Goal: Navigation & Orientation: Understand site structure

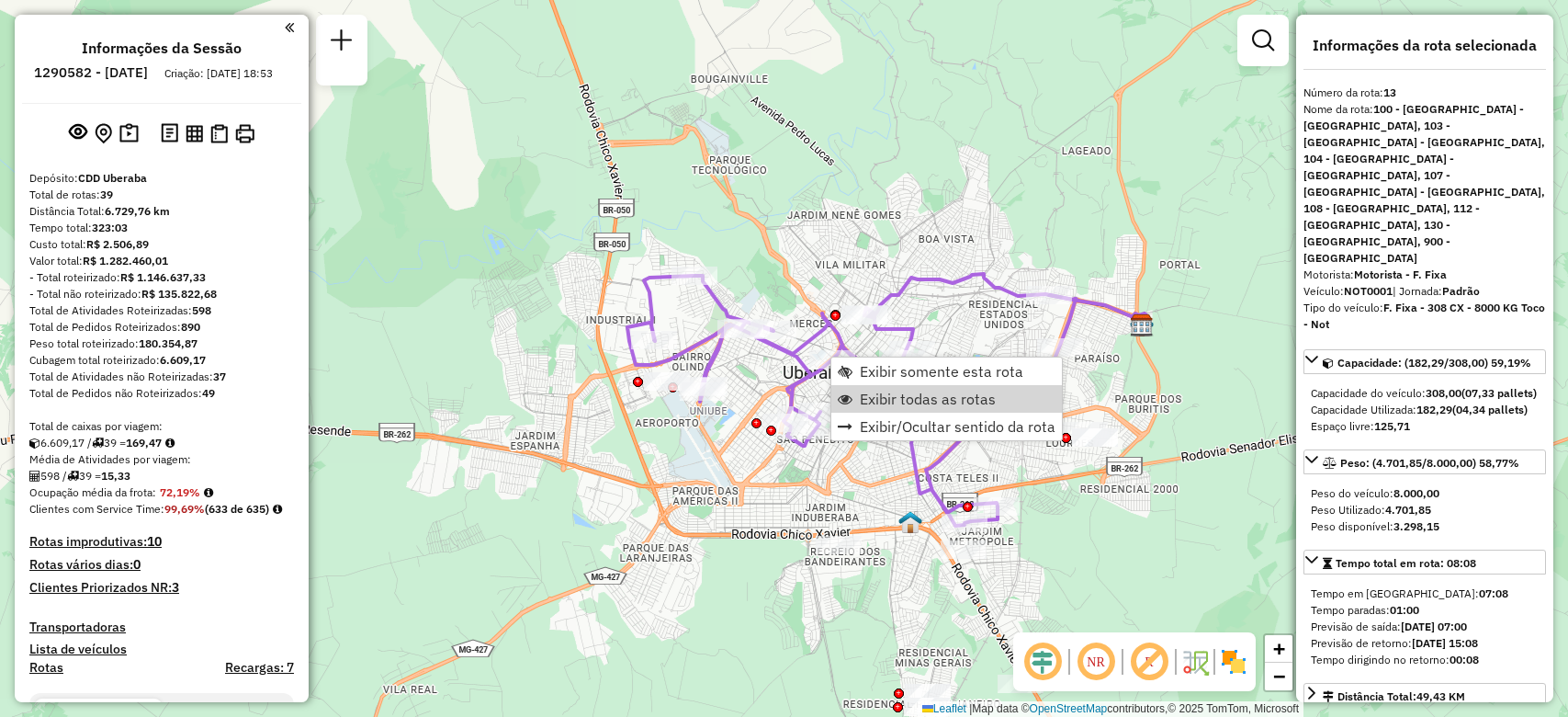
select select "**********"
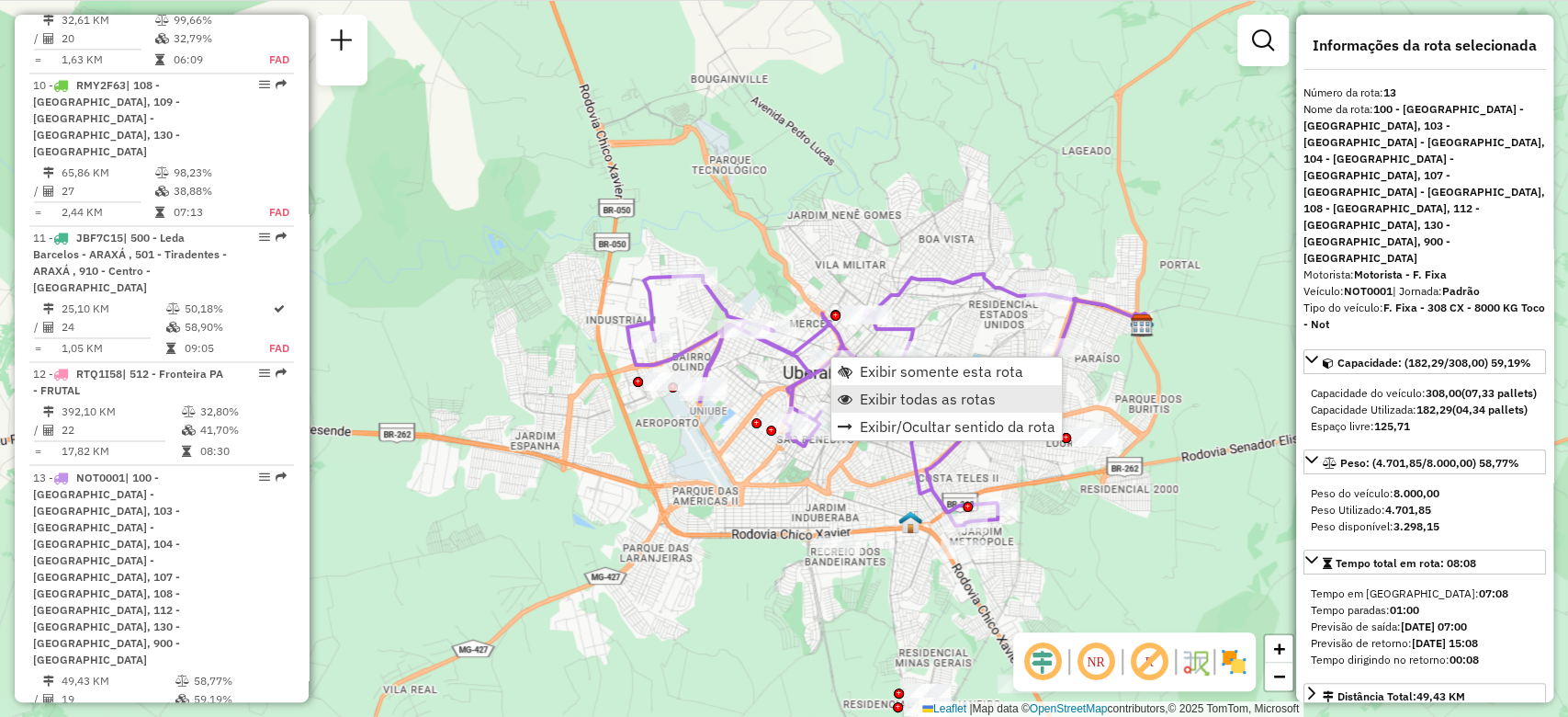
click at [876, 406] on span "Exibir todas as rotas" at bounding box center [928, 398] width 136 height 14
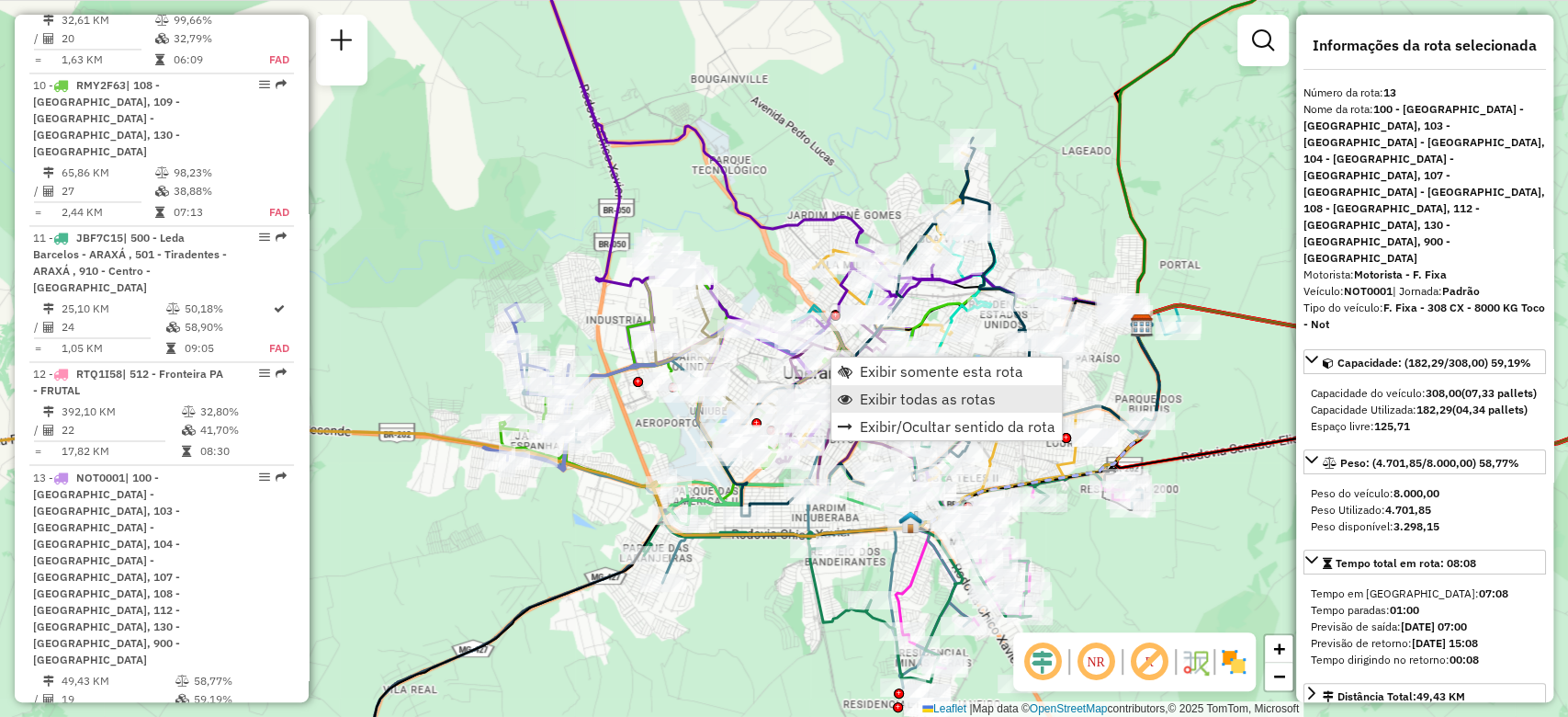
scroll to position [2184, 0]
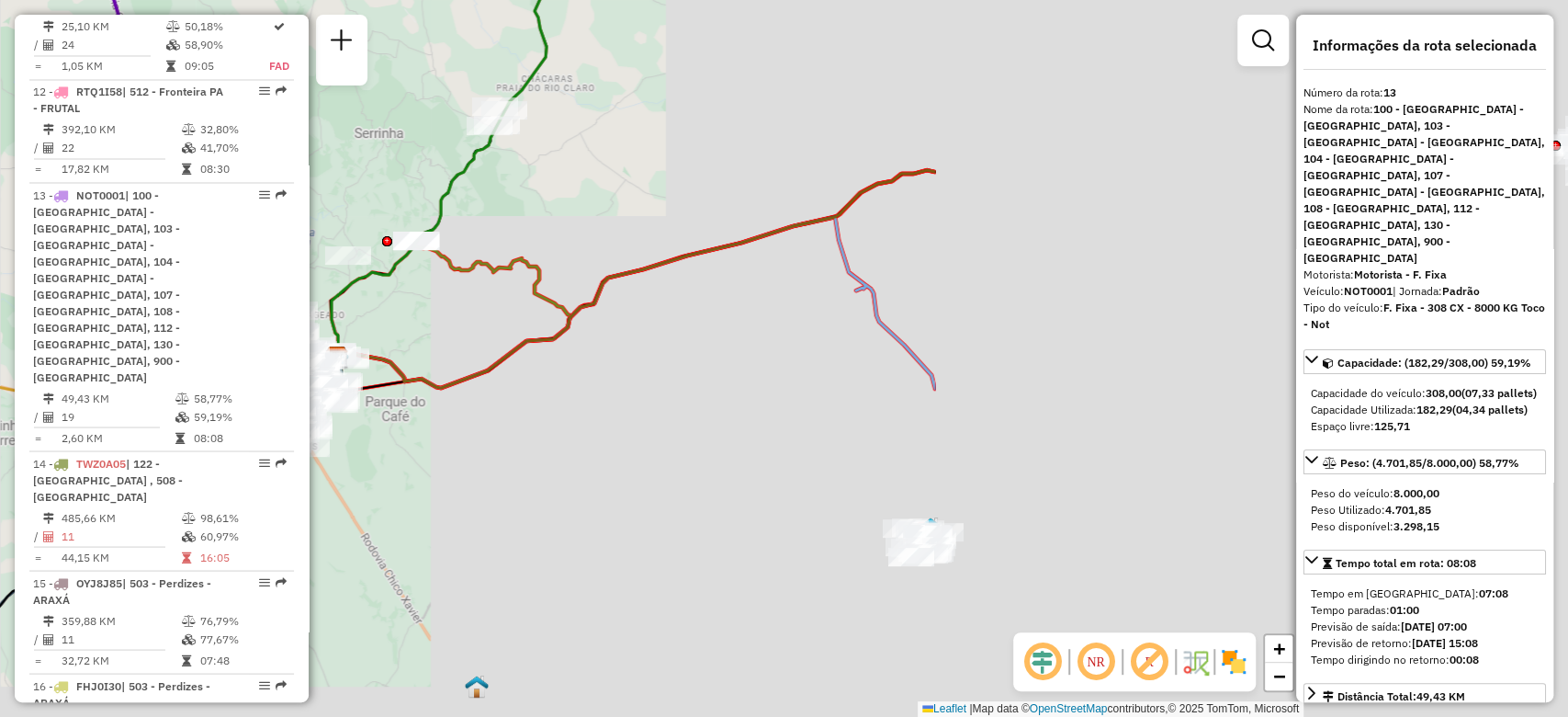
click at [368, 350] on div "Rota 35 - Placa FJK4B73 66338940 - DEGUSTE BAR LTDA Janela de atendimento Grade…" at bounding box center [784, 358] width 1568 height 717
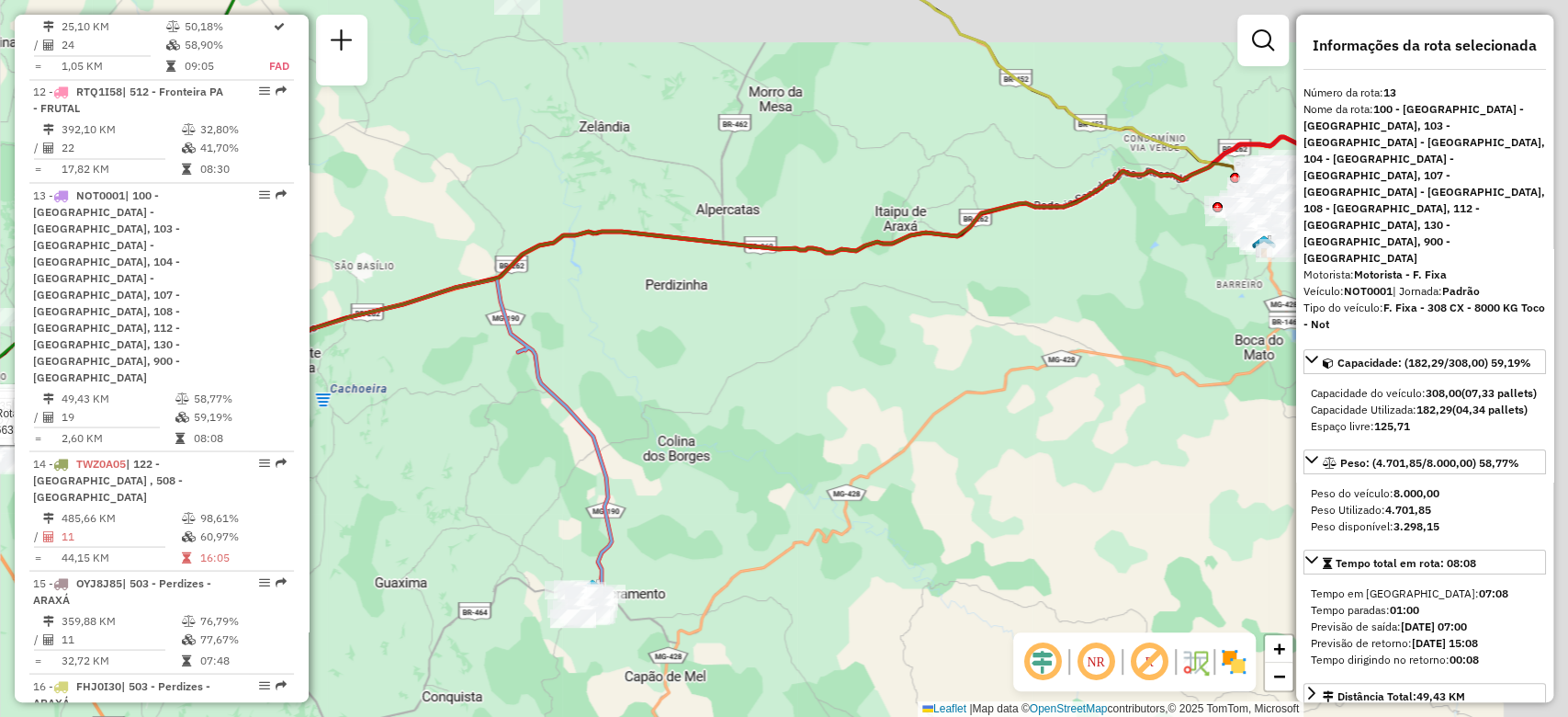
drag, startPoint x: 1046, startPoint y: 444, endPoint x: 810, endPoint y: 496, distance: 241.7
click at [808, 494] on div "Rota 36 - Placa BPQ2785 66327749 - SUPERMERCADO NUNES E Rota 13 - Placa NOT0001…" at bounding box center [784, 358] width 1568 height 717
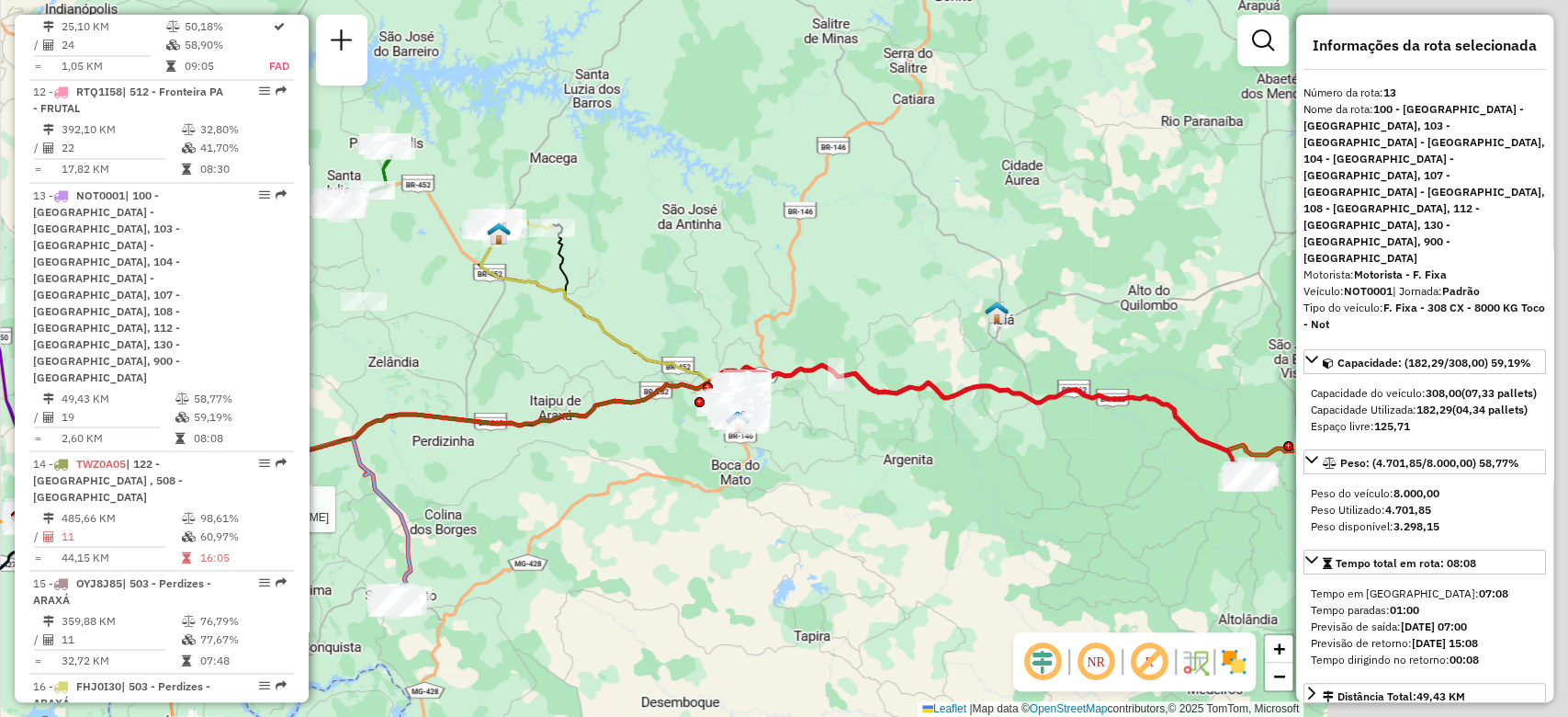
drag, startPoint x: 1118, startPoint y: 418, endPoint x: 799, endPoint y: 480, distance: 325.0
click at [731, 470] on div "Rota 36 - Placa BPQ2785 66327749 - SUPERMERCADO NUNES E Rota 13 - Placa NOT0001…" at bounding box center [784, 358] width 1568 height 717
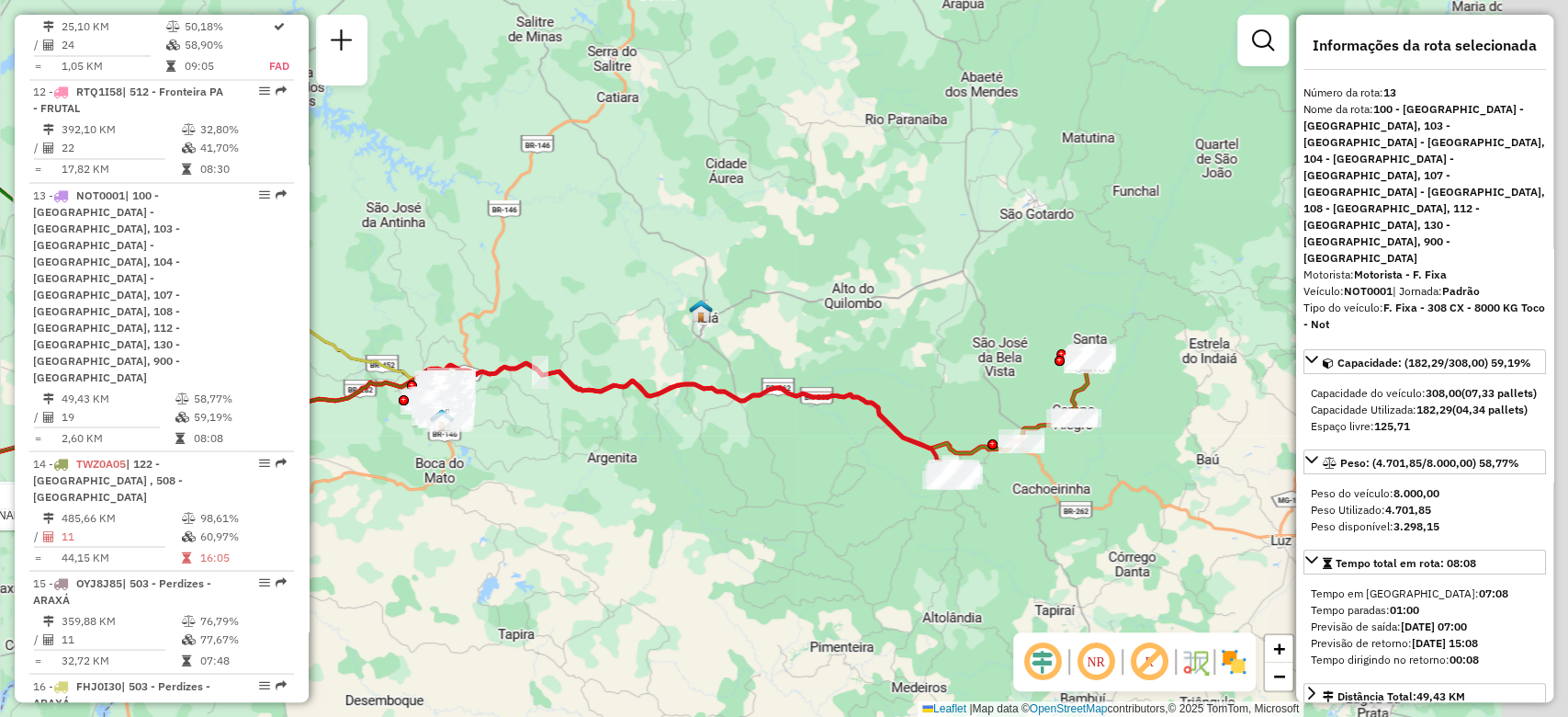
drag, startPoint x: 1175, startPoint y: 523, endPoint x: 948, endPoint y: 520, distance: 227.0
click at [948, 520] on div "Rota 36 - Placa BPQ2785 66327749 - SUPERMERCADO NUNES E Rota 13 - Placa NOT0001…" at bounding box center [784, 358] width 1568 height 717
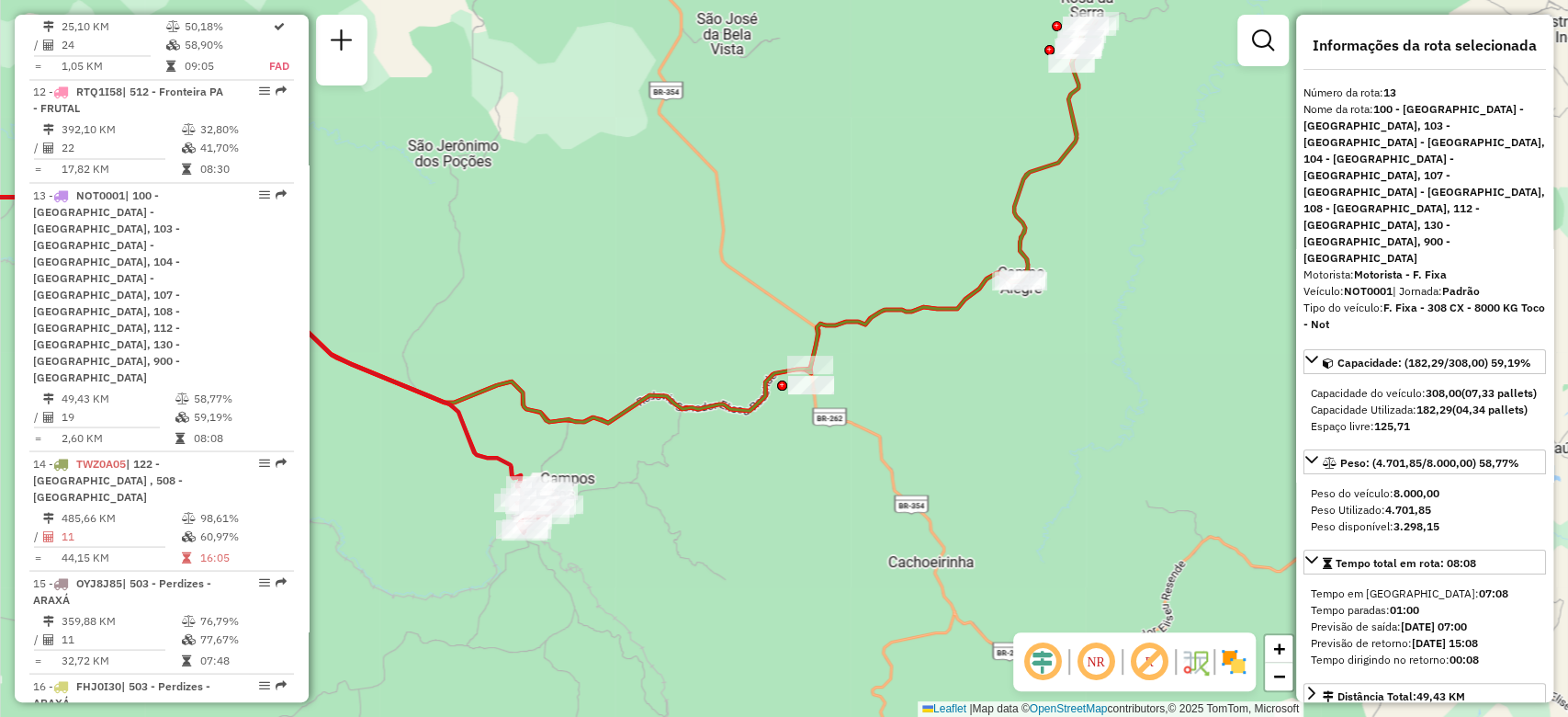
drag, startPoint x: 938, startPoint y: 484, endPoint x: 1090, endPoint y: 403, distance: 172.2
click at [1090, 403] on div "Rota 36 - Placa BPQ2785 66327749 - SUPERMERCADO NUNES E Rota 13 - Placa NOT0001…" at bounding box center [784, 358] width 1568 height 717
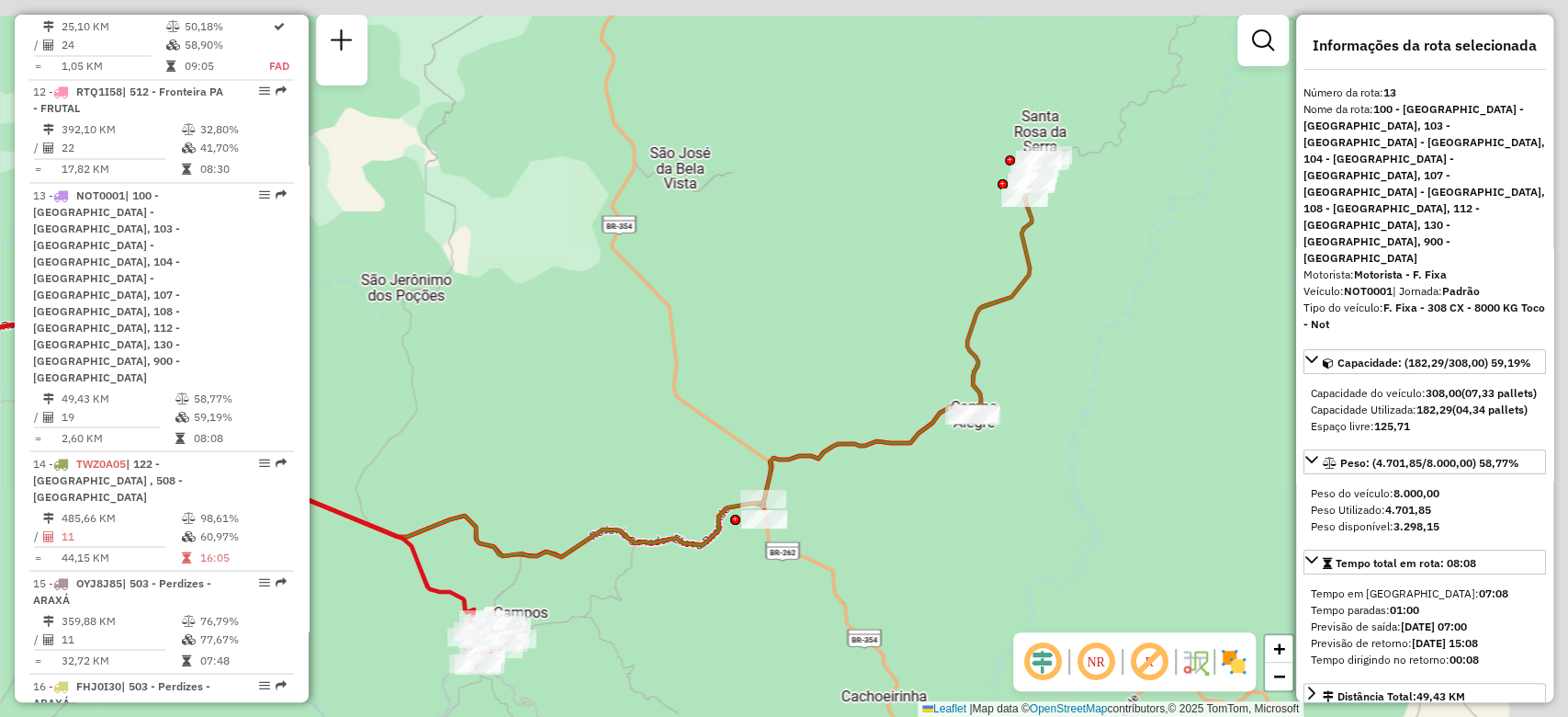
drag, startPoint x: 1109, startPoint y: 410, endPoint x: 973, endPoint y: 487, distance: 156.3
click at [962, 526] on div "Rota 36 - Placa BPQ2785 66327749 - SUPERMERCADO NUNES E Rota 13 - Placa NOT0001…" at bounding box center [784, 358] width 1568 height 717
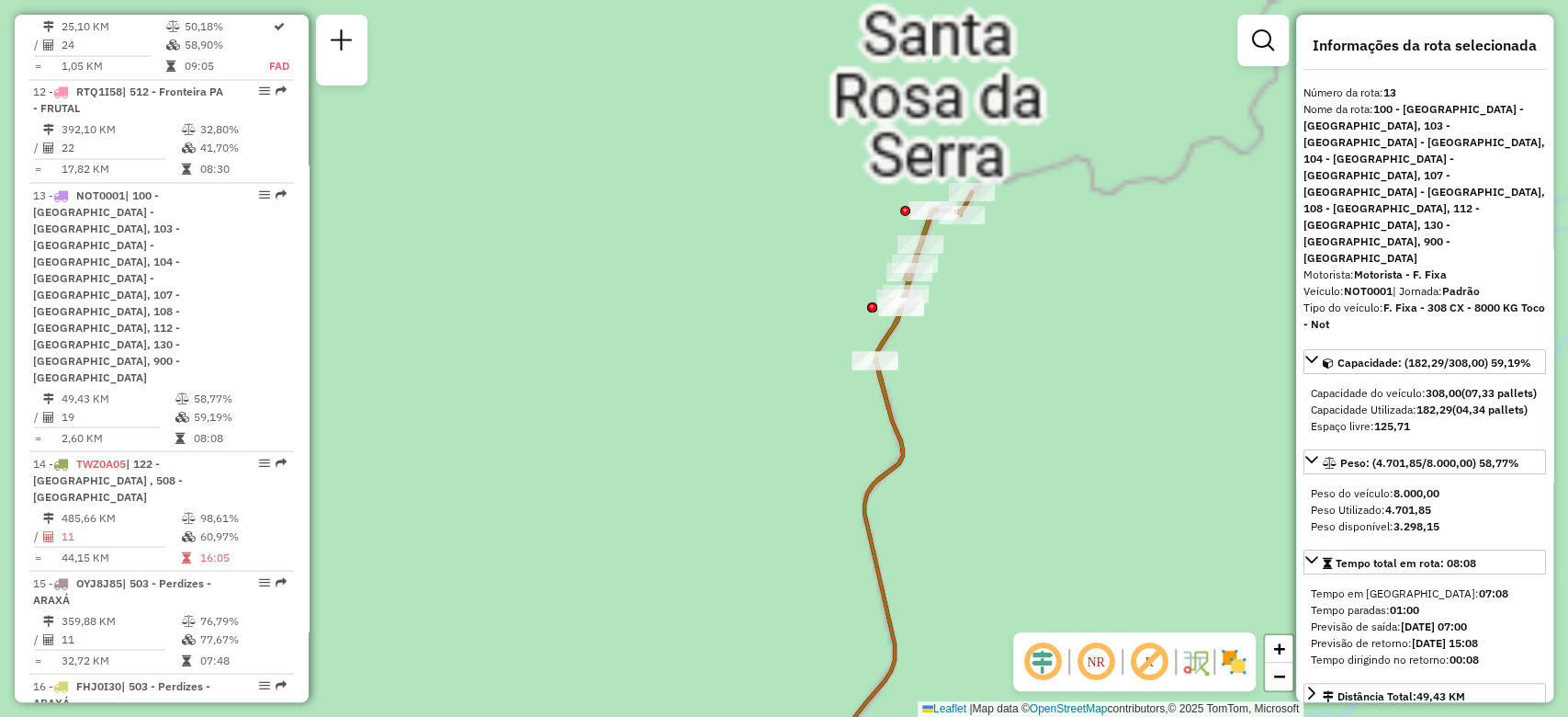
drag, startPoint x: 1081, startPoint y: 223, endPoint x: 1084, endPoint y: 285, distance: 62.1
click at [1084, 285] on div "Rota 36 - Placa BPQ2785 66327749 - SUPERMERCADO NUNES E Rota 13 - Placa NOT0001…" at bounding box center [784, 358] width 1568 height 717
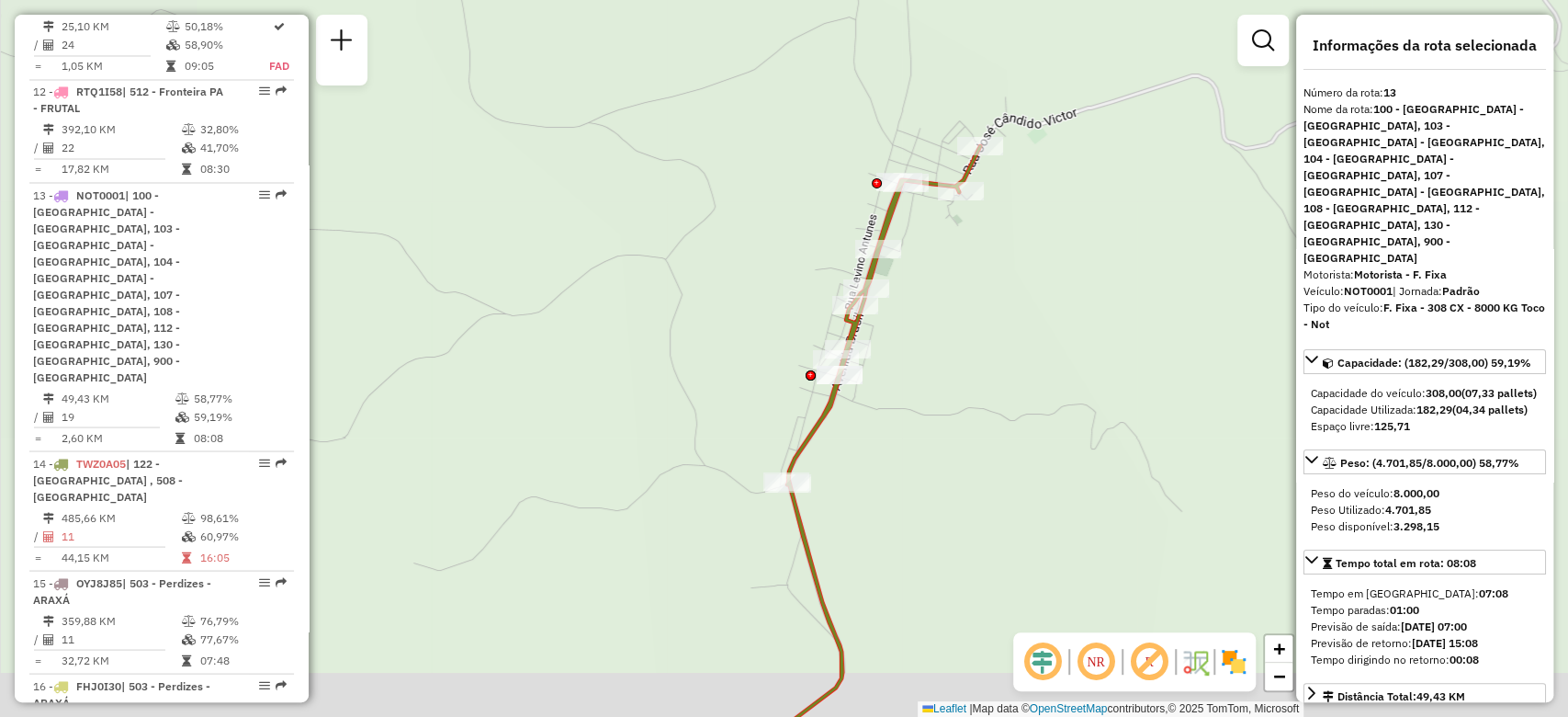
drag, startPoint x: 963, startPoint y: 362, endPoint x: 977, endPoint y: 317, distance: 47.1
click at [977, 317] on div "Rota 36 - Placa BPQ2785 66327749 - SUPERMERCADO NUNES E Rota 13 - Placa NOT0001…" at bounding box center [784, 358] width 1568 height 717
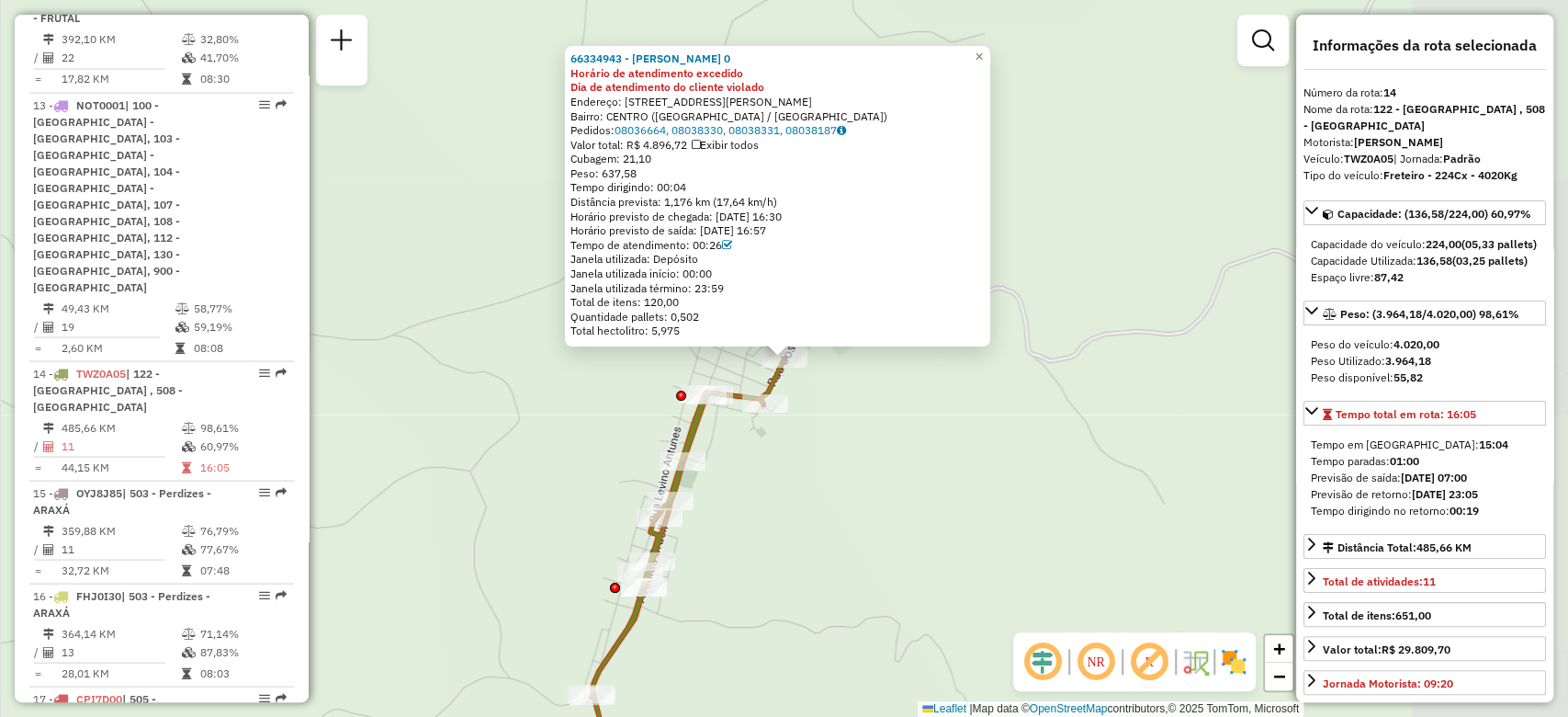
scroll to position [2387, 0]
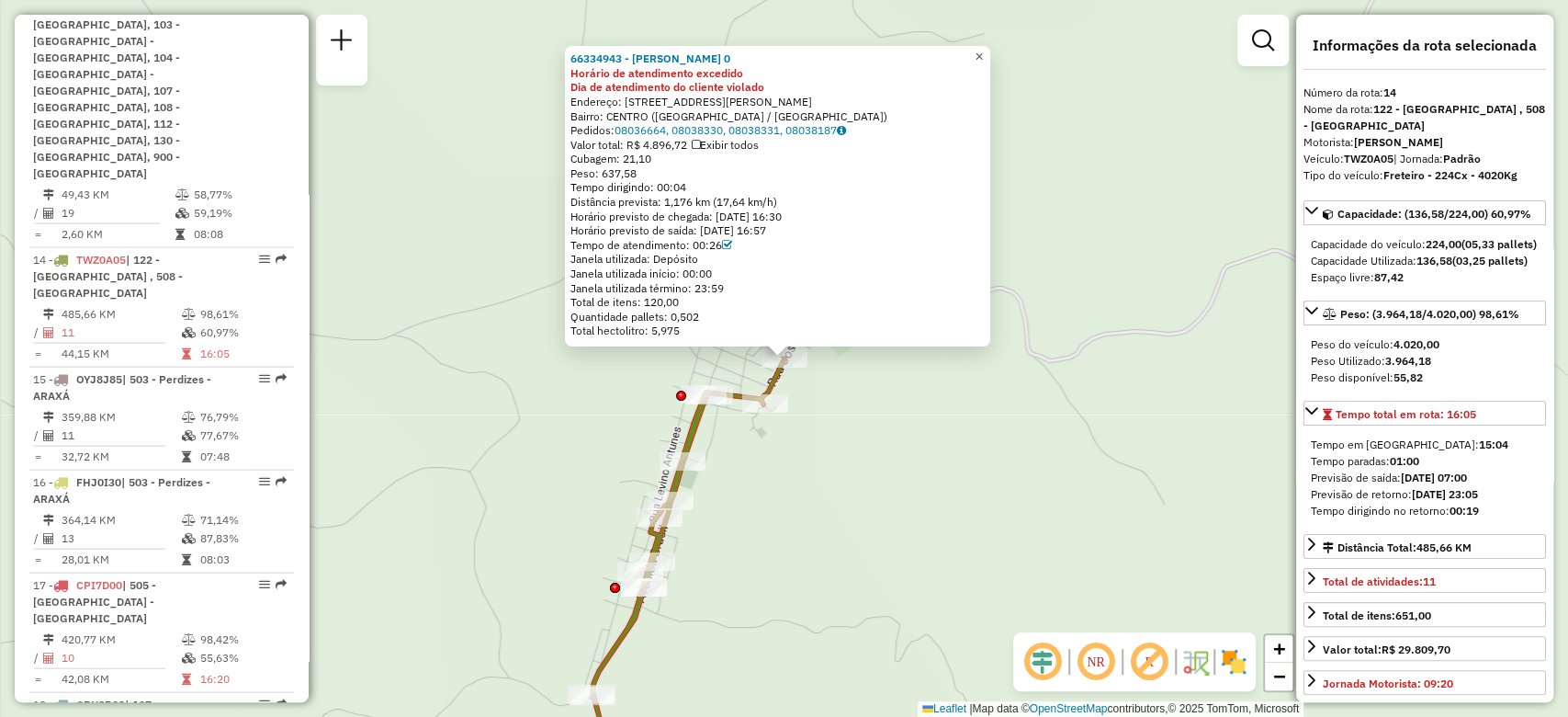
click at [982, 50] on span "×" at bounding box center [978, 56] width 9 height 15
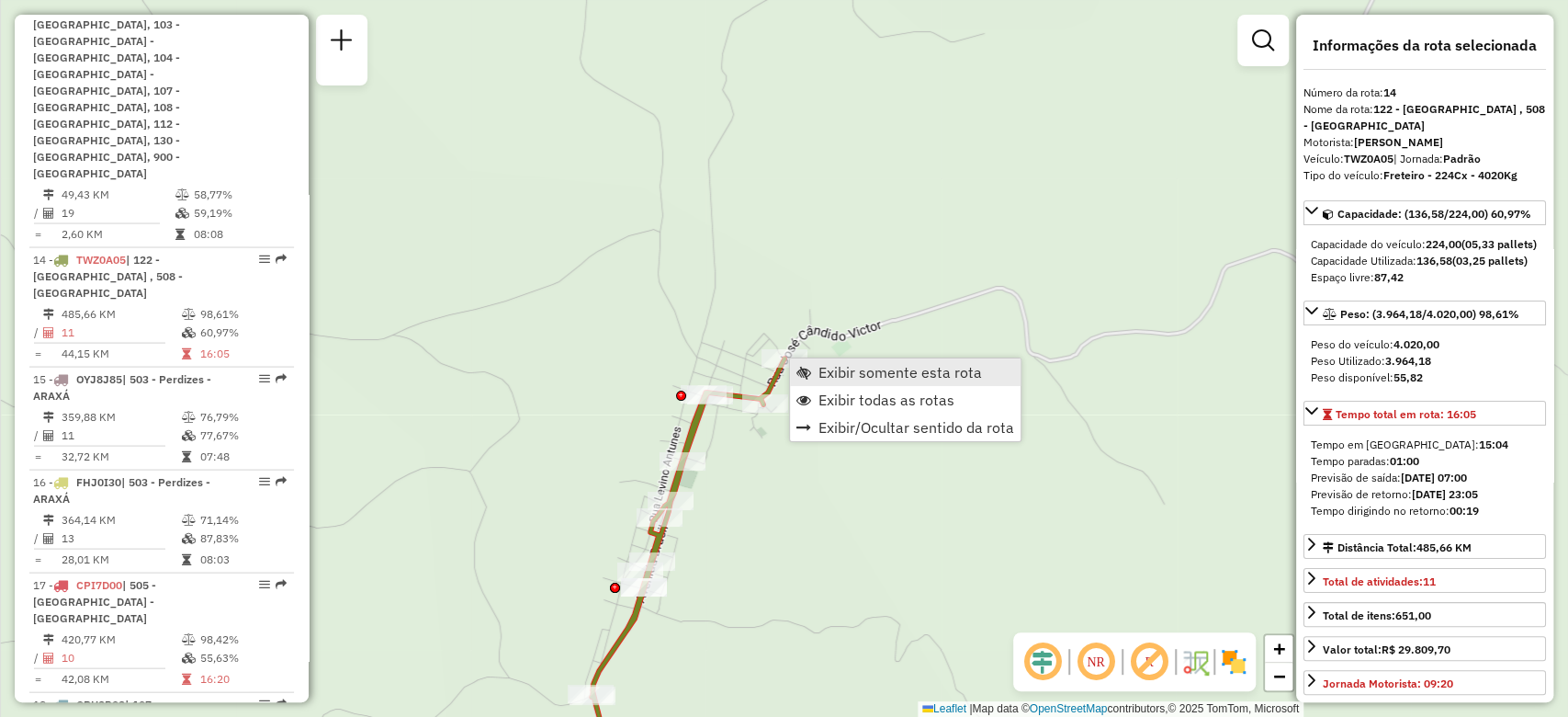
click at [815, 370] on link "Exibir somente esta rota" at bounding box center [905, 372] width 230 height 28
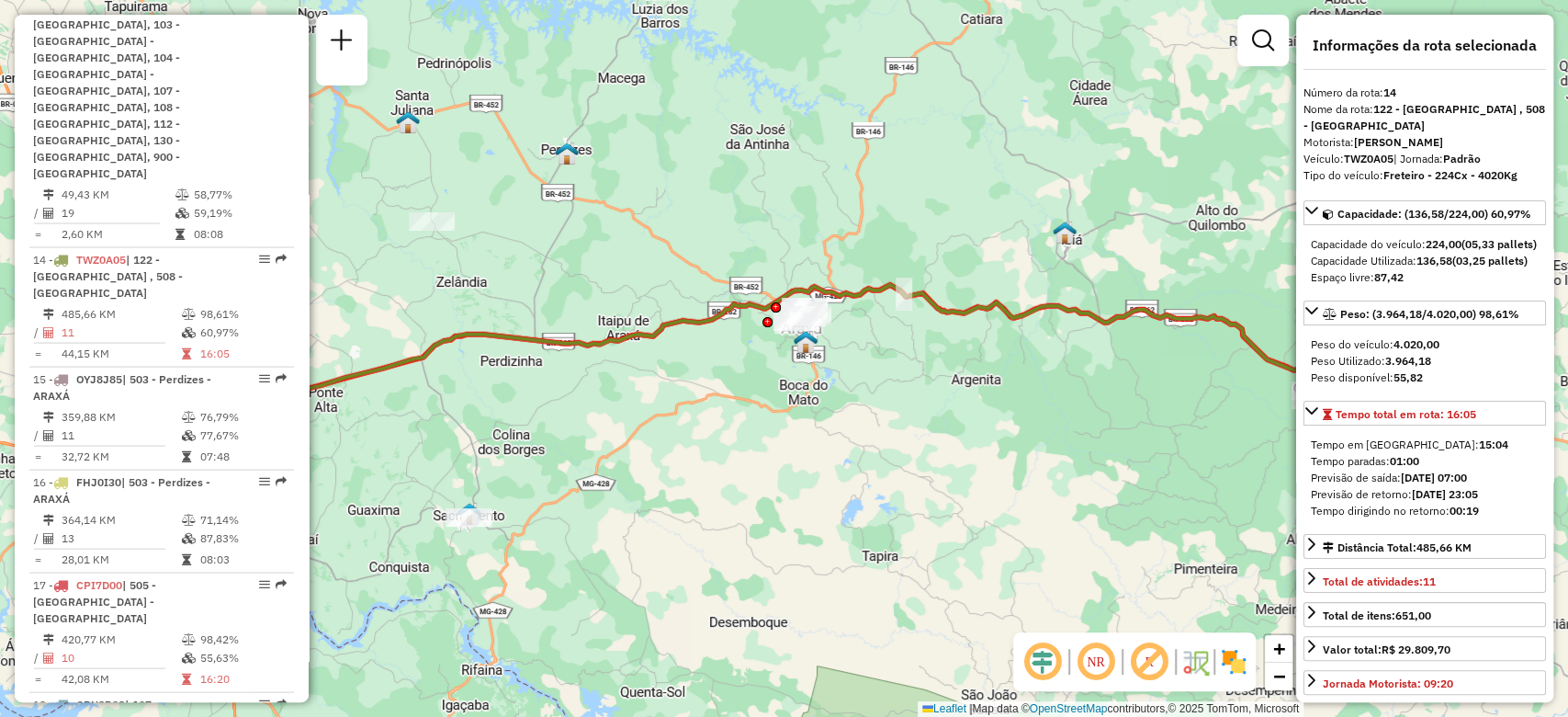
drag, startPoint x: 727, startPoint y: 477, endPoint x: 1160, endPoint y: 439, distance: 434.7
click at [1153, 442] on div "Janela de atendimento Grade de atendimento Capacidade Transportadoras Veículos …" at bounding box center [784, 358] width 1568 height 717
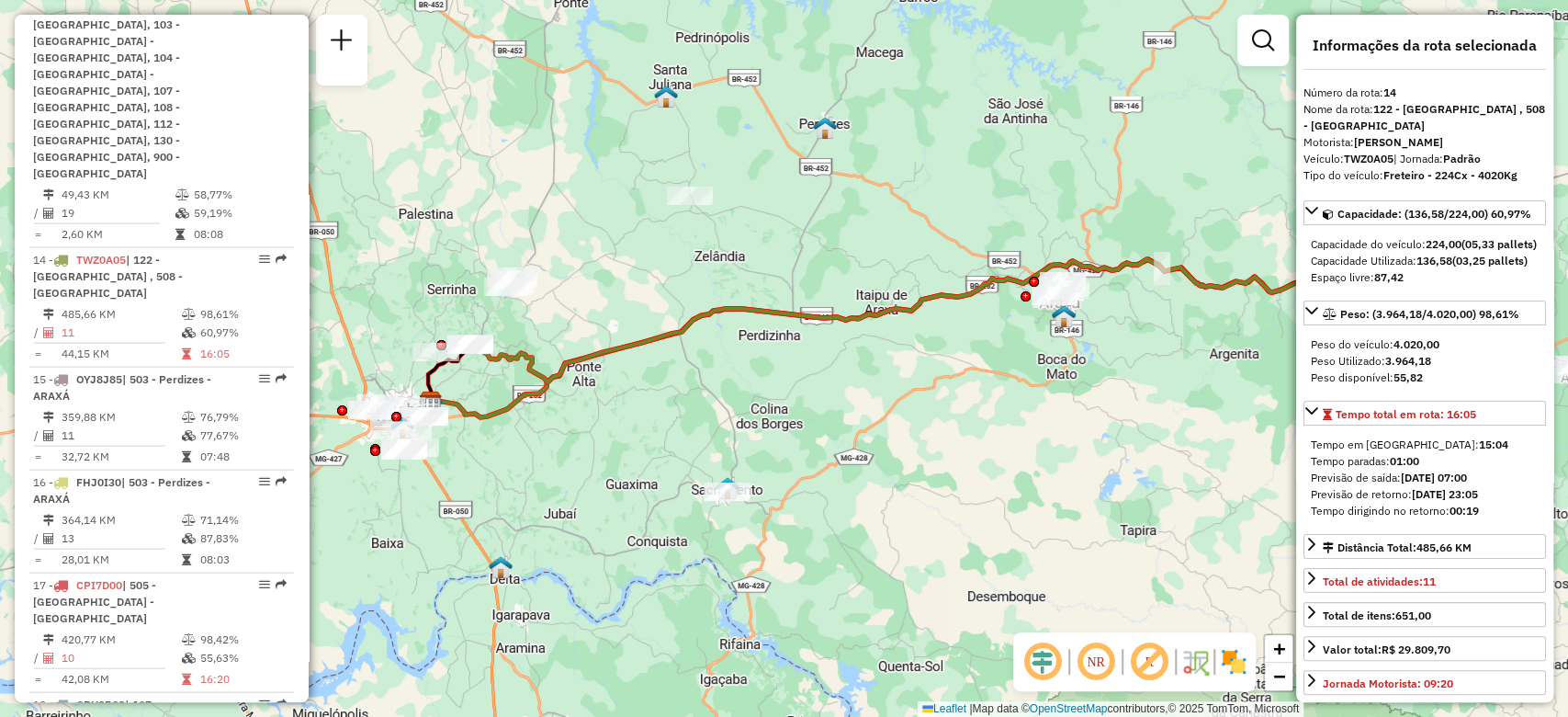
drag, startPoint x: 1012, startPoint y: 439, endPoint x: 830, endPoint y: 452, distance: 182.5
click at [830, 452] on div "Janela de atendimento Grade de atendimento Capacidade Transportadoras Veículos …" at bounding box center [784, 358] width 1568 height 717
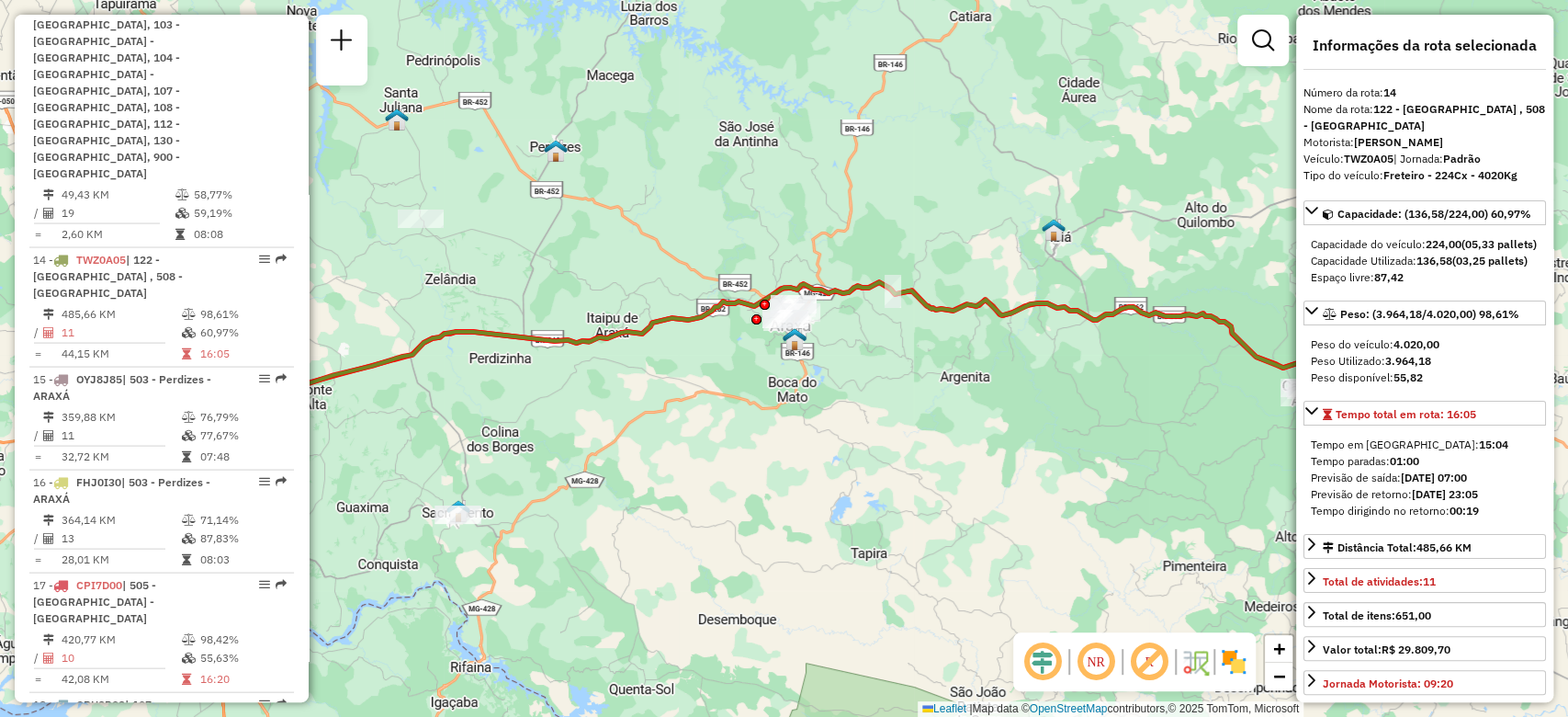
drag, startPoint x: 1081, startPoint y: 444, endPoint x: 812, endPoint y: 467, distance: 270.0
click at [812, 467] on div "Janela de atendimento Grade de atendimento Capacidade Transportadoras Veículos …" at bounding box center [784, 358] width 1568 height 717
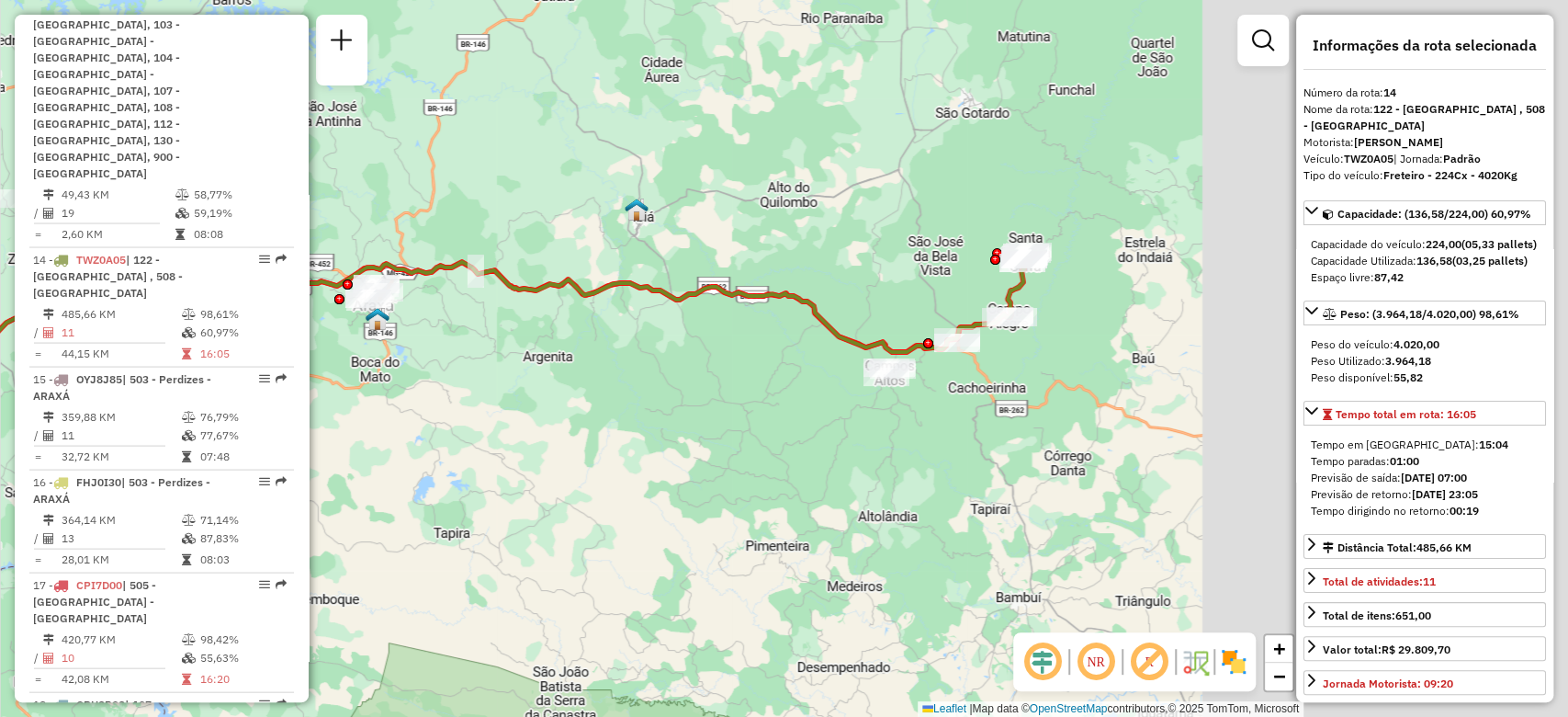
drag, startPoint x: 1041, startPoint y: 500, endPoint x: 578, endPoint y: 474, distance: 463.7
click at [596, 476] on div "Janela de atendimento Grade de atendimento Capacidade Transportadoras Veículos …" at bounding box center [784, 358] width 1568 height 717
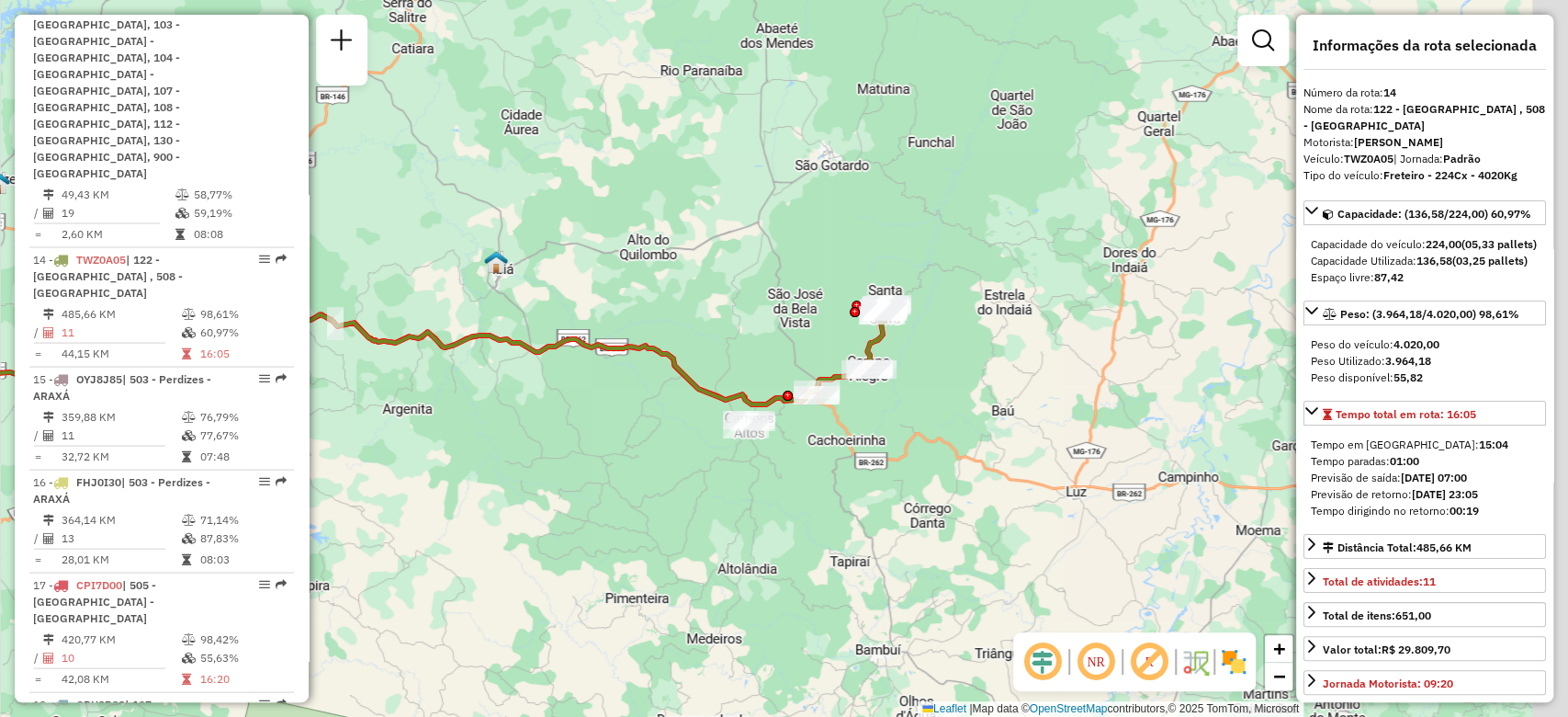
drag, startPoint x: 946, startPoint y: 435, endPoint x: 906, endPoint y: 402, distance: 51.9
click at [893, 504] on div "Janela de atendimento Grade de atendimento Capacidade Transportadoras Veículos …" at bounding box center [784, 358] width 1568 height 717
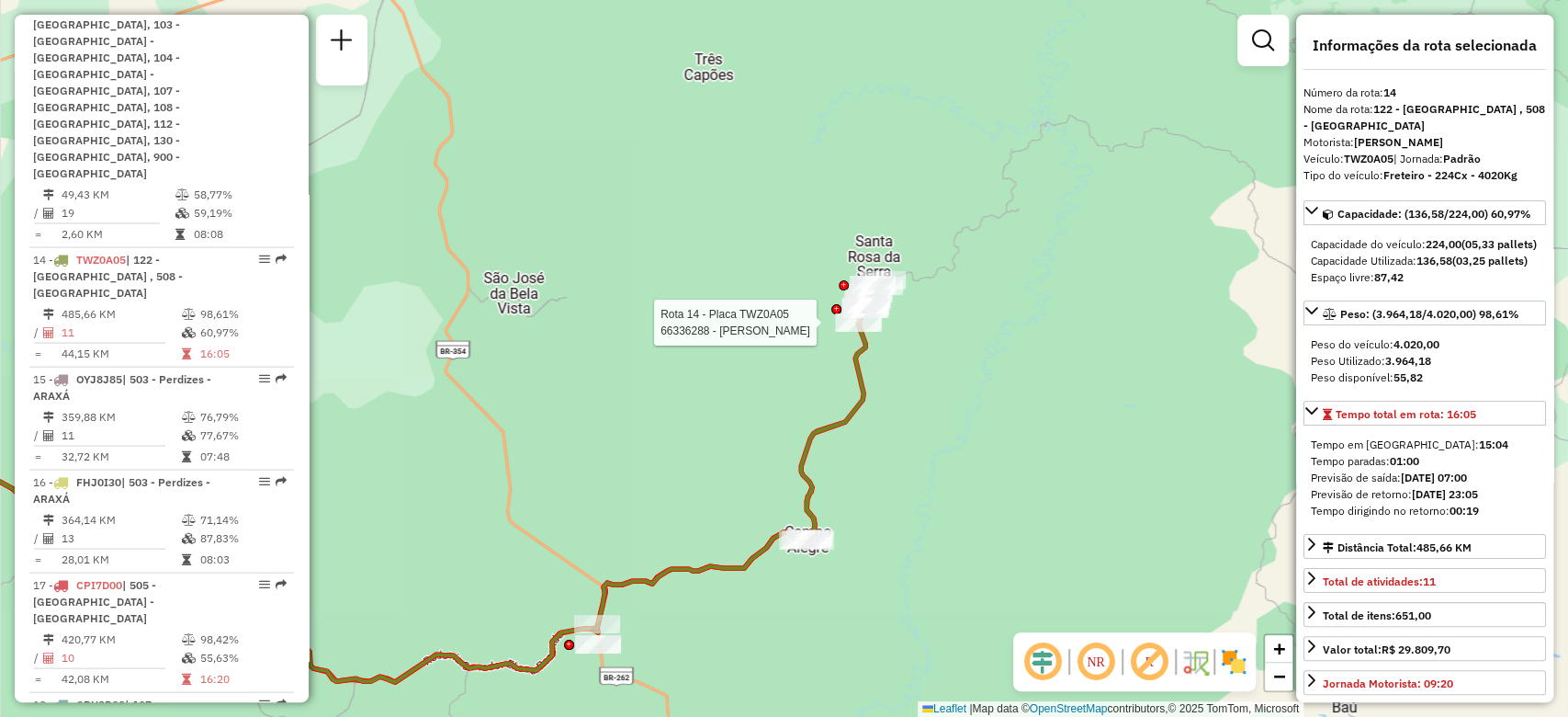
click at [852, 332] on div at bounding box center [859, 322] width 46 height 18
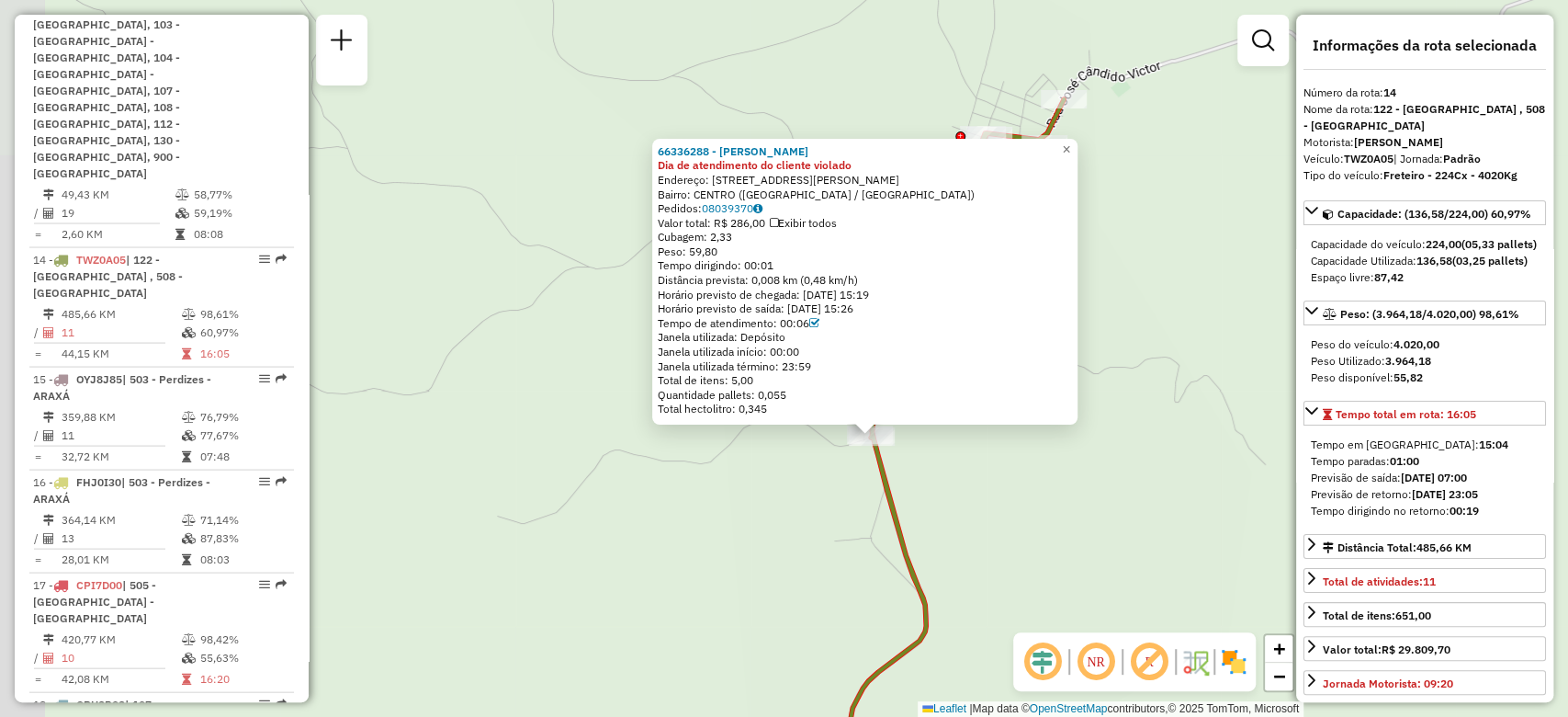
click at [984, 511] on div "66336288 - HELI JUNIOR DE SOUZA Dia de atendimento do cliente violado Endereço:…" at bounding box center [784, 358] width 1568 height 717
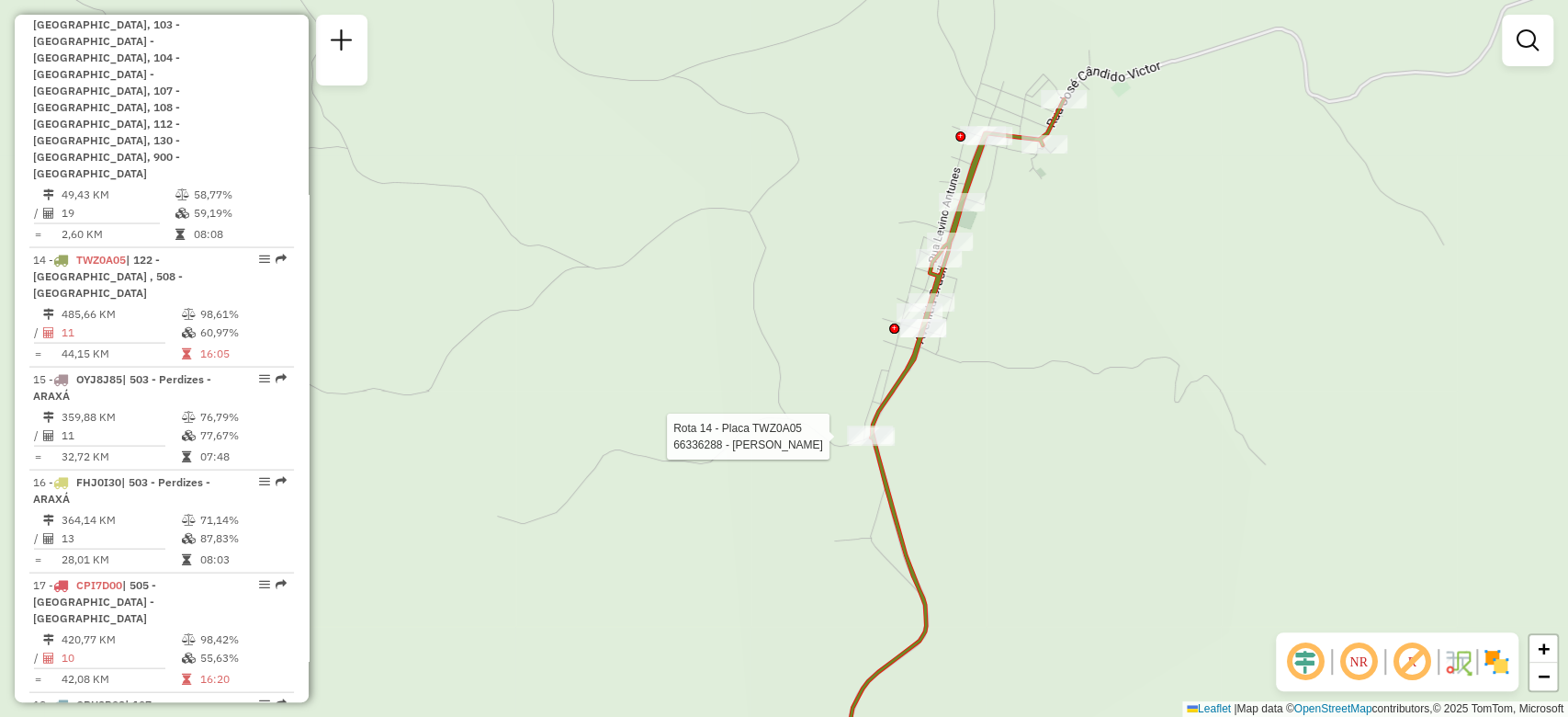
select select "**********"
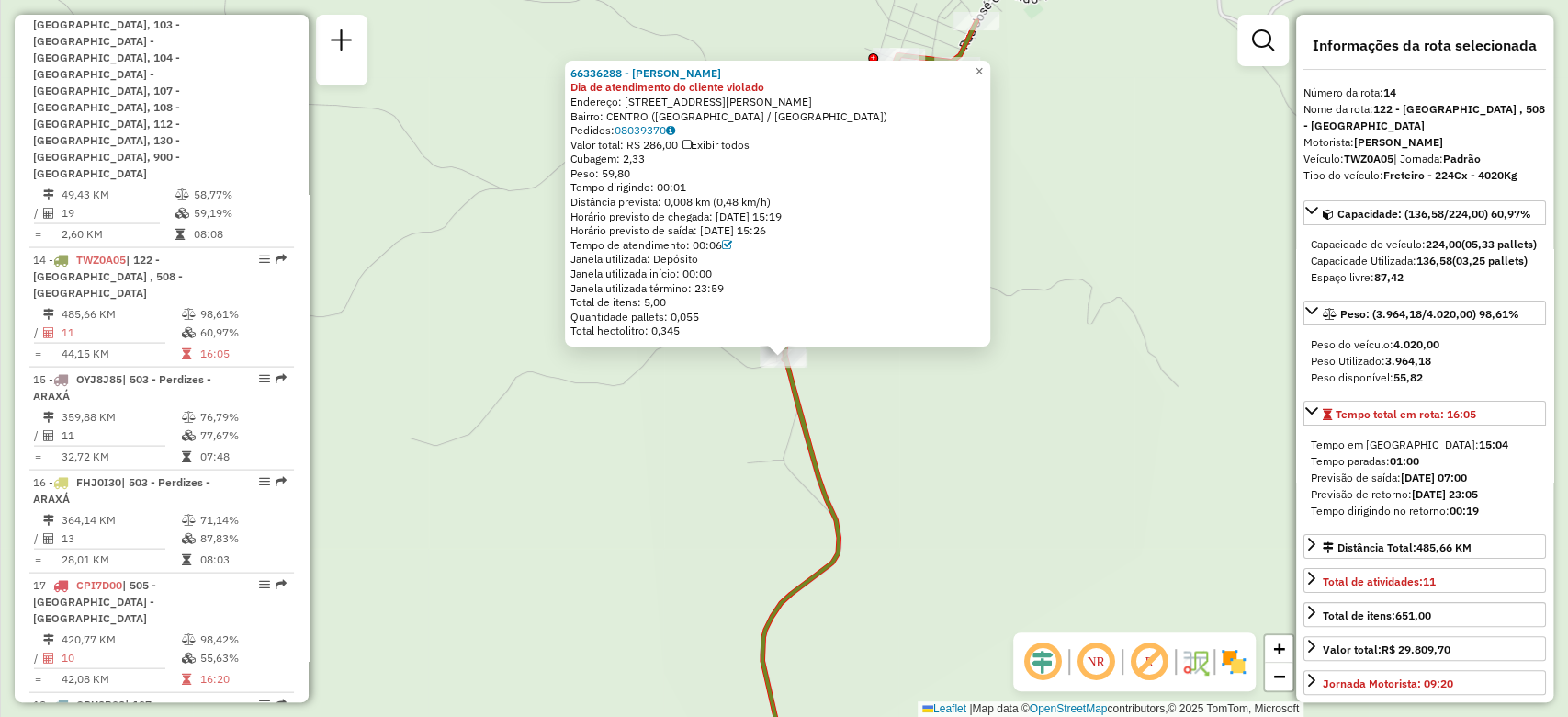
click at [1014, 436] on div "66336288 - HELI JUNIOR DE SOUZA Dia de atendimento do cliente violado Endereço:…" at bounding box center [784, 358] width 1568 height 717
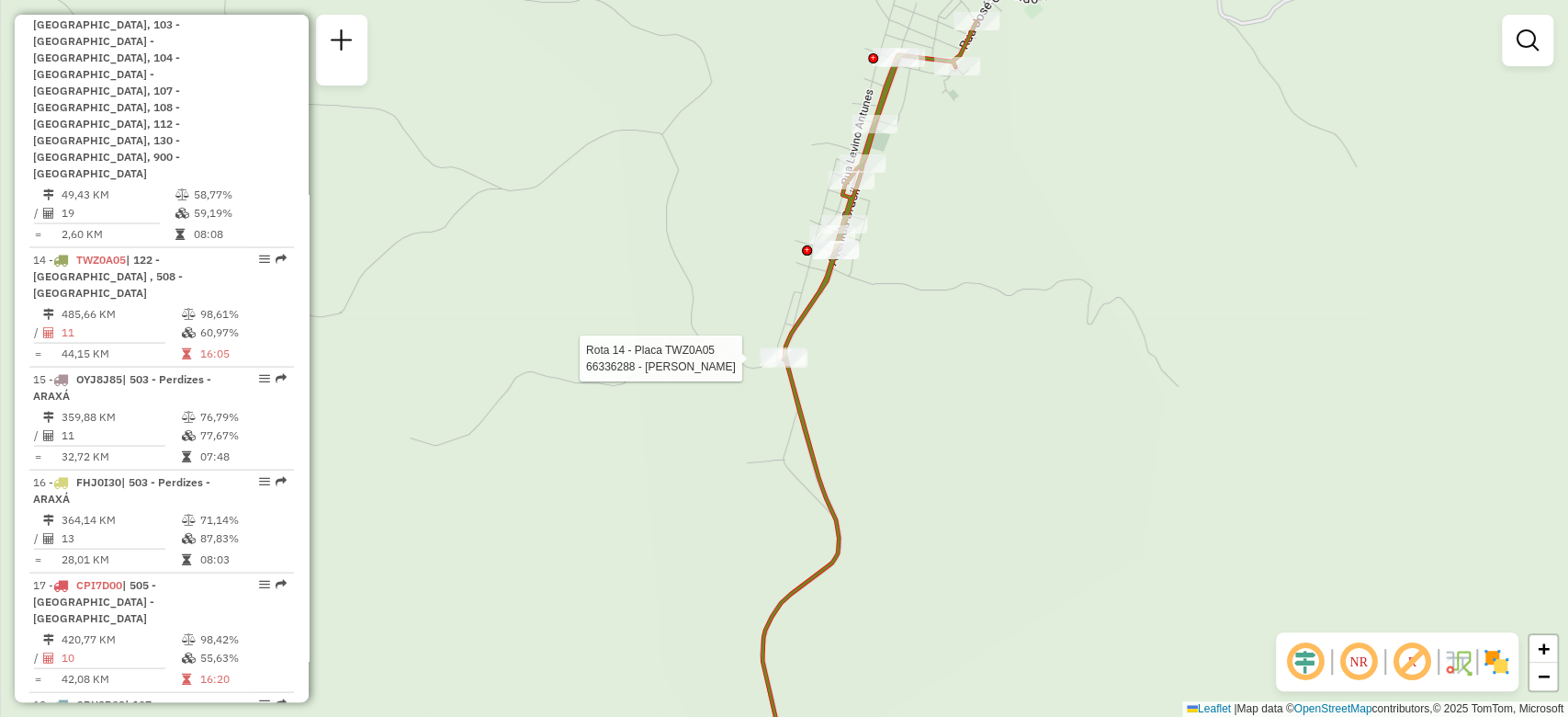
select select "**********"
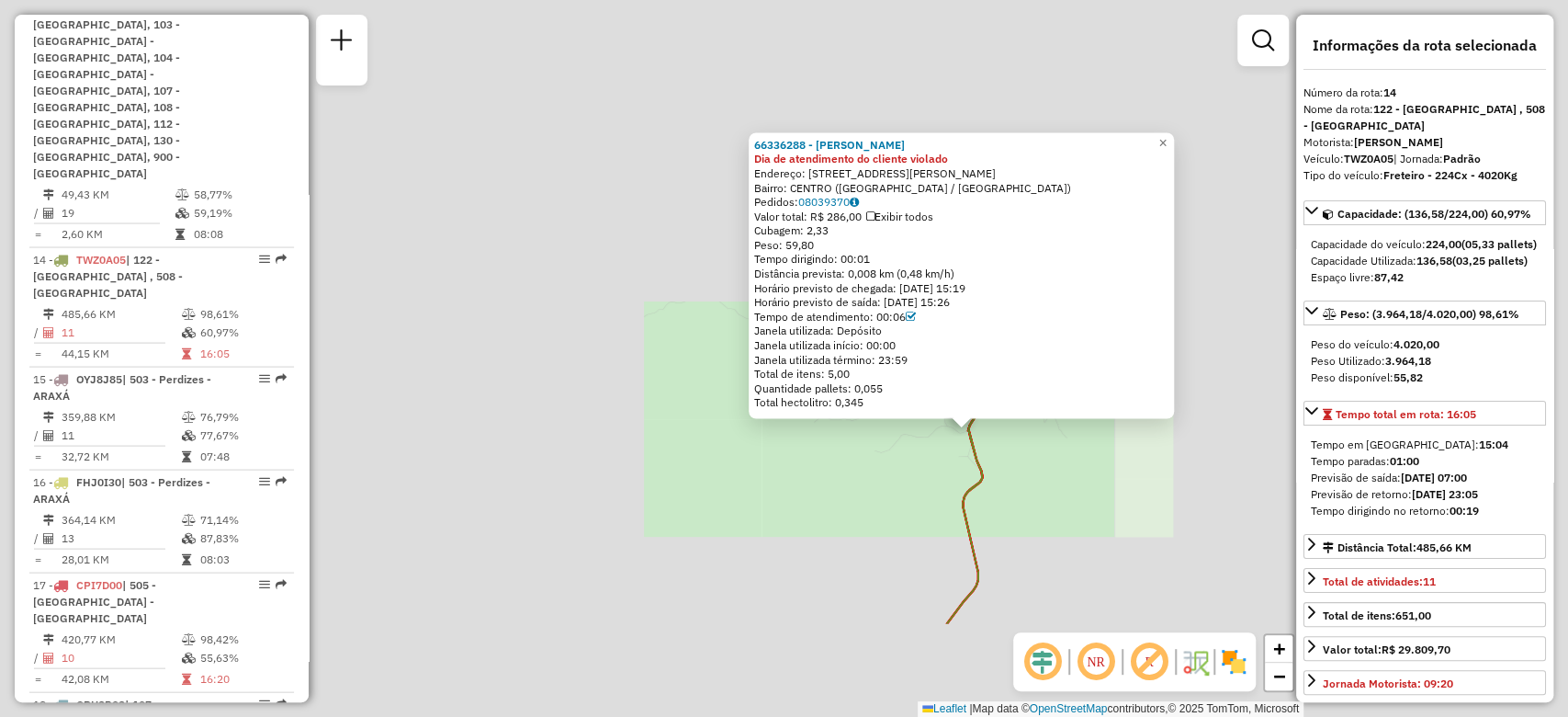
drag, startPoint x: 1036, startPoint y: 501, endPoint x: 1056, endPoint y: 424, distance: 79.6
click at [1080, 274] on div "66336288 - HELI JUNIOR DE SOUZA Dia de atendimento do cliente violado Endereço:…" at bounding box center [784, 358] width 1568 height 717
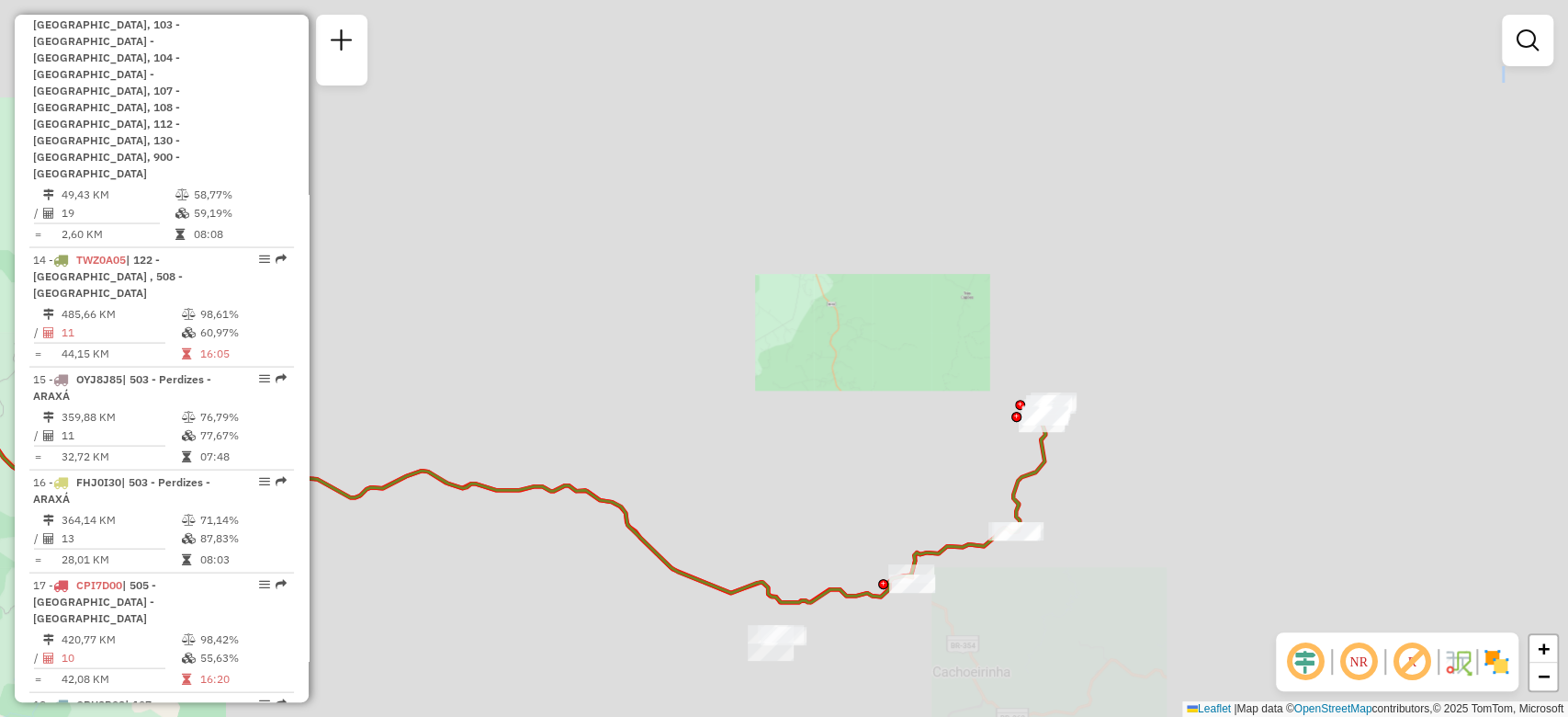
drag, startPoint x: 921, startPoint y: 532, endPoint x: 924, endPoint y: 401, distance: 131.0
click at [924, 401] on div "Janela de atendimento Grade de atendimento Capacidade Transportadoras Veículos …" at bounding box center [784, 358] width 1568 height 717
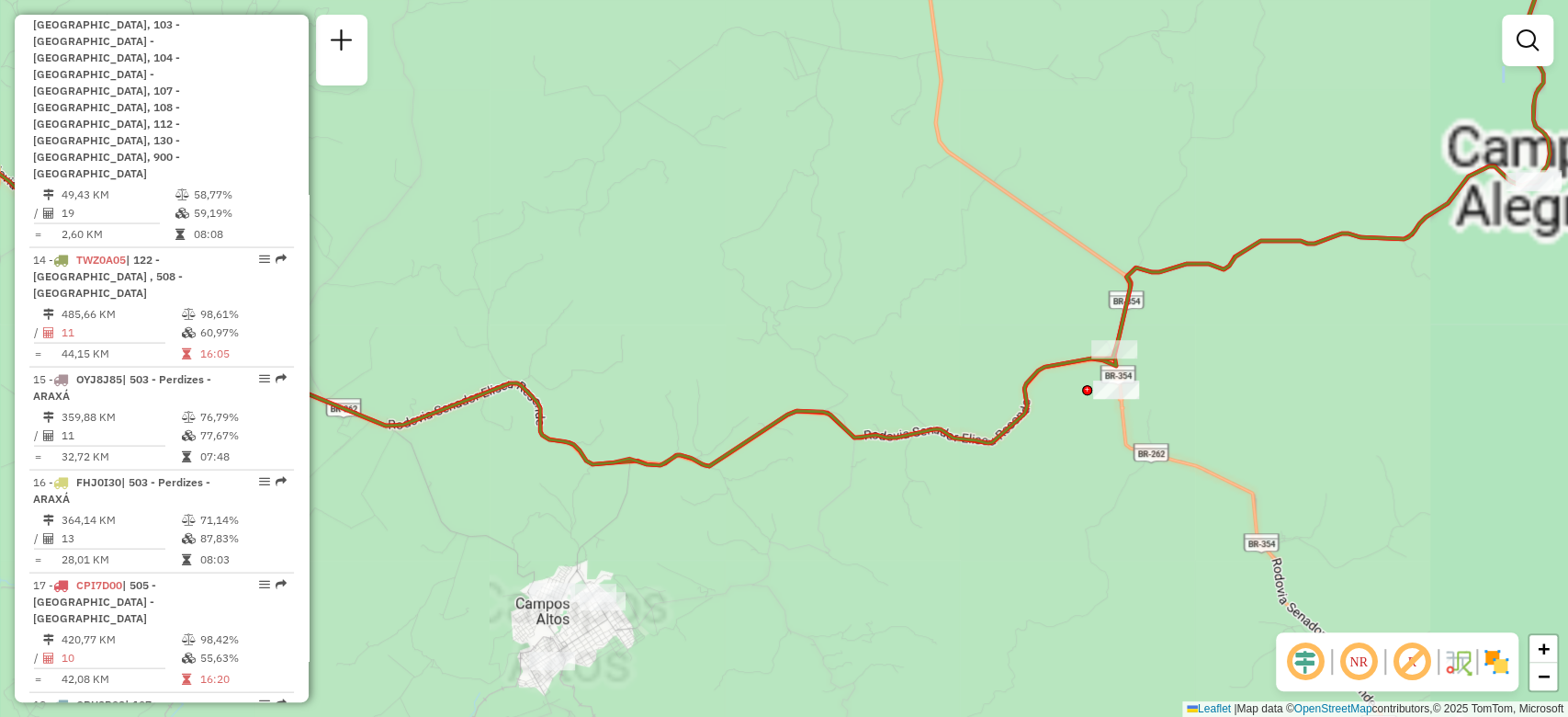
drag, startPoint x: 962, startPoint y: 513, endPoint x: 805, endPoint y: 456, distance: 167.0
click at [805, 456] on div "Janela de atendimento Grade de atendimento Capacidade Transportadoras Veículos …" at bounding box center [784, 358] width 1568 height 717
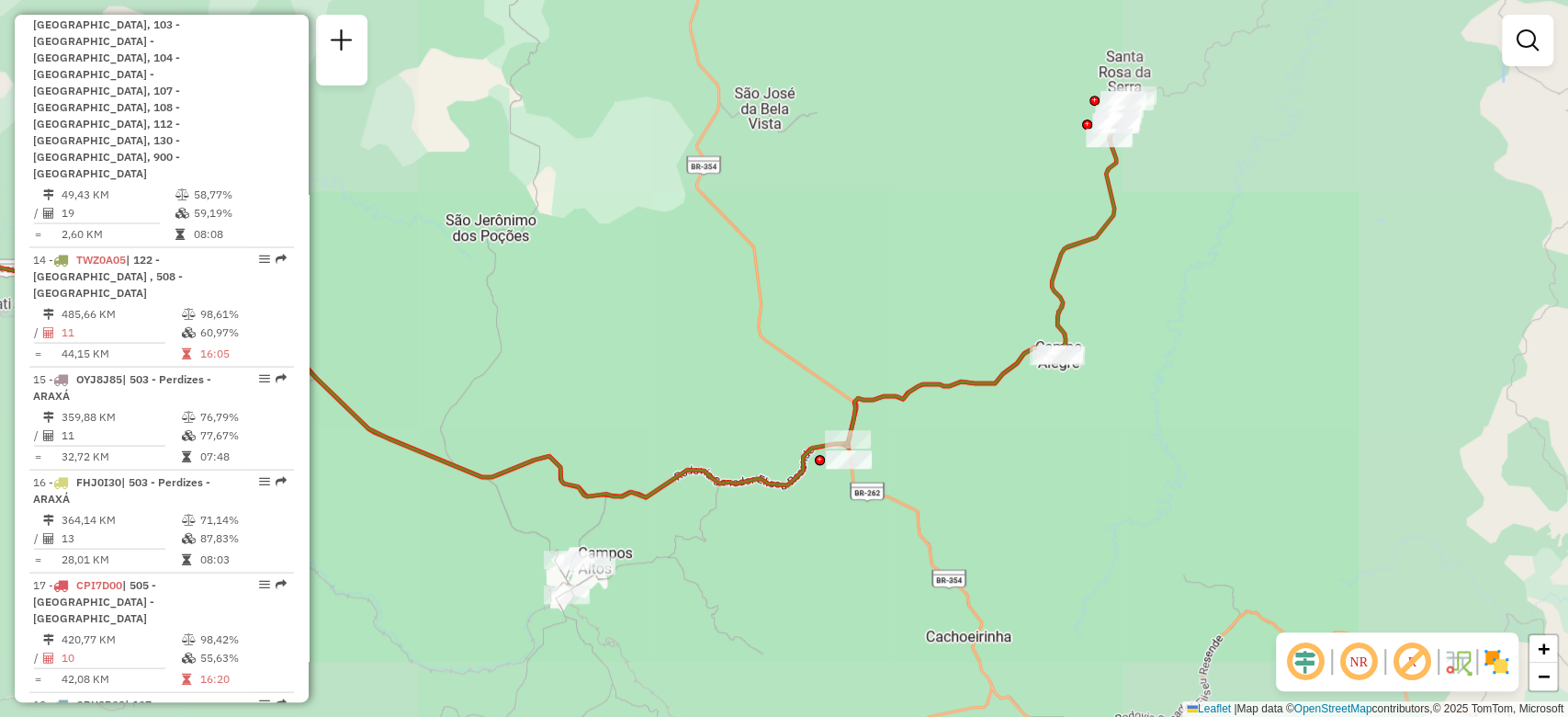
drag, startPoint x: 1247, startPoint y: 401, endPoint x: 1065, endPoint y: 277, distance: 220.2
click at [1088, 495] on div "Janela de atendimento Grade de atendimento Capacidade Transportadoras Veículos …" at bounding box center [784, 358] width 1568 height 717
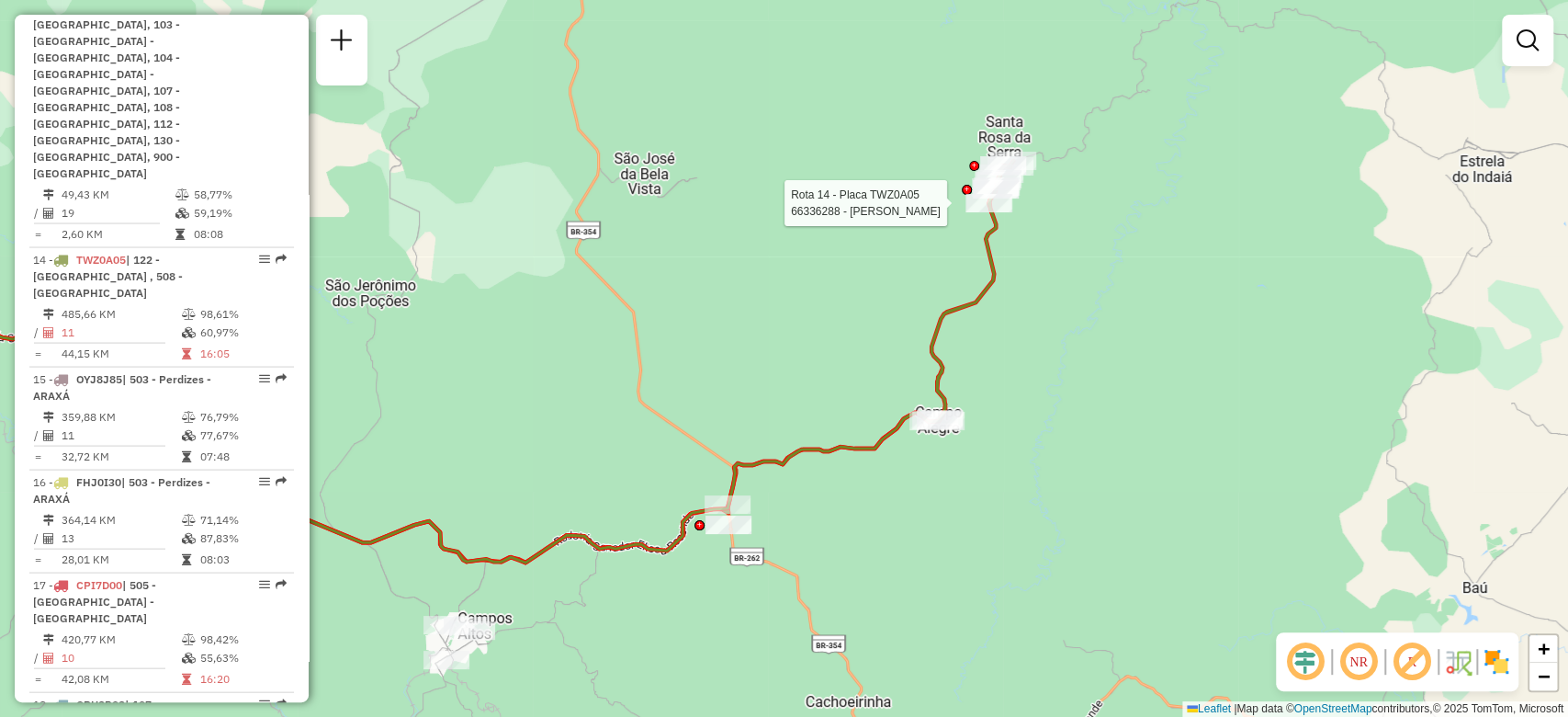
select select "**********"
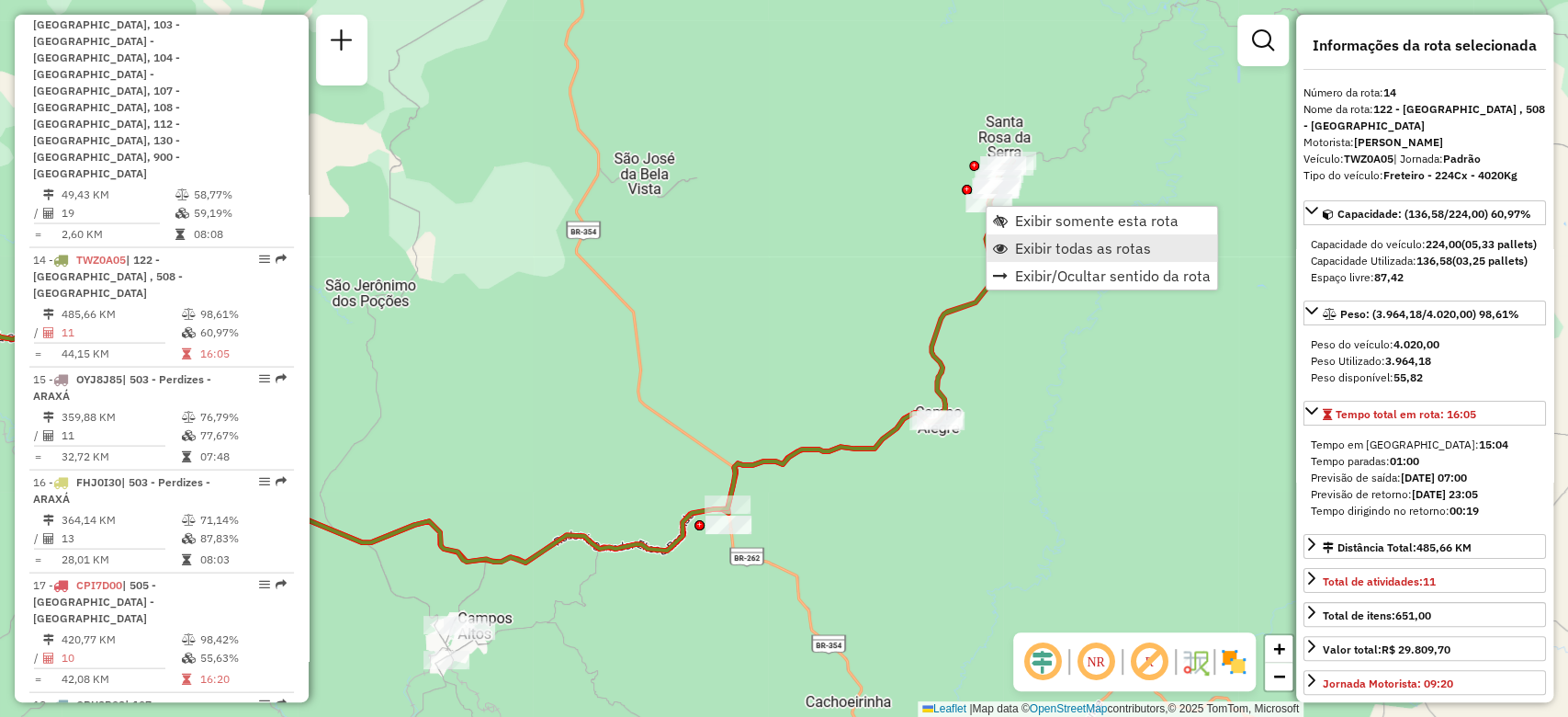
click at [1038, 257] on link "Exibir todas as rotas" at bounding box center [1101, 248] width 230 height 28
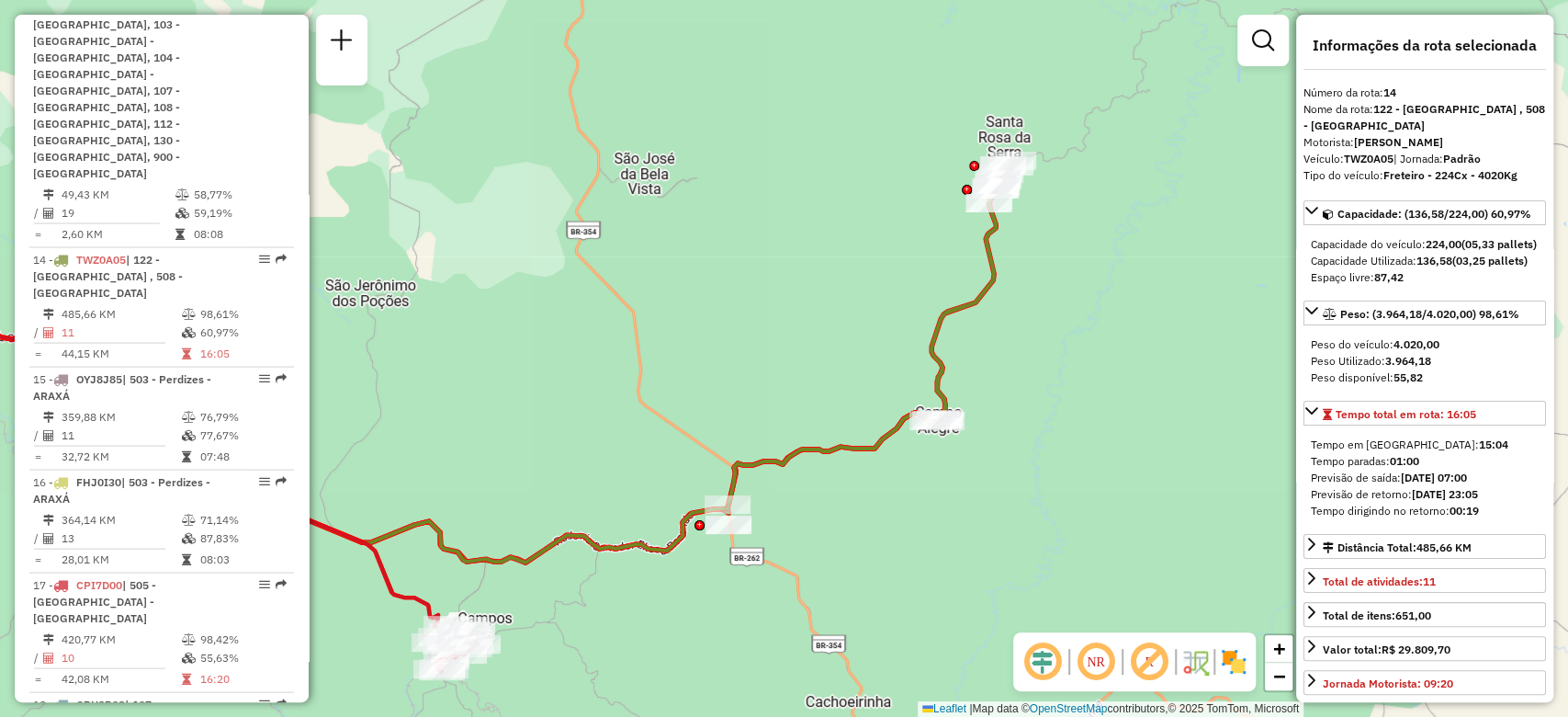
drag, startPoint x: 642, startPoint y: 610, endPoint x: 816, endPoint y: 469, distance: 224.0
click at [801, 477] on div "Janela de atendimento Grade de atendimento Capacidade Transportadoras Veículos …" at bounding box center [784, 358] width 1568 height 717
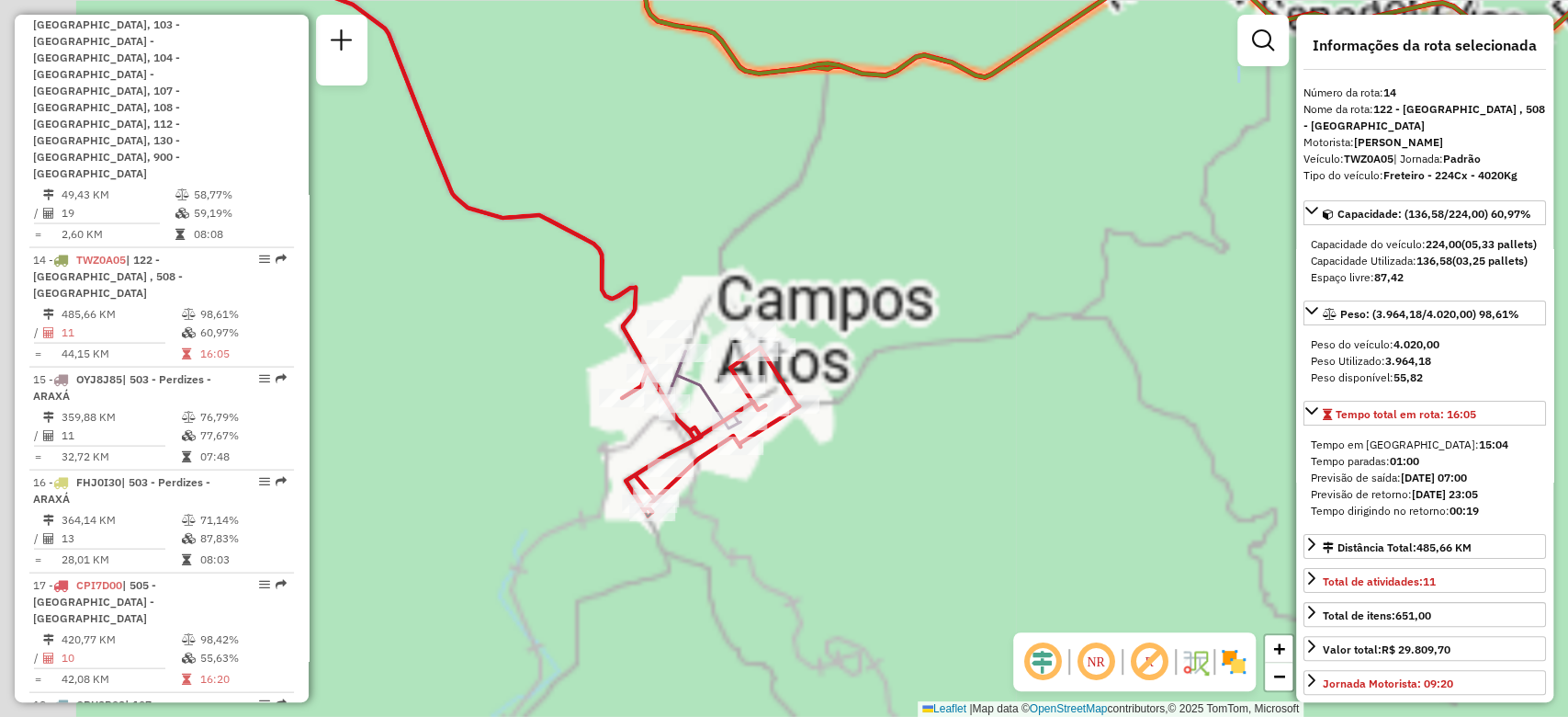
drag, startPoint x: 669, startPoint y: 513, endPoint x: 918, endPoint y: 521, distance: 249.1
click at [949, 532] on div "Janela de atendimento Grade de atendimento Capacidade Transportadoras Veículos …" at bounding box center [784, 358] width 1568 height 717
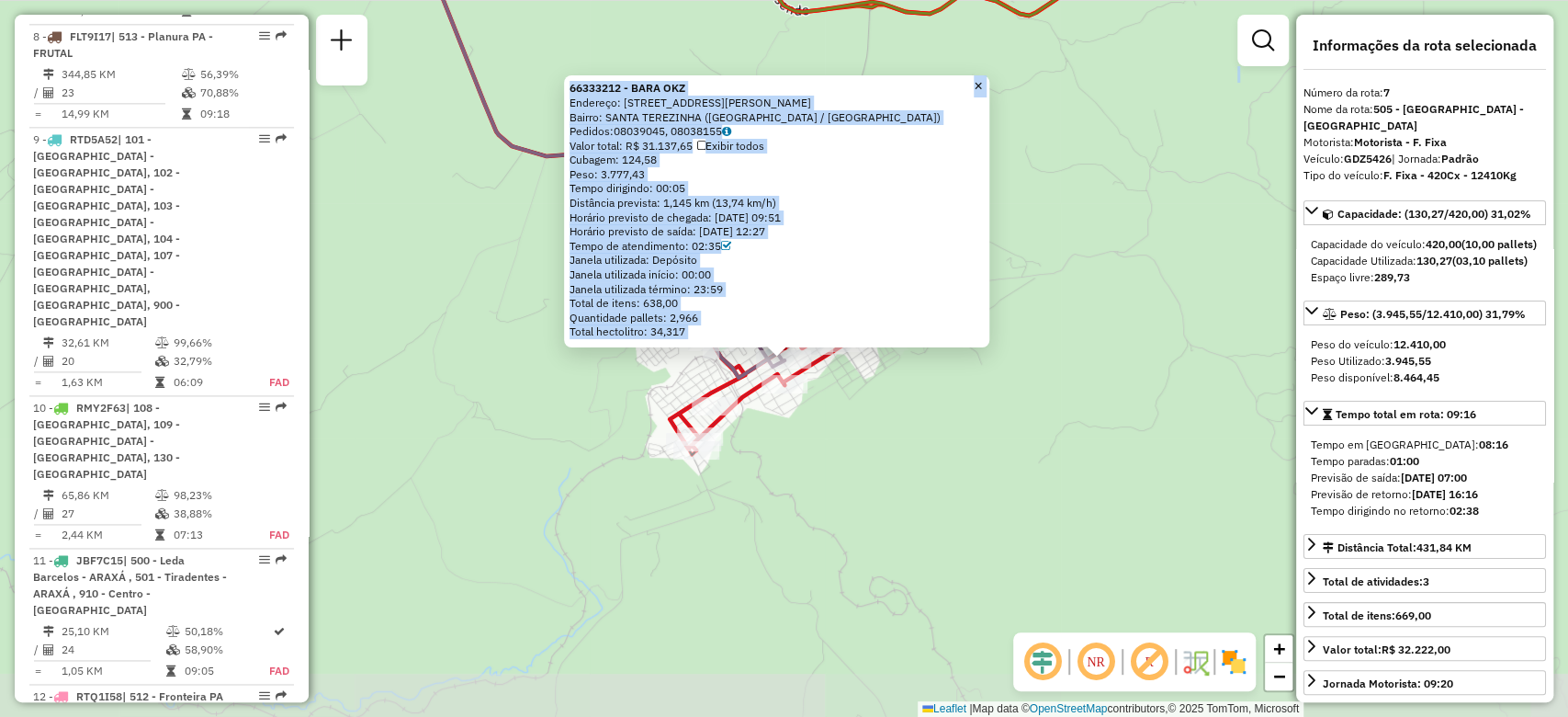
scroll to position [1435, 0]
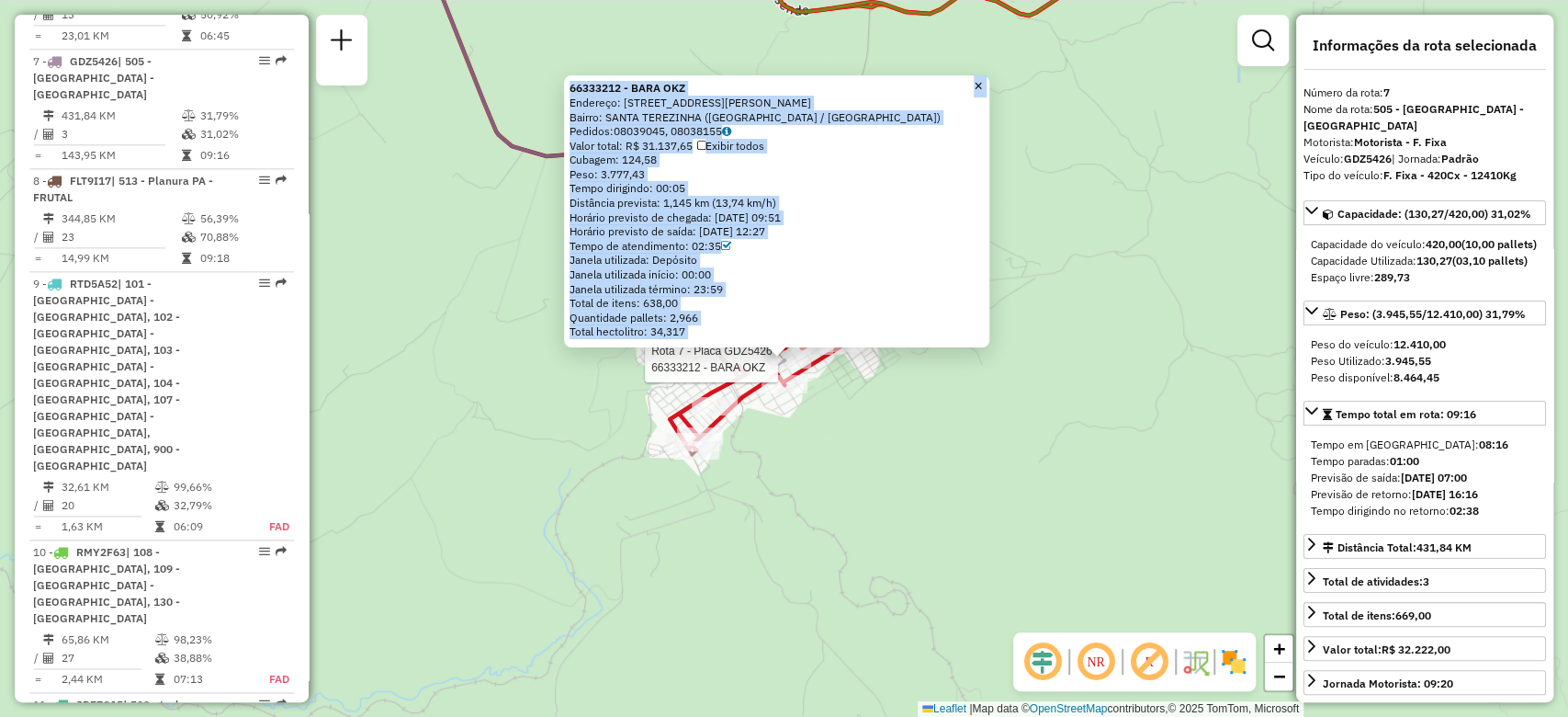
click at [937, 487] on div "Rota 7 - Placa GDZ5426 66333212 - BARA OKZ 66333212 - BARA OKZ Endereço: [STREE…" at bounding box center [784, 358] width 1568 height 717
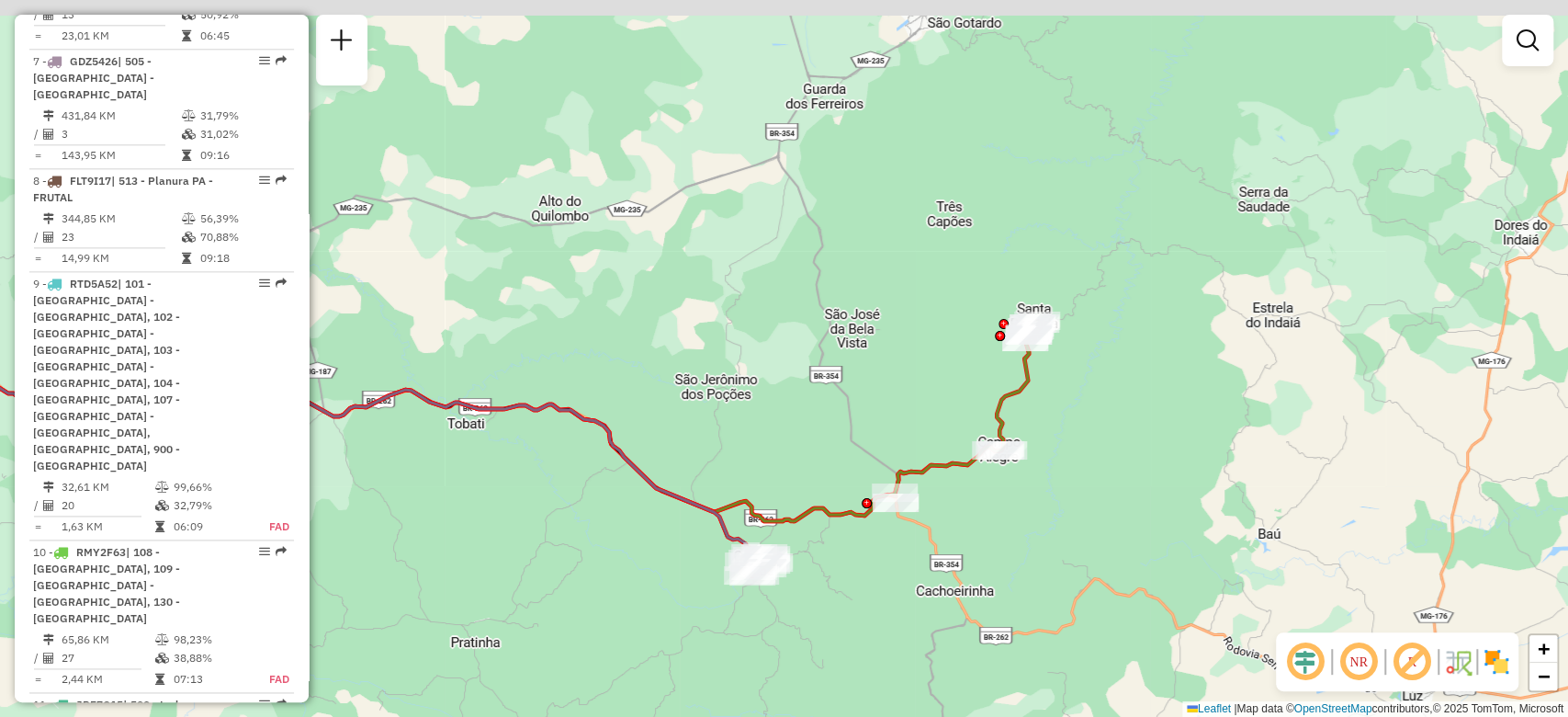
drag, startPoint x: 1182, startPoint y: 363, endPoint x: 1104, endPoint y: 401, distance: 86.8
click at [1117, 421] on div "Janela de atendimento Grade de atendimento Capacidade Transportadoras Veículos …" at bounding box center [784, 358] width 1568 height 717
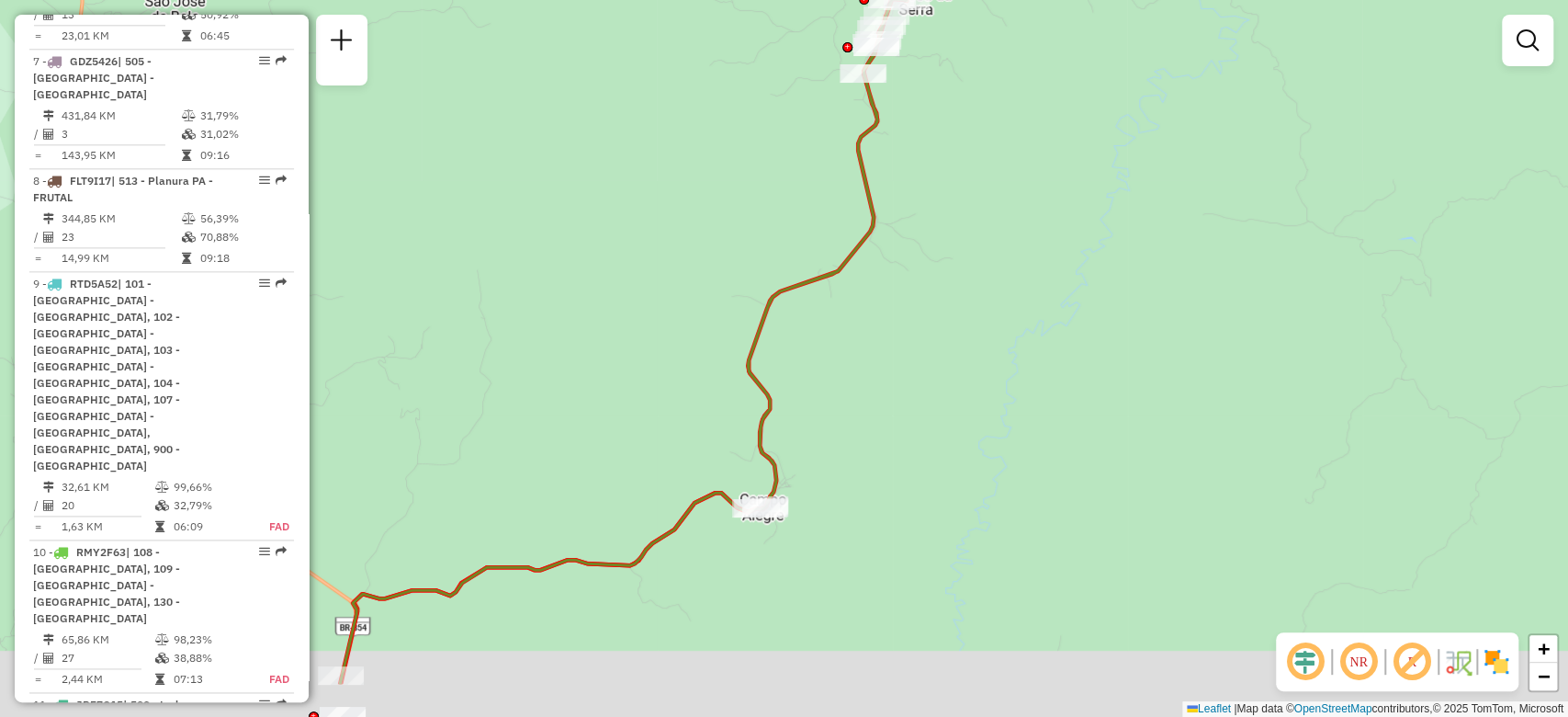
drag, startPoint x: 852, startPoint y: 468, endPoint x: 894, endPoint y: 412, distance: 70.0
click at [894, 412] on div "Janela de atendimento Grade de atendimento Capacidade Transportadoras Veículos …" at bounding box center [784, 358] width 1568 height 717
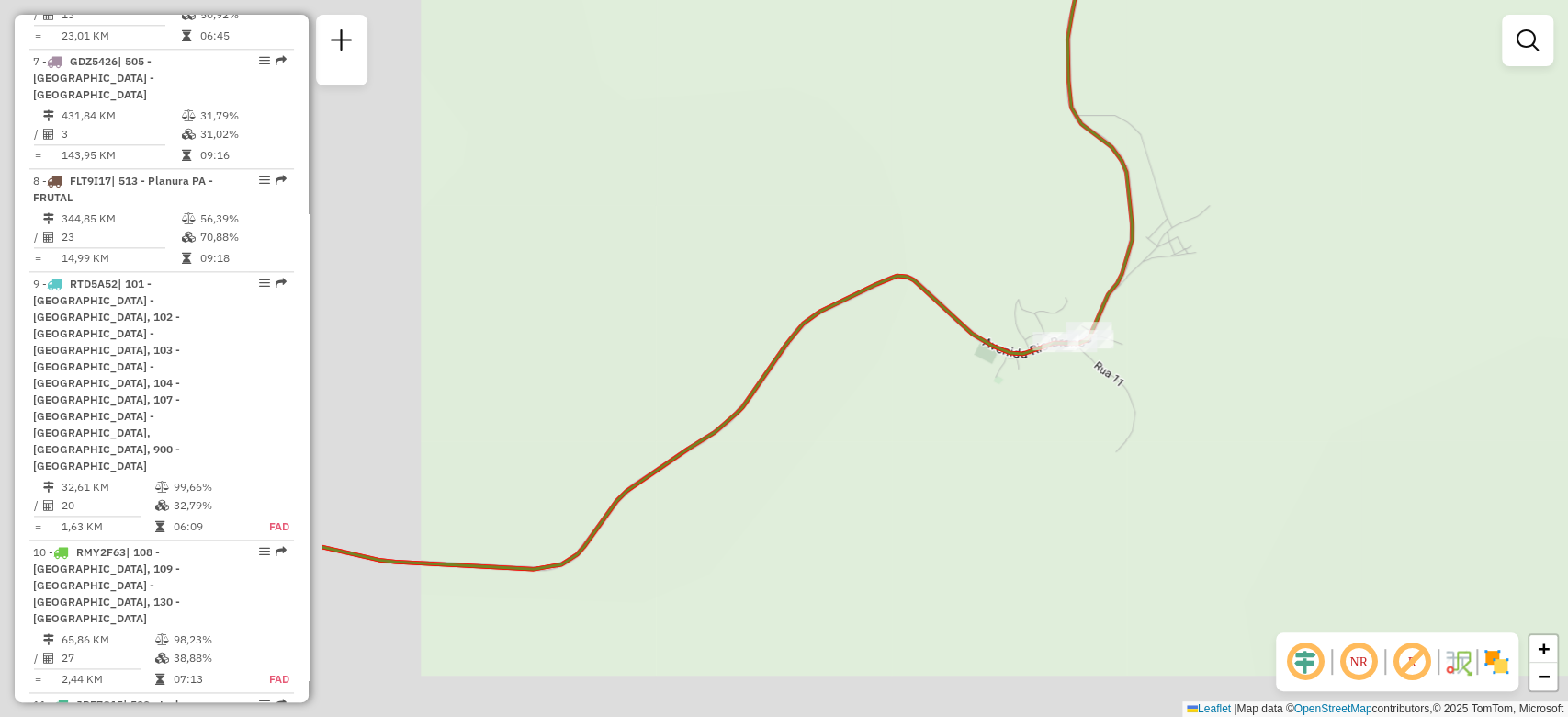
drag, startPoint x: 728, startPoint y: 442, endPoint x: 1428, endPoint y: 110, distance: 774.7
click at [1454, 60] on div "Janela de atendimento Grade de atendimento Capacidade Transportadoras Veículos …" at bounding box center [784, 358] width 1568 height 717
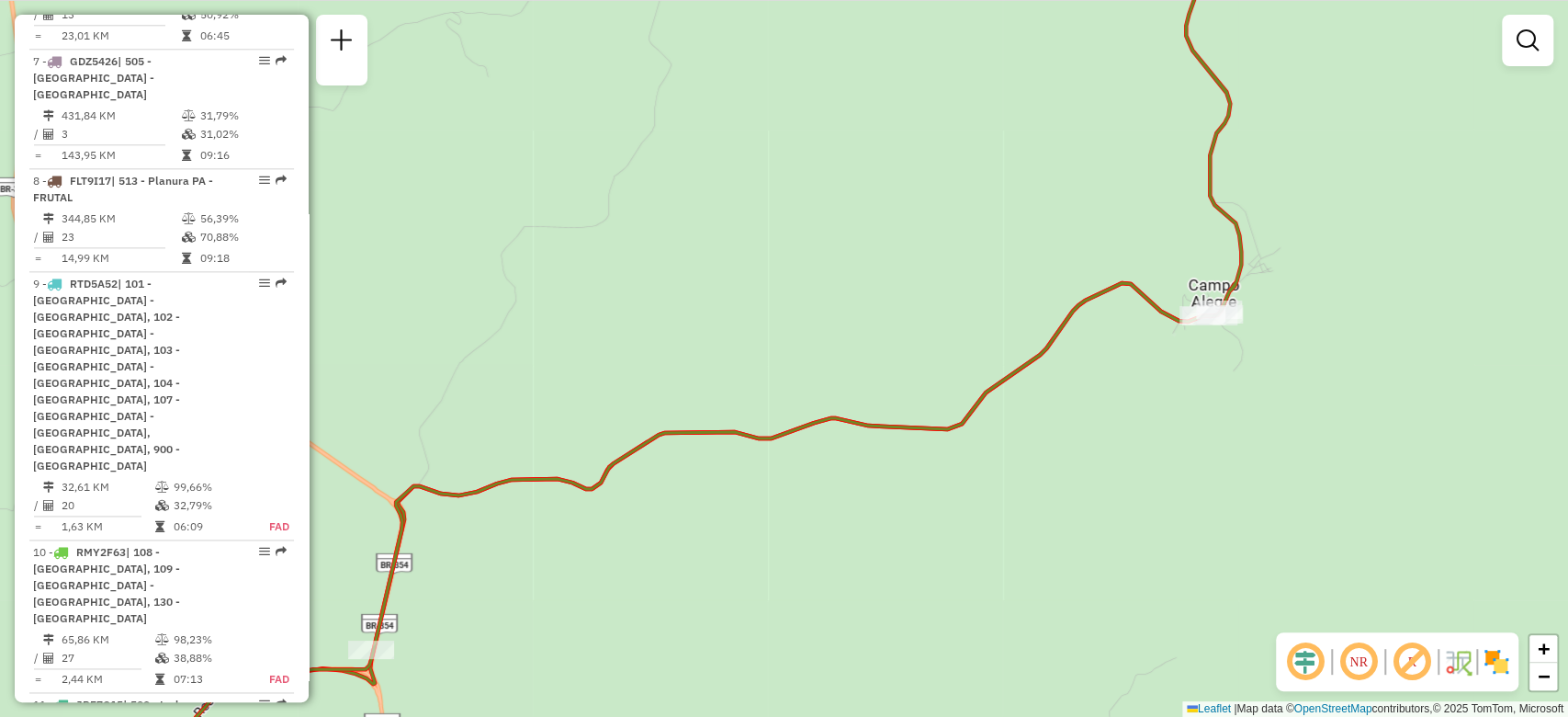
drag, startPoint x: 784, startPoint y: 475, endPoint x: 738, endPoint y: 542, distance: 81.3
click at [739, 541] on div "Janela de atendimento Grade de atendimento Capacidade Transportadoras Veículos …" at bounding box center [784, 358] width 1568 height 717
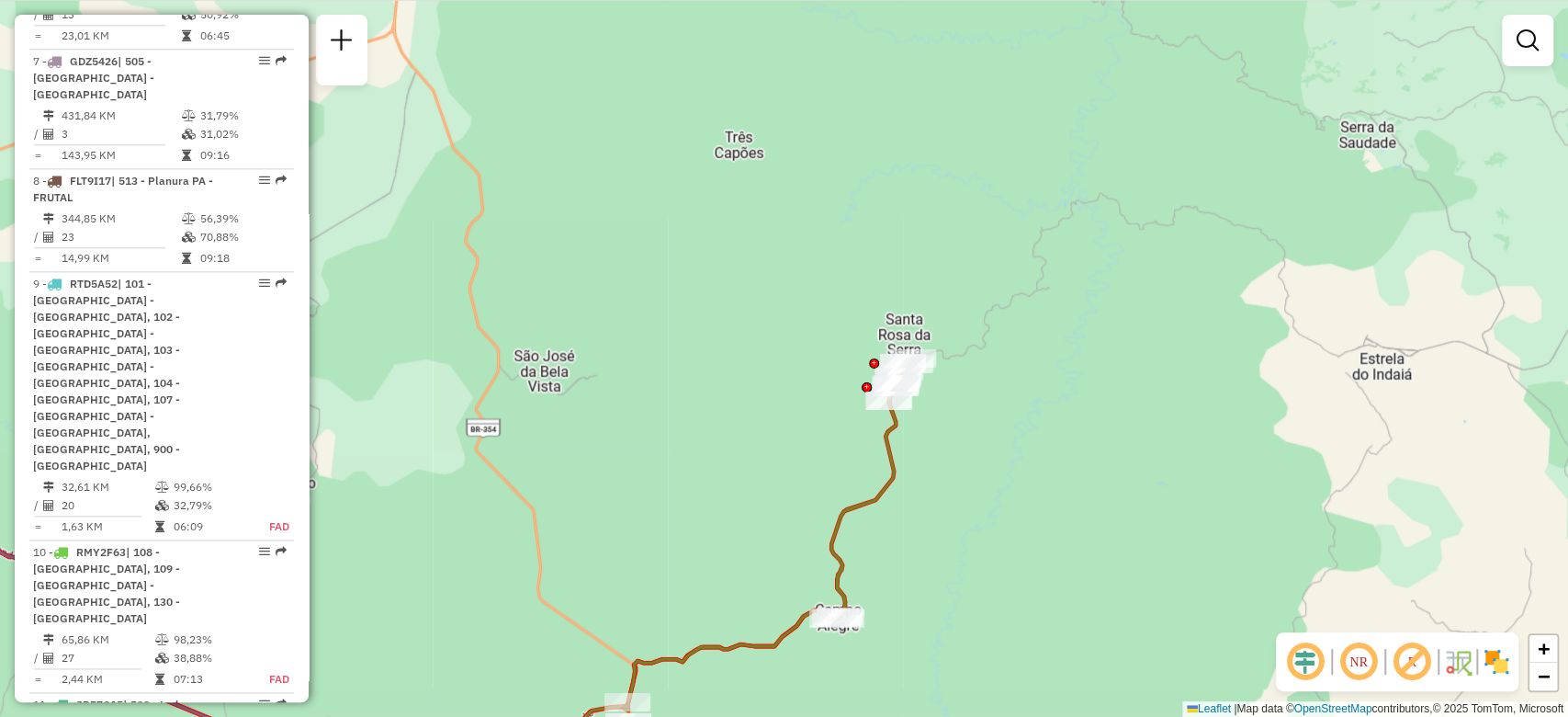
drag, startPoint x: 1084, startPoint y: 285, endPoint x: 1067, endPoint y: 386, distance: 102.4
click at [1069, 383] on div "Janela de atendimento Grade de atendimento Capacidade Transportadoras Veículos …" at bounding box center [784, 358] width 1568 height 717
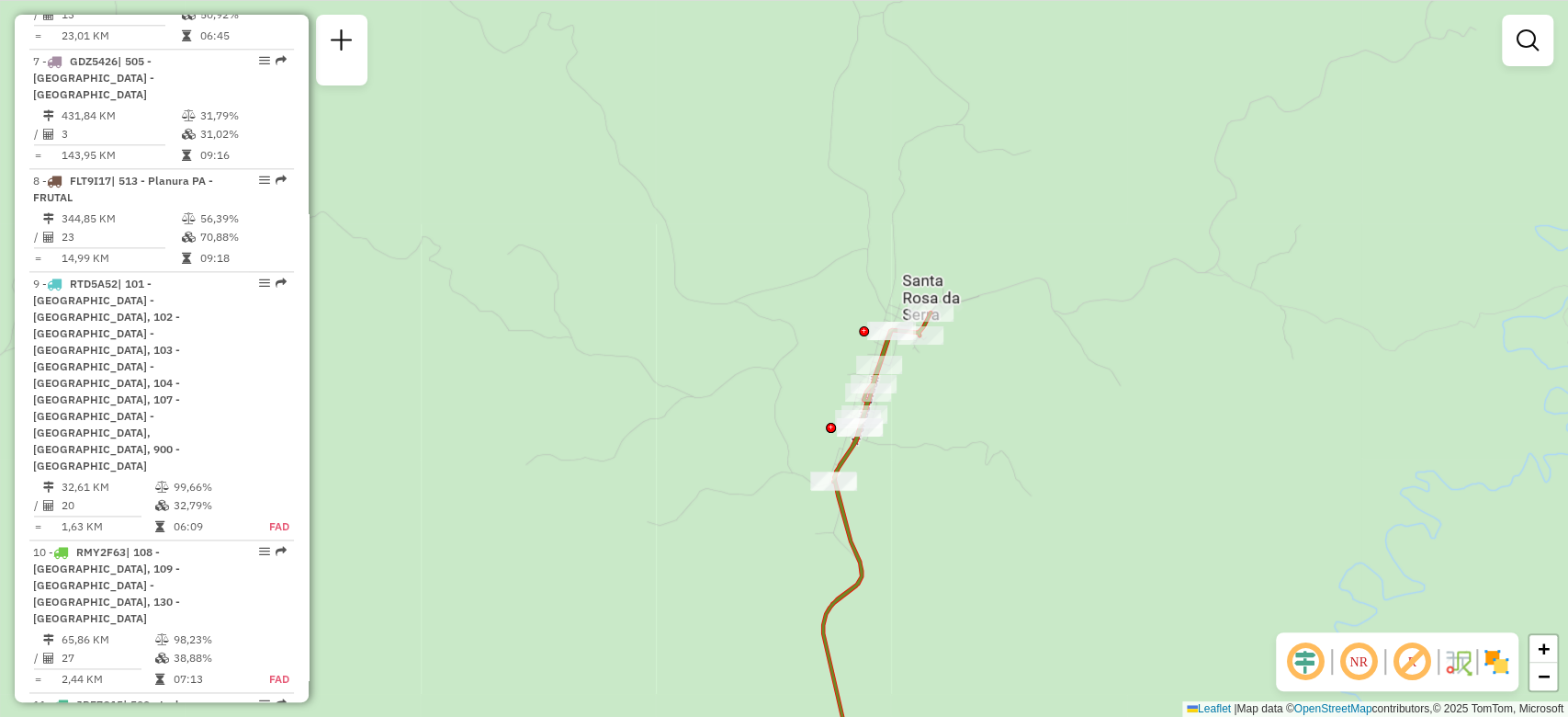
drag, startPoint x: 985, startPoint y: 323, endPoint x: 983, endPoint y: 355, distance: 32.1
click at [983, 355] on div "Janela de atendimento Grade de atendimento Capacidade Transportadoras Veículos …" at bounding box center [784, 358] width 1568 height 717
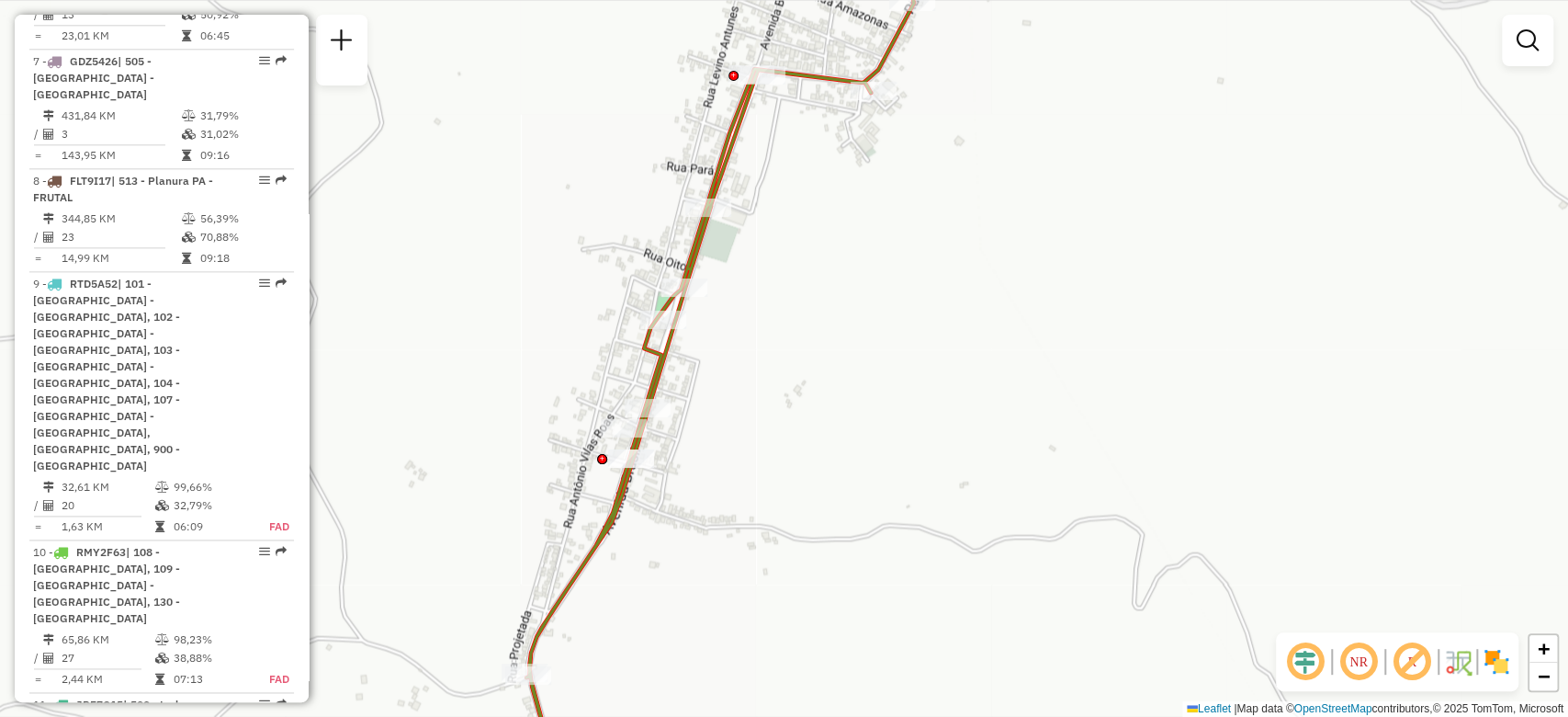
drag, startPoint x: 922, startPoint y: 267, endPoint x: 940, endPoint y: 390, distance: 124.3
click at [940, 390] on div "Janela de atendimento Grade de atendimento Capacidade Transportadoras Veículos …" at bounding box center [784, 358] width 1568 height 717
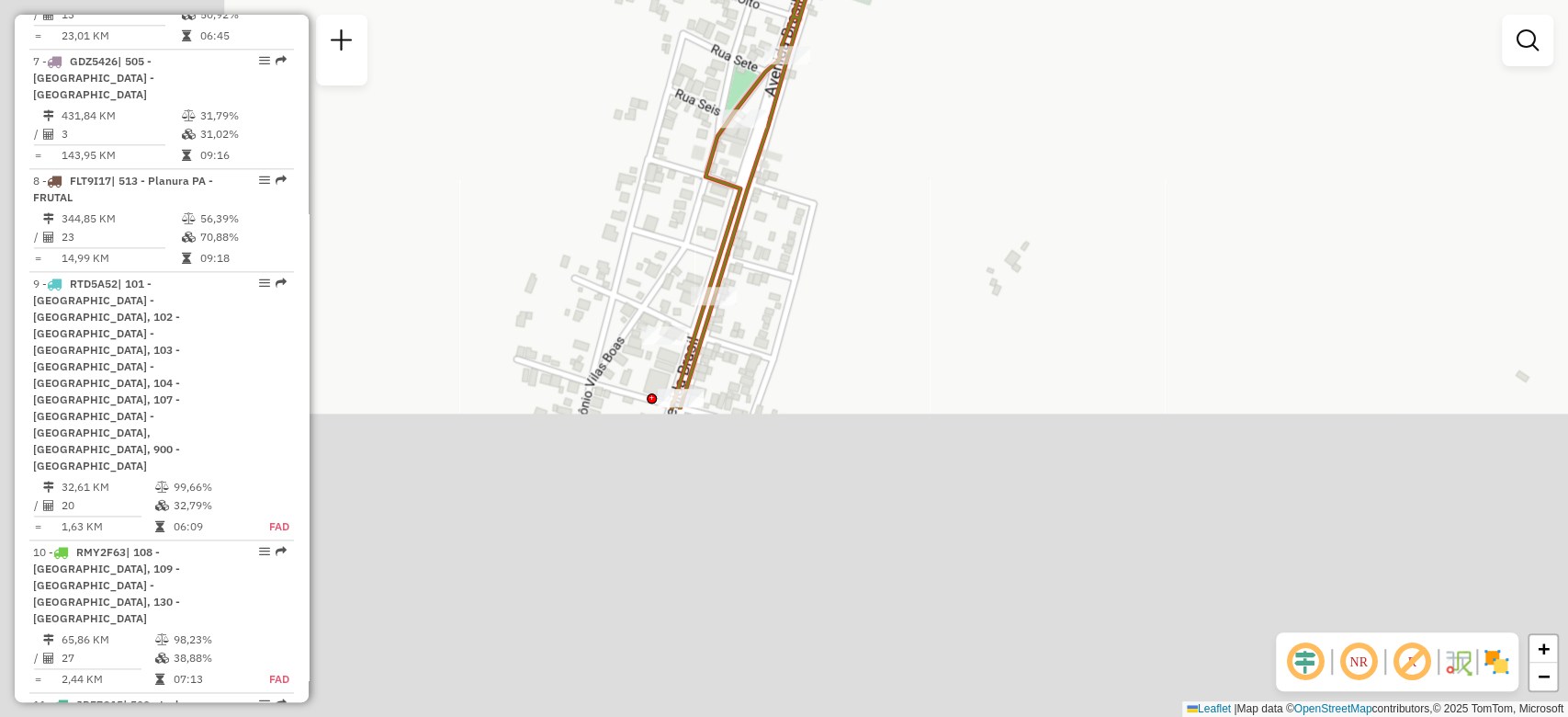
drag, startPoint x: 703, startPoint y: 485, endPoint x: 999, endPoint y: 163, distance: 437.4
click at [1015, 113] on div "Janela de atendimento Grade de atendimento Capacidade Transportadoras Veículos …" at bounding box center [784, 358] width 1568 height 717
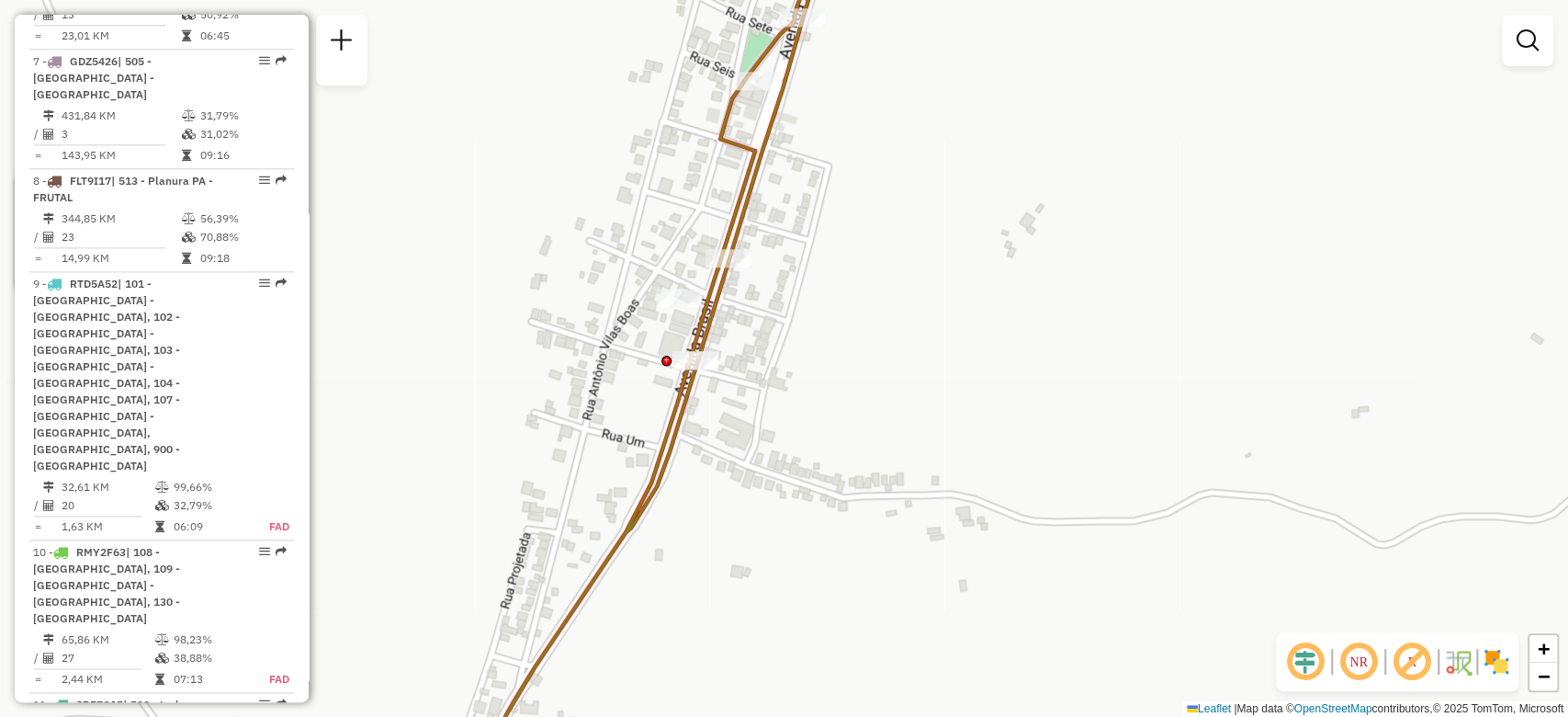
drag, startPoint x: 947, startPoint y: 362, endPoint x: 1070, endPoint y: 117, distance: 274.1
click at [1057, 141] on div "Janela de atendimento Grade de atendimento Capacidade Transportadoras Veículos …" at bounding box center [784, 358] width 1568 height 717
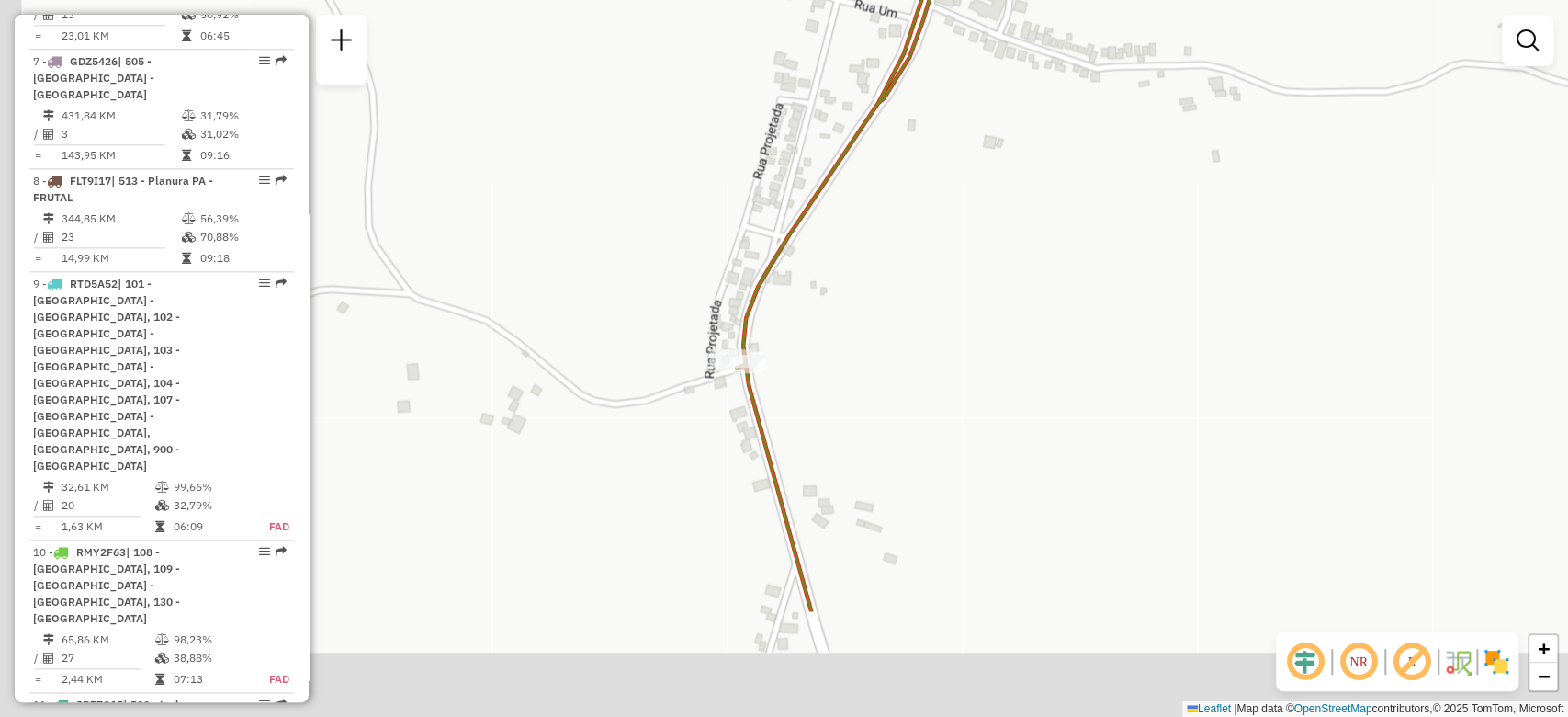
drag, startPoint x: 793, startPoint y: 545, endPoint x: 927, endPoint y: 364, distance: 225.2
click at [927, 364] on div "Janela de atendimento Grade de atendimento Capacidade Transportadoras Veículos …" at bounding box center [784, 358] width 1568 height 717
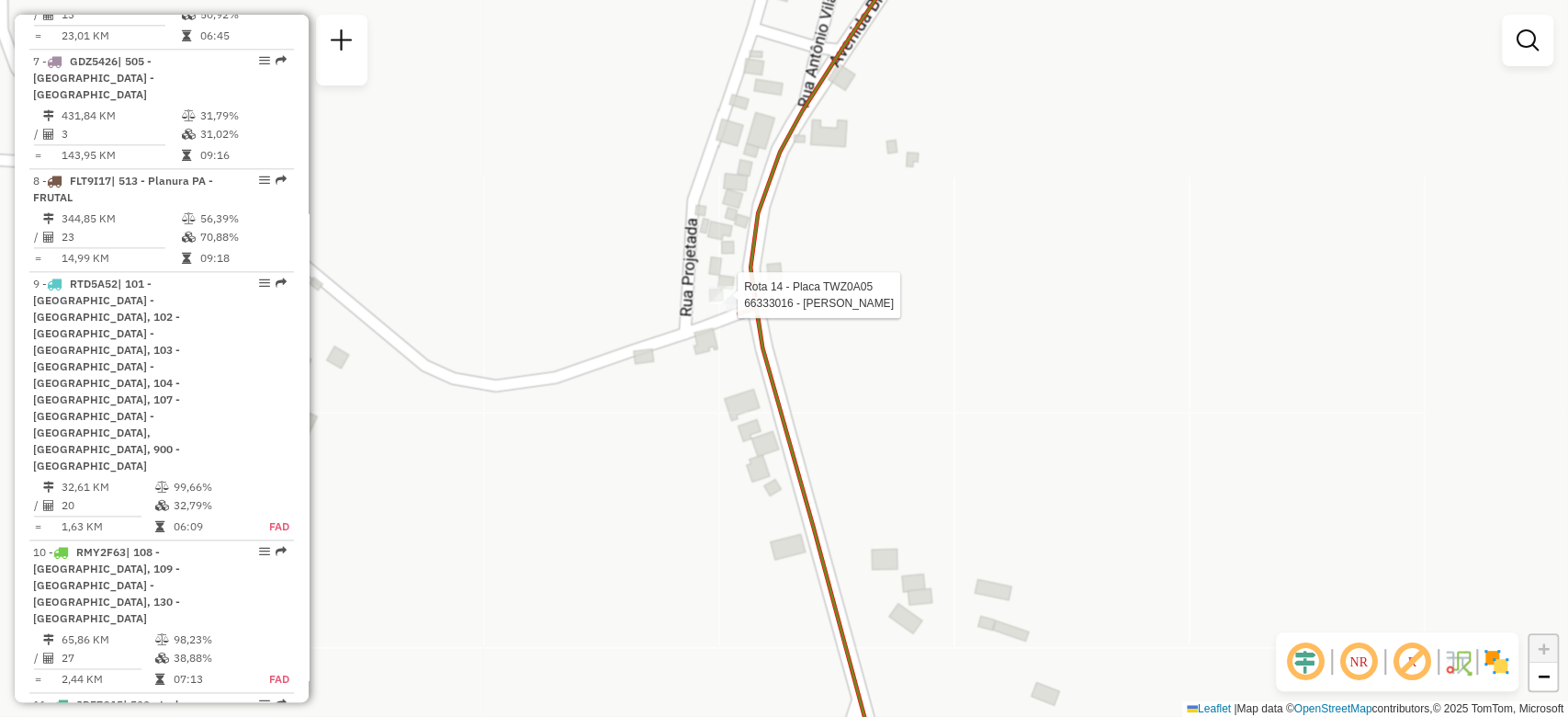
select select "**********"
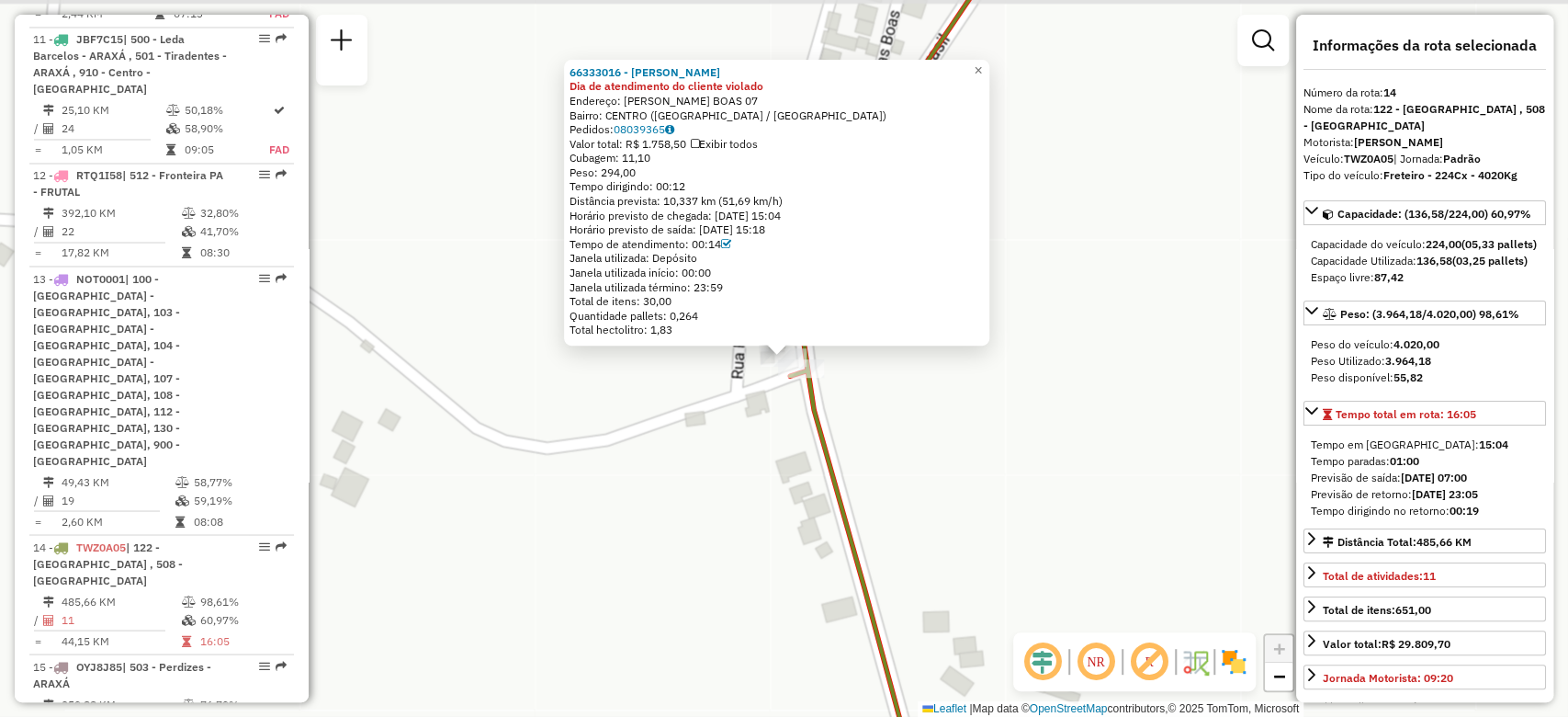
scroll to position [2387, 0]
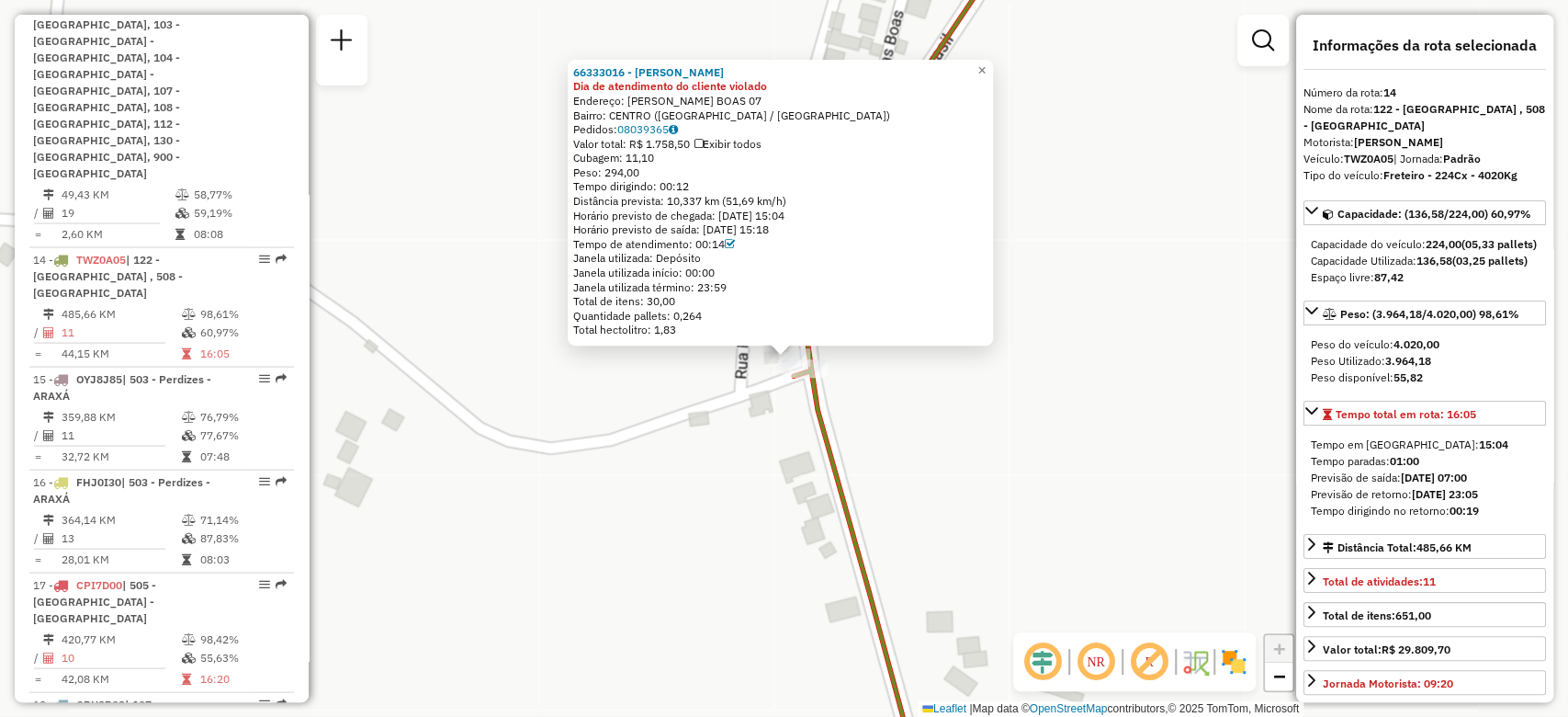
click at [890, 459] on div "66333016 - [PERSON_NAME] Dia de atendimento do cliente violado Endereço: R R [P…" at bounding box center [784, 358] width 1568 height 717
click at [942, 423] on div "66333016 - [PERSON_NAME] Dia de atendimento do cliente violado Endereço: R R [P…" at bounding box center [784, 358] width 1568 height 717
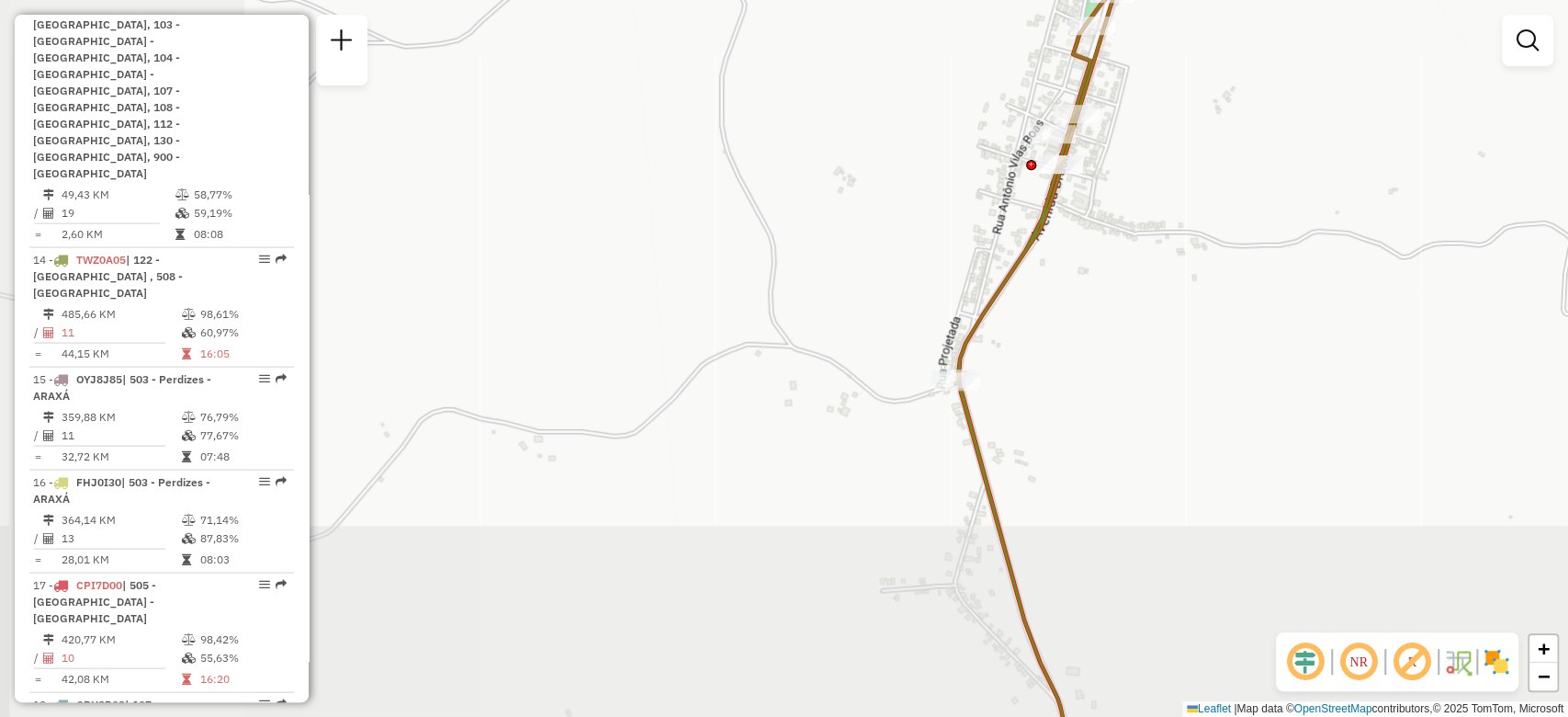
drag, startPoint x: 1093, startPoint y: 424, endPoint x: 922, endPoint y: 206, distance: 277.1
click at [923, 207] on div "Janela de atendimento Grade de atendimento Capacidade Transportadoras Veículos …" at bounding box center [784, 358] width 1568 height 717
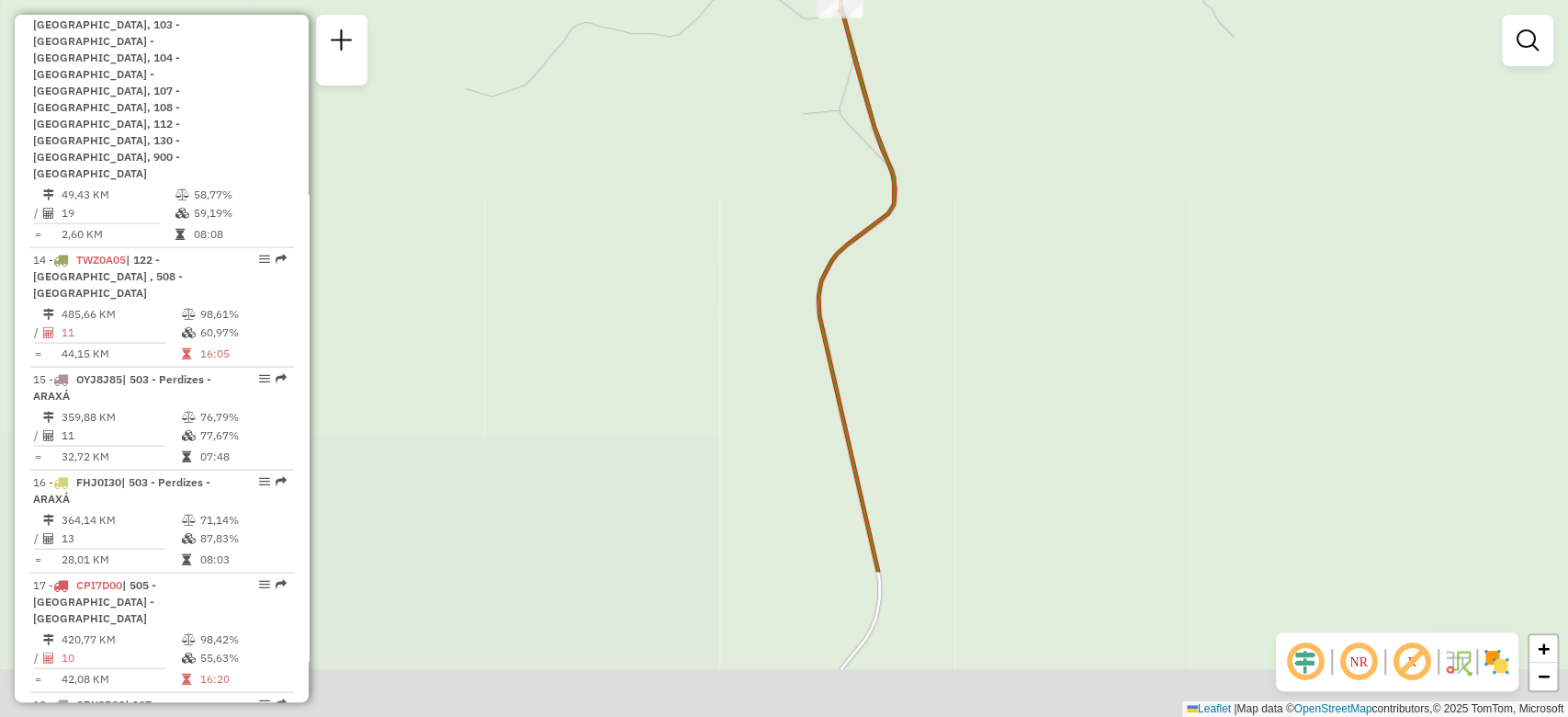
drag, startPoint x: 977, startPoint y: 531, endPoint x: 919, endPoint y: 205, distance: 331.1
click at [925, 231] on div "Janela de atendimento Grade de atendimento Capacidade Transportadoras Veículos …" at bounding box center [784, 358] width 1568 height 717
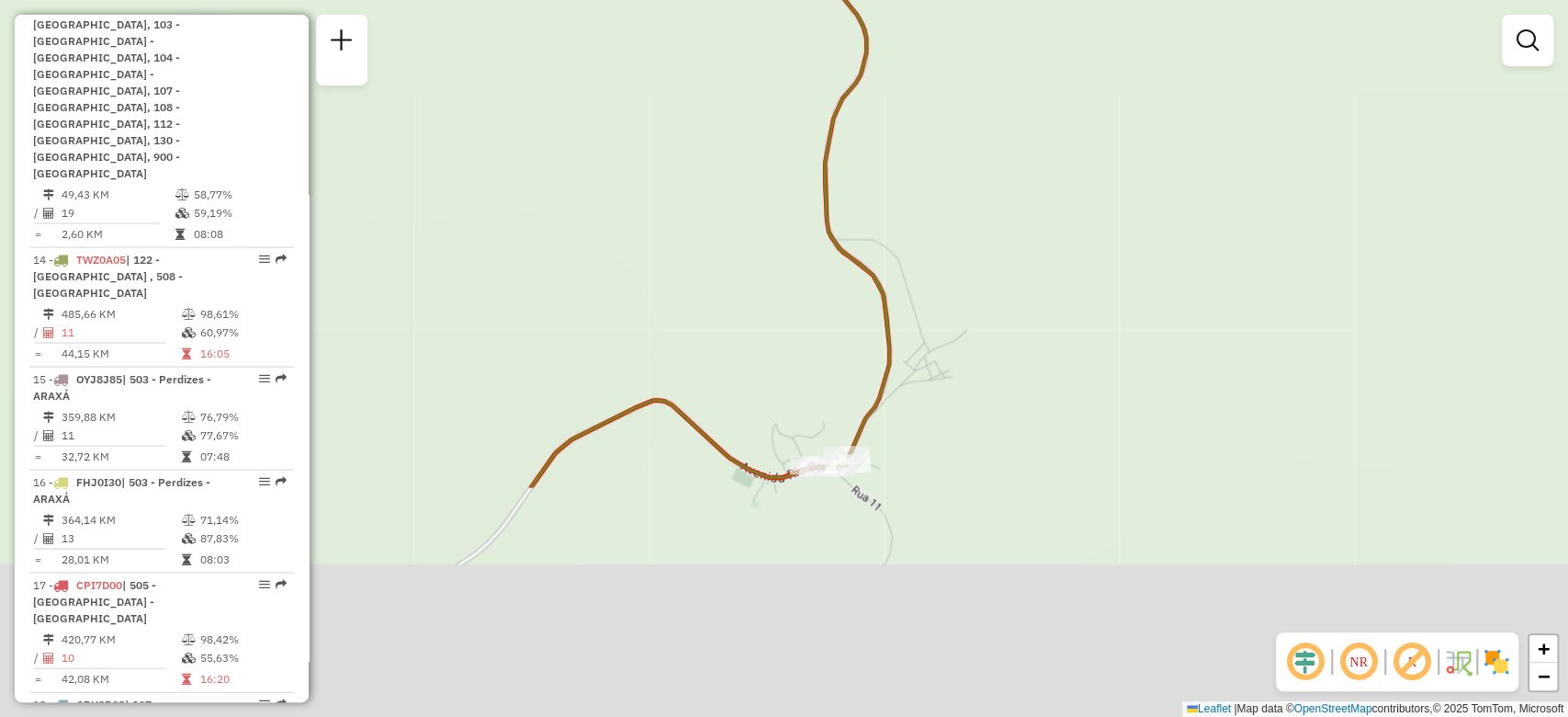
drag, startPoint x: 879, startPoint y: 585, endPoint x: 944, endPoint y: 299, distance: 293.3
click at [944, 299] on div "Janela de atendimento Grade de atendimento Capacidade Transportadoras Veículos …" at bounding box center [784, 358] width 1568 height 717
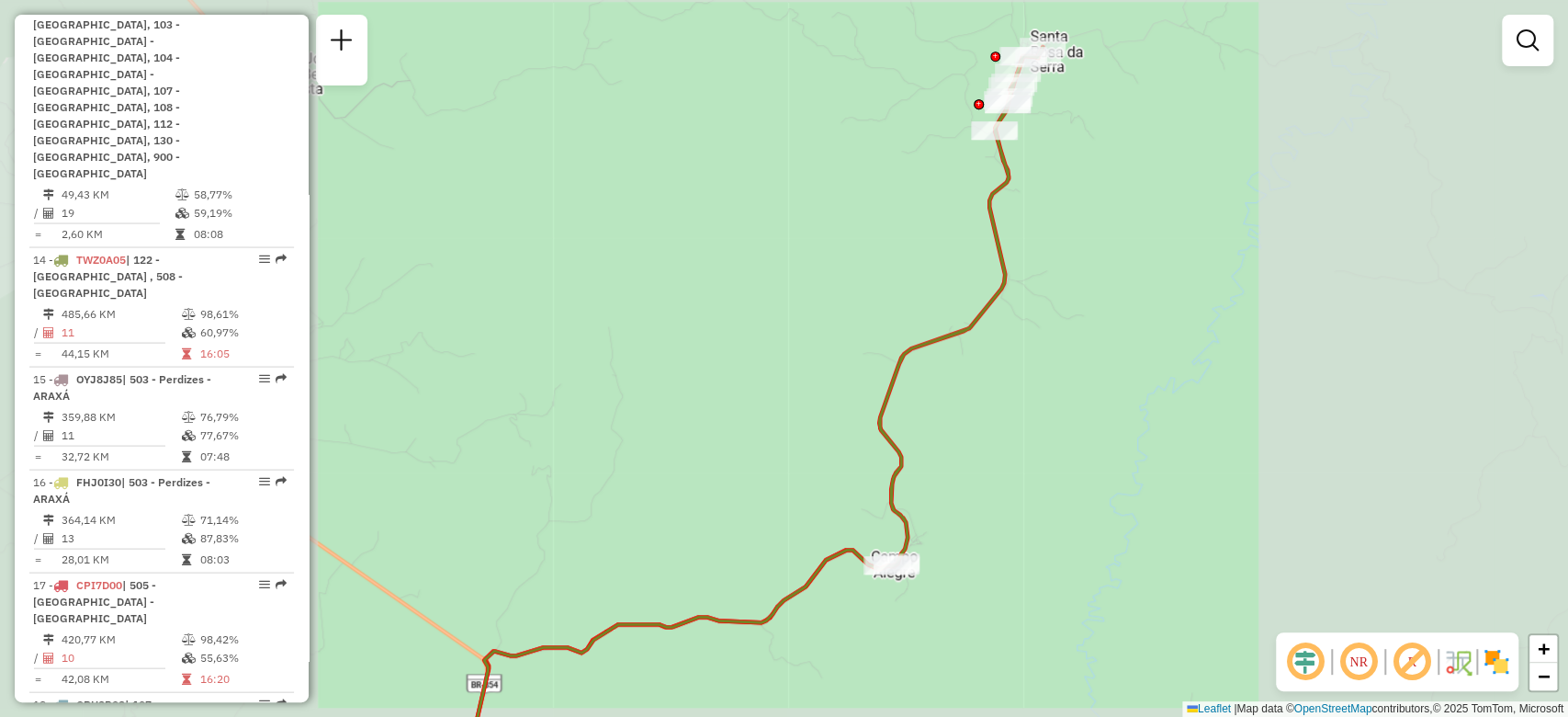
drag, startPoint x: 1130, startPoint y: 188, endPoint x: 1025, endPoint y: 450, distance: 282.3
click at [1028, 450] on div "Janela de atendimento Grade de atendimento Capacidade Transportadoras Veículos …" at bounding box center [784, 358] width 1568 height 717
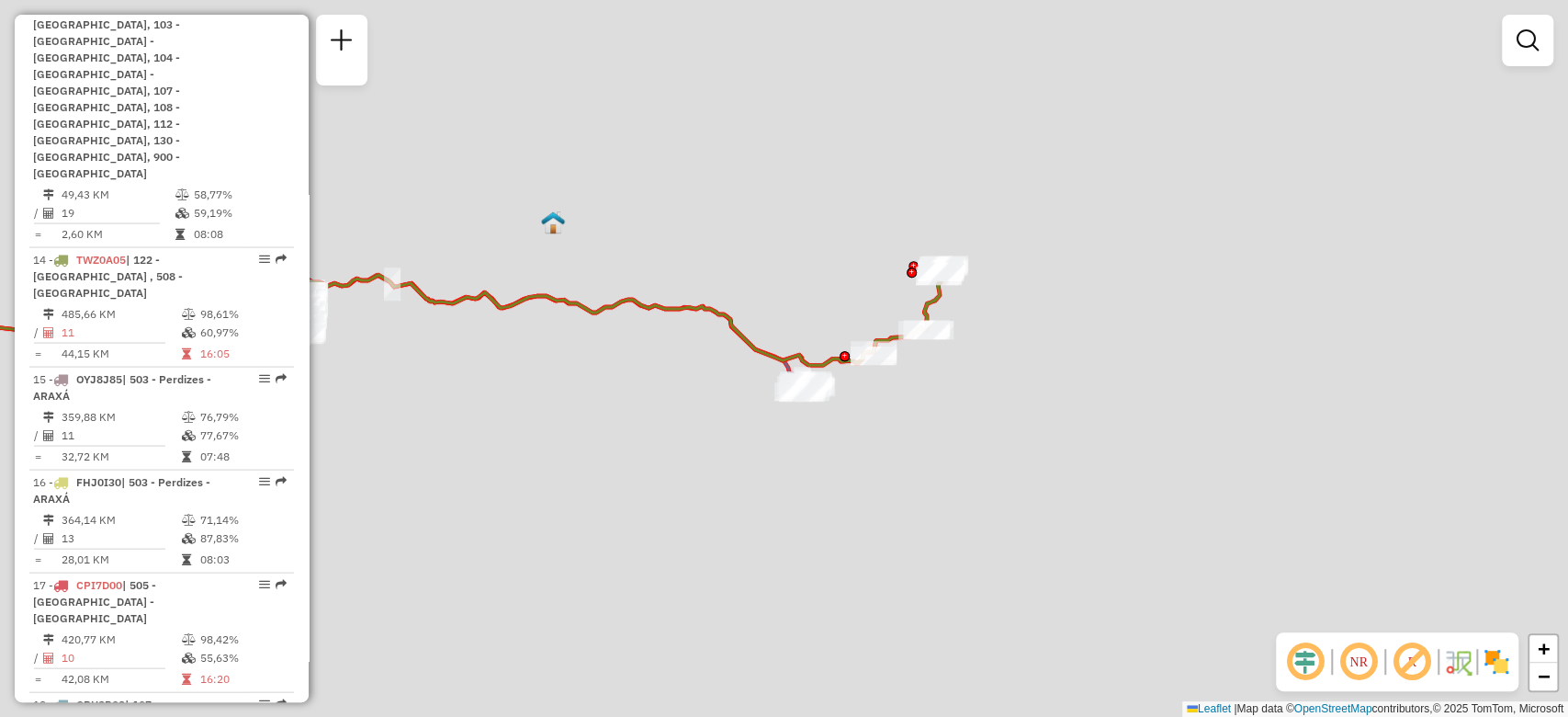
drag, startPoint x: 1020, startPoint y: 346, endPoint x: 1024, endPoint y: 333, distance: 13.6
click at [1024, 333] on div "Janela de atendimento Grade de atendimento Capacidade Transportadoras Veículos …" at bounding box center [784, 358] width 1568 height 717
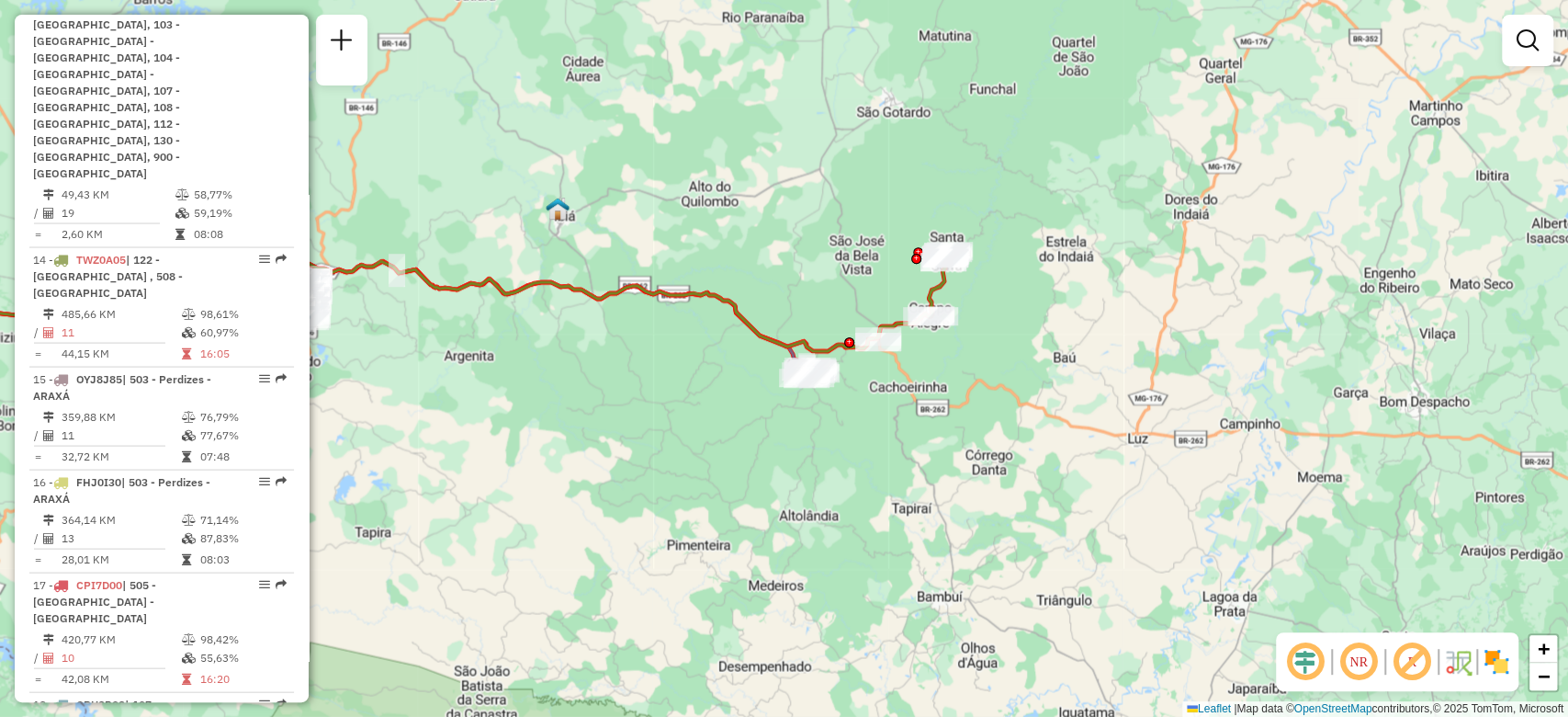
drag, startPoint x: 1019, startPoint y: 303, endPoint x: 992, endPoint y: 406, distance: 106.5
click at [1000, 401] on div "Janela de atendimento Grade de atendimento Capacidade Transportadoras Veículos …" at bounding box center [784, 358] width 1568 height 717
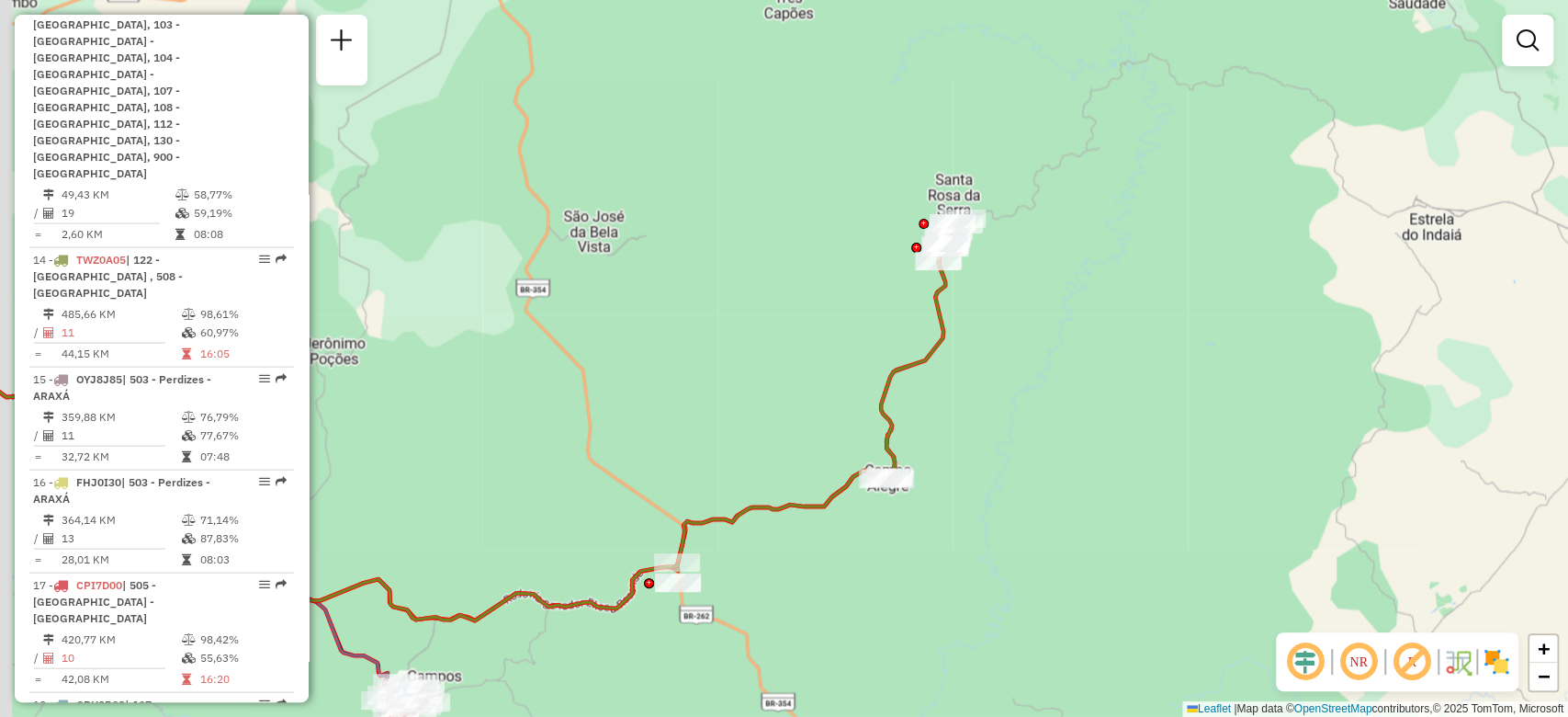
drag, startPoint x: 962, startPoint y: 285, endPoint x: 999, endPoint y: 332, distance: 59.8
click at [999, 332] on div "Janela de atendimento Grade de atendimento Capacidade Transportadoras Veículos …" at bounding box center [784, 358] width 1568 height 717
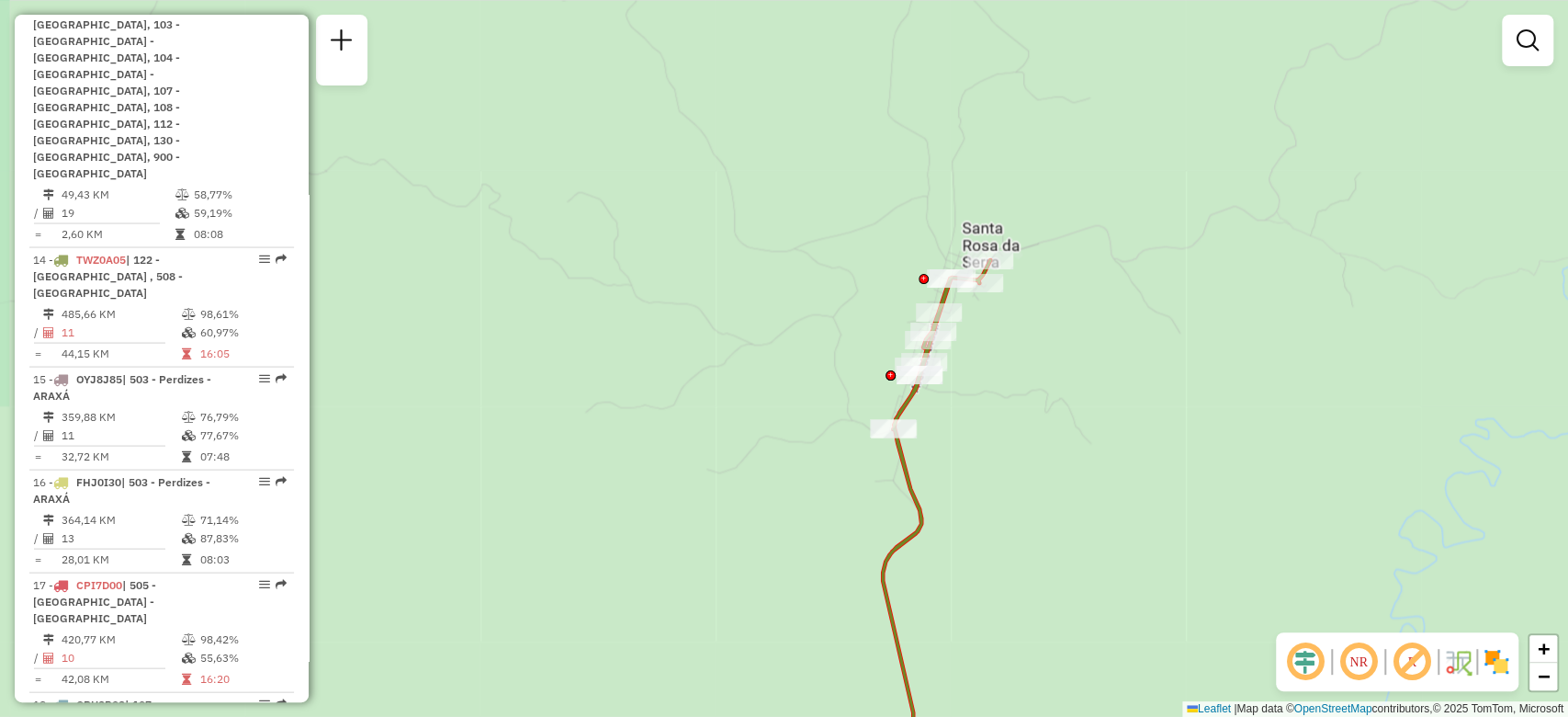
drag, startPoint x: 1009, startPoint y: 247, endPoint x: 1013, endPoint y: 339, distance: 92.1
click at [1013, 339] on div "Janela de atendimento Grade de atendimento Capacidade Transportadoras Veículos …" at bounding box center [784, 358] width 1568 height 717
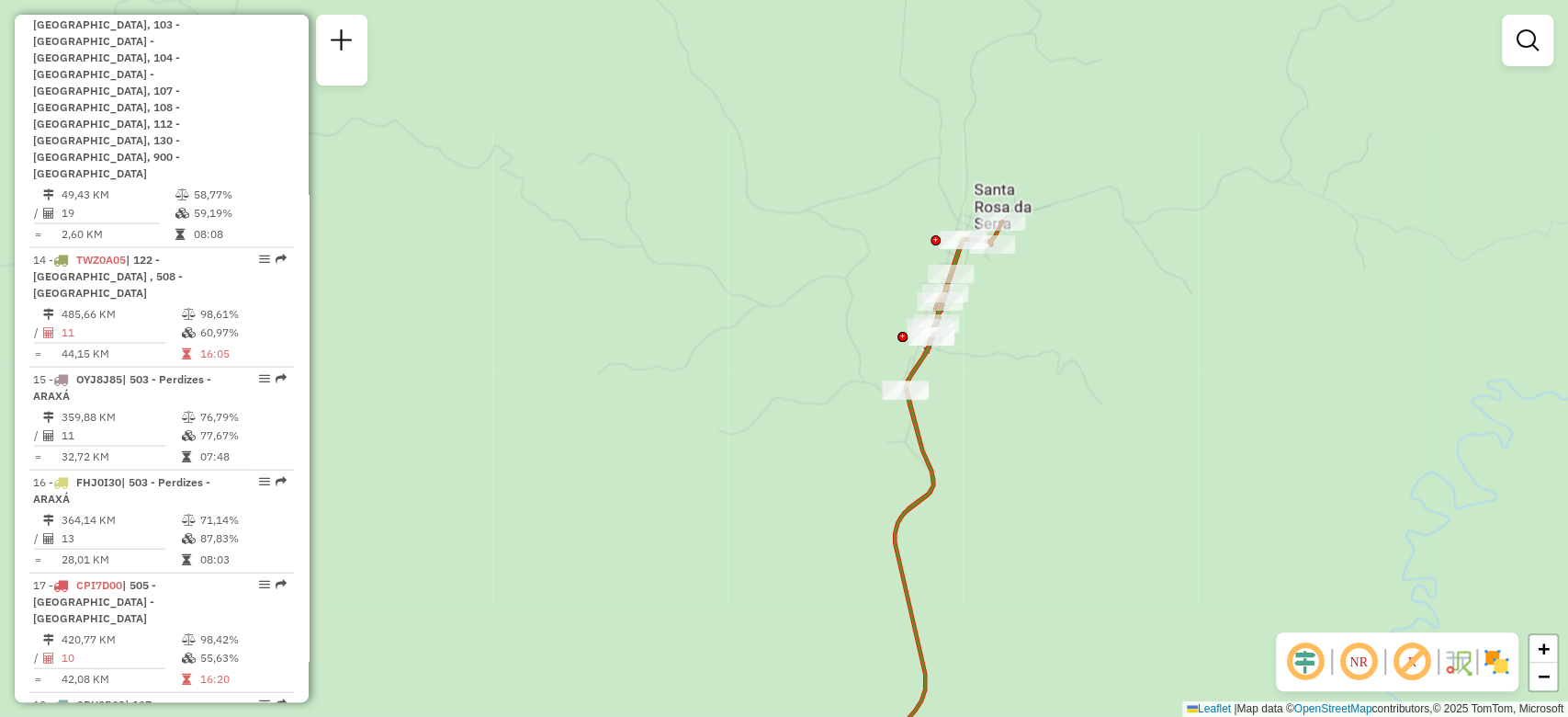
drag, startPoint x: 952, startPoint y: 468, endPoint x: 963, endPoint y: 430, distance: 39.6
click at [963, 430] on div "Janela de atendimento Grade de atendimento Capacidade Transportadoras Veículos …" at bounding box center [784, 358] width 1568 height 717
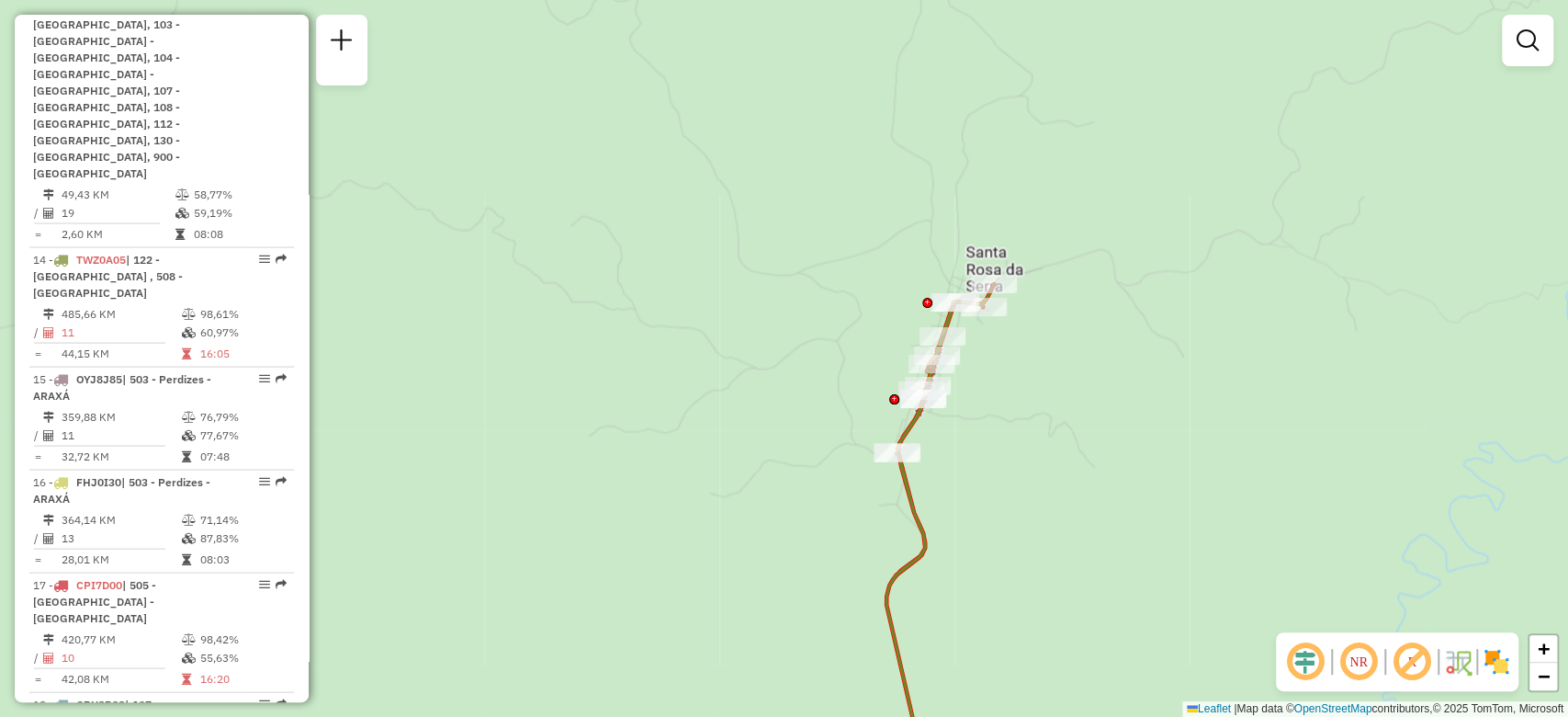
drag, startPoint x: 1000, startPoint y: 533, endPoint x: 1063, endPoint y: 326, distance: 216.4
click at [1059, 354] on div "Janela de atendimento Grade de atendimento Capacidade Transportadoras Veículos …" at bounding box center [784, 358] width 1568 height 717
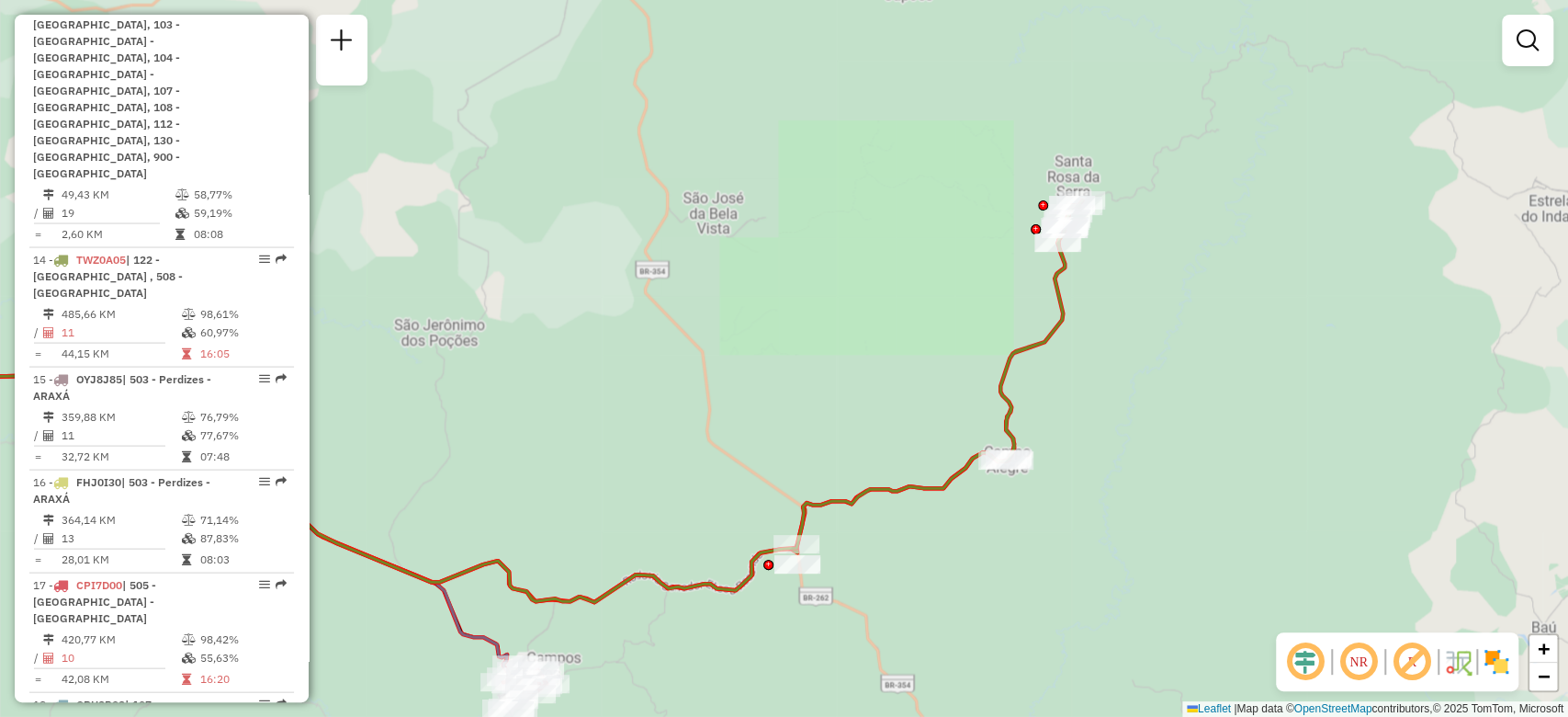
drag, startPoint x: 1058, startPoint y: 496, endPoint x: 1067, endPoint y: 460, distance: 37.1
click at [1067, 460] on div "Janela de atendimento Grade de atendimento Capacidade Transportadoras Veículos …" at bounding box center [784, 358] width 1568 height 717
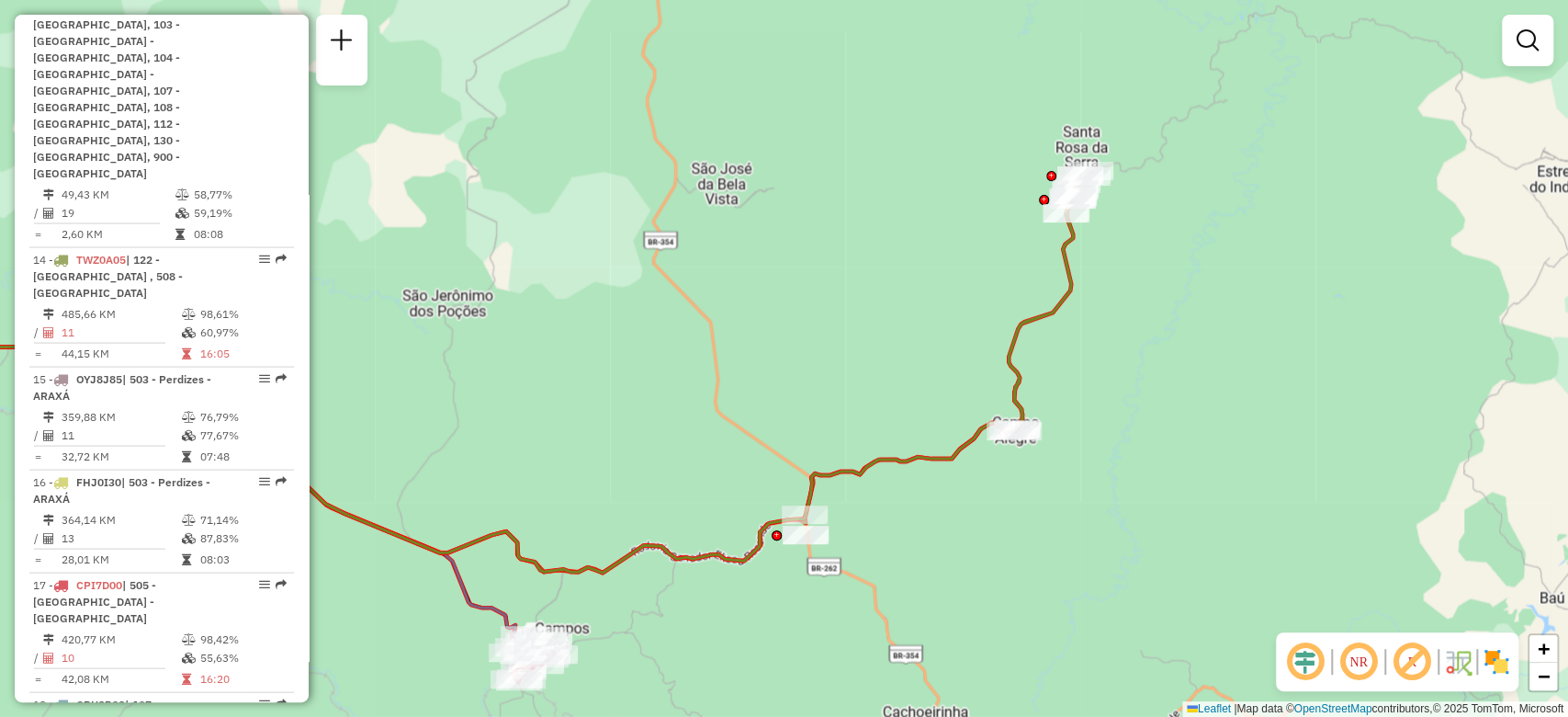
drag, startPoint x: 996, startPoint y: 584, endPoint x: 1003, endPoint y: 555, distance: 29.8
click at [1003, 555] on div "Janela de atendimento Grade de atendimento Capacidade Transportadoras Veículos …" at bounding box center [784, 358] width 1568 height 717
drag, startPoint x: 1010, startPoint y: 561, endPoint x: 1011, endPoint y: 537, distance: 24.0
click at [1011, 537] on div "Janela de atendimento Grade de atendimento Capacidade Transportadoras Veículos …" at bounding box center [784, 358] width 1568 height 717
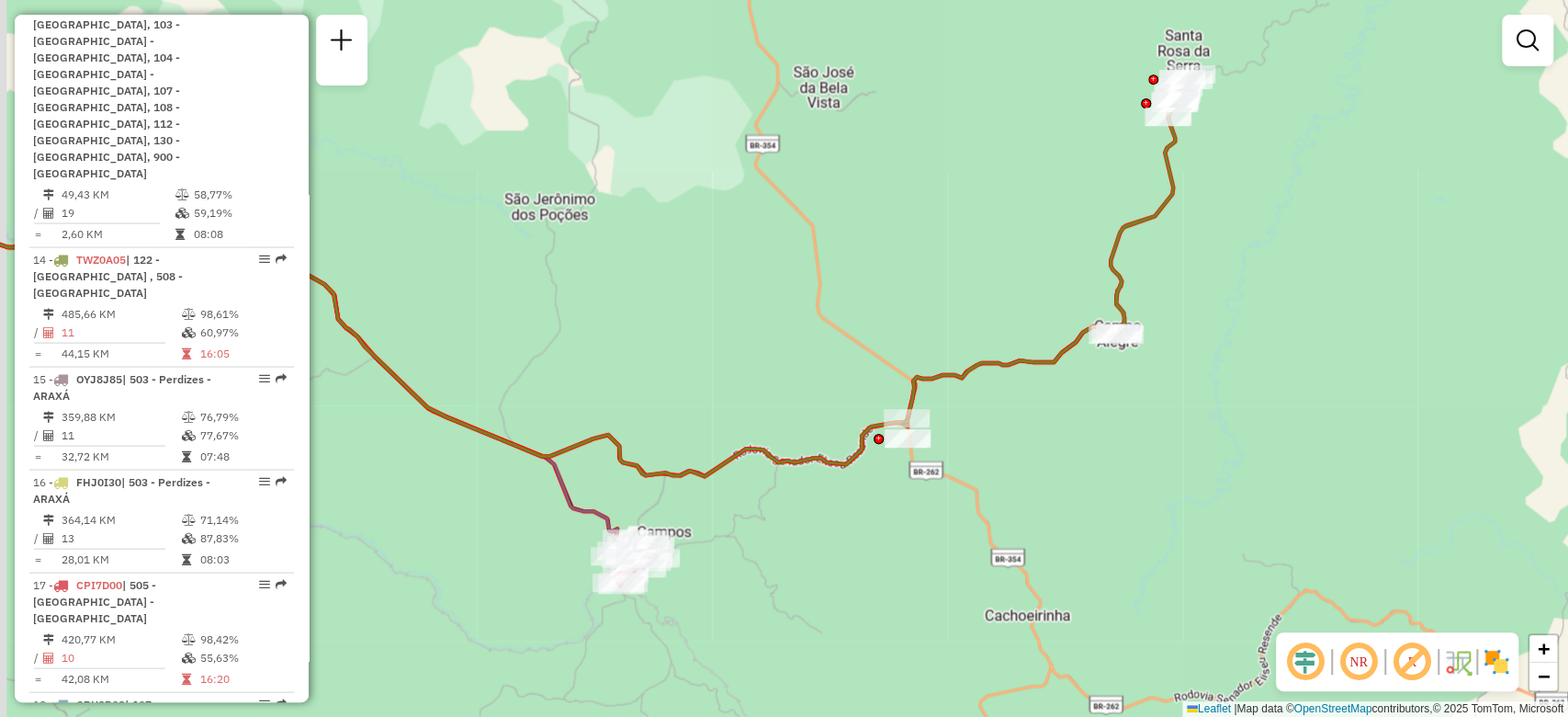
drag, startPoint x: 1046, startPoint y: 482, endPoint x: 1252, endPoint y: 345, distance: 247.4
click at [1252, 345] on div "Janela de atendimento Grade de atendimento Capacidade Transportadoras Veículos …" at bounding box center [784, 358] width 1568 height 717
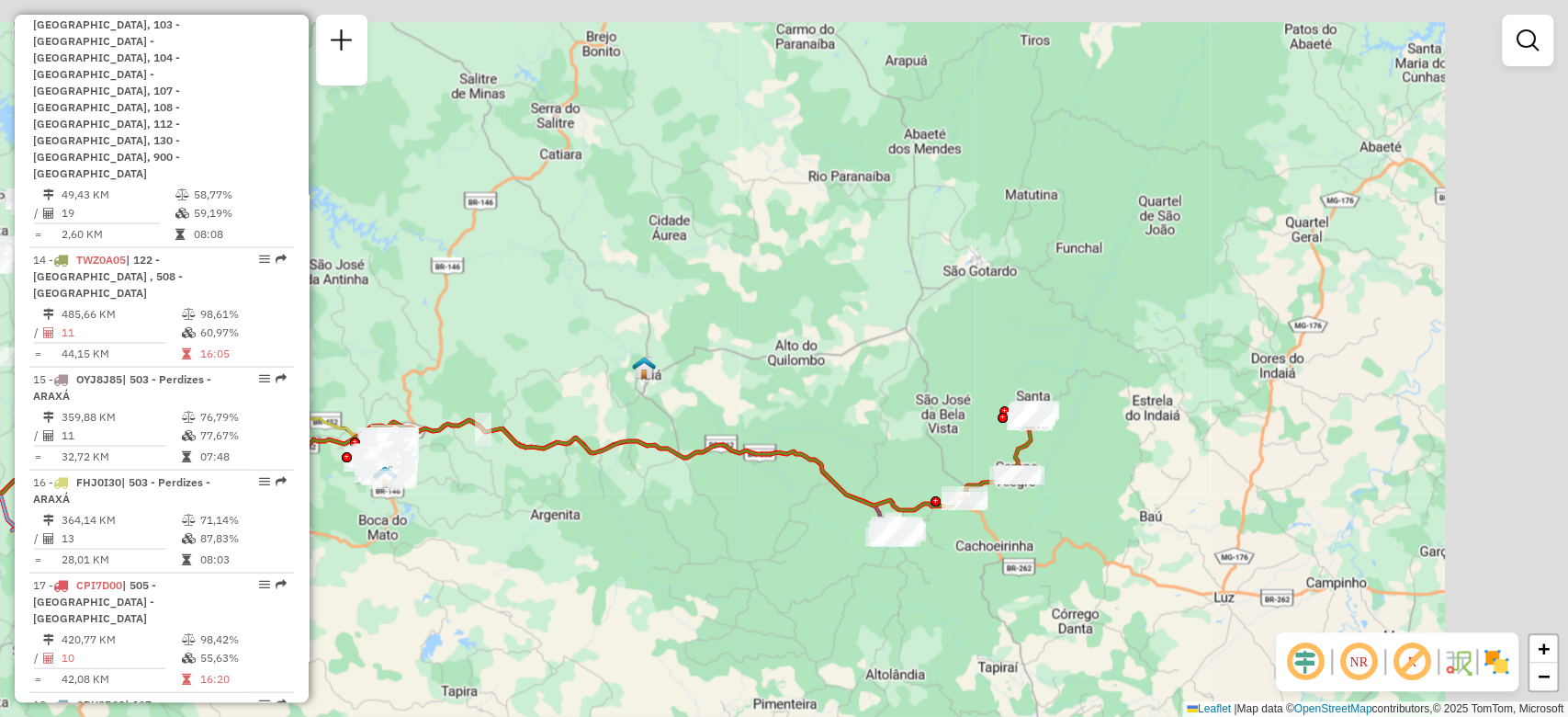
drag, startPoint x: 1401, startPoint y: 346, endPoint x: 1225, endPoint y: 461, distance: 210.2
click at [1225, 461] on div "Janela de atendimento Grade de atendimento Capacidade Transportadoras Veículos …" at bounding box center [784, 358] width 1568 height 717
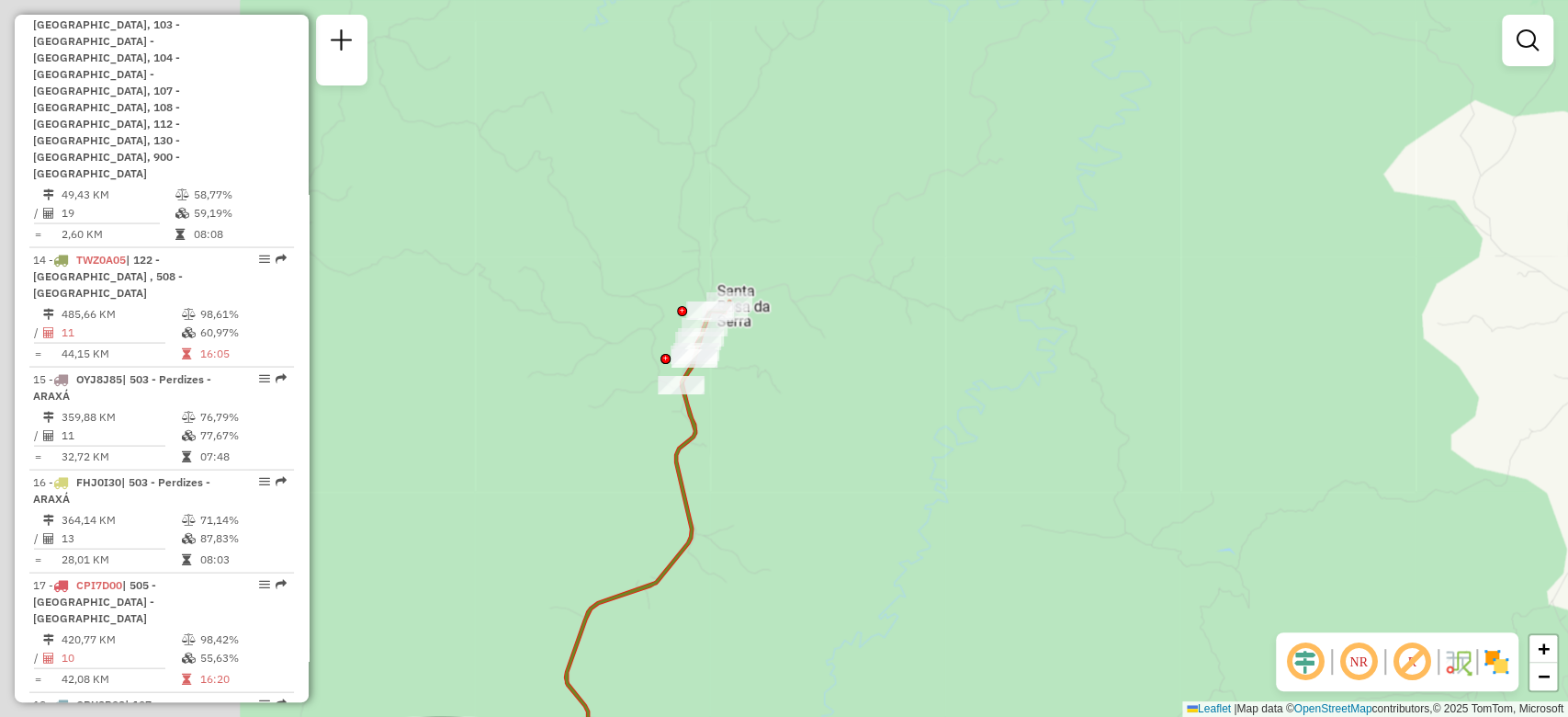
drag, startPoint x: 700, startPoint y: 396, endPoint x: 956, endPoint y: 398, distance: 256.0
click at [956, 398] on div "Janela de atendimento Grade de atendimento Capacidade Transportadoras Veículos …" at bounding box center [784, 358] width 1568 height 717
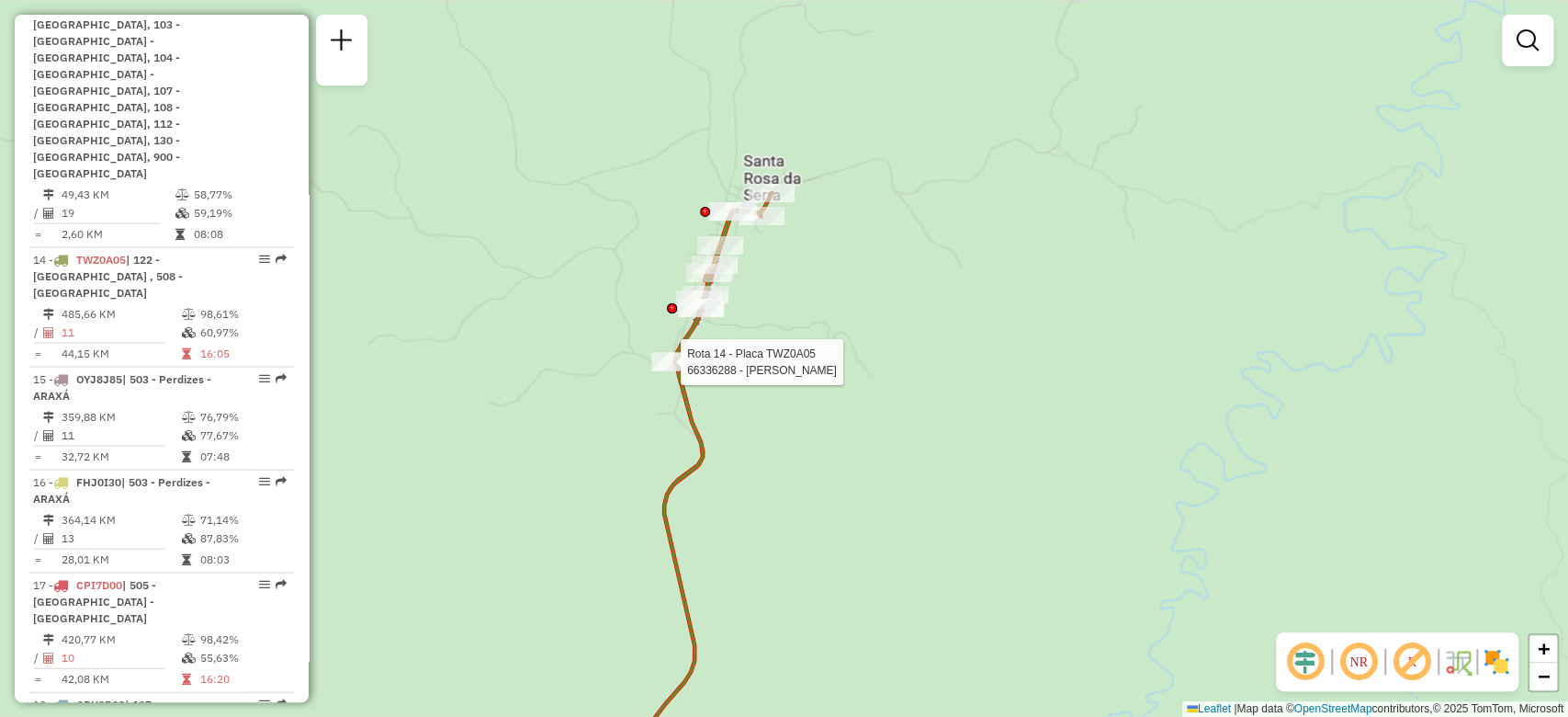
select select "**********"
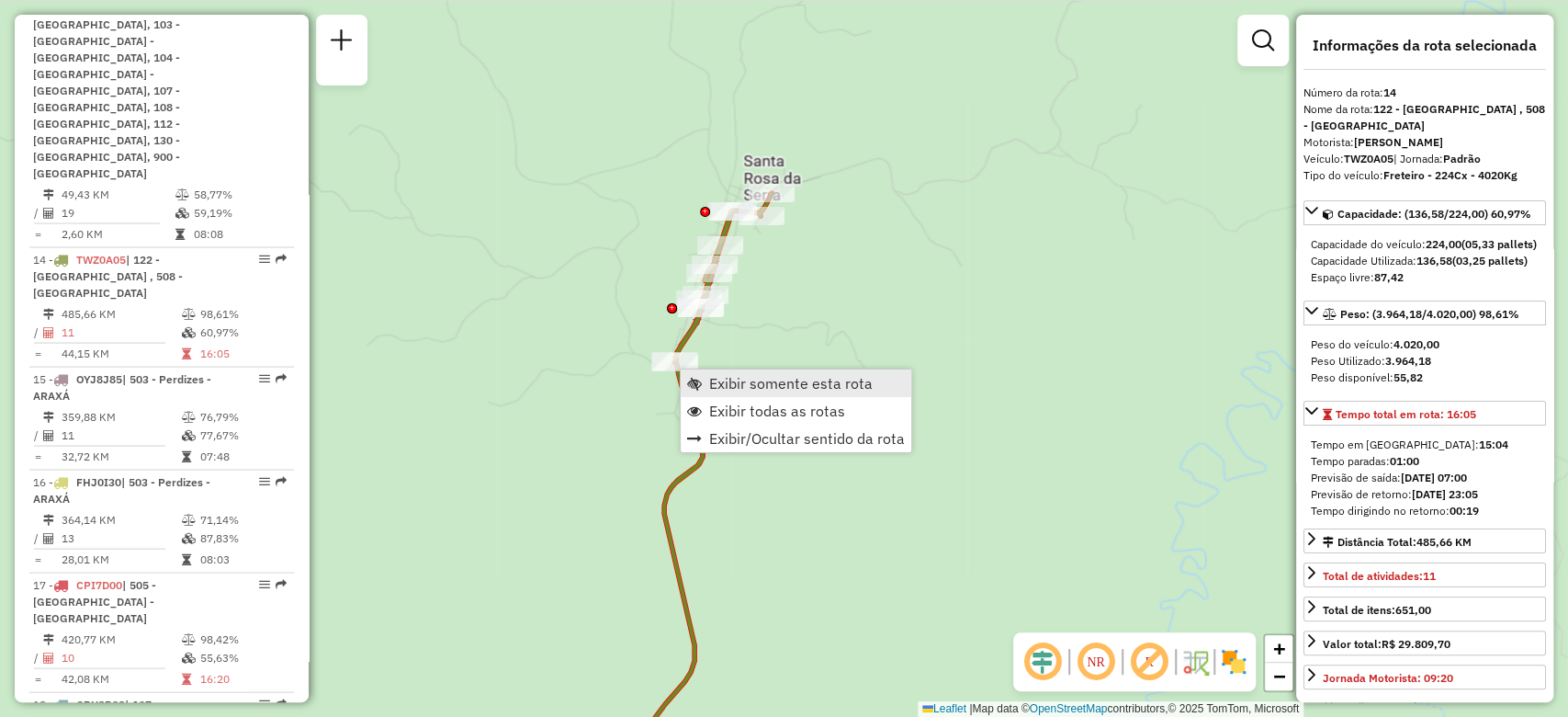
click at [715, 382] on span "Exibir somente esta rota" at bounding box center [790, 382] width 163 height 14
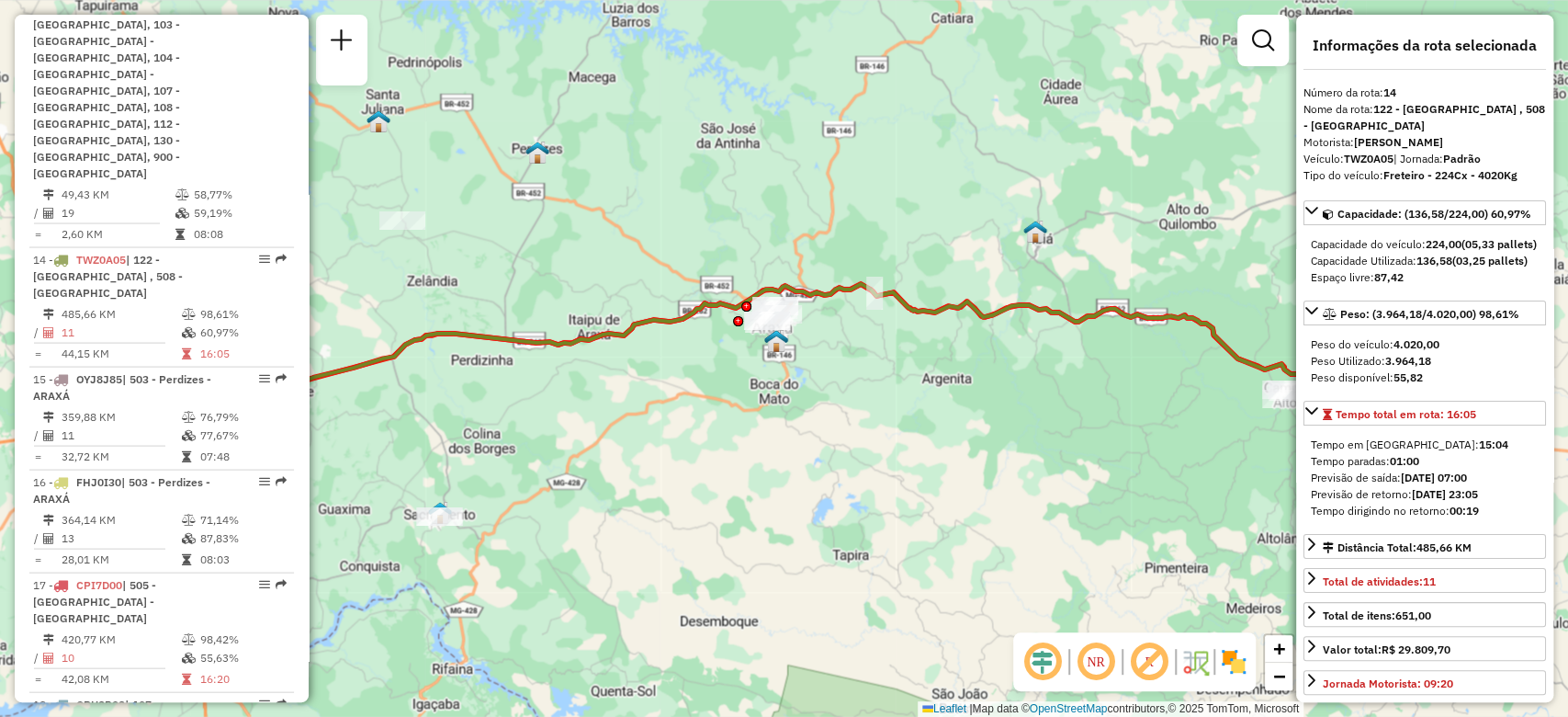
drag, startPoint x: 1019, startPoint y: 530, endPoint x: 698, endPoint y: 512, distance: 321.5
click at [698, 512] on div "Janela de atendimento Grade de atendimento Capacidade Transportadoras Veículos …" at bounding box center [784, 358] width 1568 height 717
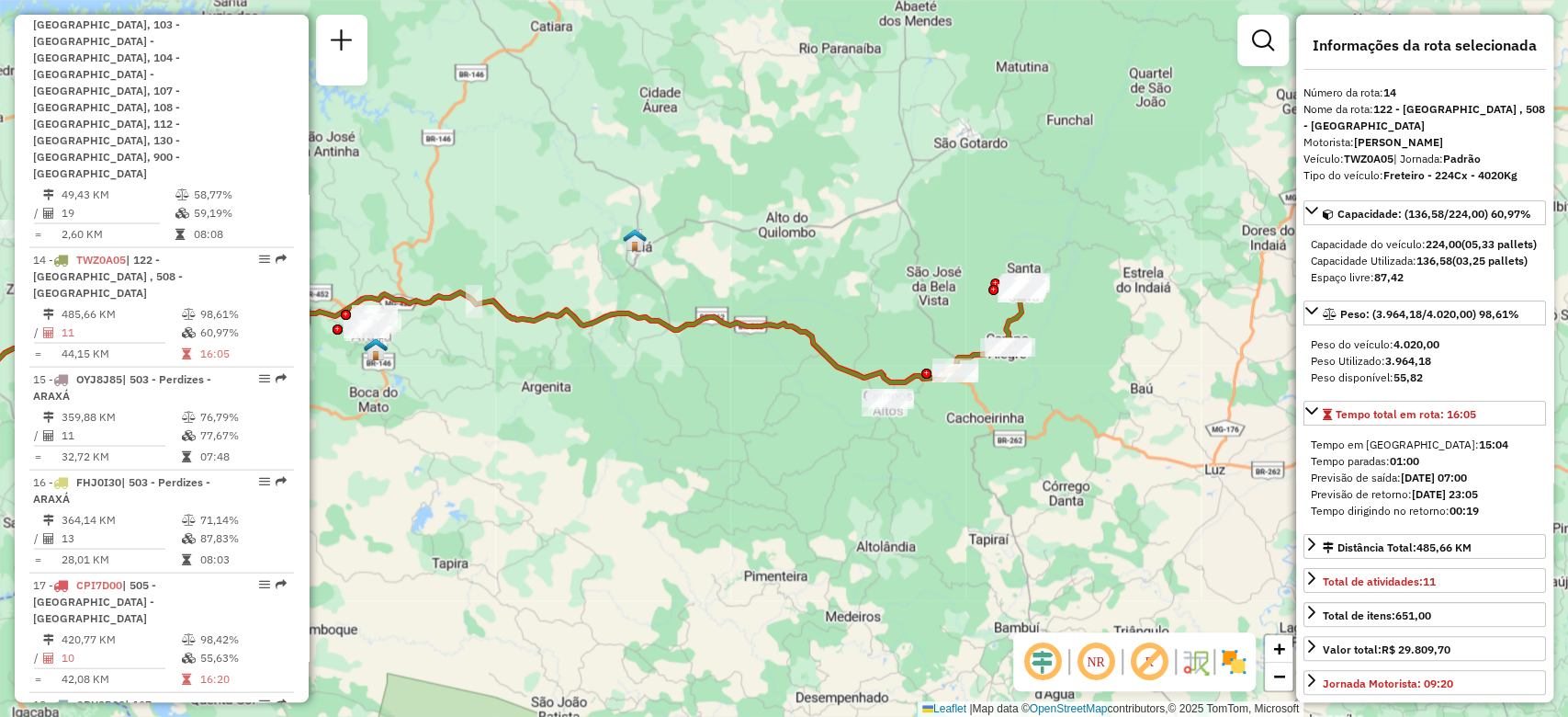
drag, startPoint x: 1042, startPoint y: 513, endPoint x: 868, endPoint y: 576, distance: 185.1
click at [868, 576] on div "Janela de atendimento Grade de atendimento Capacidade Transportadoras Veículos …" at bounding box center [784, 358] width 1568 height 717
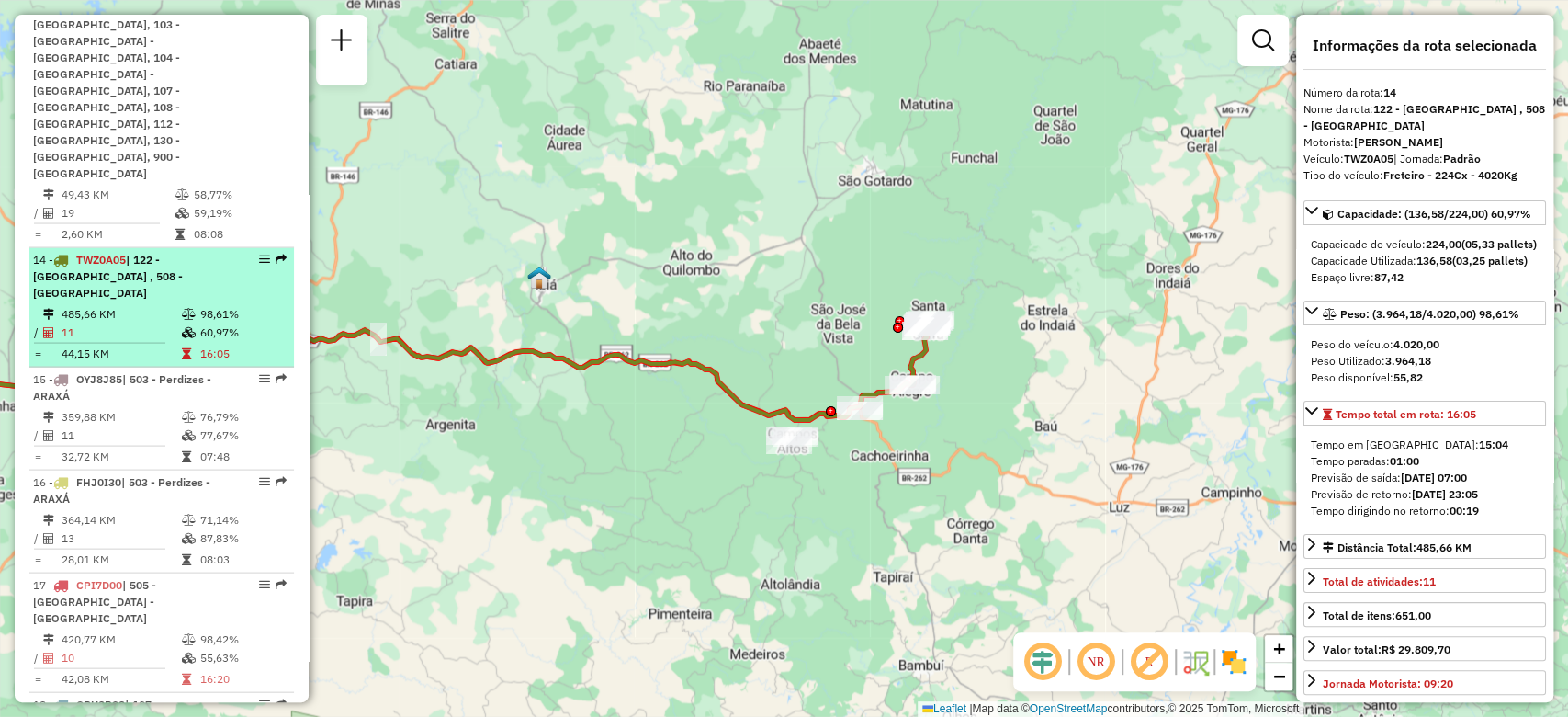
click at [237, 251] on div "14 - TWZ0A05 | 122 - [GEOGRAPHIC_DATA] , 508 - [GEOGRAPHIC_DATA]" at bounding box center [161, 276] width 257 height 50
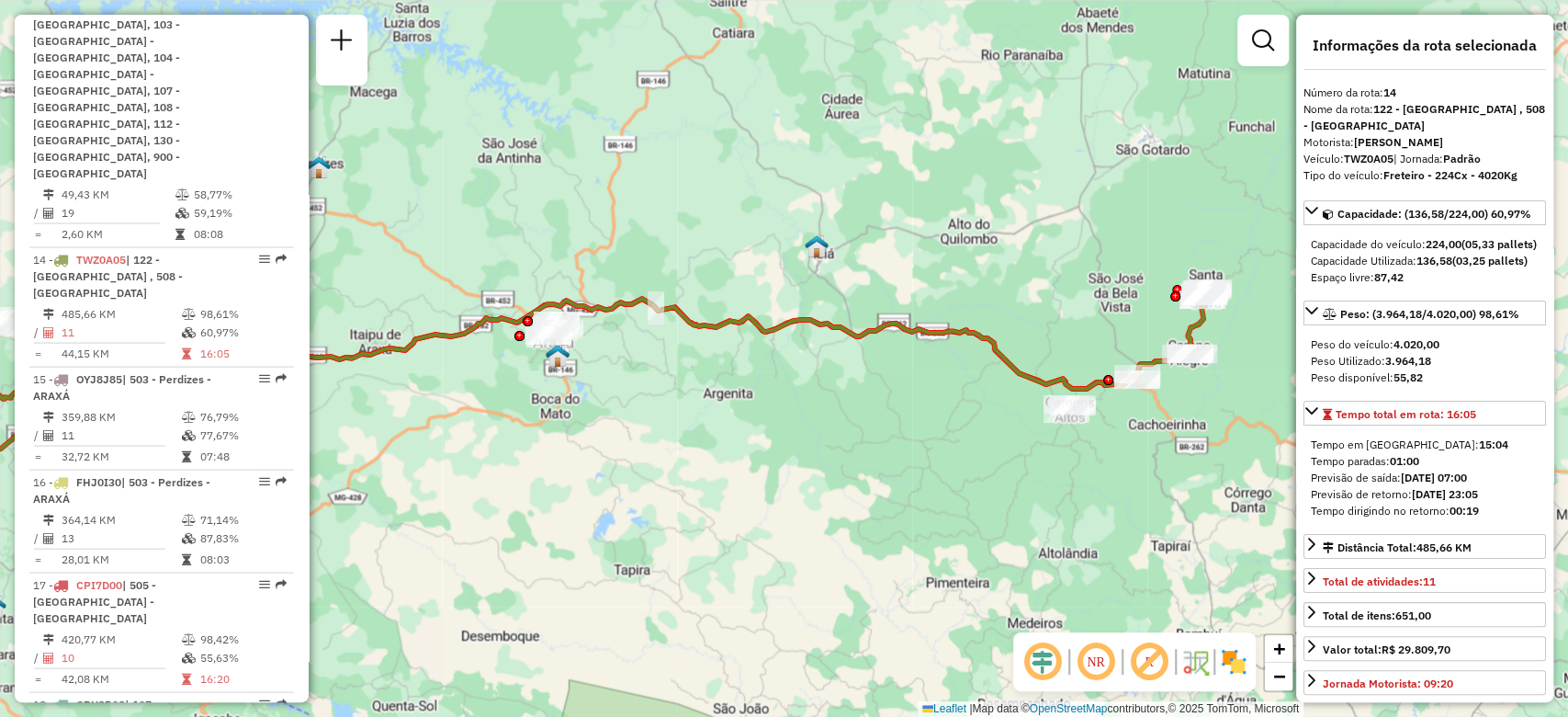
drag, startPoint x: 1014, startPoint y: 480, endPoint x: 643, endPoint y: 482, distance: 371.0
click at [643, 482] on div "Janela de atendimento Grade de atendimento Capacidade Transportadoras Veículos …" at bounding box center [784, 358] width 1568 height 717
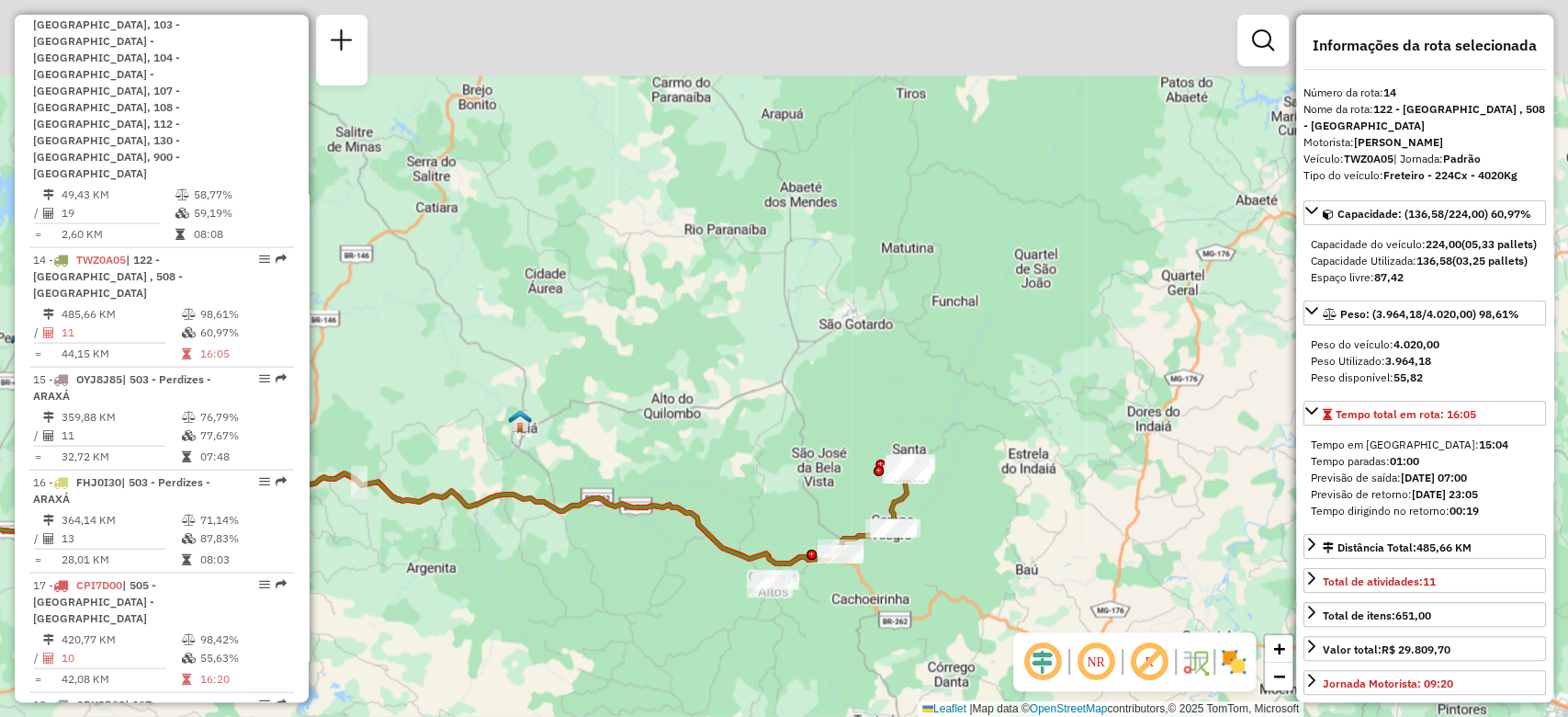
drag, startPoint x: 965, startPoint y: 271, endPoint x: 1030, endPoint y: 489, distance: 227.5
click at [1030, 489] on div "Janela de atendimento Grade de atendimento Capacidade Transportadoras Veículos …" at bounding box center [784, 358] width 1568 height 717
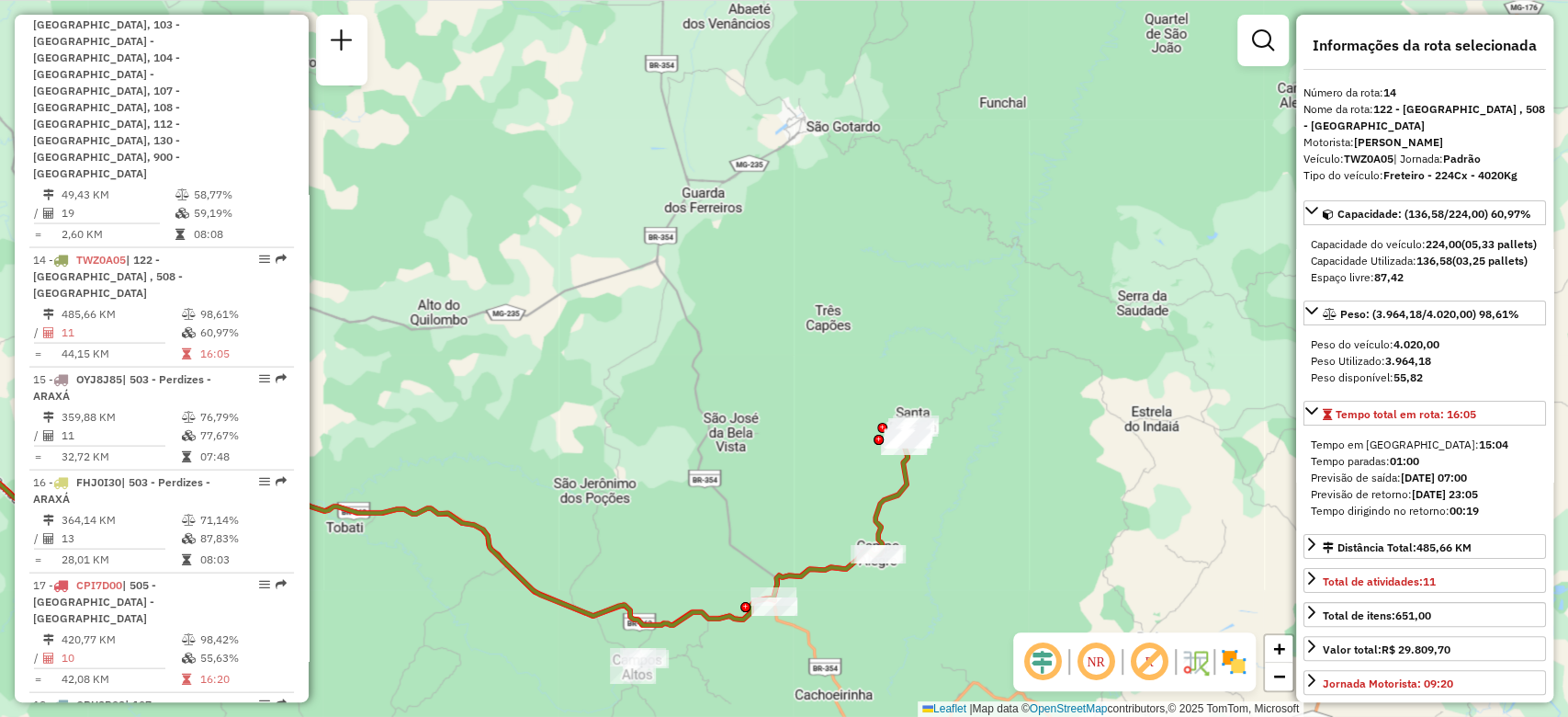
drag, startPoint x: 904, startPoint y: 557, endPoint x: 948, endPoint y: 489, distance: 81.0
click at [948, 489] on div "Janela de atendimento Grade de atendimento Capacidade Transportadoras Veículos …" at bounding box center [784, 358] width 1568 height 717
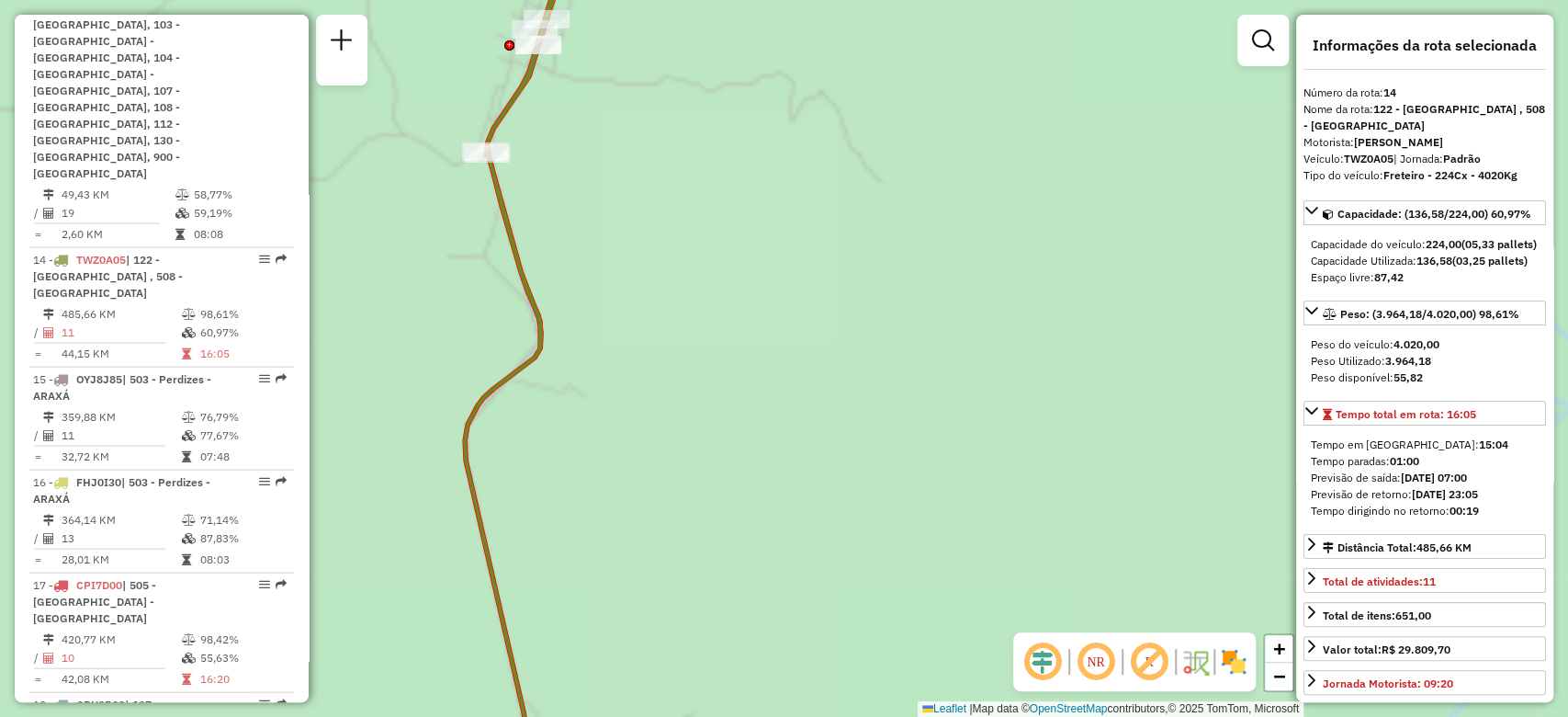
drag, startPoint x: 941, startPoint y: 433, endPoint x: 1124, endPoint y: 526, distance: 205.3
click at [1124, 526] on div "Janela de atendimento Grade de atendimento Capacidade Transportadoras Veículos …" at bounding box center [784, 358] width 1568 height 717
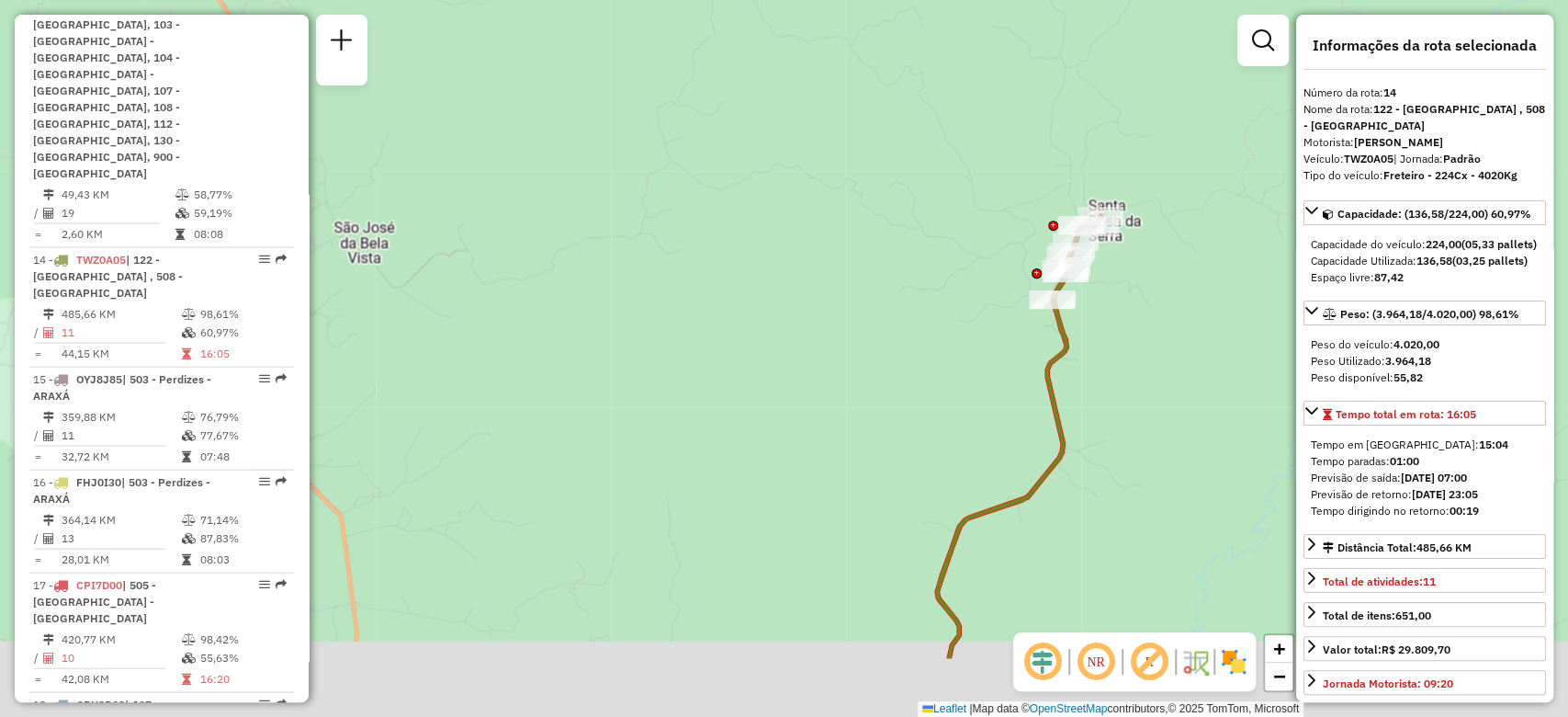
drag, startPoint x: 1047, startPoint y: 527, endPoint x: 1103, endPoint y: 434, distance: 108.6
click at [1102, 435] on div "Janela de atendimento Grade de atendimento Capacidade Transportadoras Veículos …" at bounding box center [784, 358] width 1568 height 717
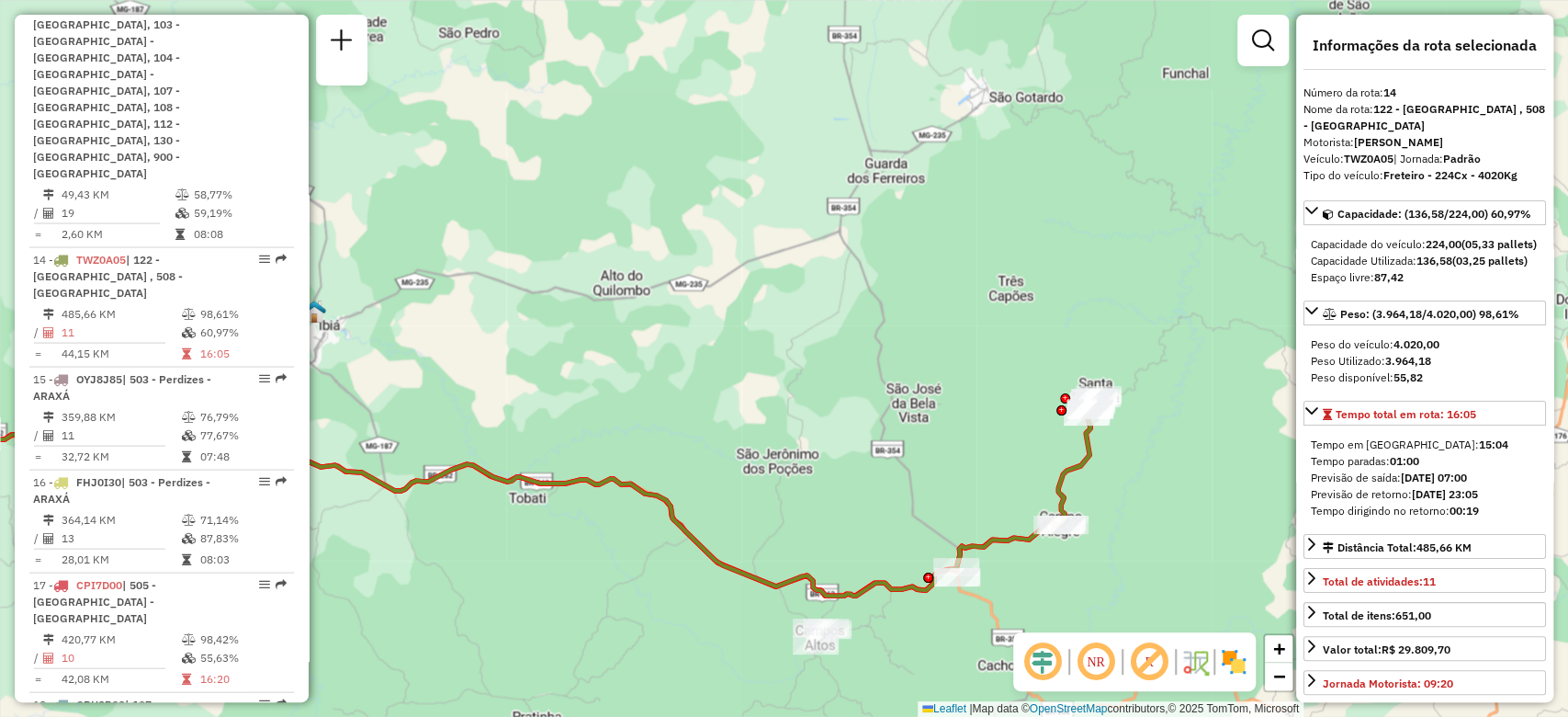
drag, startPoint x: 953, startPoint y: 470, endPoint x: 940, endPoint y: 403, distance: 68.2
click at [940, 403] on div "Janela de atendimento Grade de atendimento Capacidade Transportadoras Veículos …" at bounding box center [784, 358] width 1568 height 717
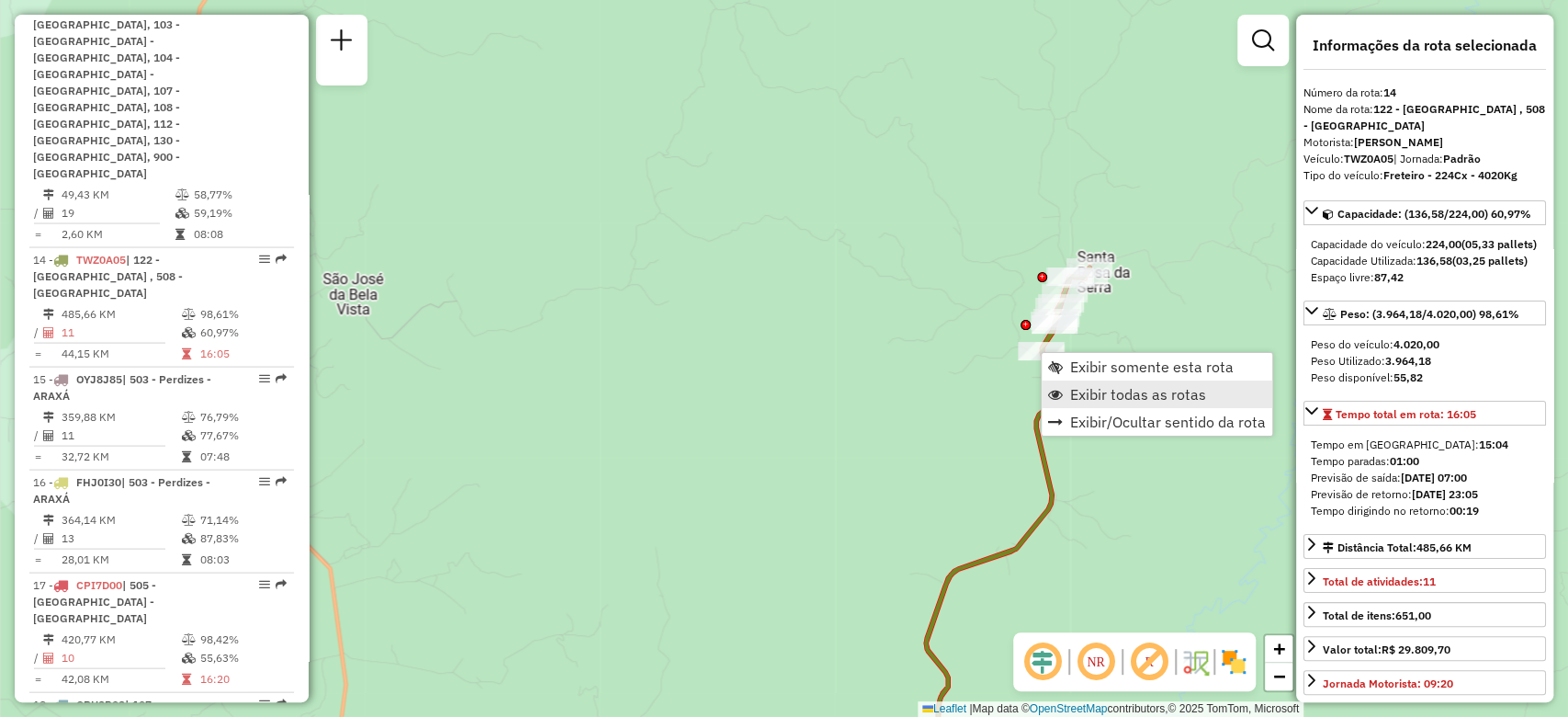
click at [1085, 387] on span "Exibir todas as rotas" at bounding box center [1138, 394] width 136 height 14
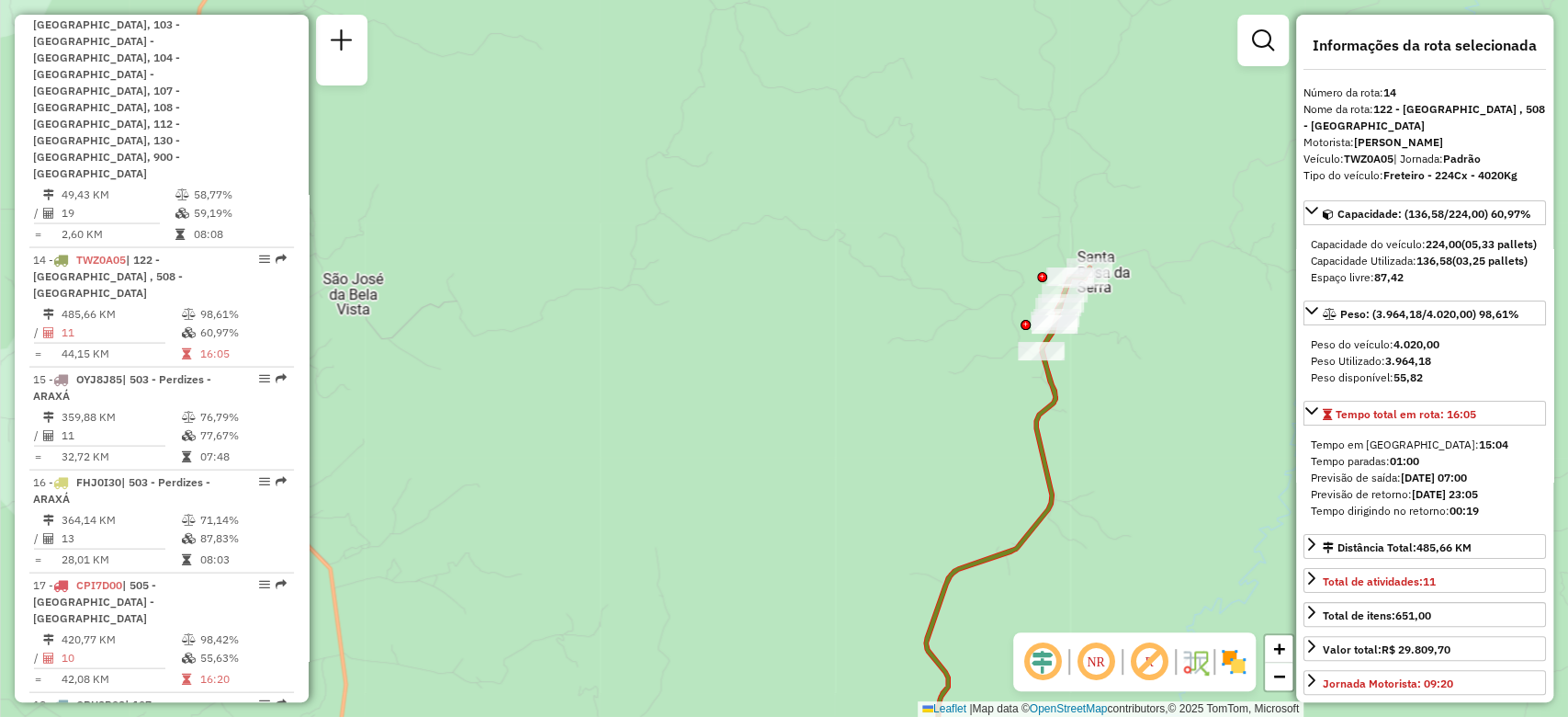
drag, startPoint x: 771, startPoint y: 519, endPoint x: 936, endPoint y: 180, distance: 377.0
click at [936, 180] on div "Janela de atendimento Grade de atendimento Capacidade Transportadoras Veículos …" at bounding box center [784, 358] width 1568 height 717
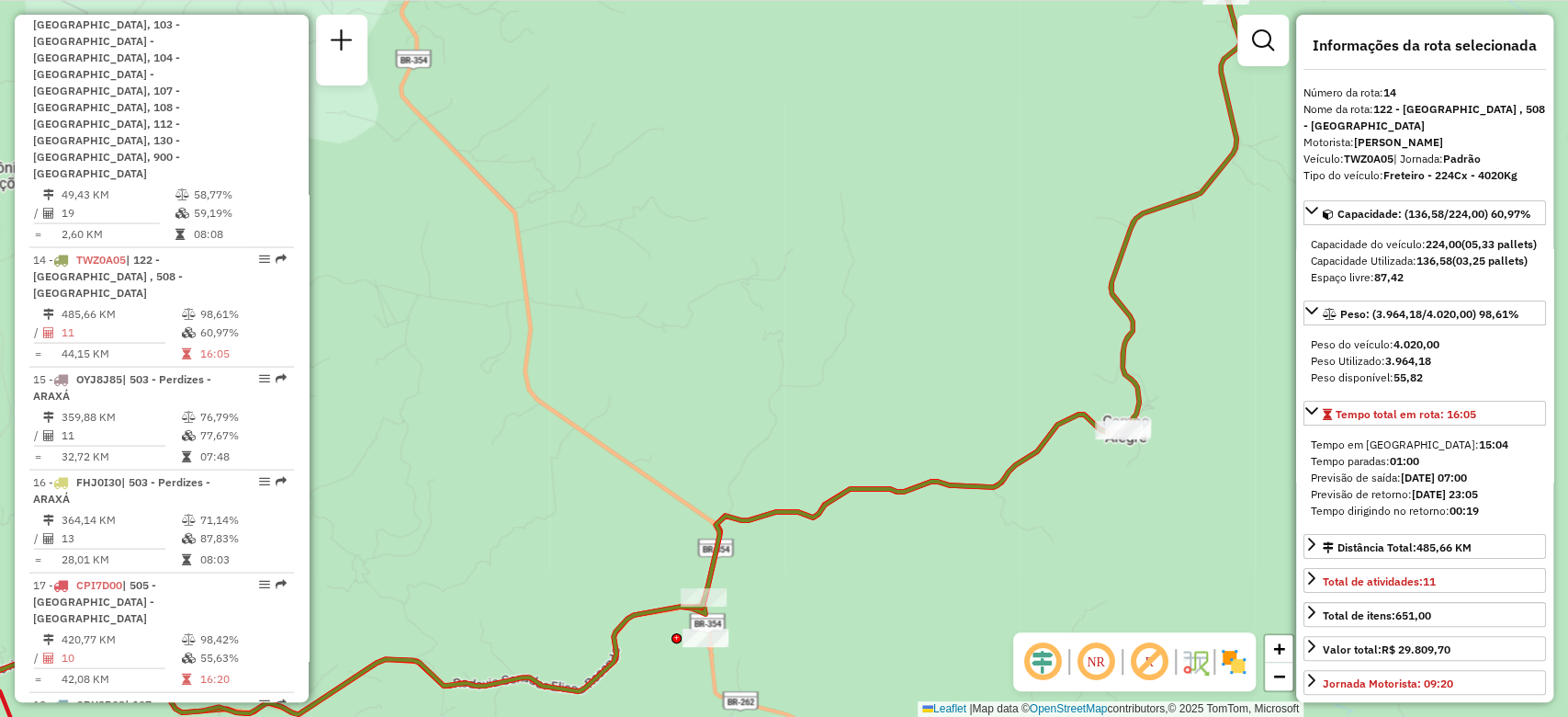
drag, startPoint x: 771, startPoint y: 636, endPoint x: 1050, endPoint y: 379, distance: 379.3
click at [1036, 390] on div "Janela de atendimento Grade de atendimento Capacidade Transportadoras Veículos …" at bounding box center [784, 358] width 1568 height 717
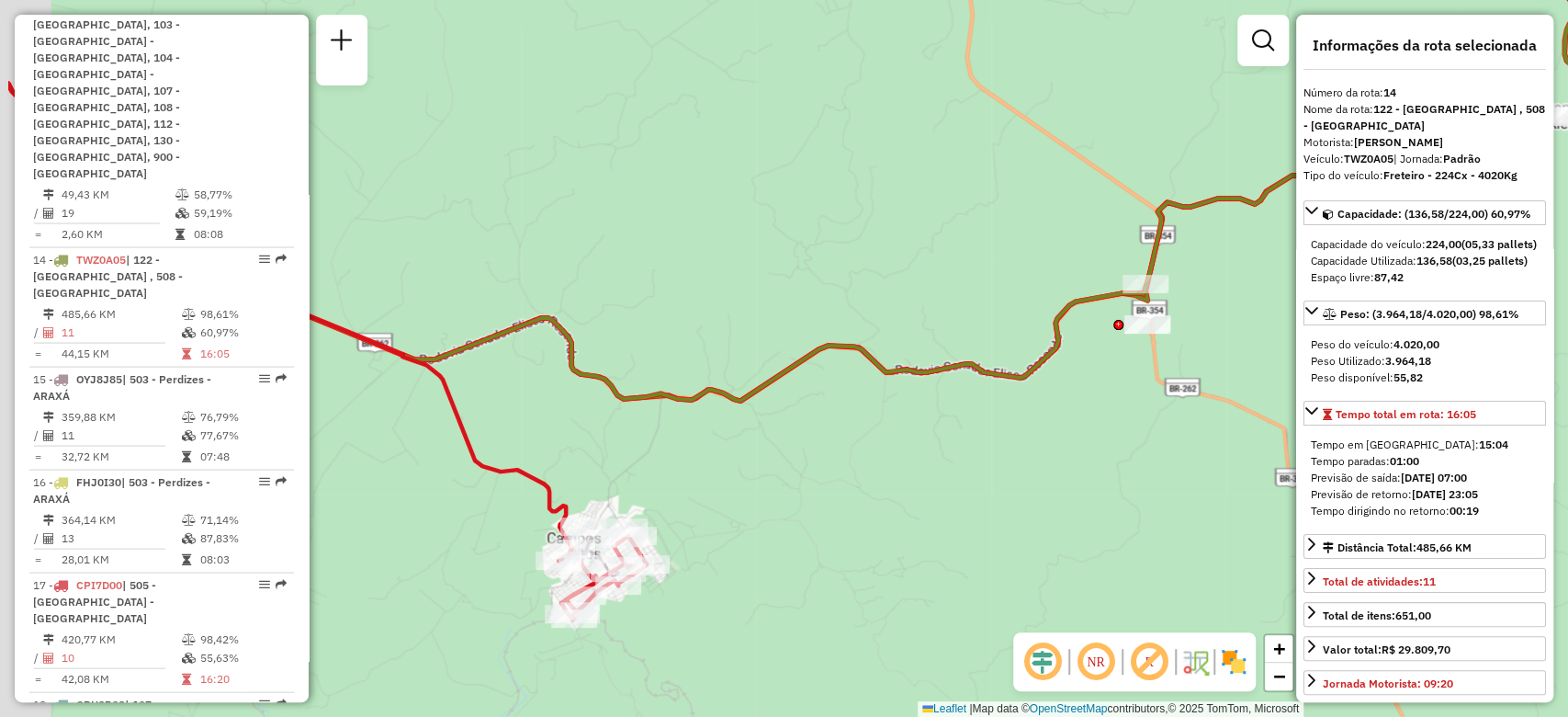
drag, startPoint x: 838, startPoint y: 539, endPoint x: 1011, endPoint y: 496, distance: 178.3
click at [1011, 496] on div "Janela de atendimento Grade de atendimento Capacidade Transportadoras Veículos …" at bounding box center [784, 358] width 1568 height 717
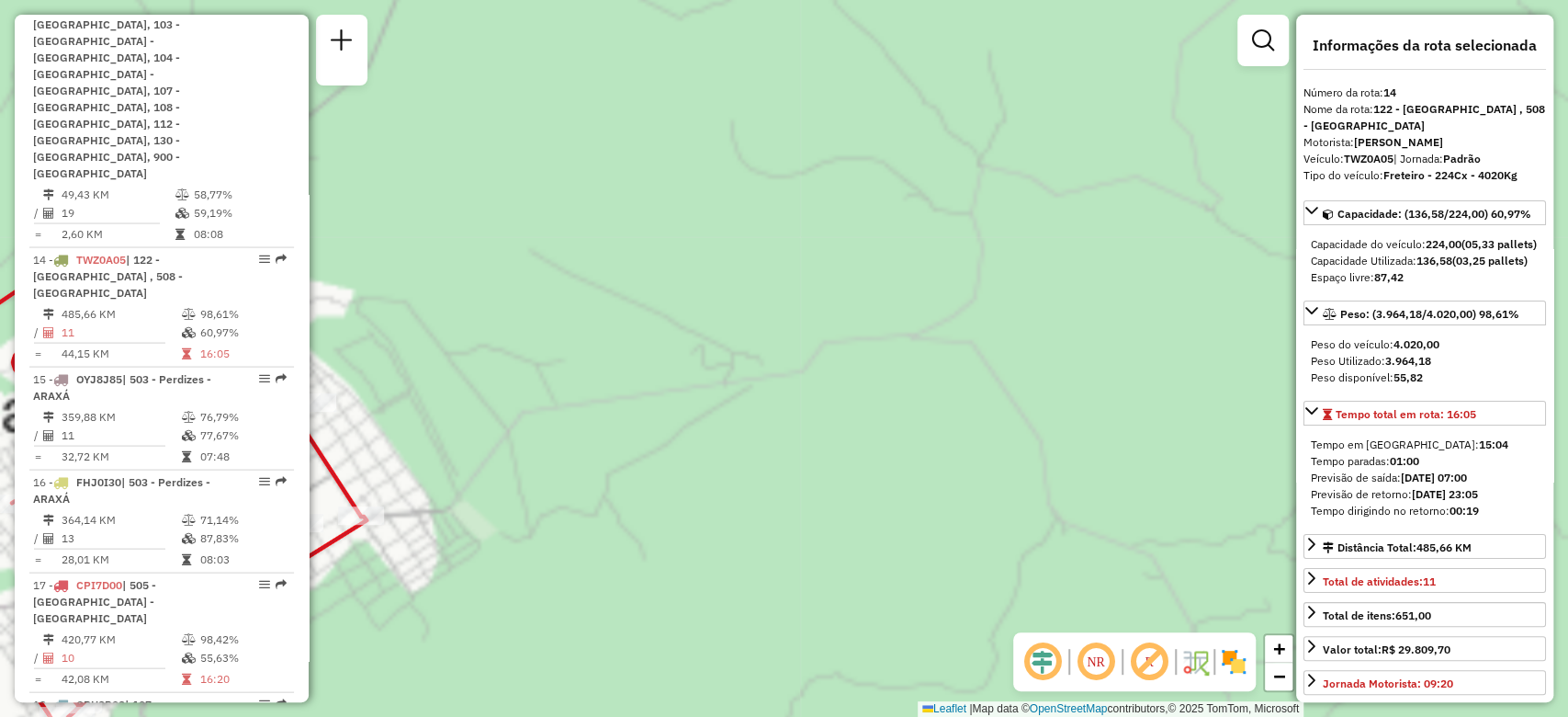
drag, startPoint x: 849, startPoint y: 559, endPoint x: 1026, endPoint y: 445, distance: 210.5
click at [1026, 445] on div "Janela de atendimento Grade de atendimento Capacidade Transportadoras Veículos …" at bounding box center [784, 358] width 1568 height 717
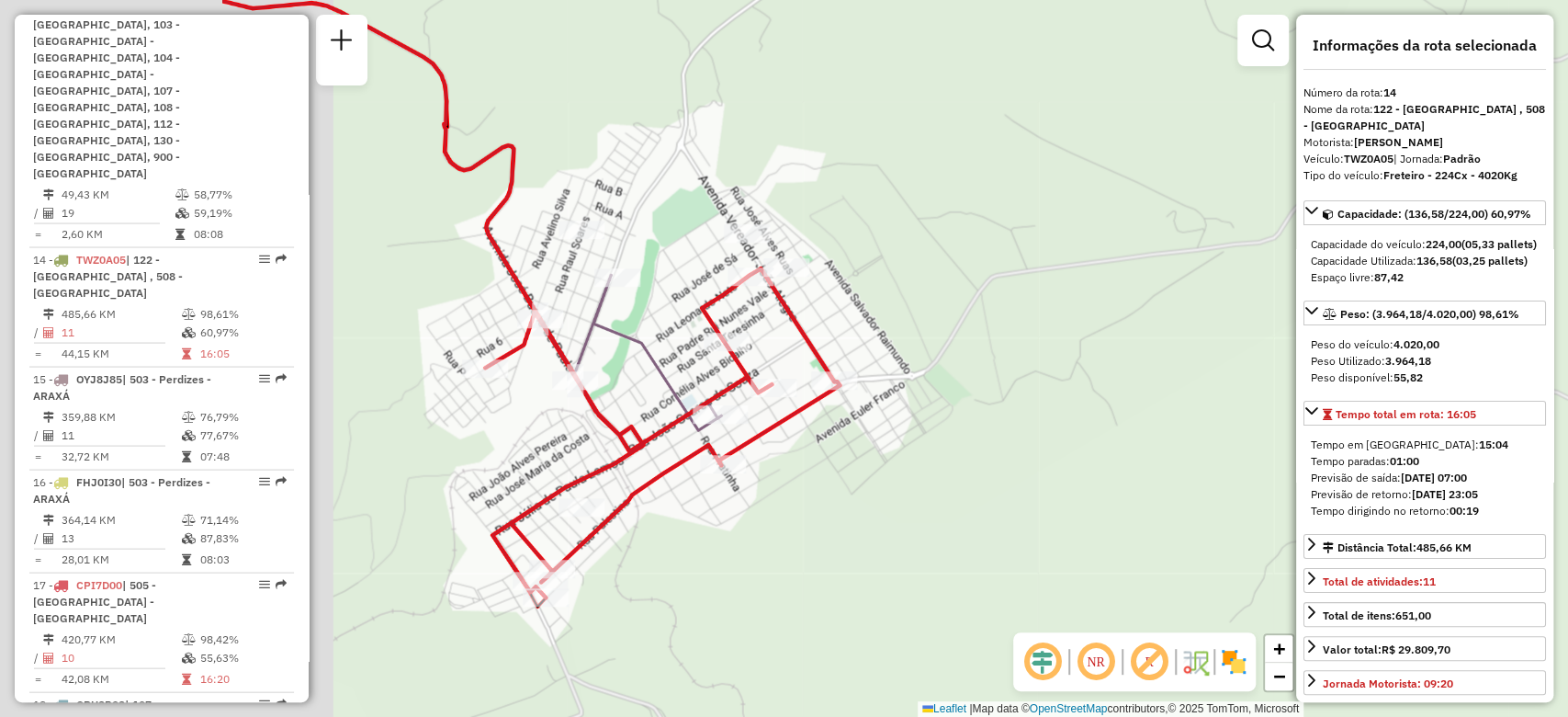
drag, startPoint x: 745, startPoint y: 526, endPoint x: 1171, endPoint y: 433, distance: 436.0
click at [1171, 436] on div "Janela de atendimento Grade de atendimento Capacidade Transportadoras Veículos …" at bounding box center [784, 358] width 1568 height 717
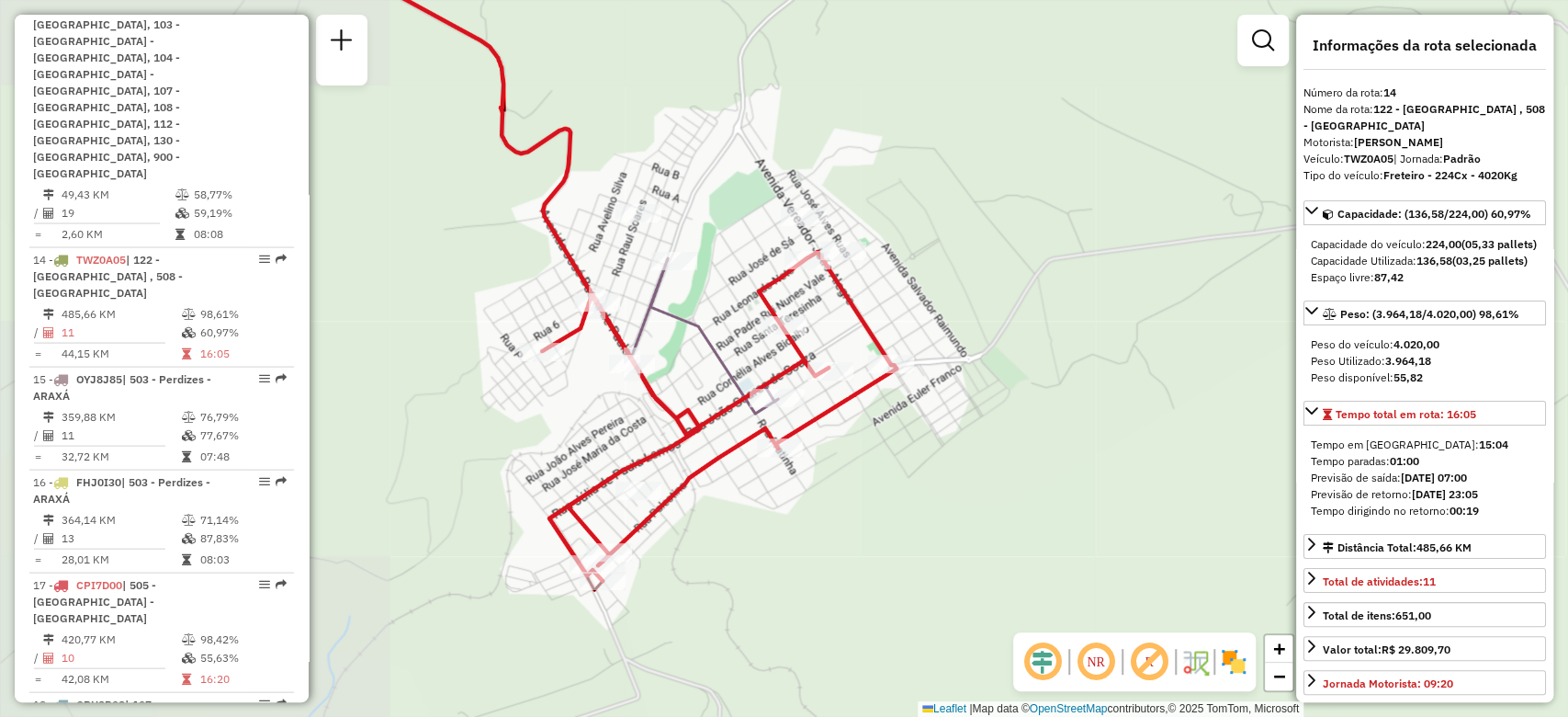
drag, startPoint x: 872, startPoint y: 474, endPoint x: 903, endPoint y: 478, distance: 31.3
click at [903, 478] on div "Janela de atendimento Grade de atendimento Capacidade Transportadoras Veículos …" at bounding box center [784, 358] width 1568 height 717
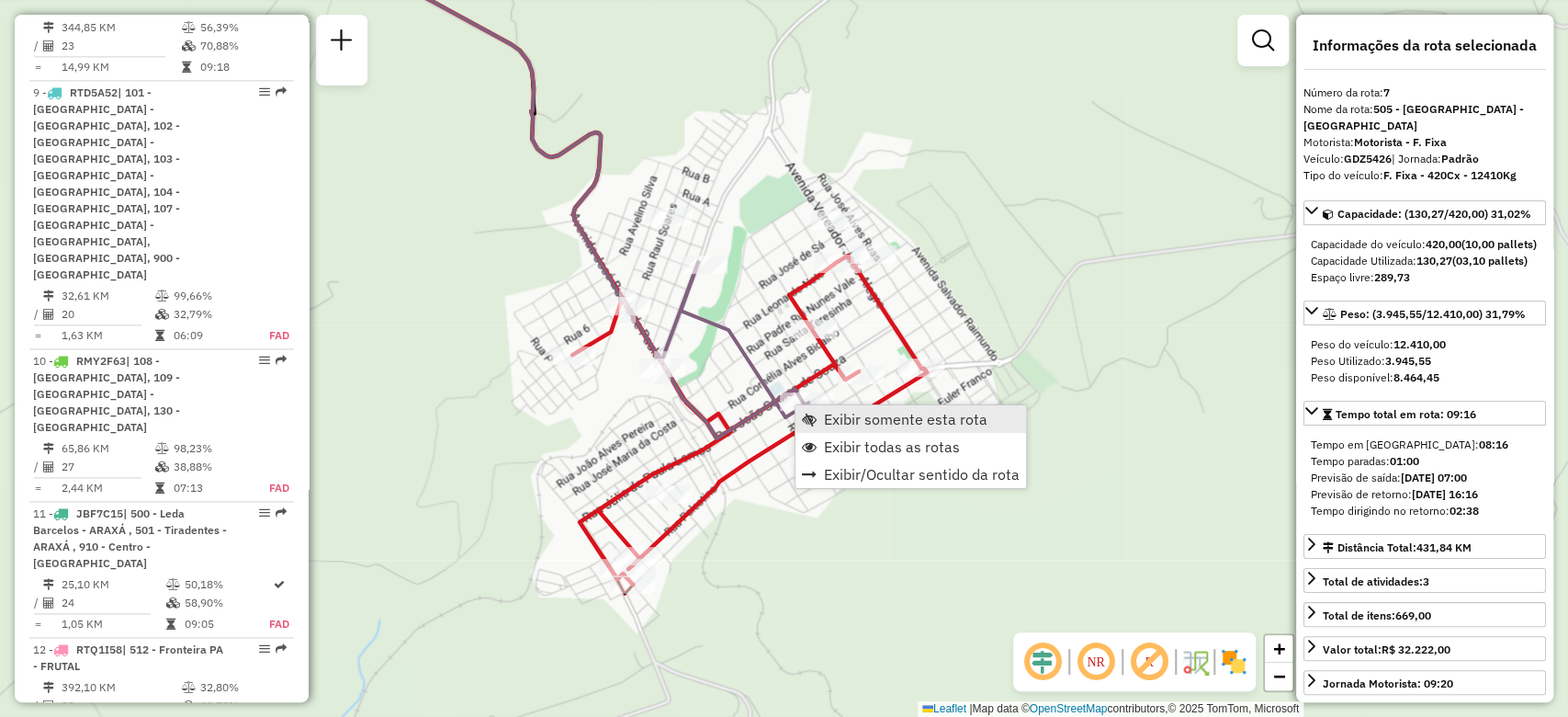
scroll to position [1435, 0]
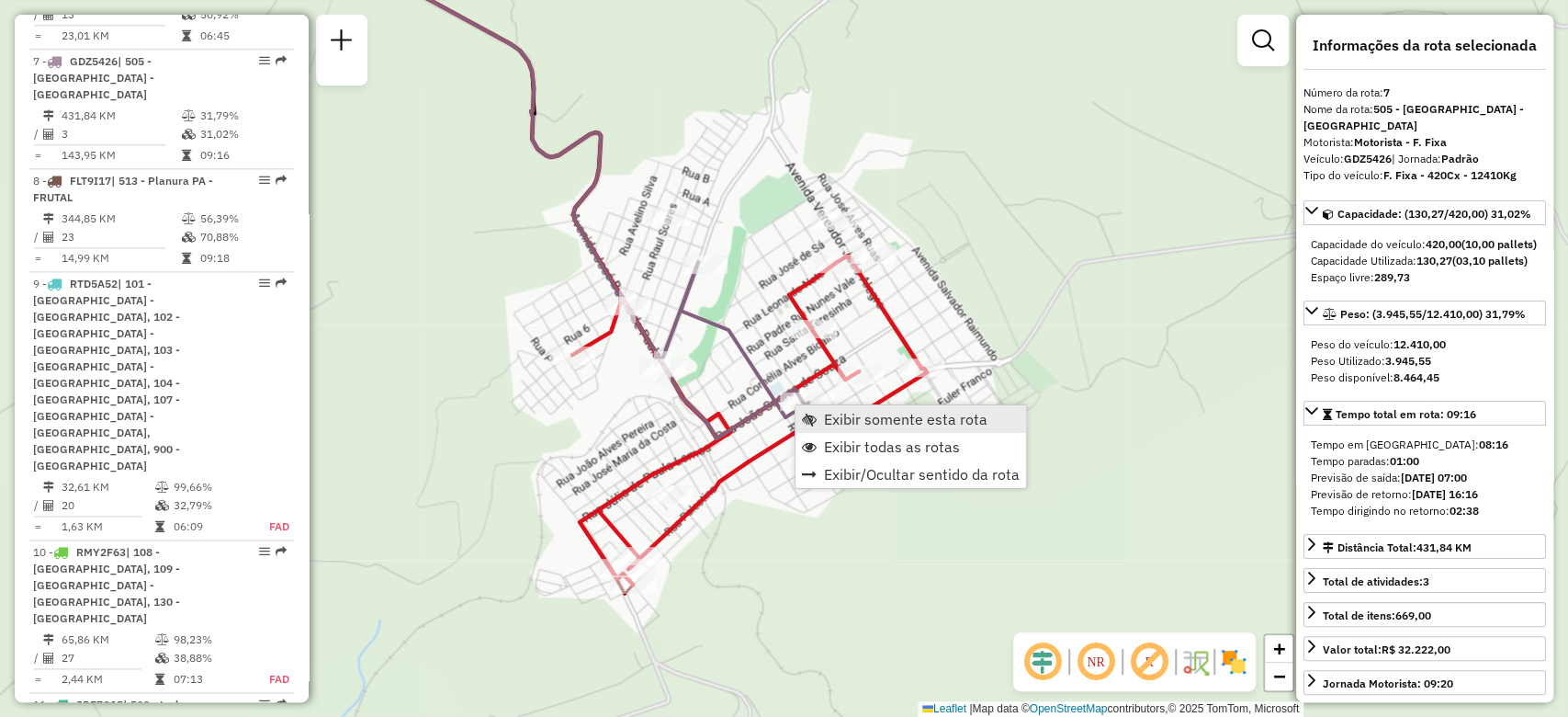
click at [829, 418] on span "Exibir somente esta rota" at bounding box center [905, 419] width 163 height 14
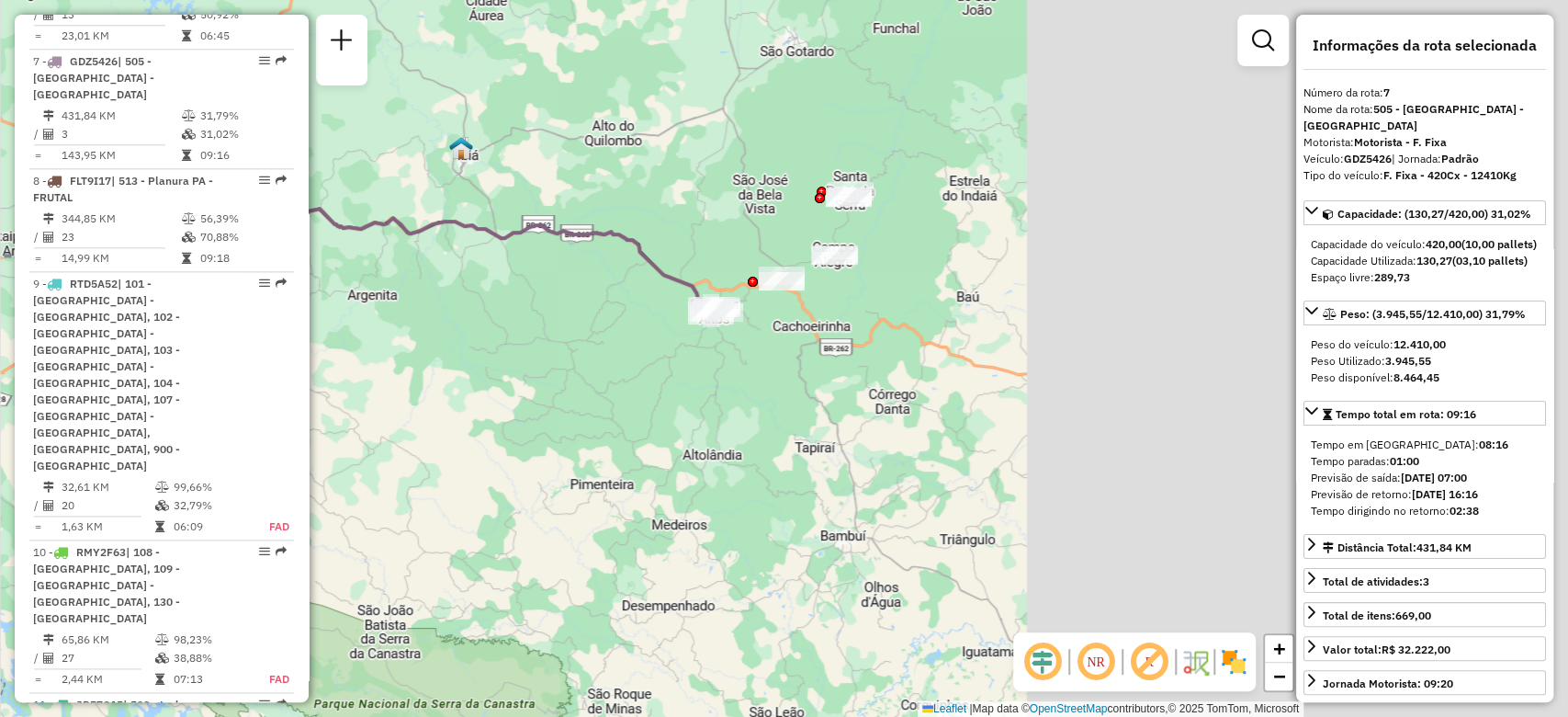
drag, startPoint x: 1084, startPoint y: 465, endPoint x: 433, endPoint y: 385, distance: 655.9
click at [434, 385] on div "Janela de atendimento Grade de atendimento Capacidade Transportadoras Veículos …" at bounding box center [784, 358] width 1568 height 717
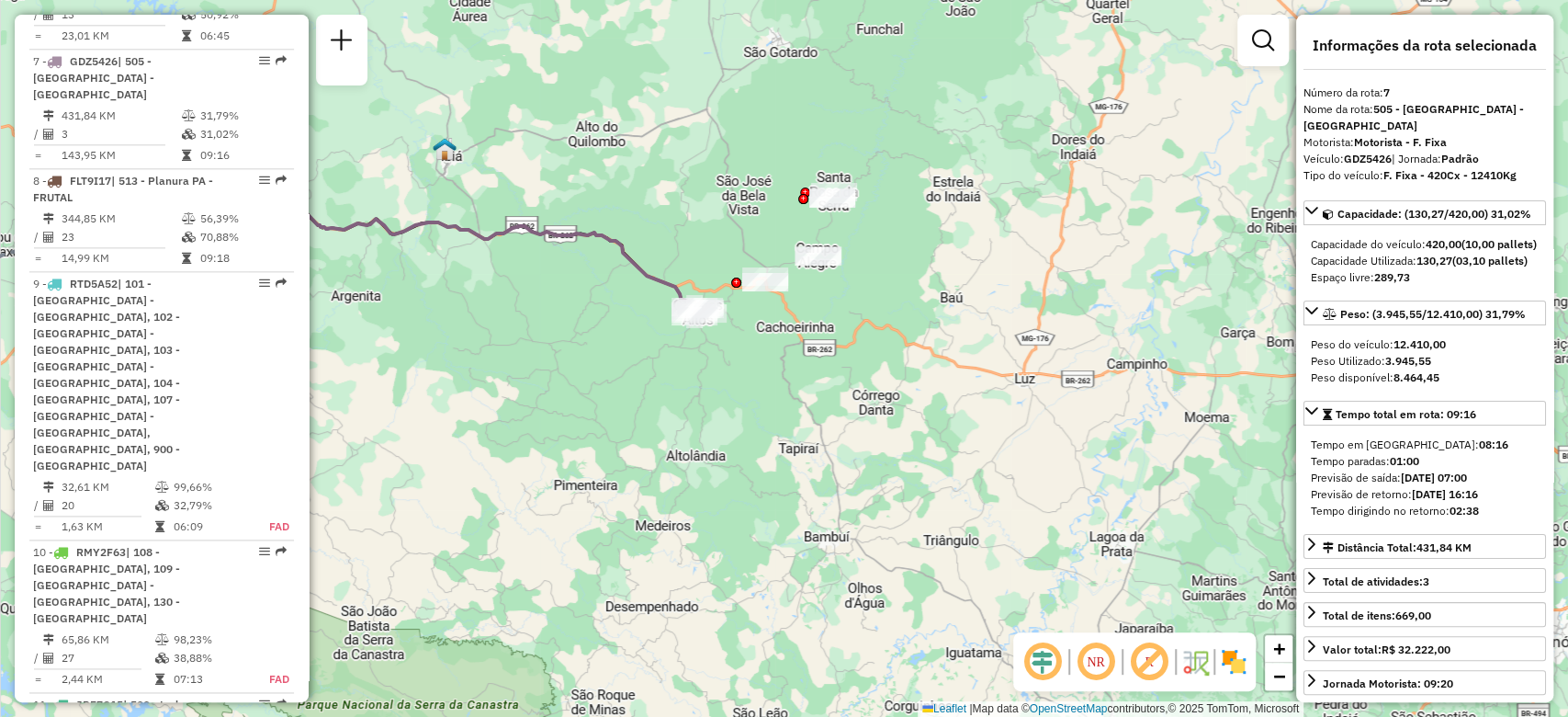
drag, startPoint x: 918, startPoint y: 462, endPoint x: 526, endPoint y: 421, distance: 394.1
click at [531, 421] on div "Janela de atendimento Grade de atendimento Capacidade Transportadoras Veículos …" at bounding box center [784, 358] width 1568 height 717
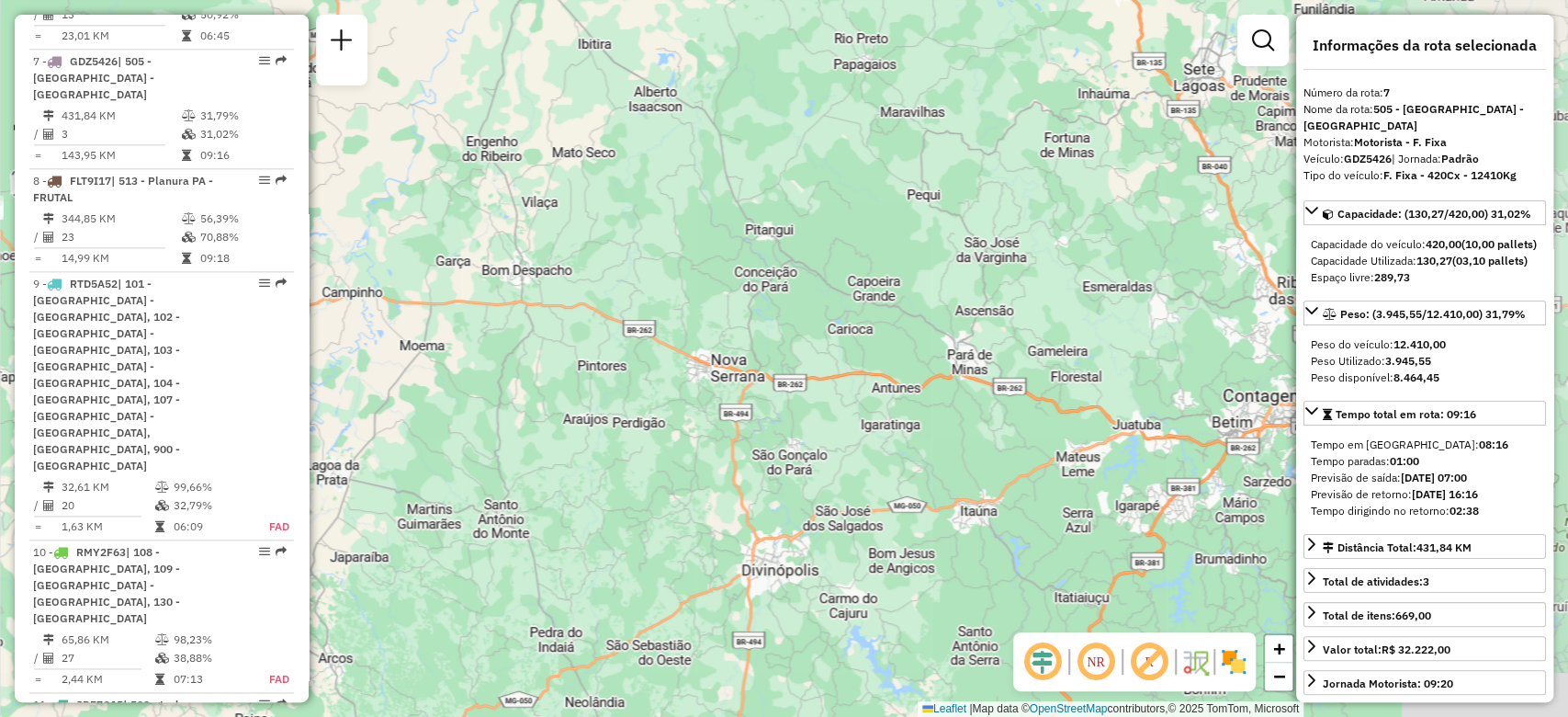
drag, startPoint x: 1219, startPoint y: 526, endPoint x: 1454, endPoint y: 486, distance: 238.4
click at [1436, 486] on hb-router-mapa "Informações da Sessão 1290582 - [DATE] Criação: [DATE] 18:53 Depósito: CDD Uber…" at bounding box center [784, 358] width 1568 height 717
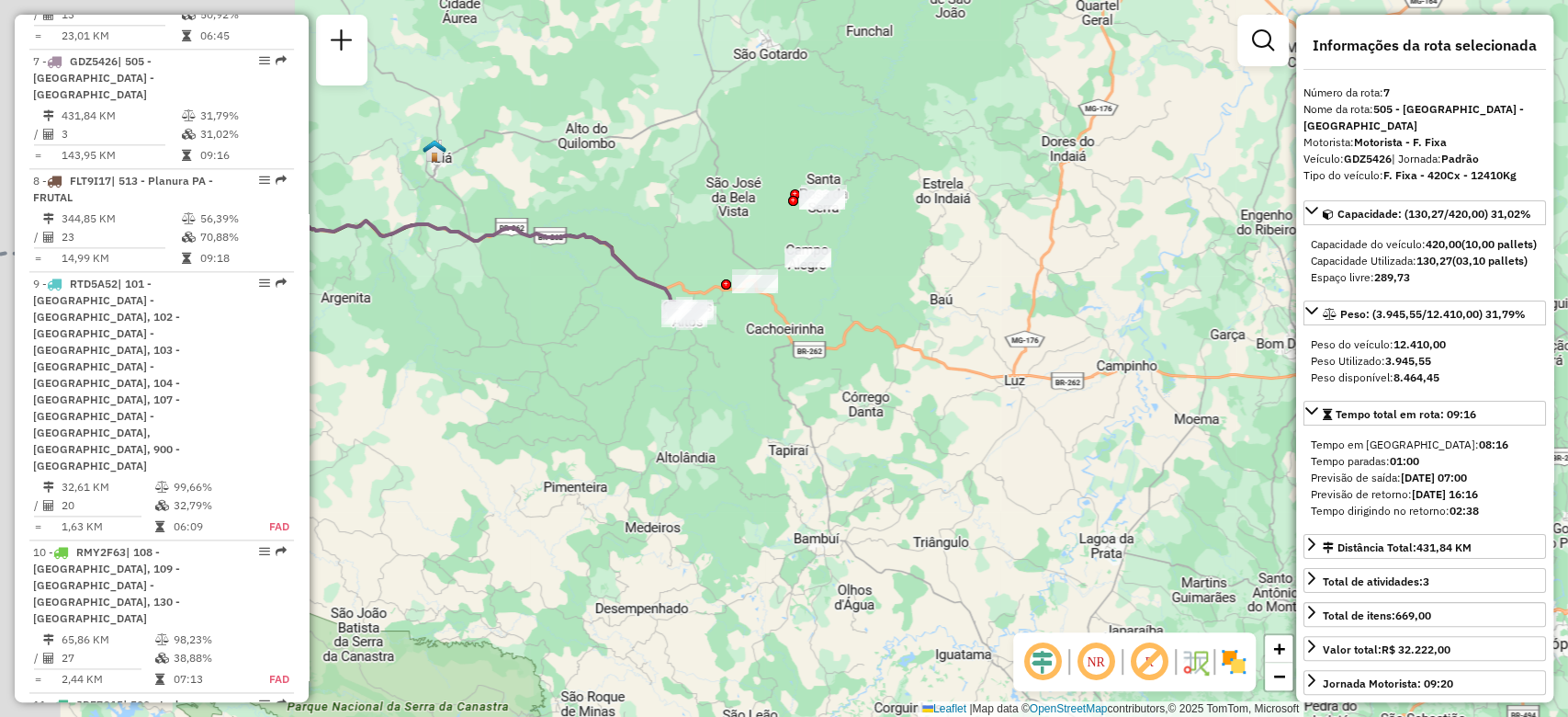
drag, startPoint x: 705, startPoint y: 453, endPoint x: 744, endPoint y: 507, distance: 66.6
click at [744, 507] on div "Janela de atendimento Grade de atendimento Capacidade Transportadoras Veículos …" at bounding box center [784, 358] width 1568 height 717
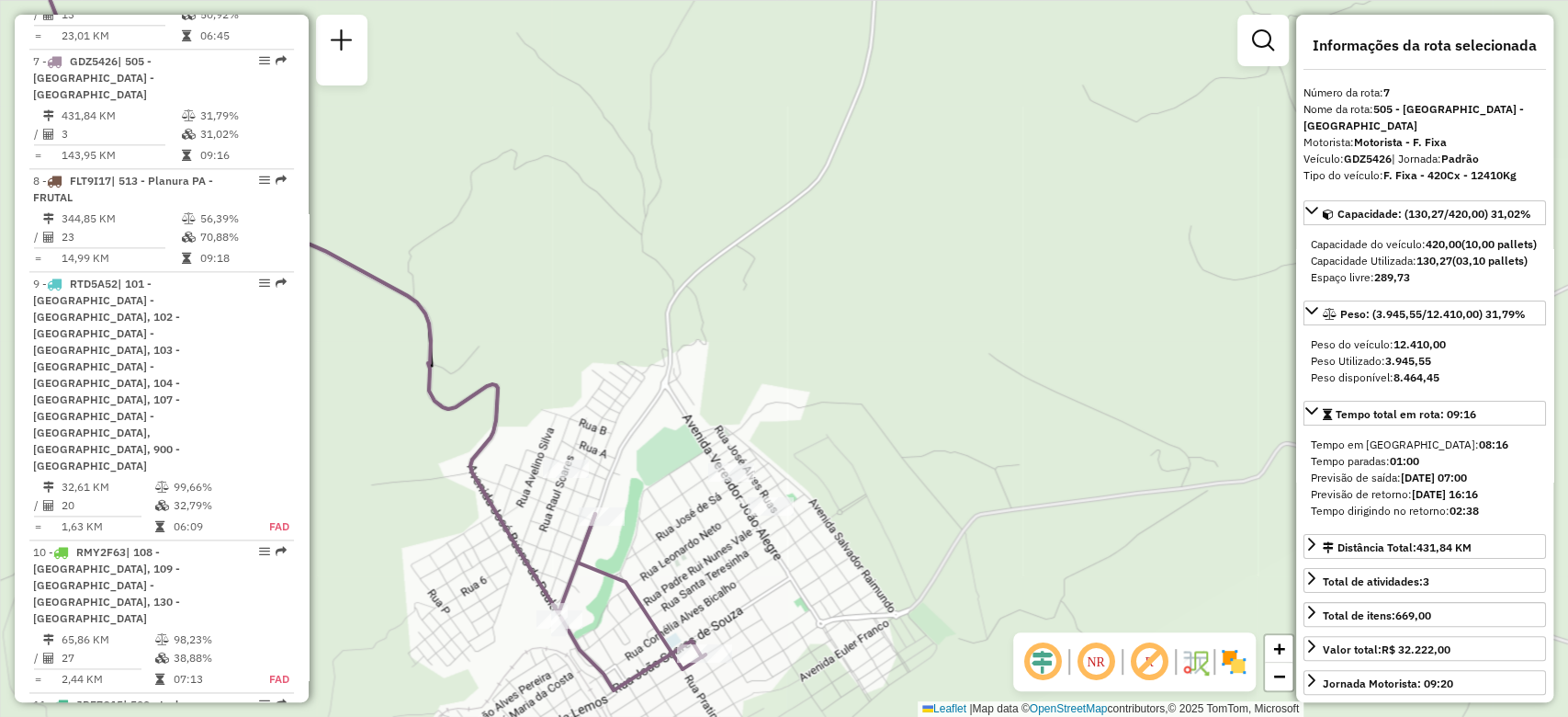
drag, startPoint x: 816, startPoint y: 562, endPoint x: 840, endPoint y: 460, distance: 104.8
click at [840, 460] on div "Janela de atendimento Grade de atendimento Capacidade Transportadoras Veículos …" at bounding box center [784, 358] width 1568 height 717
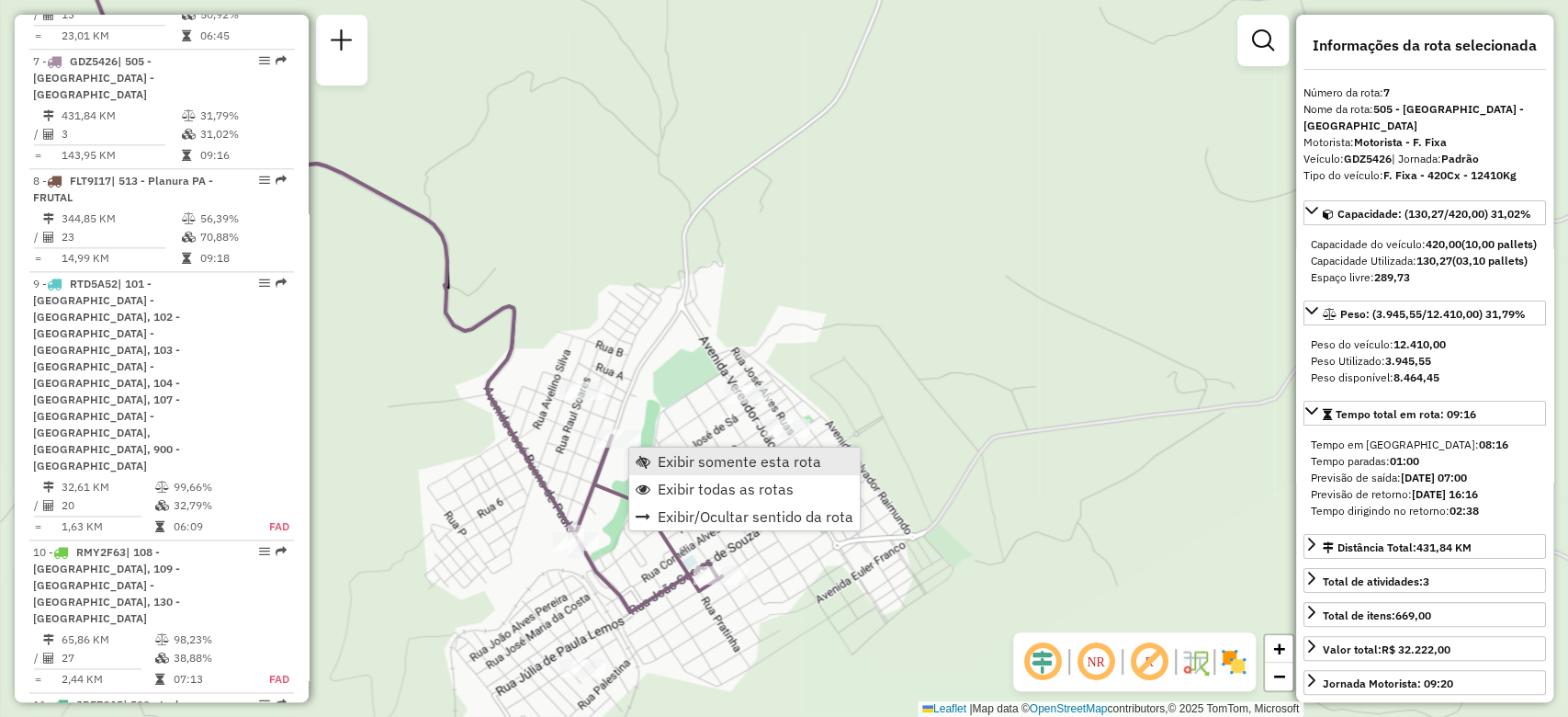
click at [659, 457] on span "Exibir somente esta rota" at bounding box center [739, 461] width 163 height 14
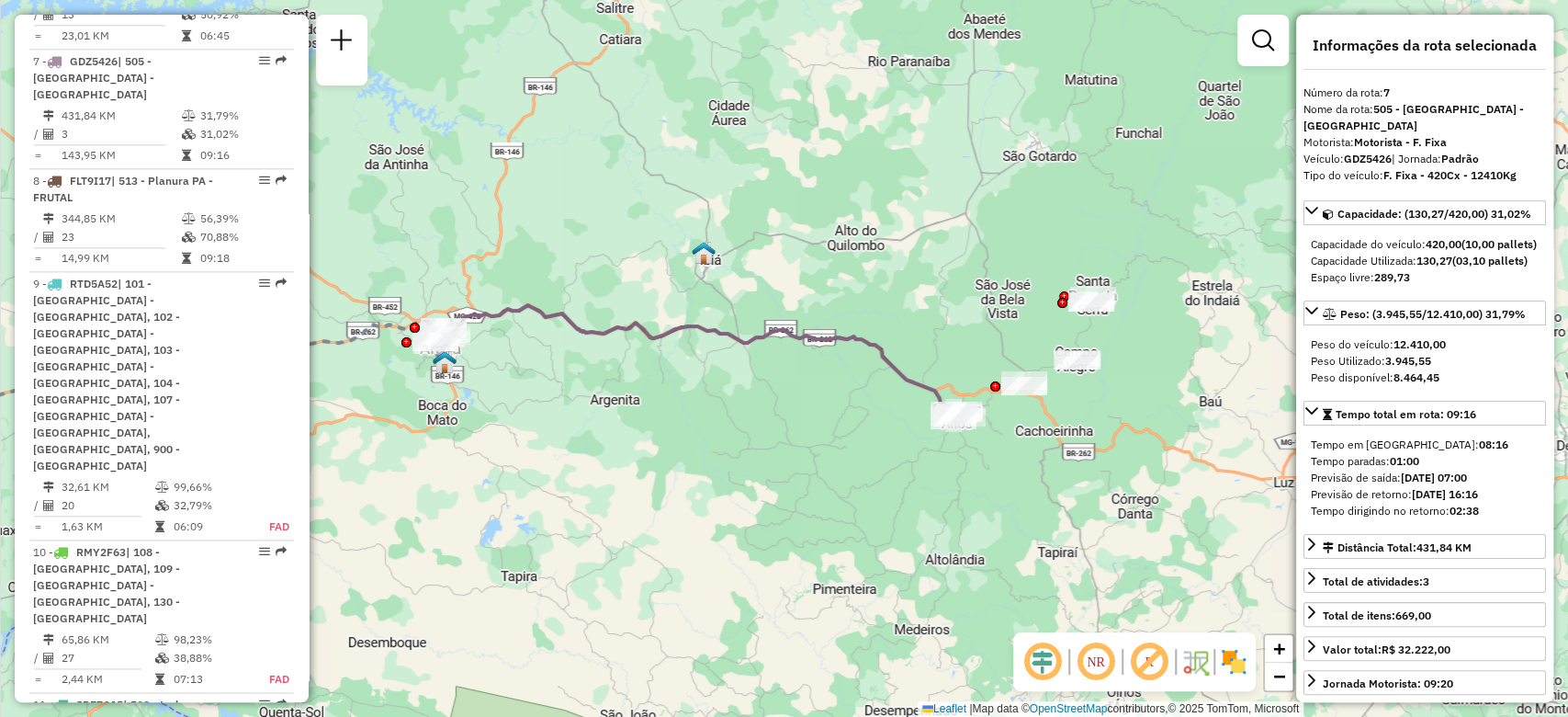
drag, startPoint x: 845, startPoint y: 495, endPoint x: 820, endPoint y: 531, distance: 43.8
click at [820, 531] on div "Janela de atendimento Grade de atendimento Capacidade Transportadoras Veículos …" at bounding box center [784, 358] width 1568 height 717
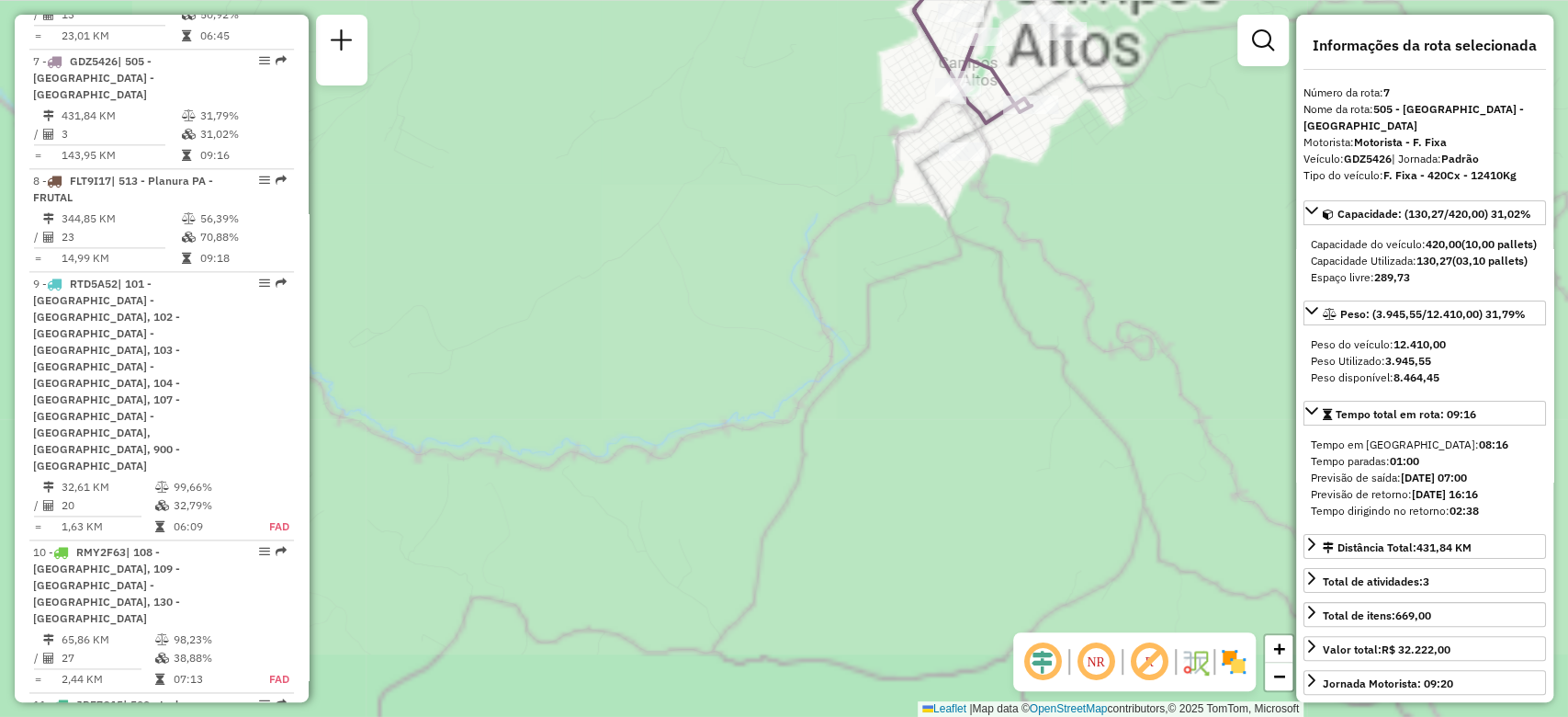
drag, startPoint x: 1022, startPoint y: 424, endPoint x: 999, endPoint y: 407, distance: 28.6
click at [927, 625] on div "Janela de atendimento Grade de atendimento Capacidade Transportadoras Veículos …" at bounding box center [784, 358] width 1568 height 717
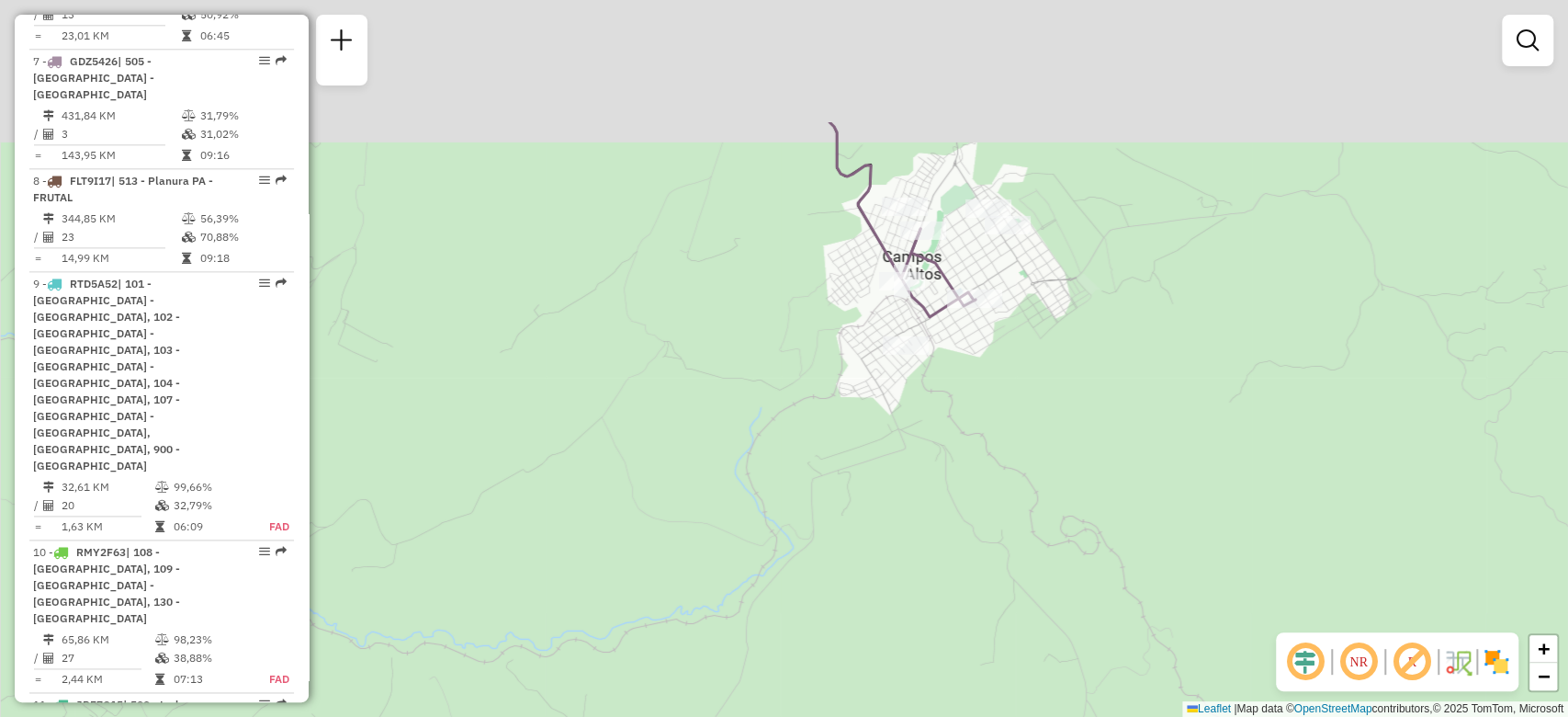
drag, startPoint x: 1016, startPoint y: 212, endPoint x: 940, endPoint y: 506, distance: 303.7
click at [940, 506] on div "Janela de atendimento Grade de atendimento Capacidade Transportadoras Veículos …" at bounding box center [784, 358] width 1568 height 717
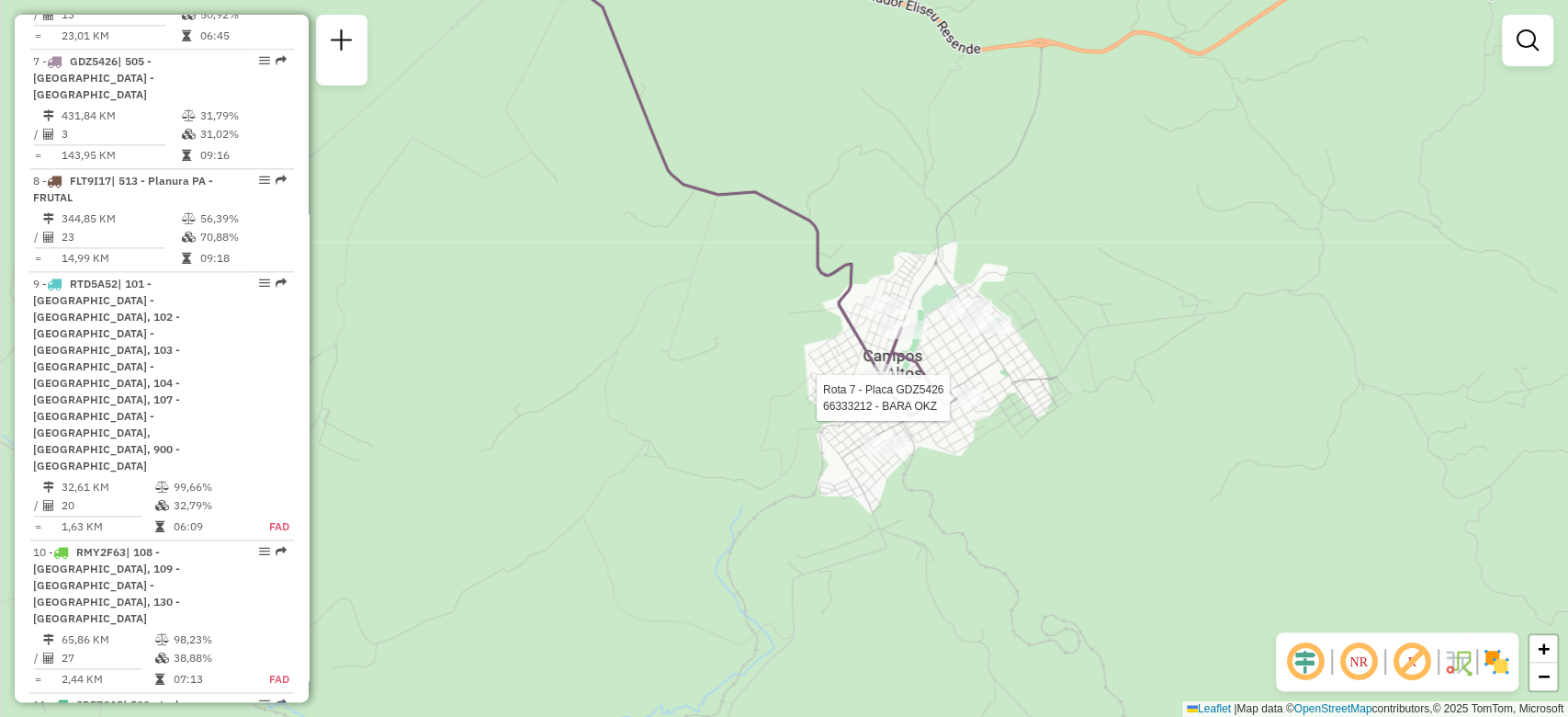
select select "**********"
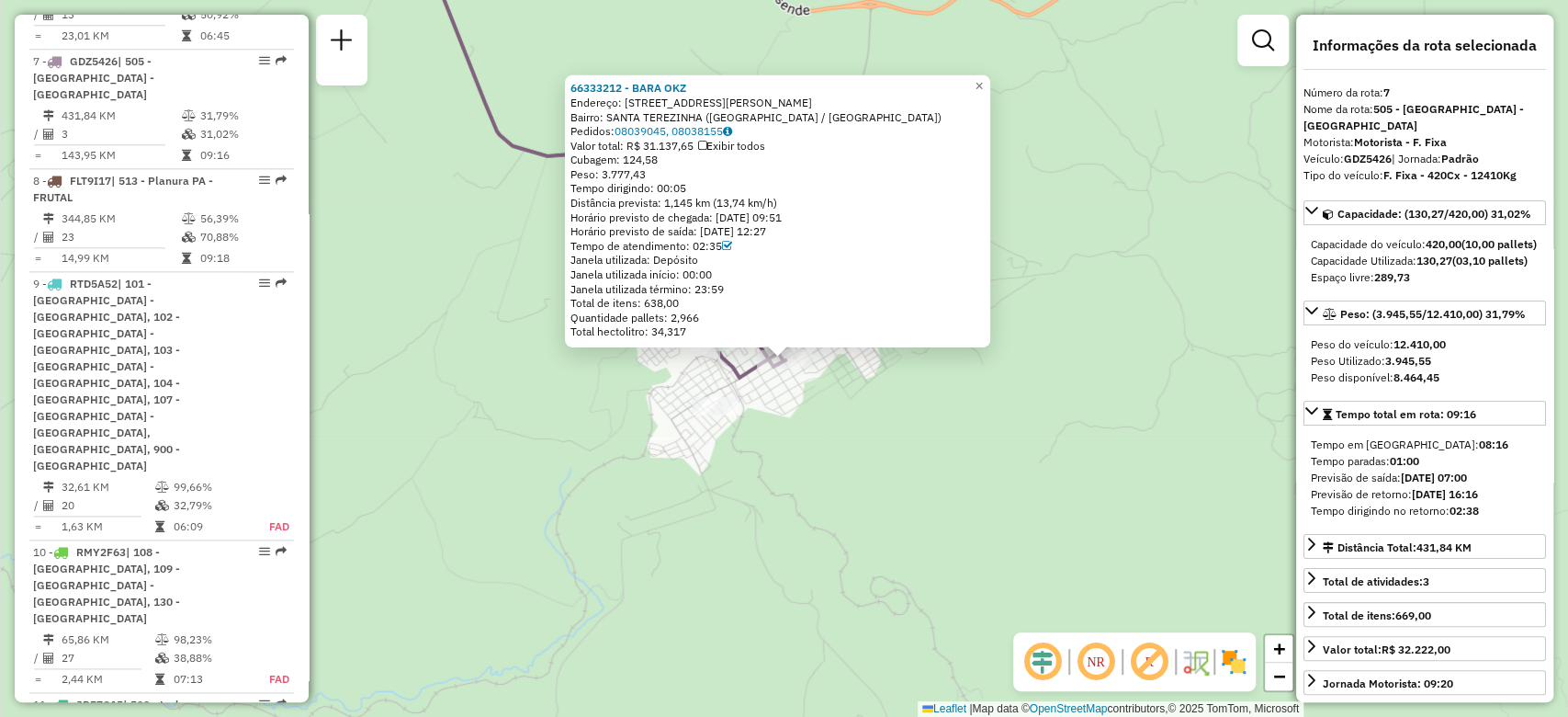
drag, startPoint x: 882, startPoint y: 446, endPoint x: 750, endPoint y: 534, distance: 158.6
click at [750, 534] on div "Rota 7 - Placa GDZ5426 66333212 - BARA OKZ 66333212 - BARA OKZ Endereço: [STREE…" at bounding box center [784, 358] width 1568 height 717
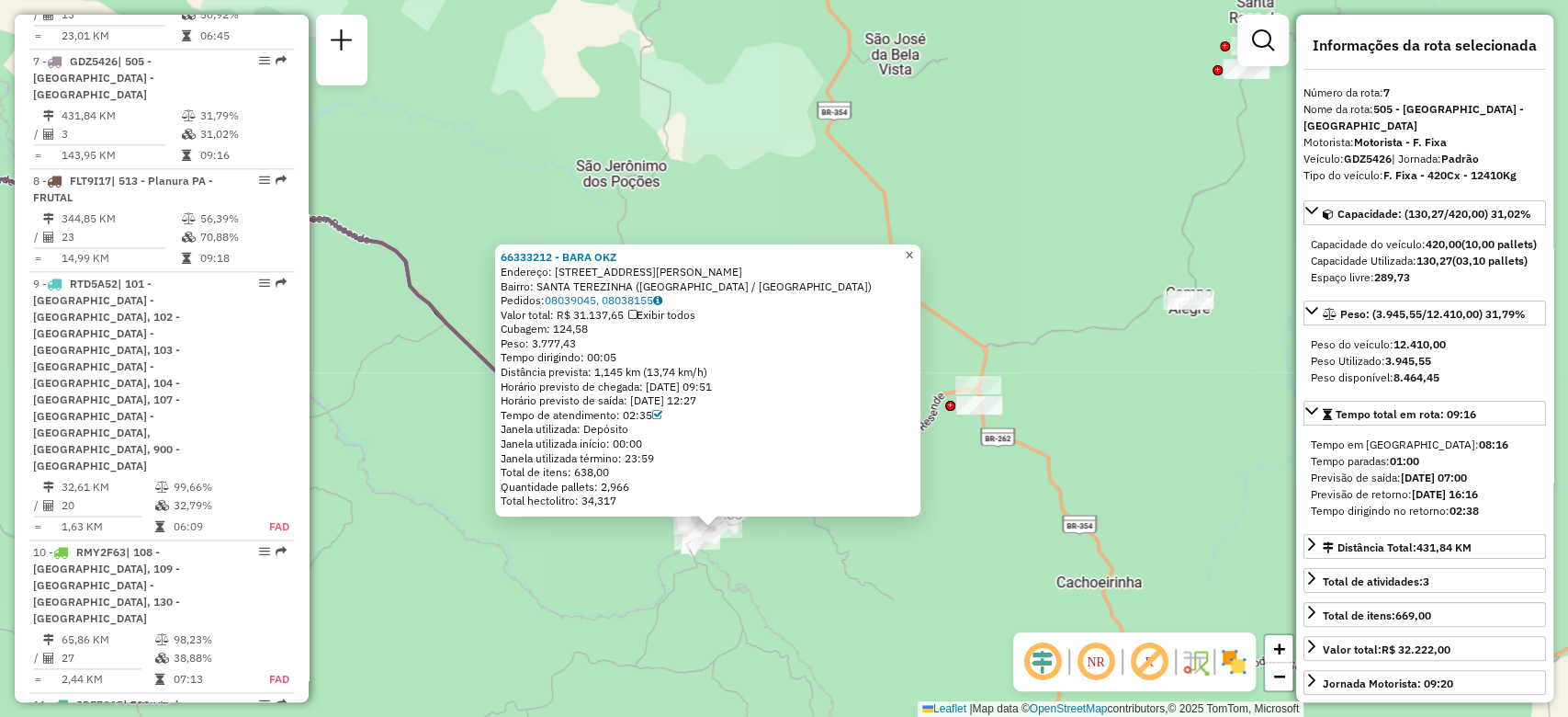
click at [920, 259] on link "×" at bounding box center [909, 255] width 22 height 22
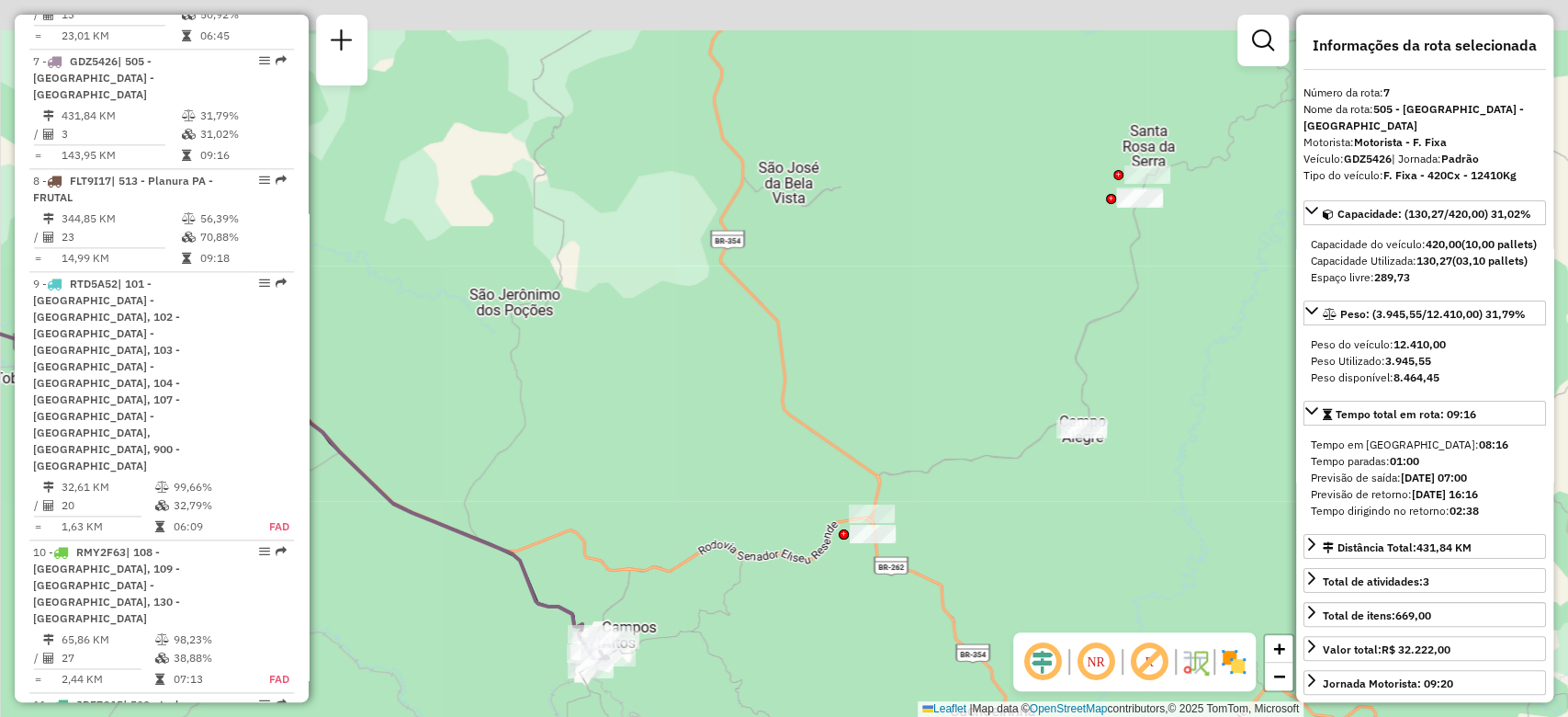
drag, startPoint x: 1051, startPoint y: 496, endPoint x: 925, endPoint y: 599, distance: 162.7
click at [925, 599] on div "Janela de atendimento Grade de atendimento Capacidade Transportadoras Veículos …" at bounding box center [784, 358] width 1568 height 717
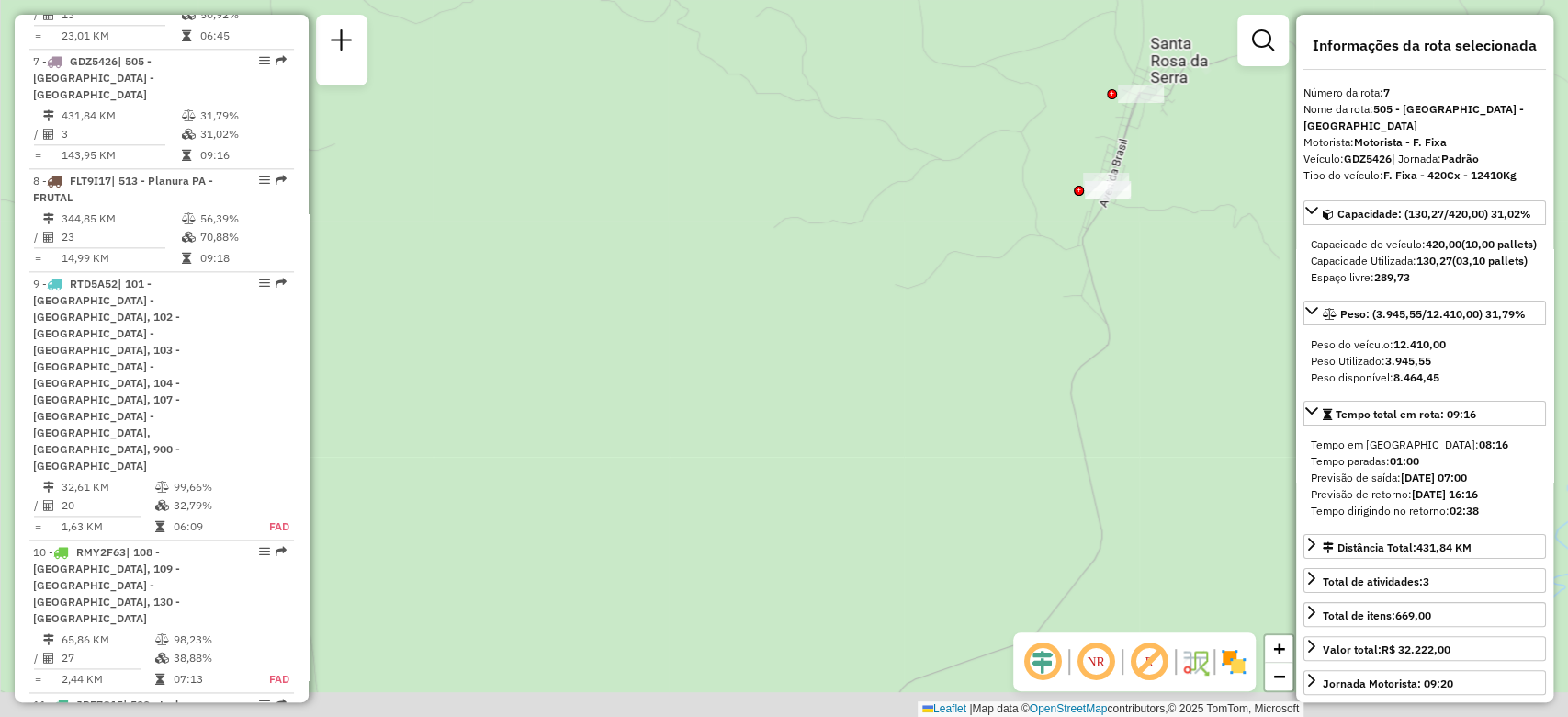
drag, startPoint x: 831, startPoint y: 598, endPoint x: 1102, endPoint y: 98, distance: 568.7
click at [1096, 118] on div "Janela de atendimento Grade de atendimento Capacidade Transportadoras Veículos …" at bounding box center [784, 358] width 1568 height 717
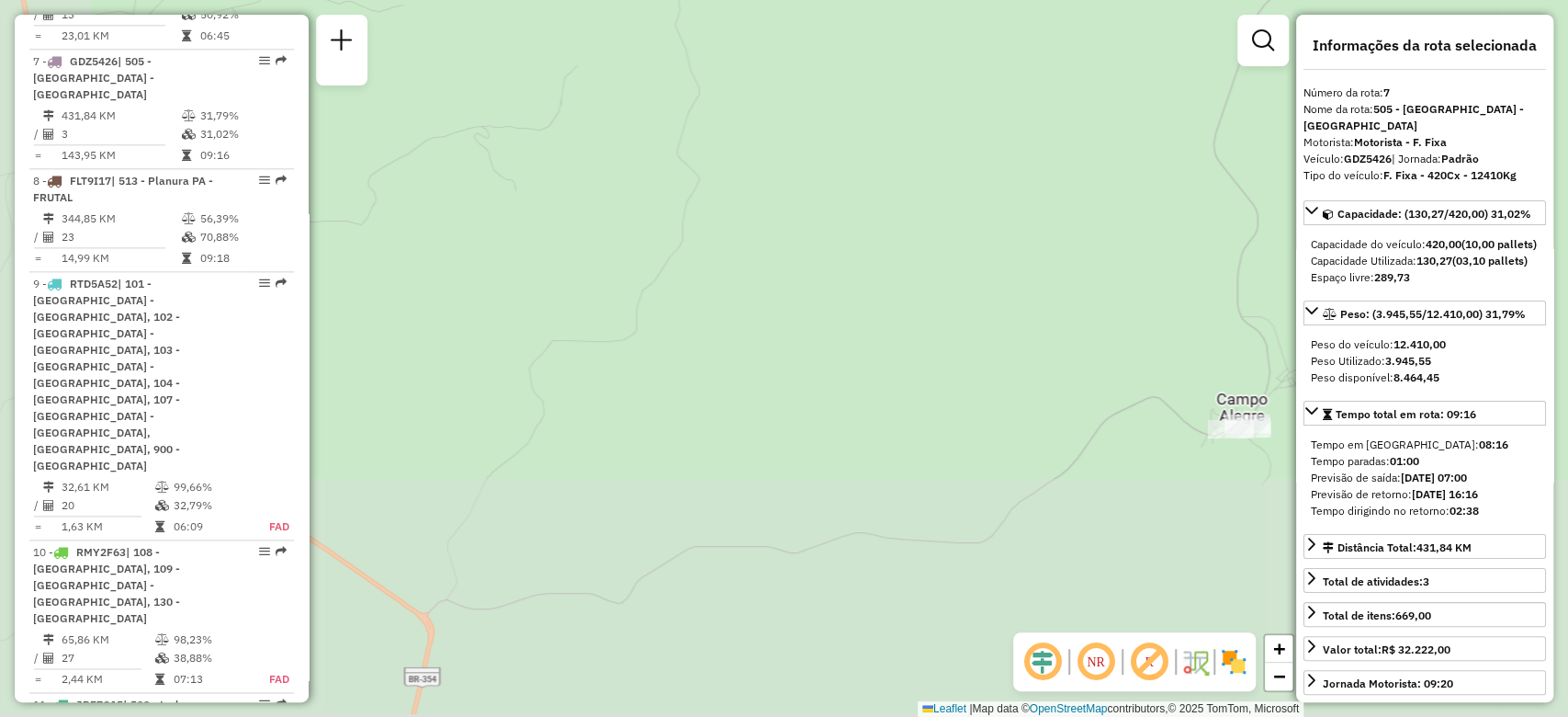
drag, startPoint x: 691, startPoint y: 504, endPoint x: 850, endPoint y: 188, distance: 353.7
click at [849, 193] on div "Janela de atendimento Grade de atendimento Capacidade Transportadoras Veículos …" at bounding box center [784, 358] width 1568 height 717
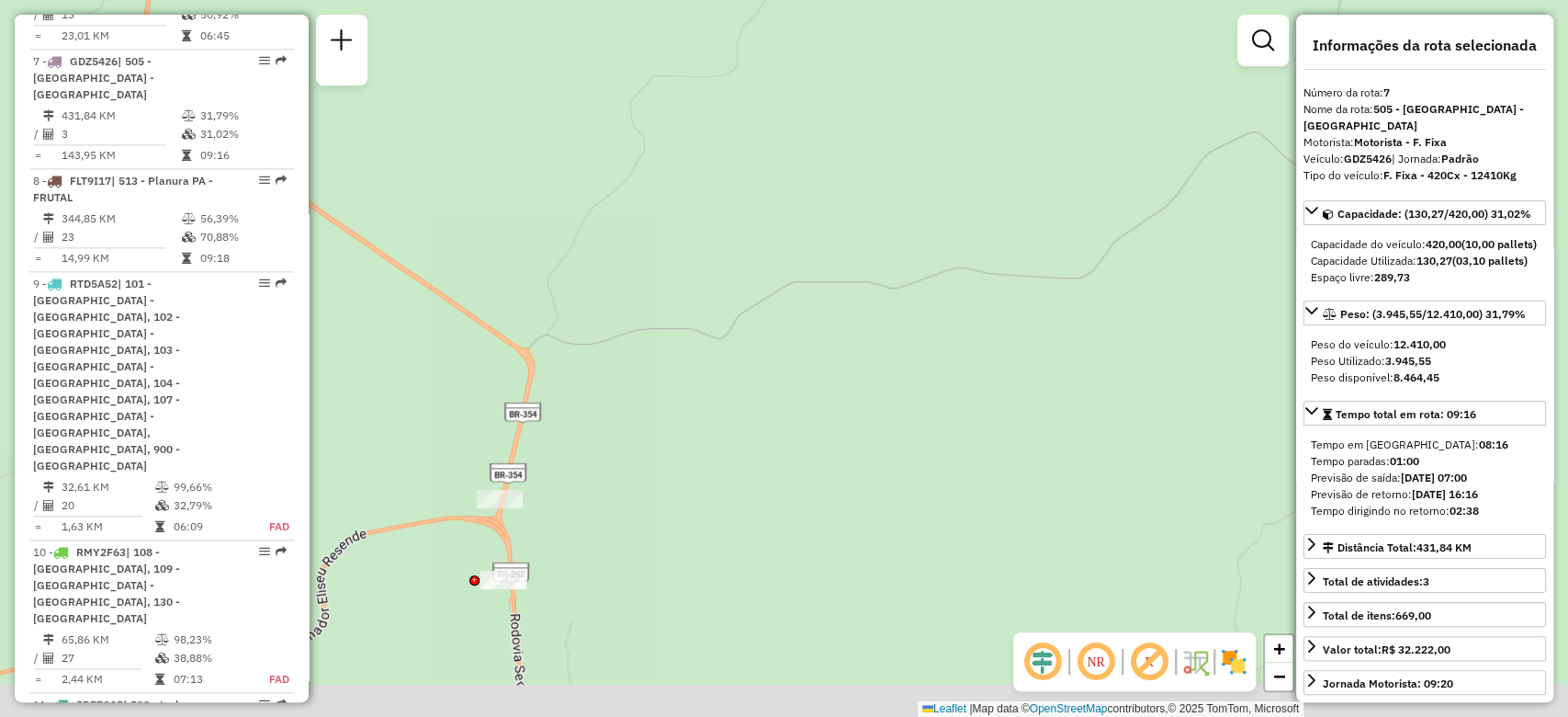
drag, startPoint x: 718, startPoint y: 339, endPoint x: 691, endPoint y: 258, distance: 85.4
click at [695, 256] on div "Janela de atendimento Grade de atendimento Capacidade Transportadoras Veículos …" at bounding box center [784, 358] width 1568 height 717
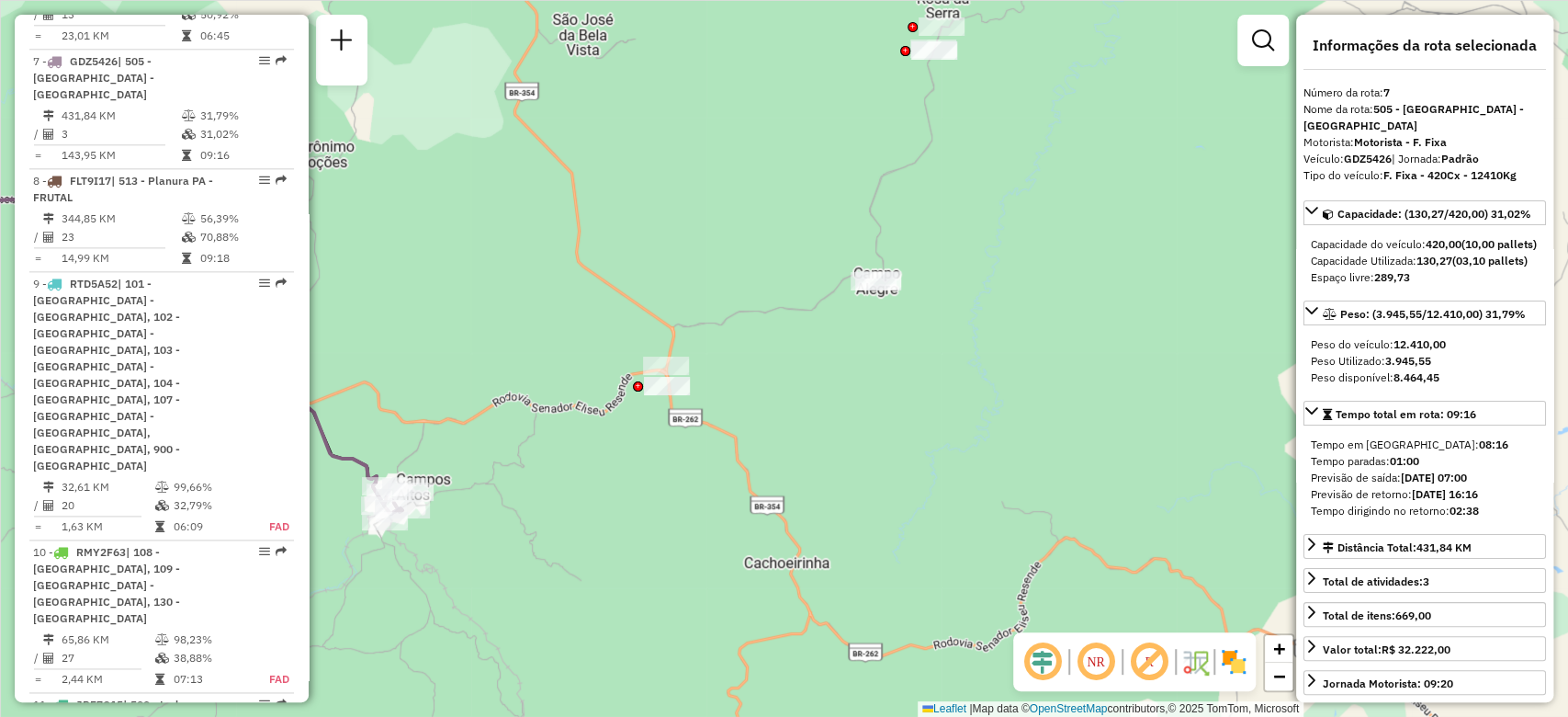
drag, startPoint x: 500, startPoint y: 483, endPoint x: 670, endPoint y: 452, distance: 172.8
click at [666, 452] on div "Janela de atendimento Grade de atendimento Capacidade Transportadoras Veículos …" at bounding box center [784, 358] width 1568 height 717
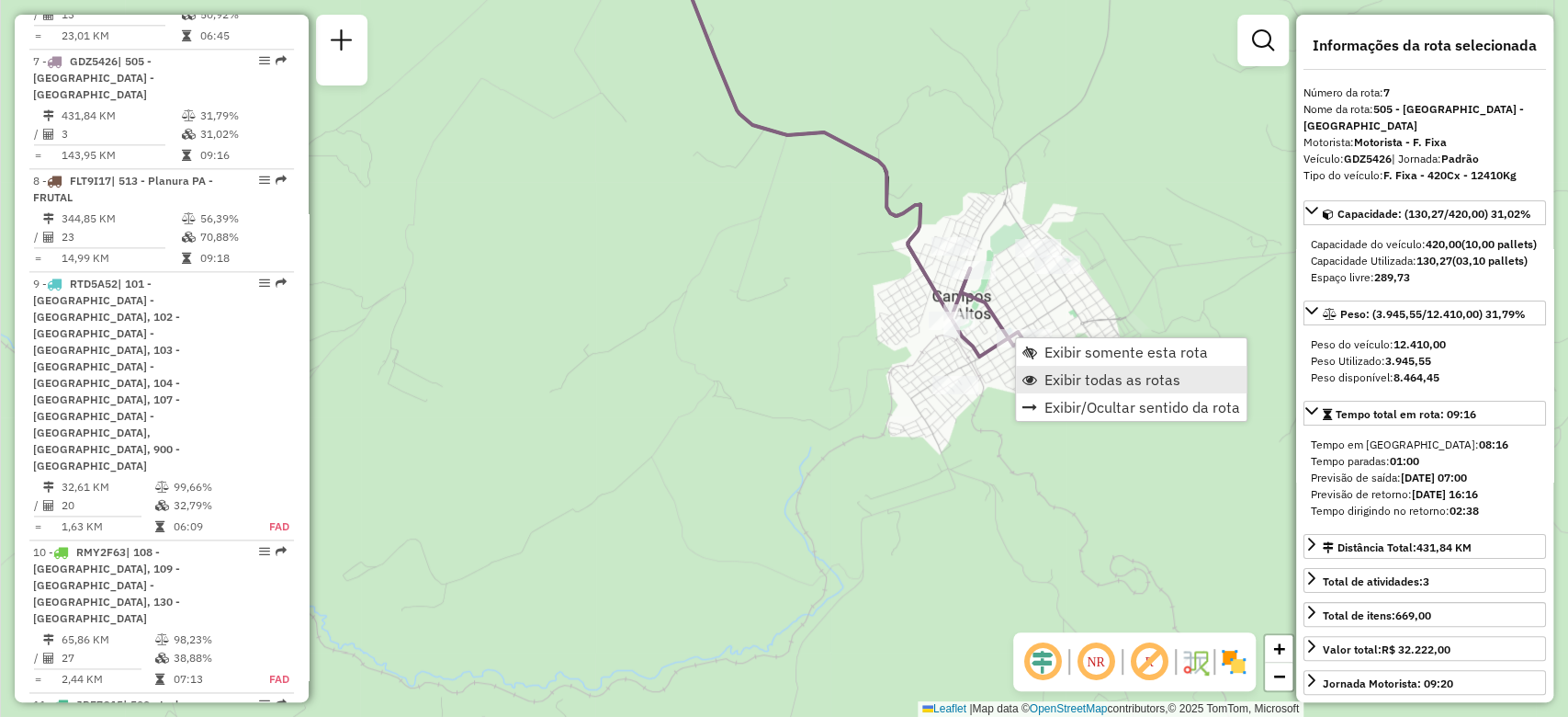
click at [1042, 380] on link "Exibir todas as rotas" at bounding box center [1130, 380] width 230 height 28
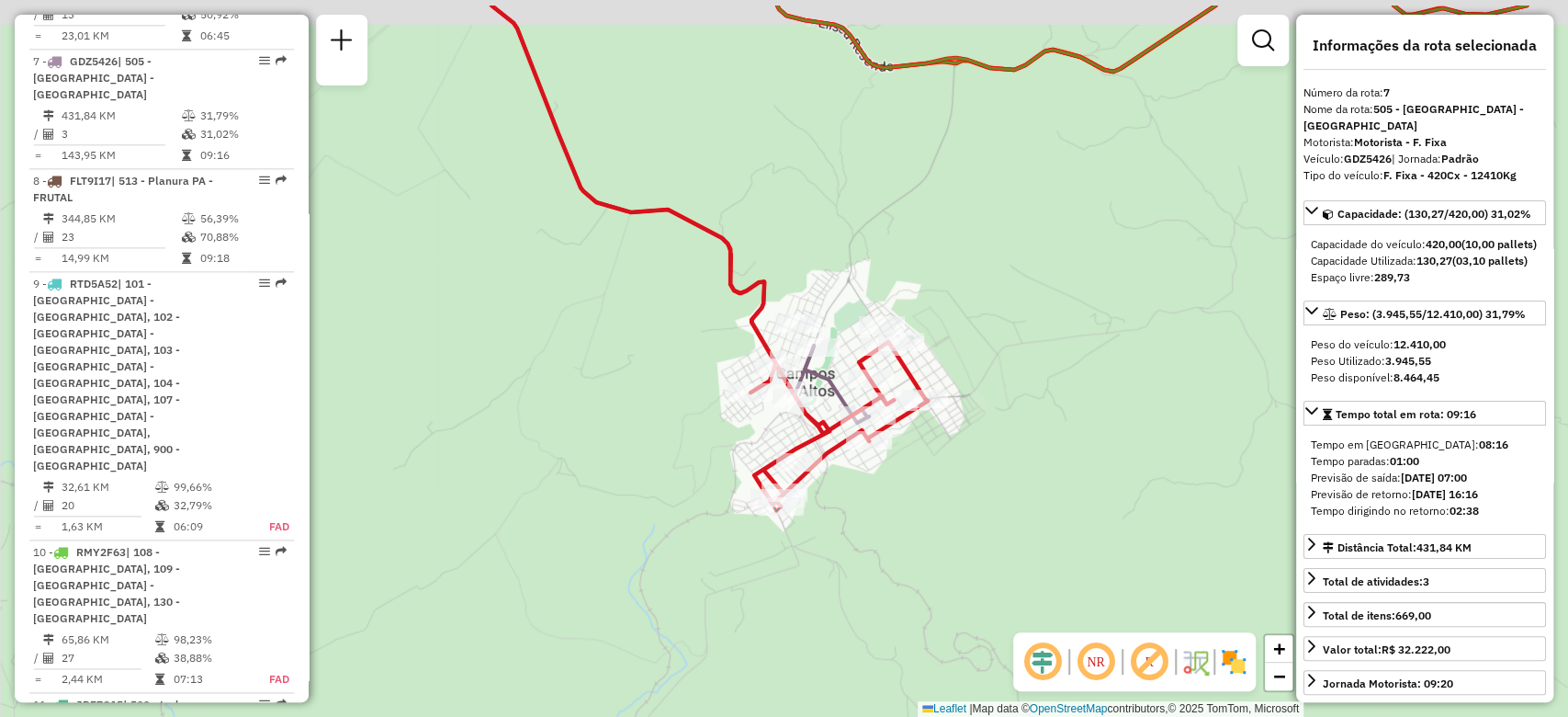
drag, startPoint x: 1101, startPoint y: 499, endPoint x: 901, endPoint y: 583, distance: 216.9
click at [922, 583] on div "Janela de atendimento Grade de atendimento Capacidade Transportadoras Veículos …" at bounding box center [784, 358] width 1568 height 717
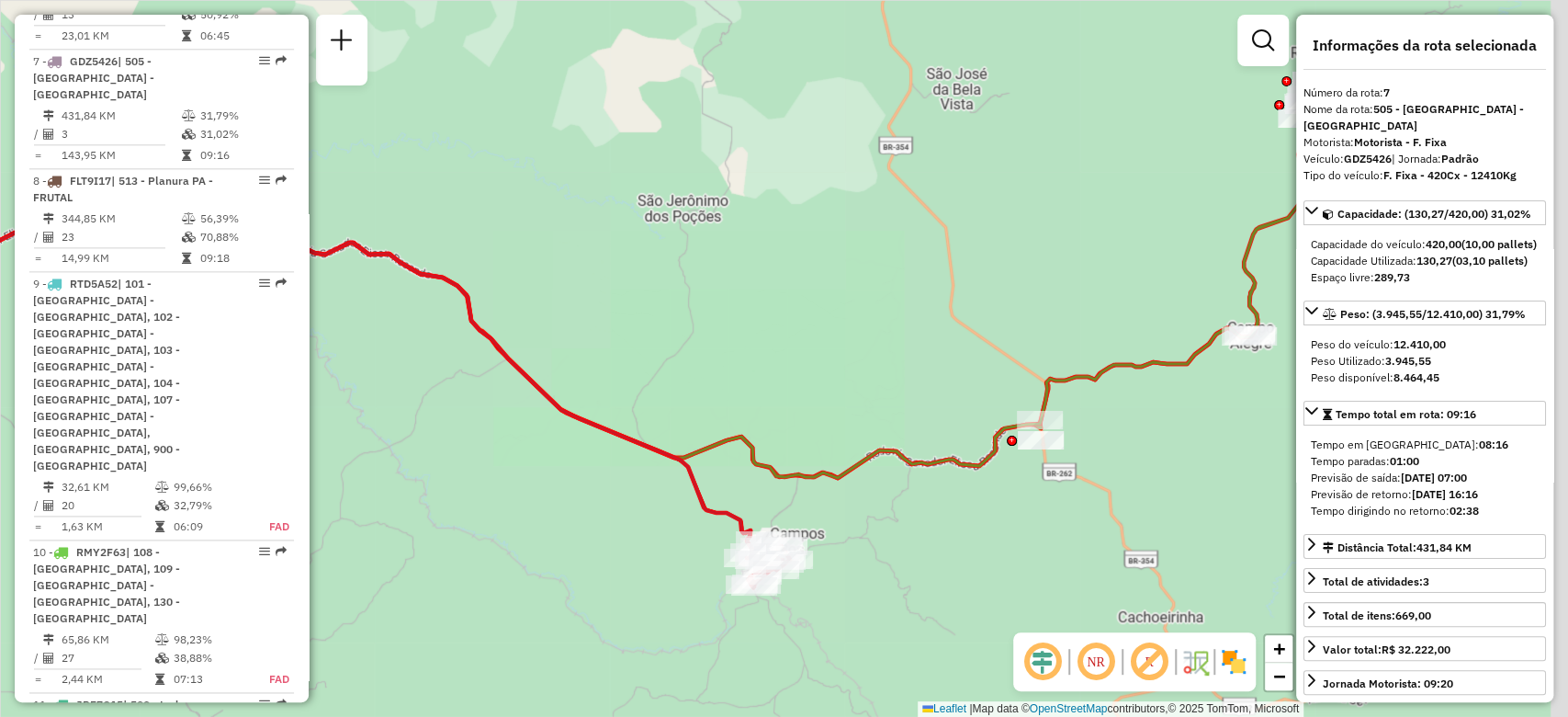
drag, startPoint x: 984, startPoint y: 562, endPoint x: 805, endPoint y: 576, distance: 179.5
click at [818, 578] on div "Janela de atendimento Grade de atendimento Capacidade Transportadoras Veículos …" at bounding box center [784, 358] width 1568 height 717
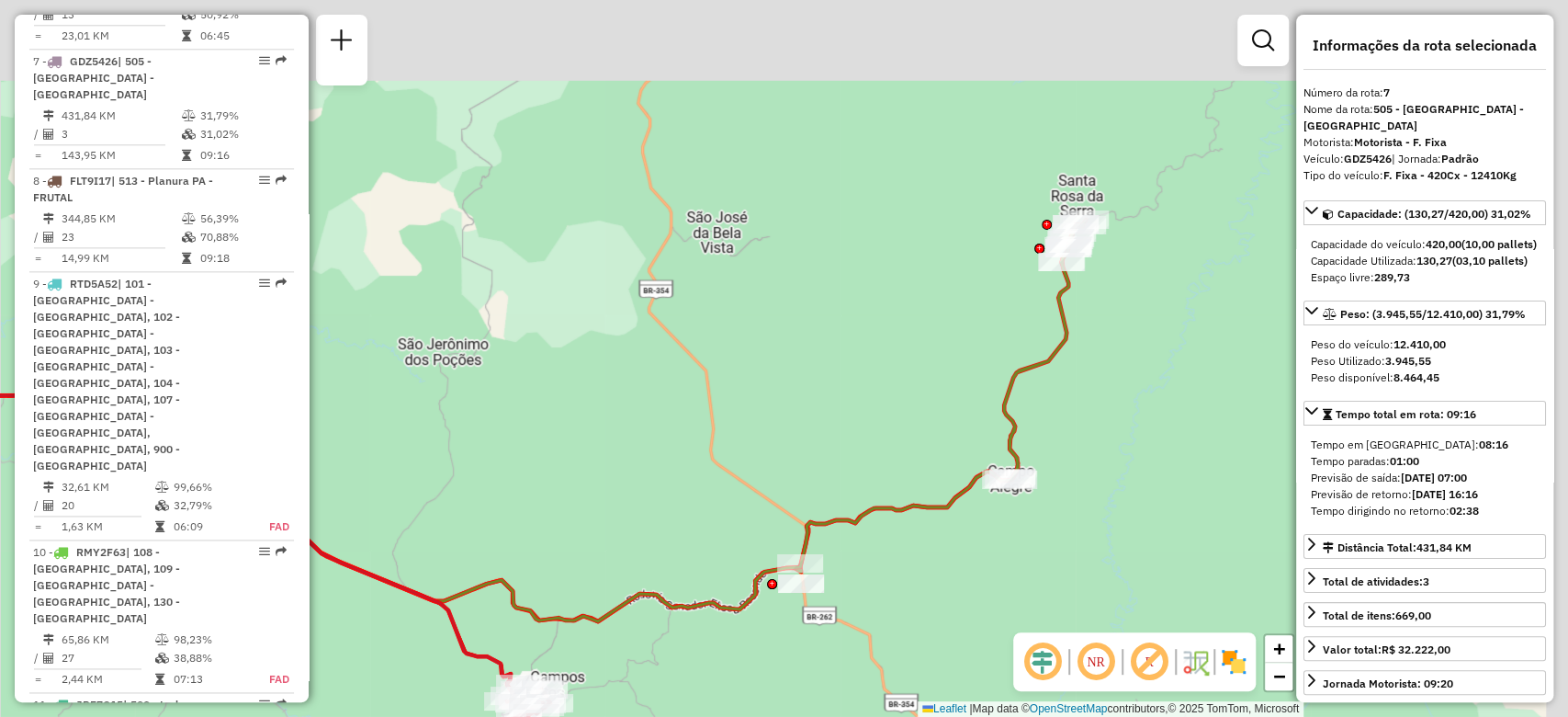
drag, startPoint x: 1239, startPoint y: 319, endPoint x: 1171, endPoint y: 212, distance: 126.8
click at [1165, 456] on div "Janela de atendimento Grade de atendimento Capacidade Transportadoras Veículos …" at bounding box center [784, 358] width 1568 height 717
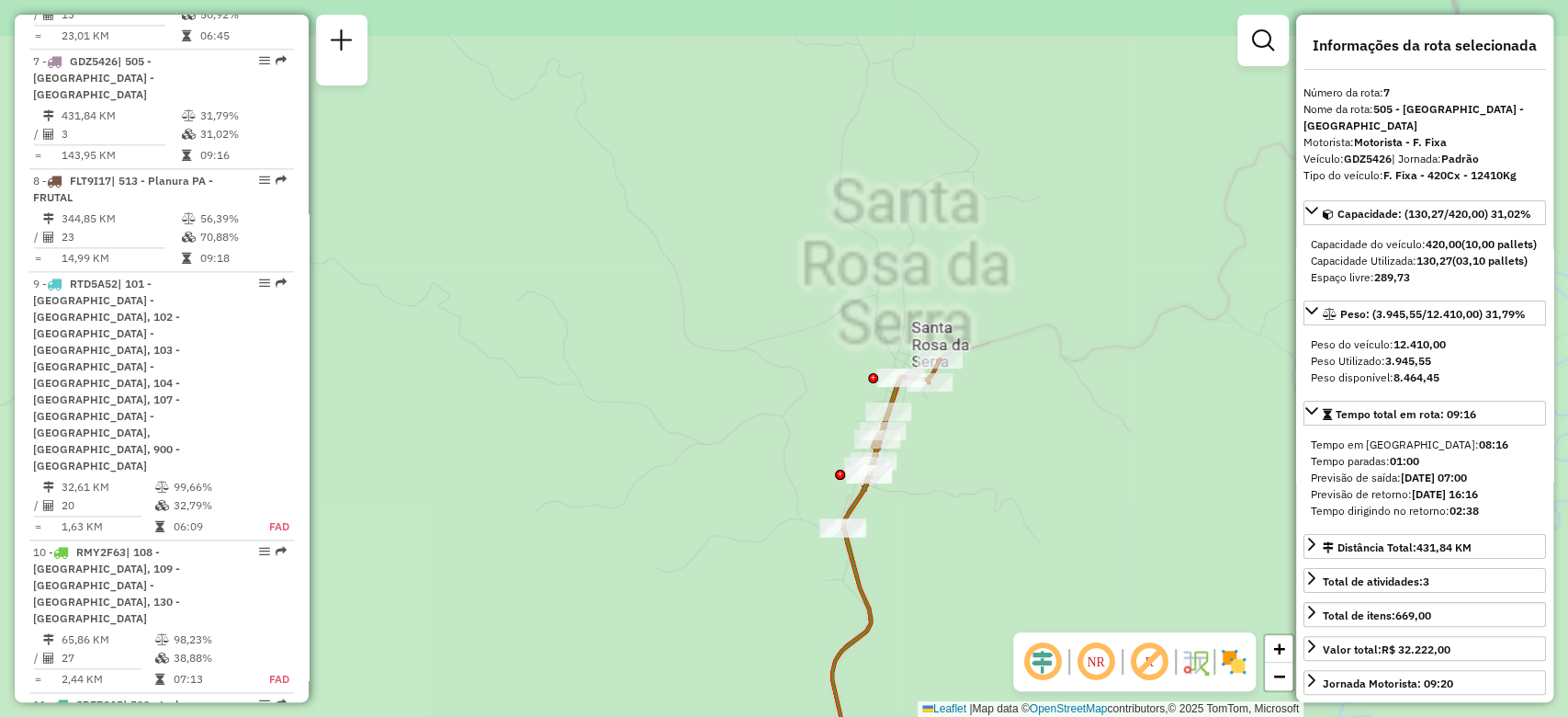
drag, startPoint x: 1078, startPoint y: 351, endPoint x: 1097, endPoint y: 349, distance: 19.1
click at [1097, 349] on div "Janela de atendimento Grade de atendimento Capacidade Transportadoras Veículos …" at bounding box center [784, 358] width 1568 height 717
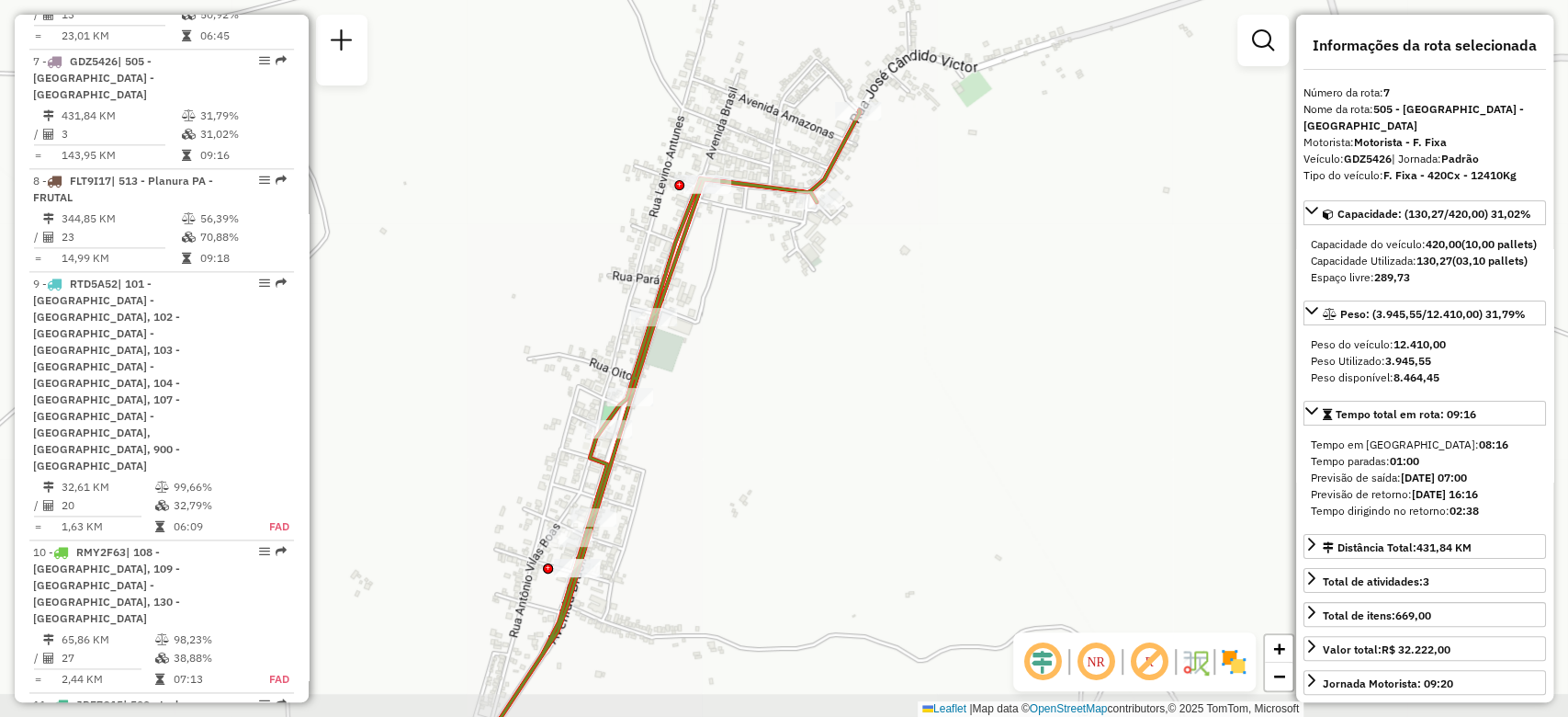
drag, startPoint x: 904, startPoint y: 511, endPoint x: 989, endPoint y: 443, distance: 108.9
click at [989, 452] on div "Janela de atendimento Grade de atendimento Capacidade Transportadoras Veículos …" at bounding box center [784, 358] width 1568 height 717
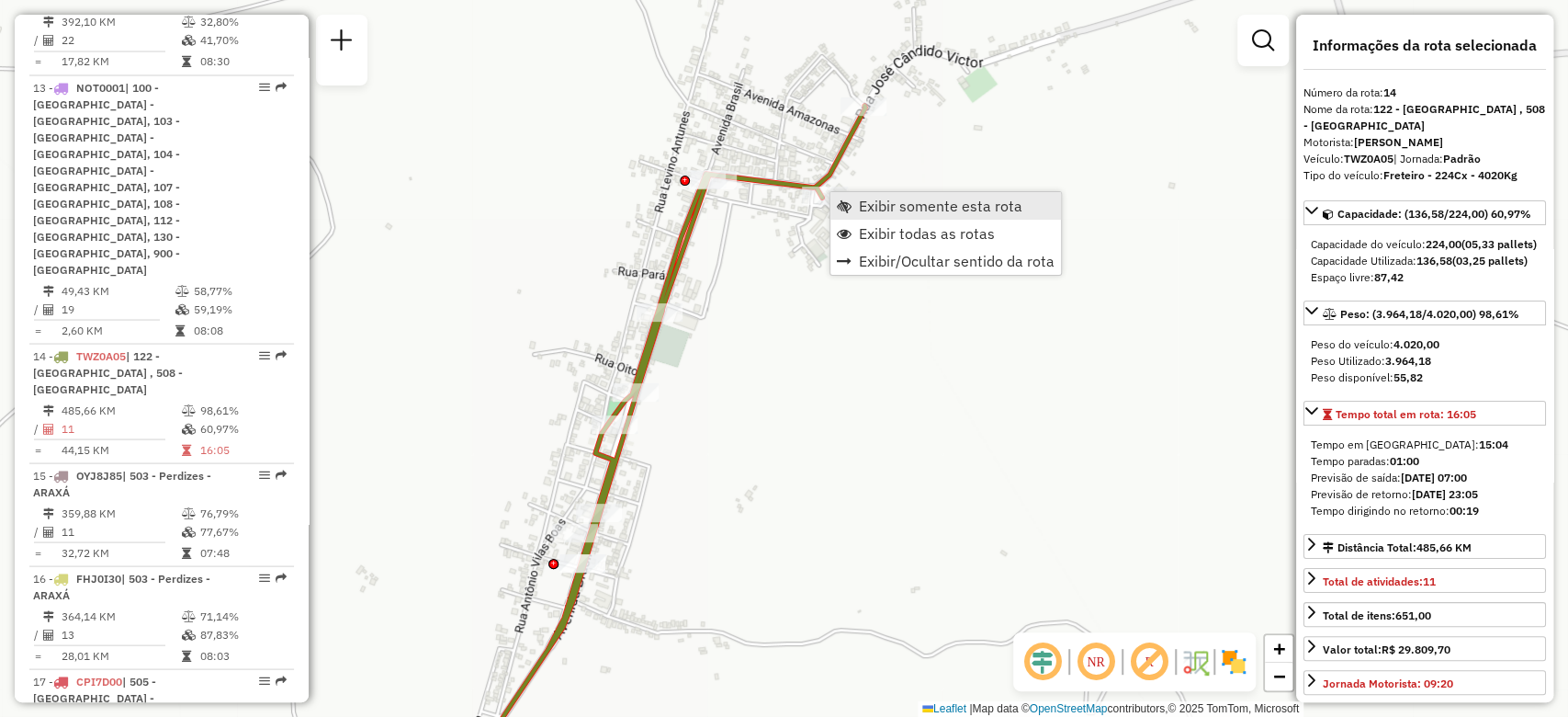
scroll to position [2387, 0]
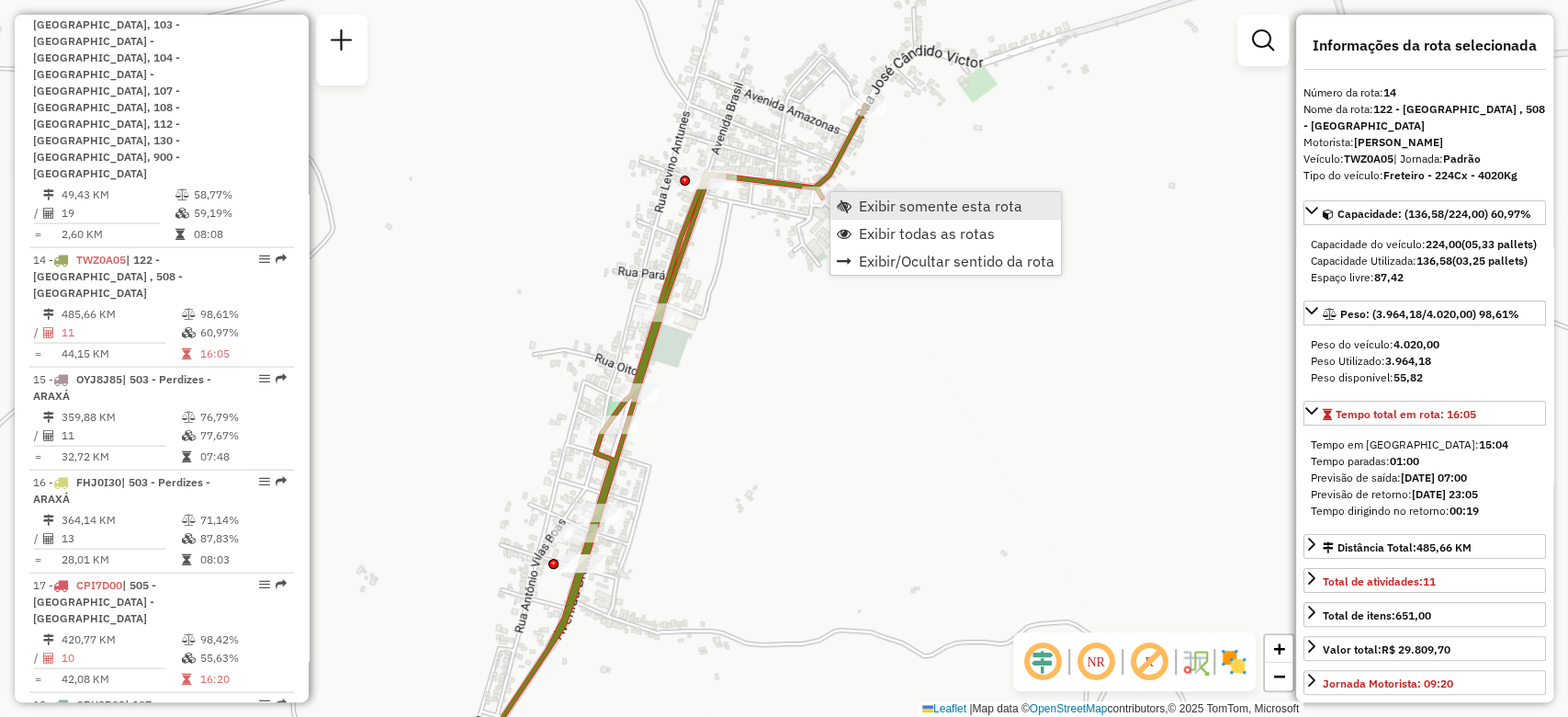
click at [865, 209] on span "Exibir somente esta rota" at bounding box center [940, 206] width 163 height 14
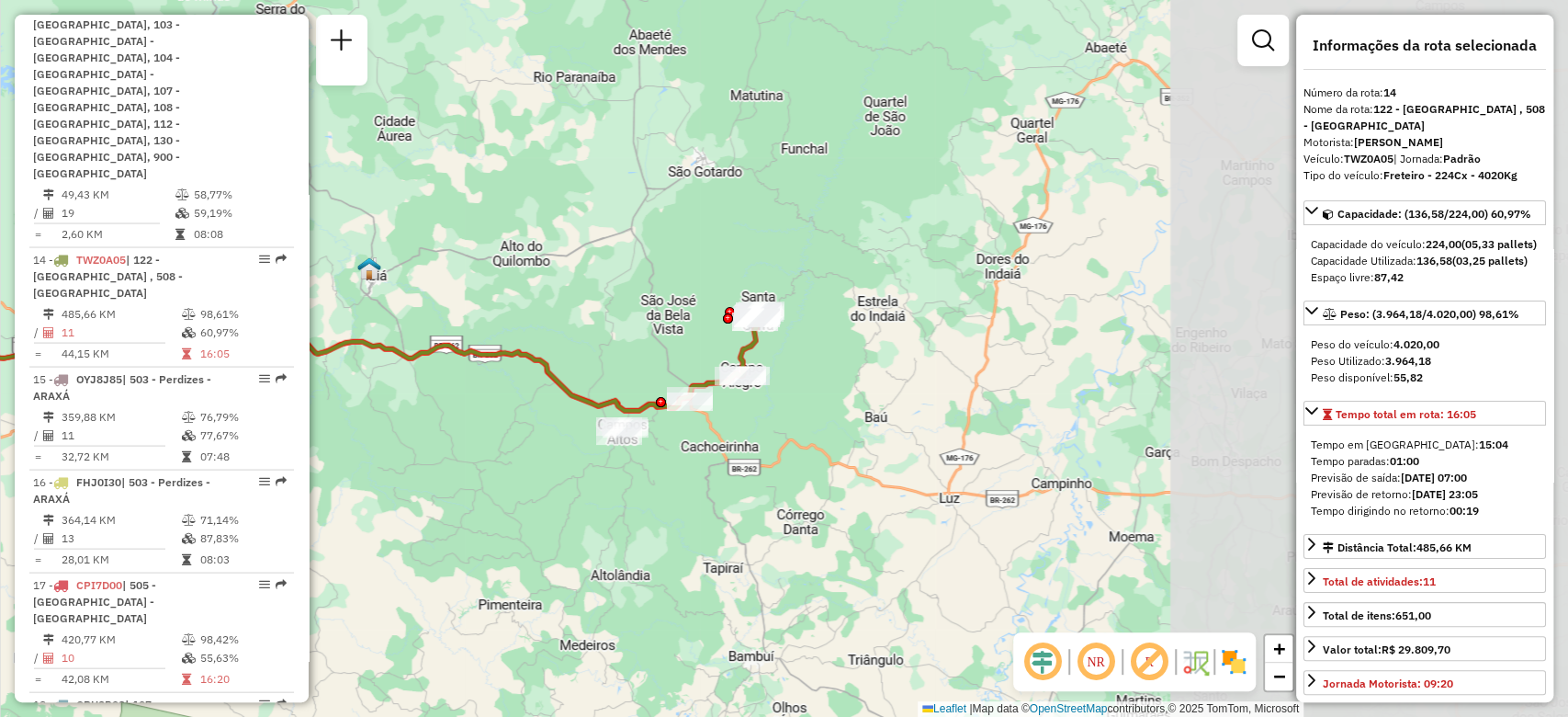
drag, startPoint x: 1122, startPoint y: 436, endPoint x: 429, endPoint y: 469, distance: 693.8
click at [429, 469] on div "Janela de atendimento Grade de atendimento Capacidade Transportadoras Veículos …" at bounding box center [784, 358] width 1568 height 717
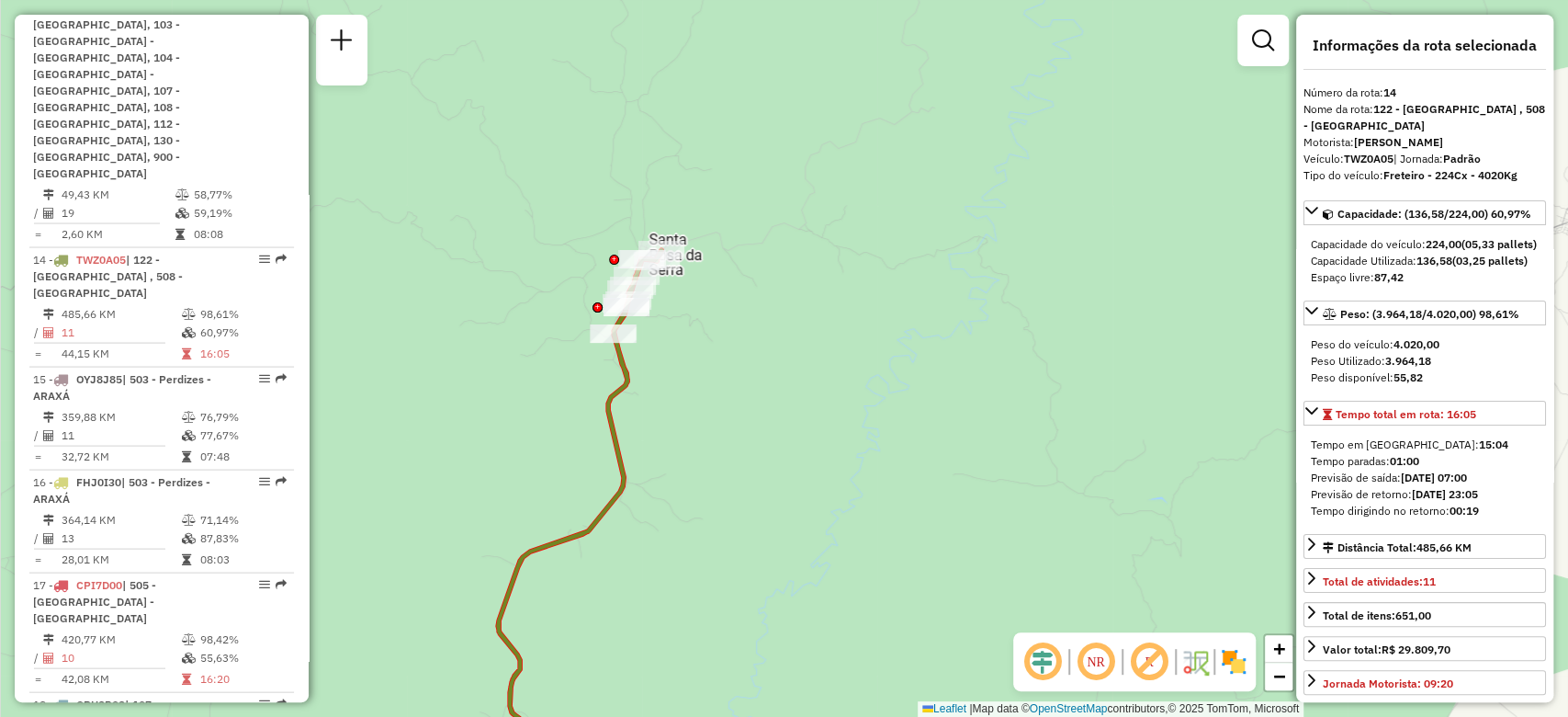
drag, startPoint x: 661, startPoint y: 445, endPoint x: 1079, endPoint y: 208, distance: 480.5
click at [1067, 221] on div "Janela de atendimento Grade de atendimento Capacidade Transportadoras Veículos …" at bounding box center [784, 358] width 1568 height 717
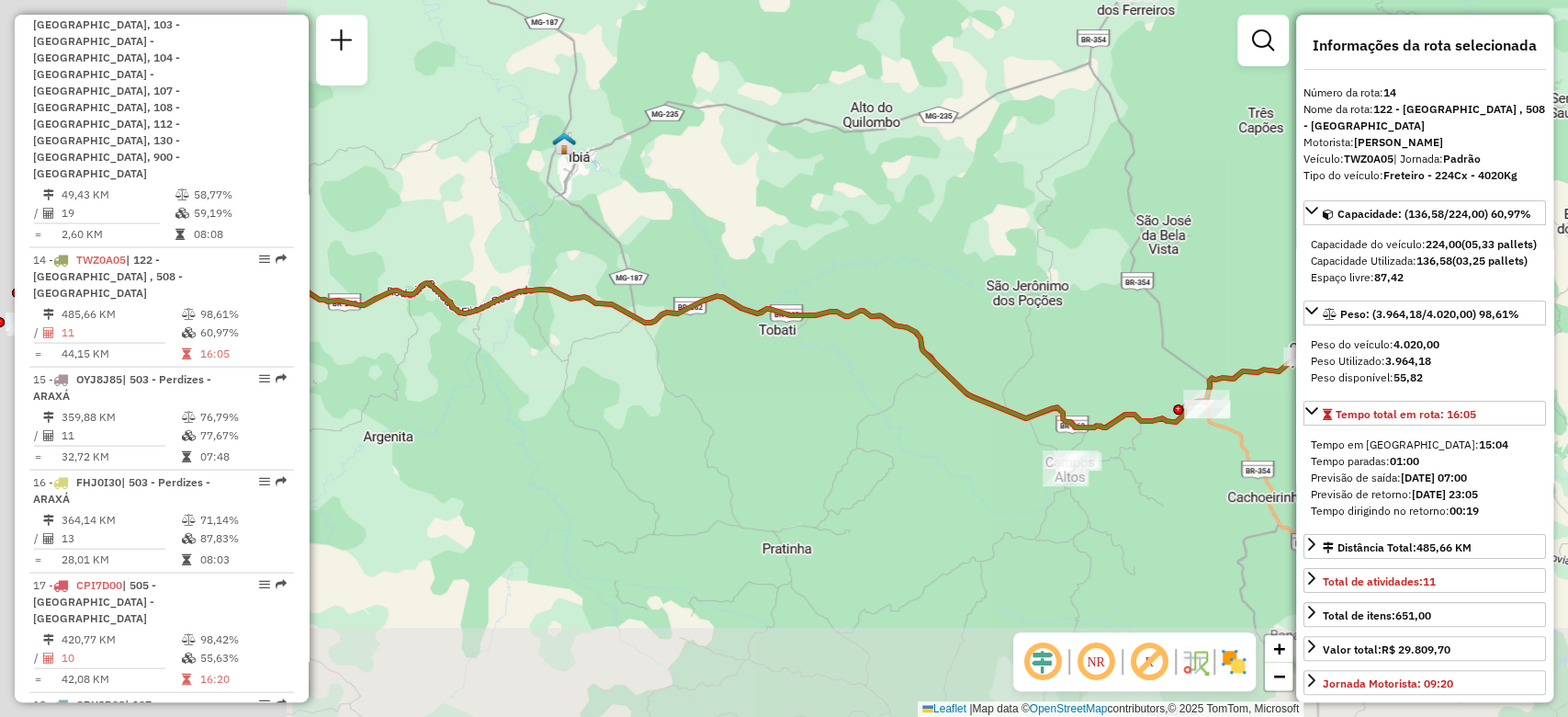
drag, startPoint x: 938, startPoint y: 300, endPoint x: 1058, endPoint y: 269, distance: 123.9
click at [1052, 272] on div "Janela de atendimento Grade de atendimento Capacidade Transportadoras Veículos …" at bounding box center [784, 358] width 1568 height 717
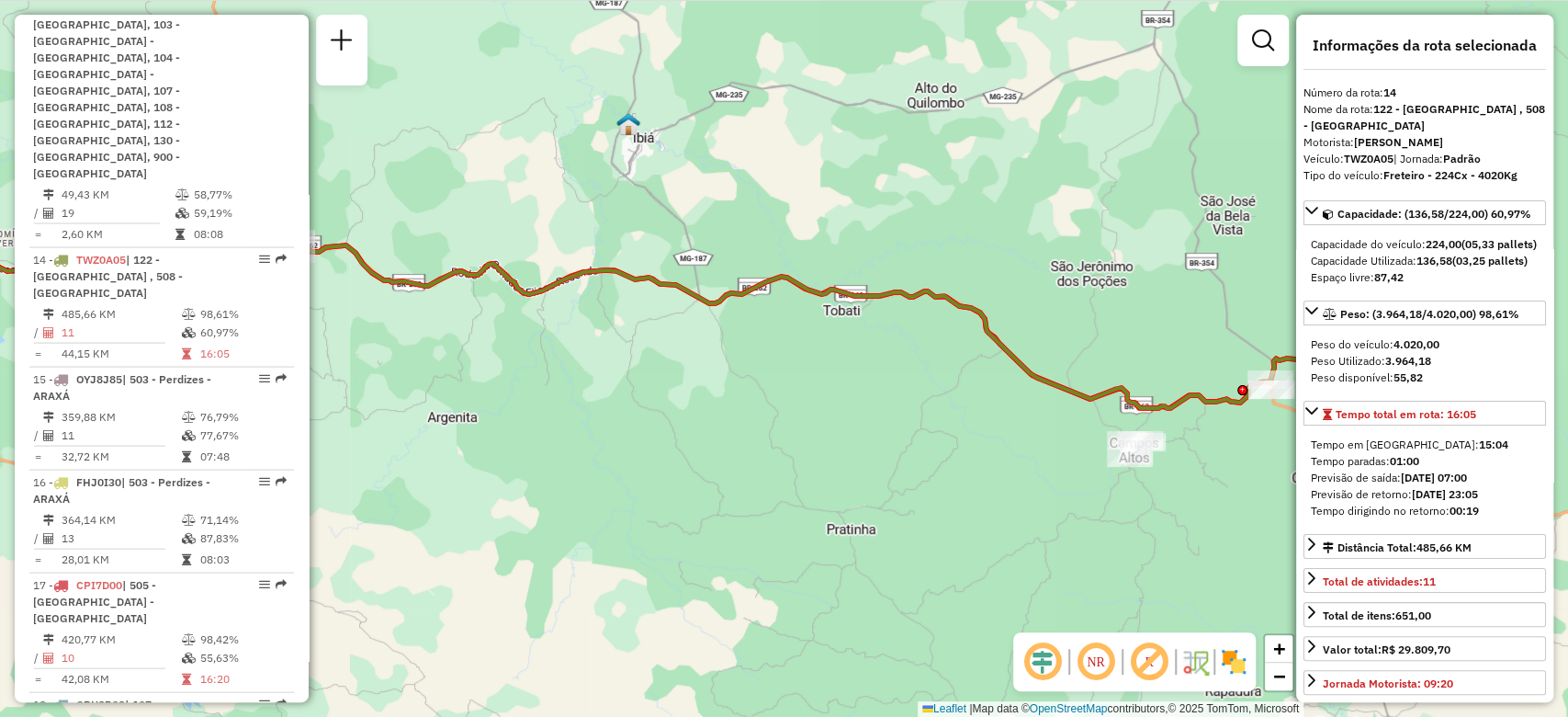
drag, startPoint x: 929, startPoint y: 406, endPoint x: 979, endPoint y: 412, distance: 50.4
click at [979, 412] on div "Janela de atendimento Grade de atendimento Capacidade Transportadoras Veículos …" at bounding box center [784, 358] width 1568 height 717
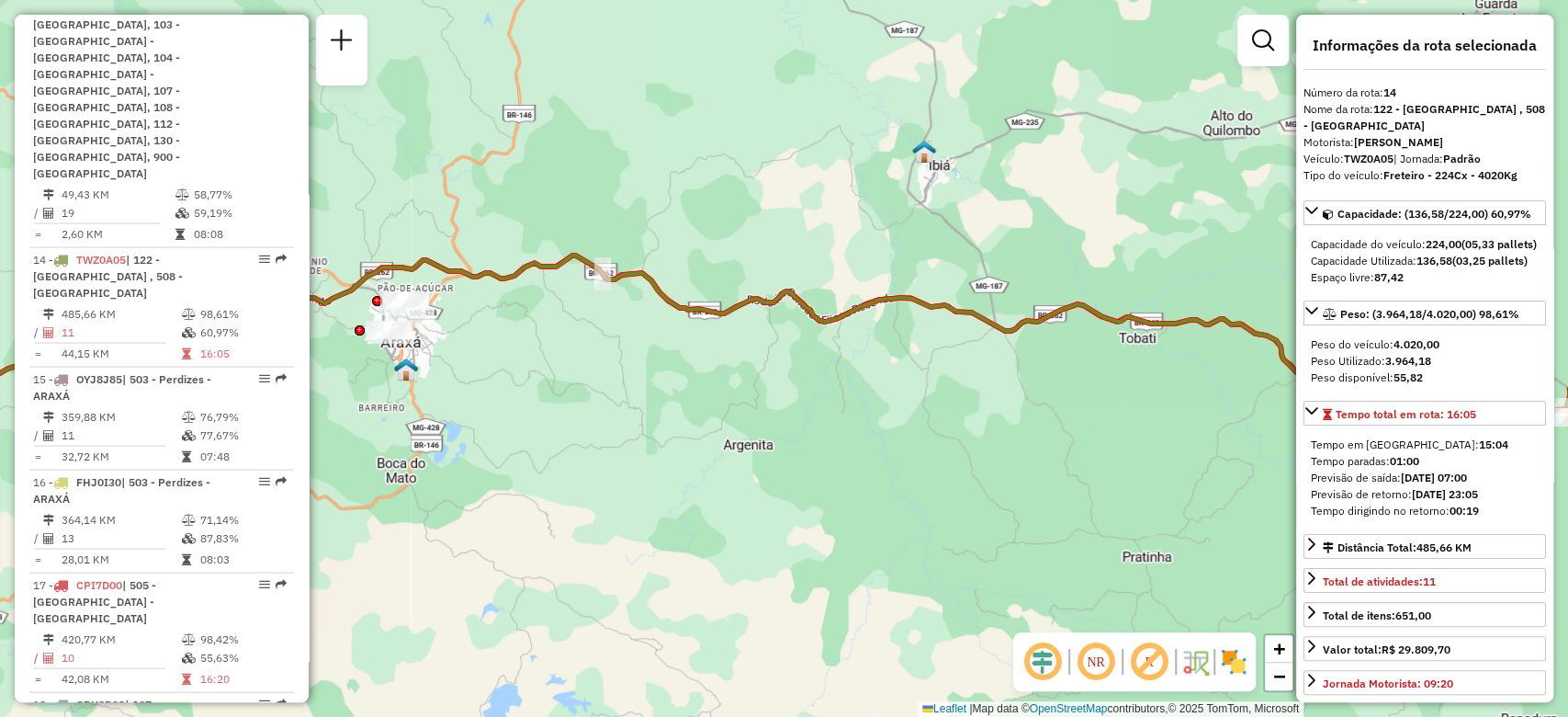
drag, startPoint x: 638, startPoint y: 394, endPoint x: 562, endPoint y: 386, distance: 76.4
click at [569, 386] on div "Janela de atendimento Grade de atendimento Capacidade Transportadoras Veículos …" at bounding box center [784, 358] width 1568 height 717
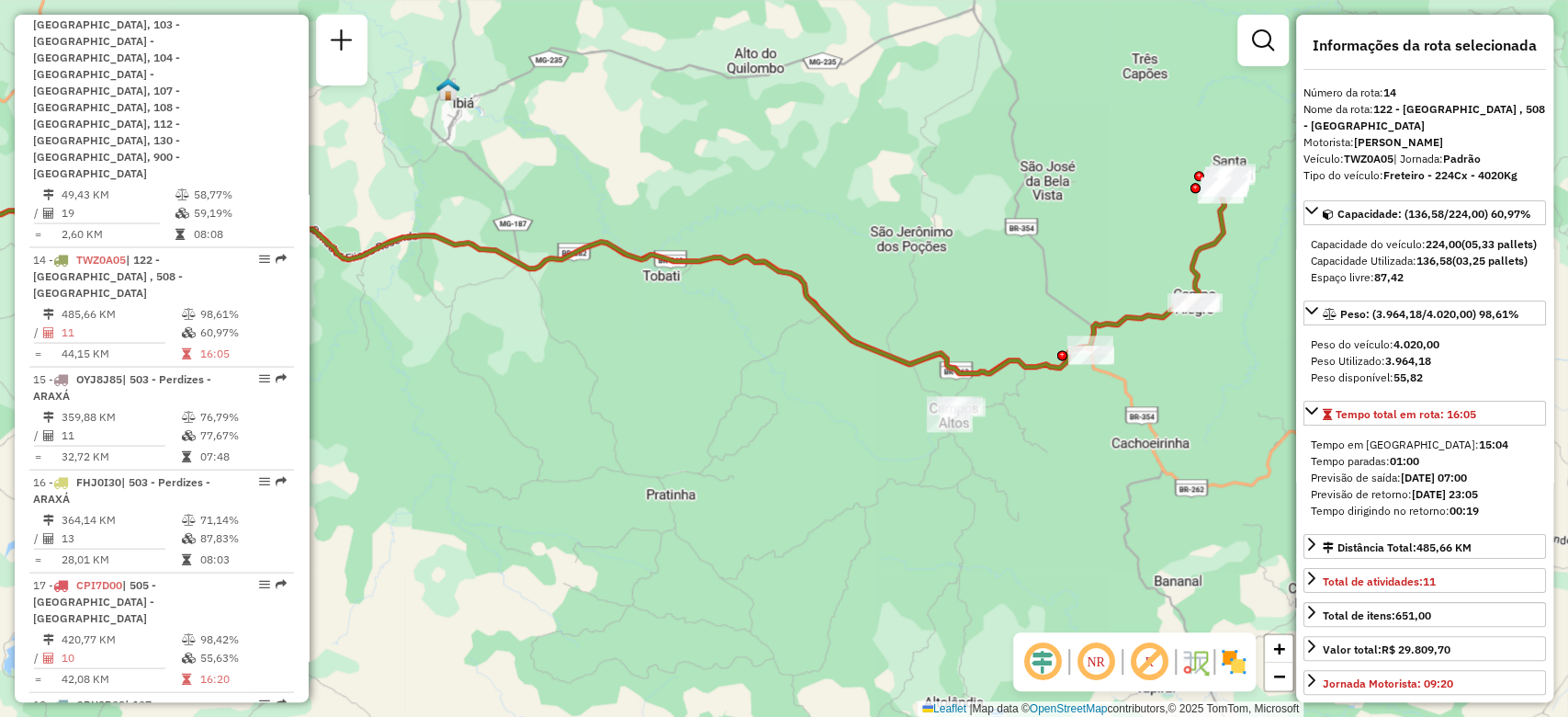
drag, startPoint x: 940, startPoint y: 452, endPoint x: 1031, endPoint y: 446, distance: 91.2
click at [1031, 446] on div "Janela de atendimento Grade de atendimento Capacidade Transportadoras Veículos …" at bounding box center [784, 358] width 1568 height 717
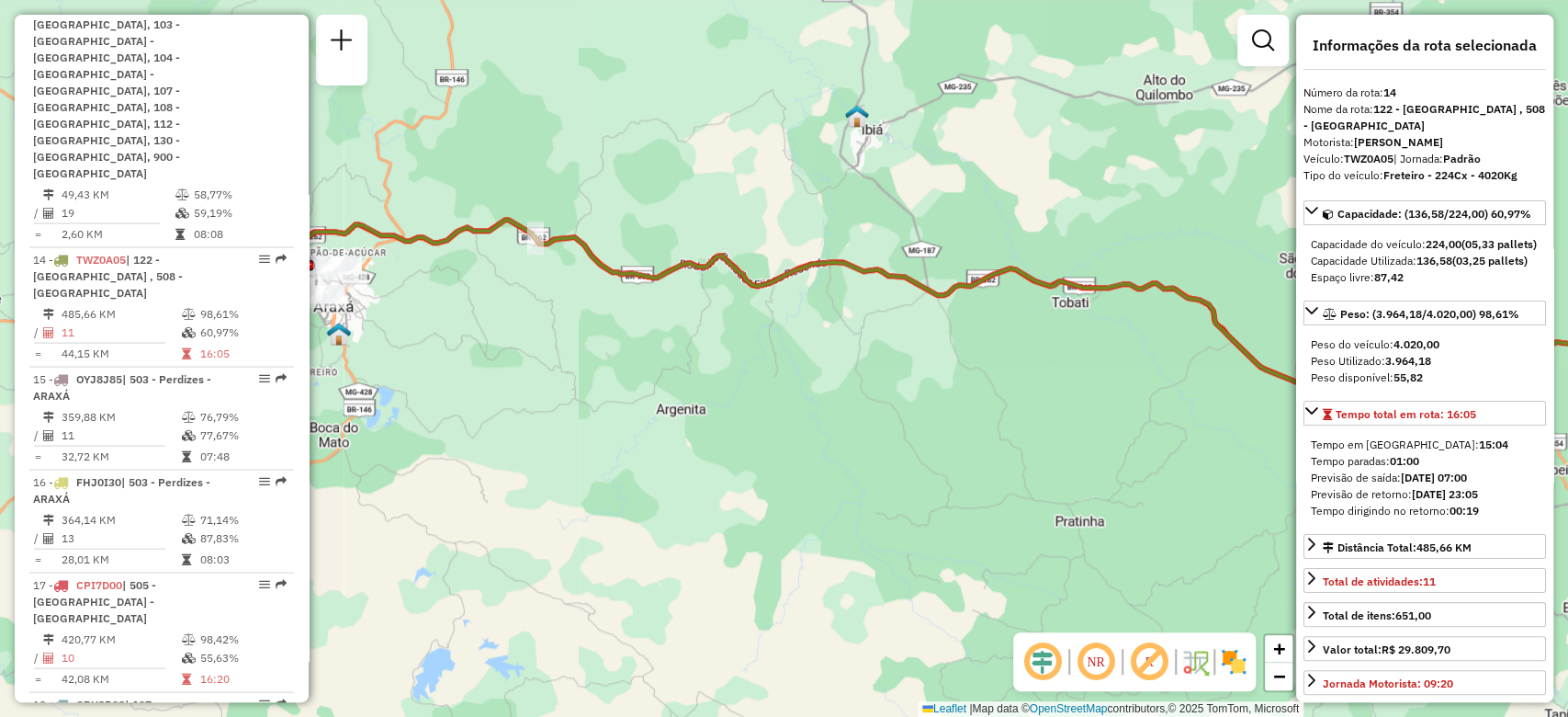
drag, startPoint x: 472, startPoint y: 337, endPoint x: 978, endPoint y: 356, distance: 506.4
click at [957, 357] on div "Janela de atendimento Grade de atendimento Capacidade Transportadoras Veículos …" at bounding box center [784, 358] width 1568 height 717
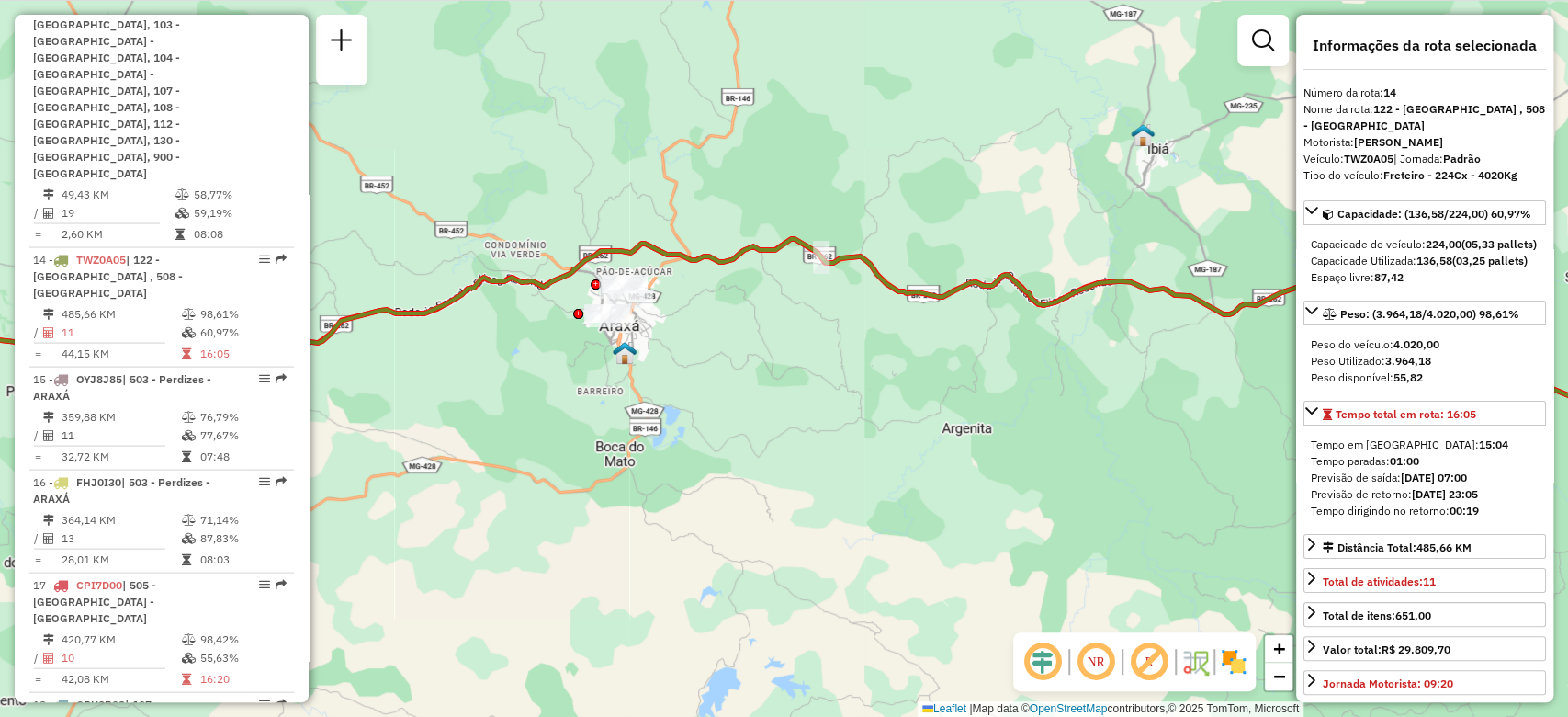
drag, startPoint x: 550, startPoint y: 337, endPoint x: 676, endPoint y: 361, distance: 128.3
click at [676, 361] on div "Janela de atendimento Grade de atendimento Capacidade Transportadoras Veículos …" at bounding box center [784, 358] width 1568 height 717
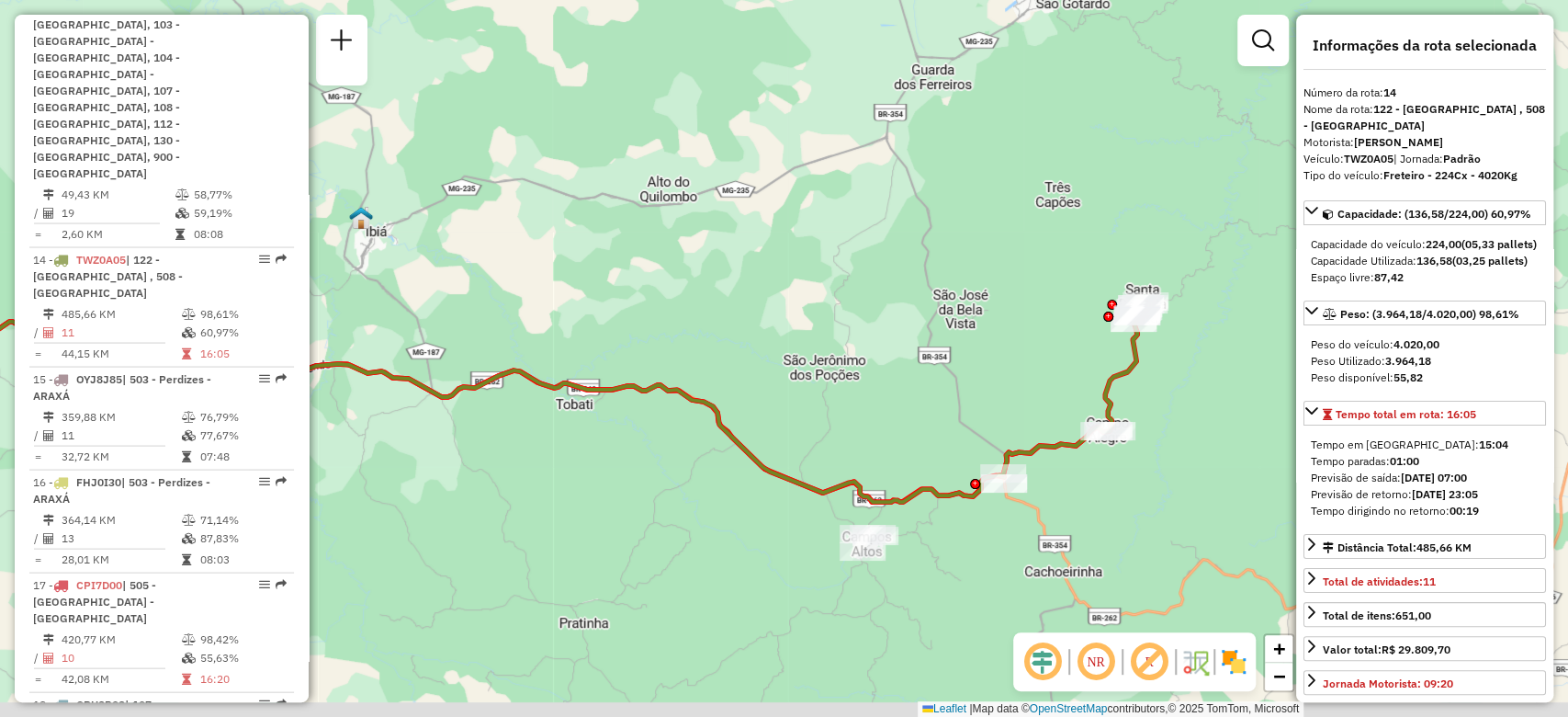
drag, startPoint x: 1149, startPoint y: 535, endPoint x: 986, endPoint y: 489, distance: 169.4
click at [986, 489] on div "Janela de atendimento Grade de atendimento Capacidade Transportadoras Veículos …" at bounding box center [784, 358] width 1568 height 717
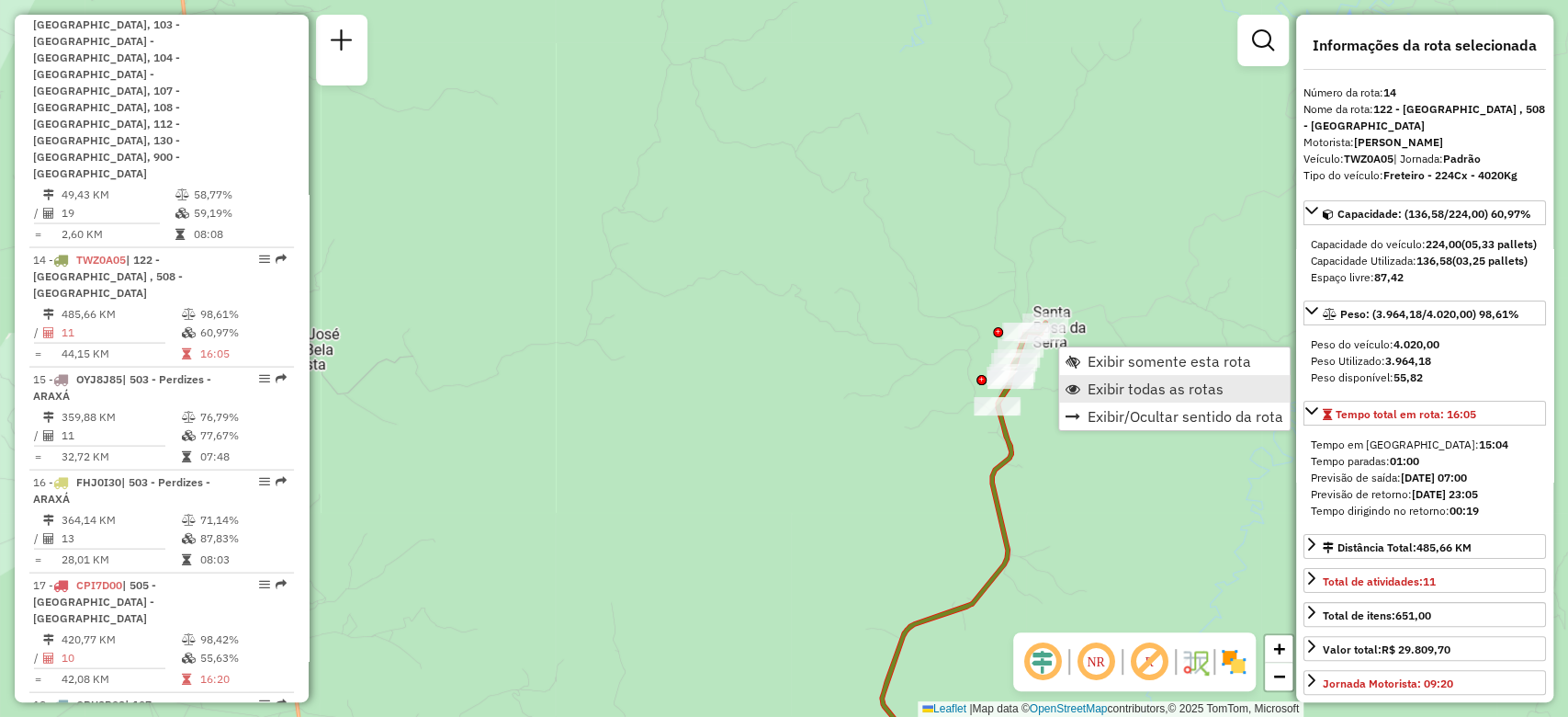
click at [1083, 379] on link "Exibir todas as rotas" at bounding box center [1173, 388] width 230 height 28
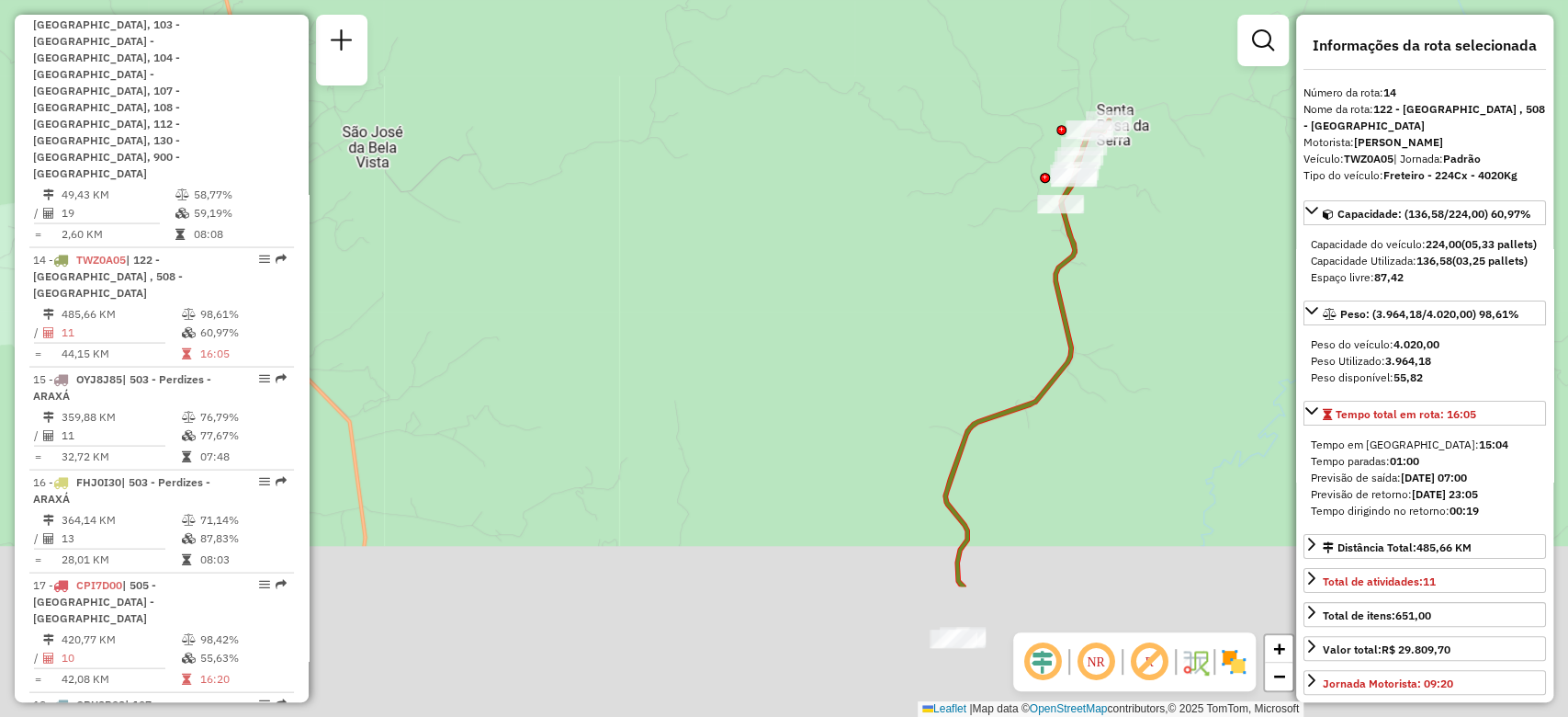
drag, startPoint x: 903, startPoint y: 269, endPoint x: 971, endPoint y: 141, distance: 144.9
click at [921, 214] on div "Janela de atendimento Grade de atendimento Capacidade Transportadoras Veículos …" at bounding box center [784, 358] width 1568 height 717
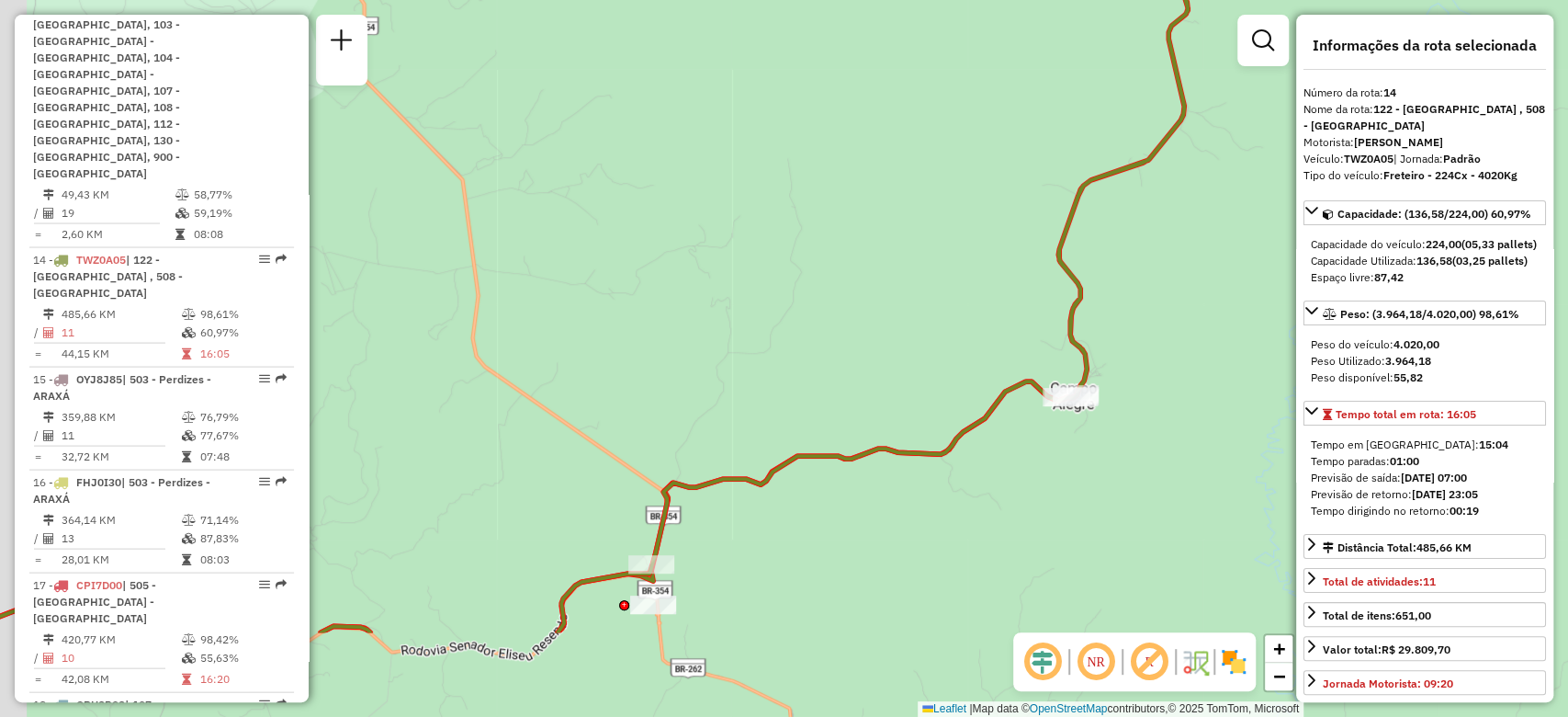
drag, startPoint x: 833, startPoint y: 405, endPoint x: 940, endPoint y: 202, distance: 229.5
click at [962, 170] on div "Janela de atendimento Grade de atendimento Capacidade Transportadoras Veículos …" at bounding box center [784, 358] width 1568 height 717
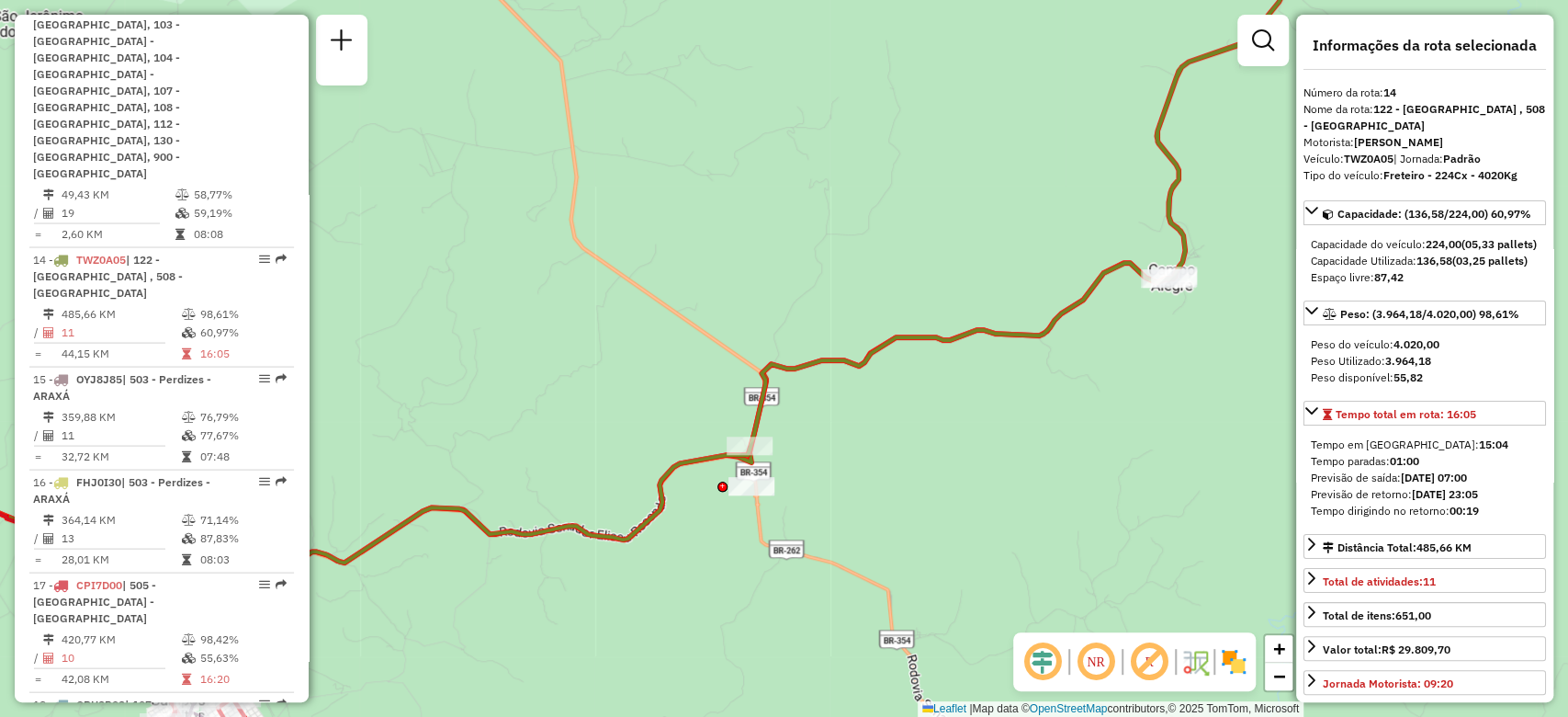
drag, startPoint x: 856, startPoint y: 442, endPoint x: 891, endPoint y: 328, distance: 119.3
click at [911, 347] on div "Janela de atendimento Grade de atendimento Capacidade Transportadoras Veículos …" at bounding box center [784, 358] width 1568 height 717
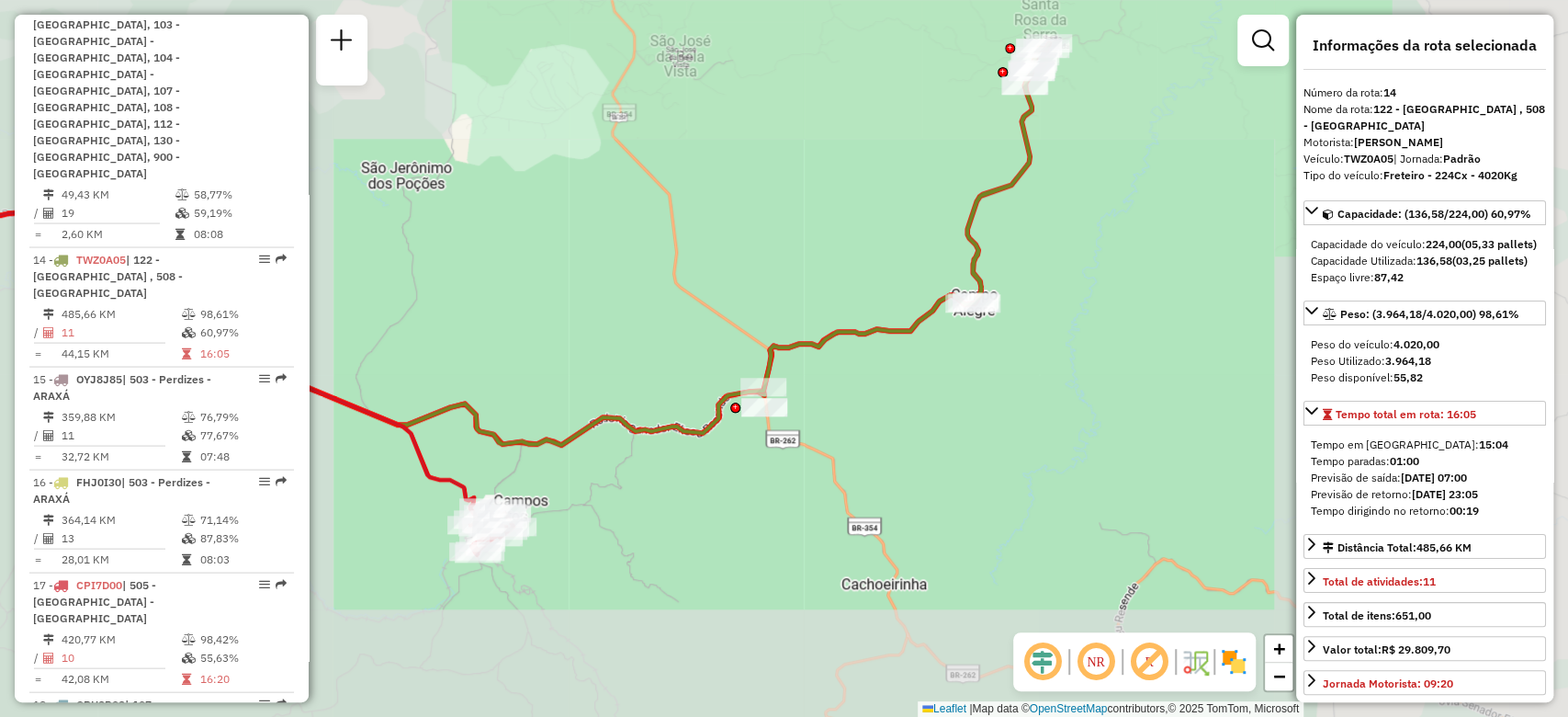
drag, startPoint x: 610, startPoint y: 526, endPoint x: 666, endPoint y: 489, distance: 67.1
click at [714, 486] on div "Janela de atendimento Grade de atendimento Capacidade Transportadoras Veículos …" at bounding box center [784, 358] width 1568 height 717
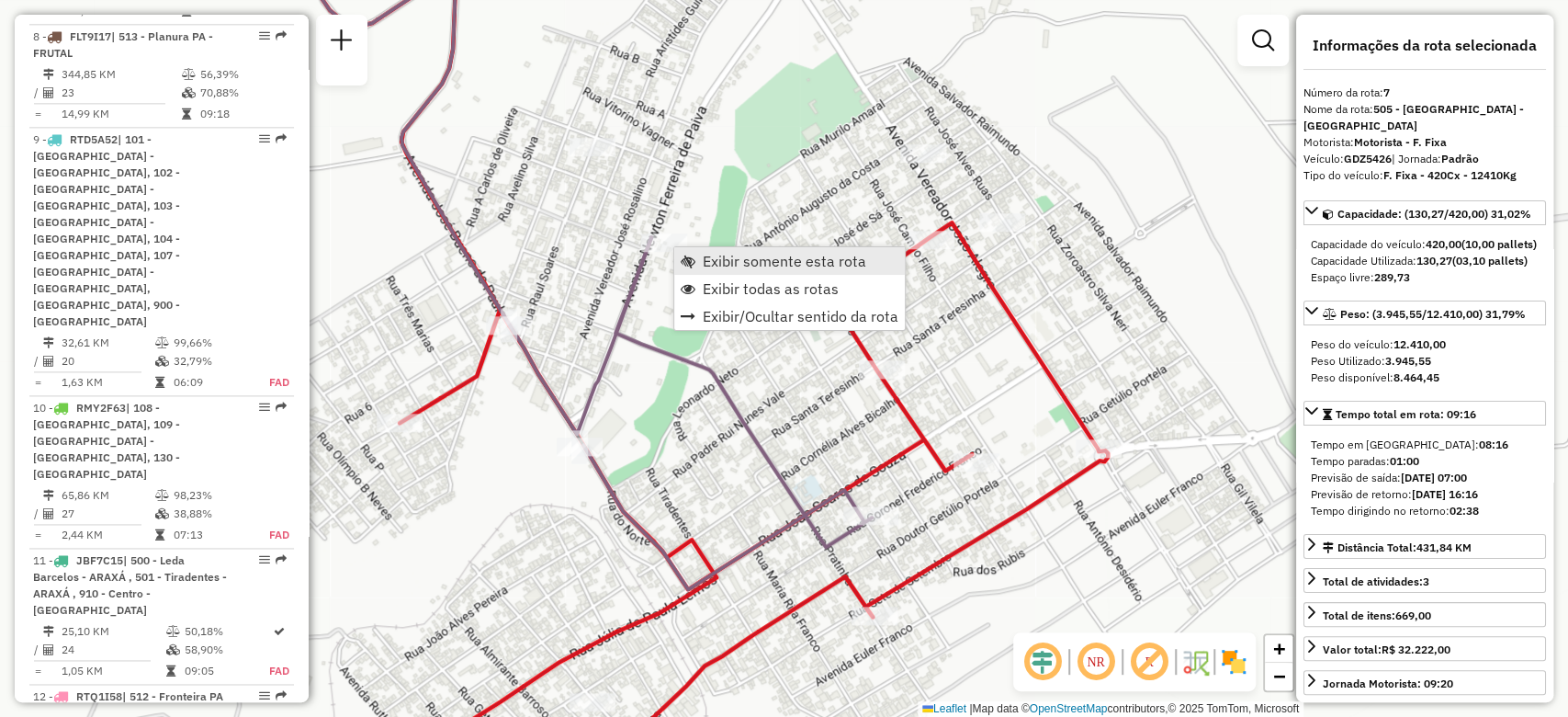
scroll to position [1435, 0]
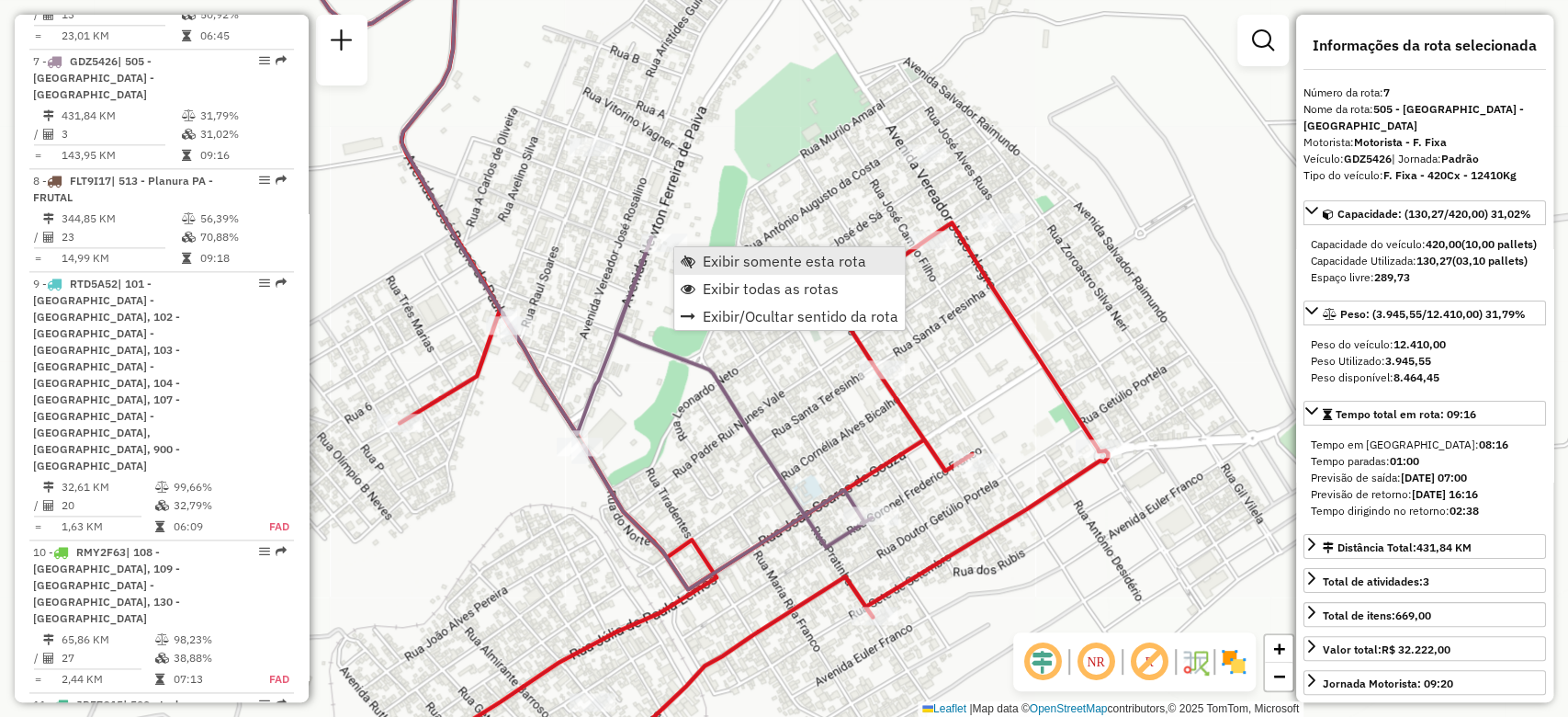
click at [731, 257] on span "Exibir somente esta rota" at bounding box center [784, 260] width 163 height 14
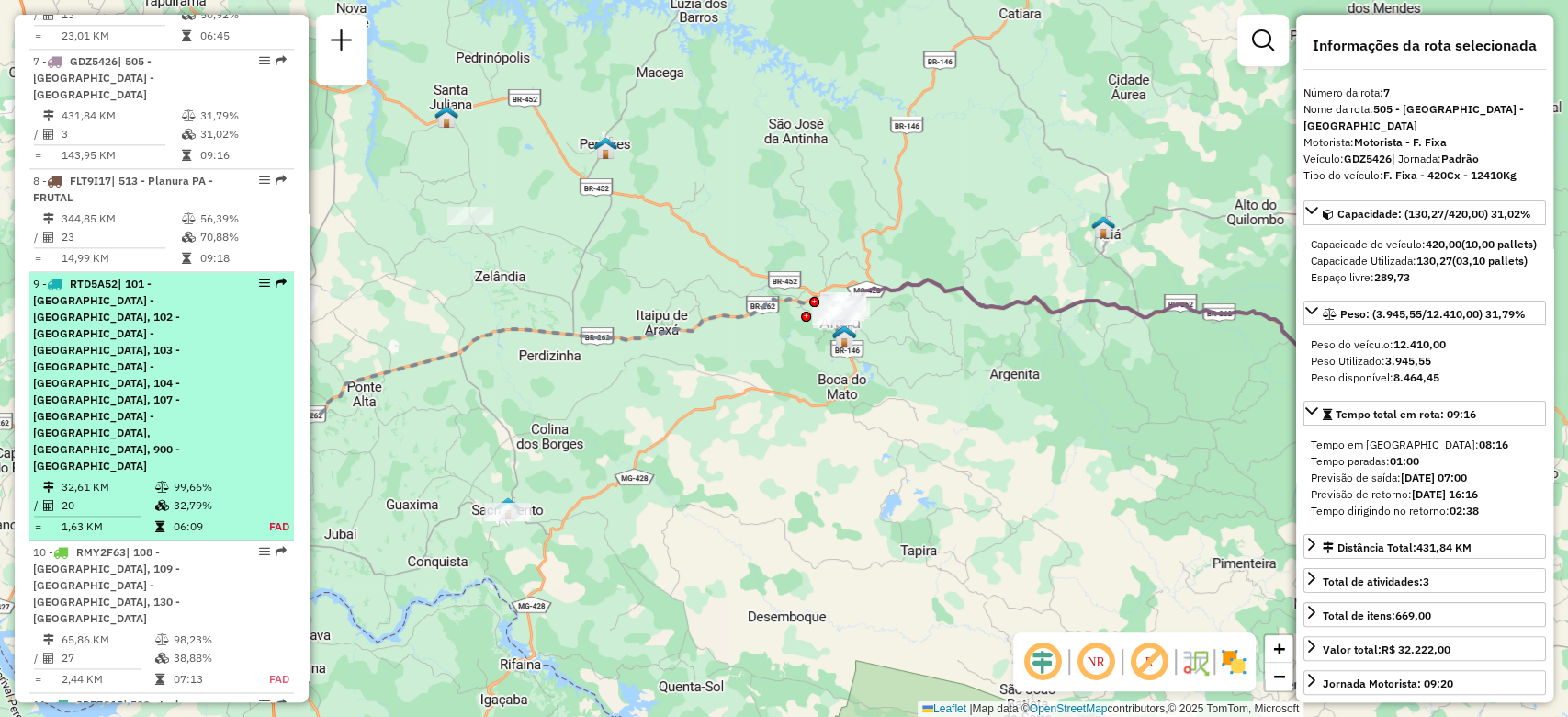
scroll to position [1191, 0]
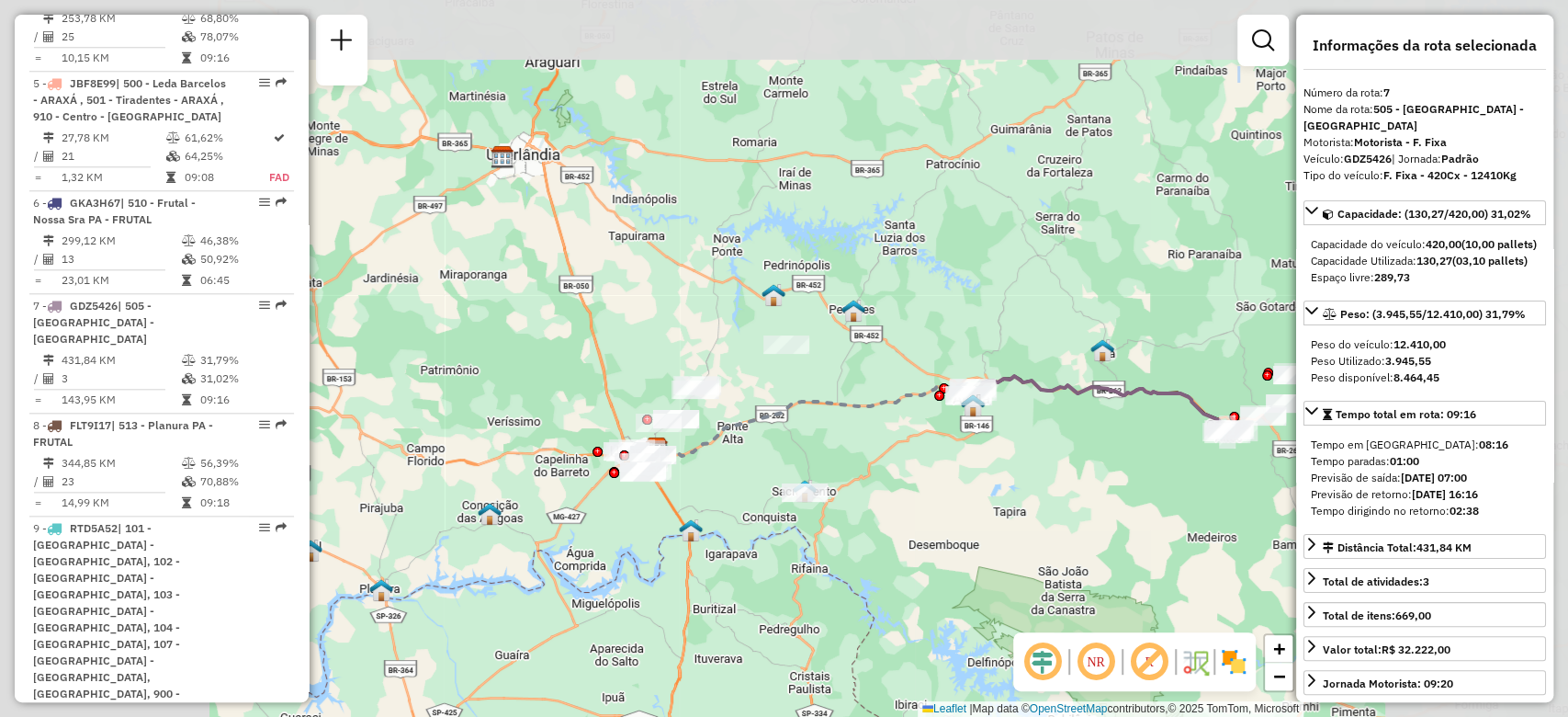
click at [654, 469] on div "Janela de atendimento Grade de atendimento Capacidade Transportadoras Veículos …" at bounding box center [784, 358] width 1568 height 717
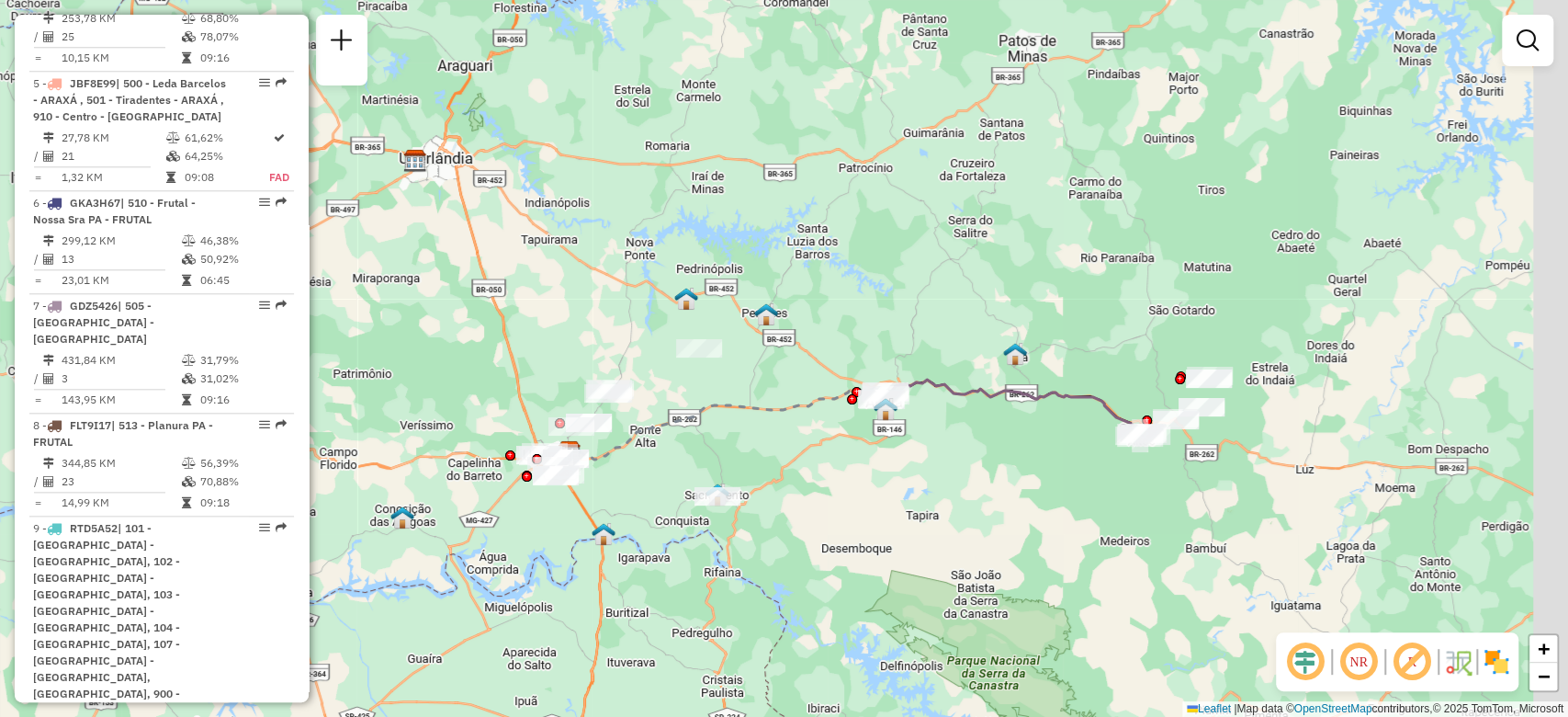
drag, startPoint x: 1126, startPoint y: 505, endPoint x: 947, endPoint y: 474, distance: 181.7
click at [868, 504] on div "Janela de atendimento Grade de atendimento Capacidade Transportadoras Veículos …" at bounding box center [784, 358] width 1568 height 717
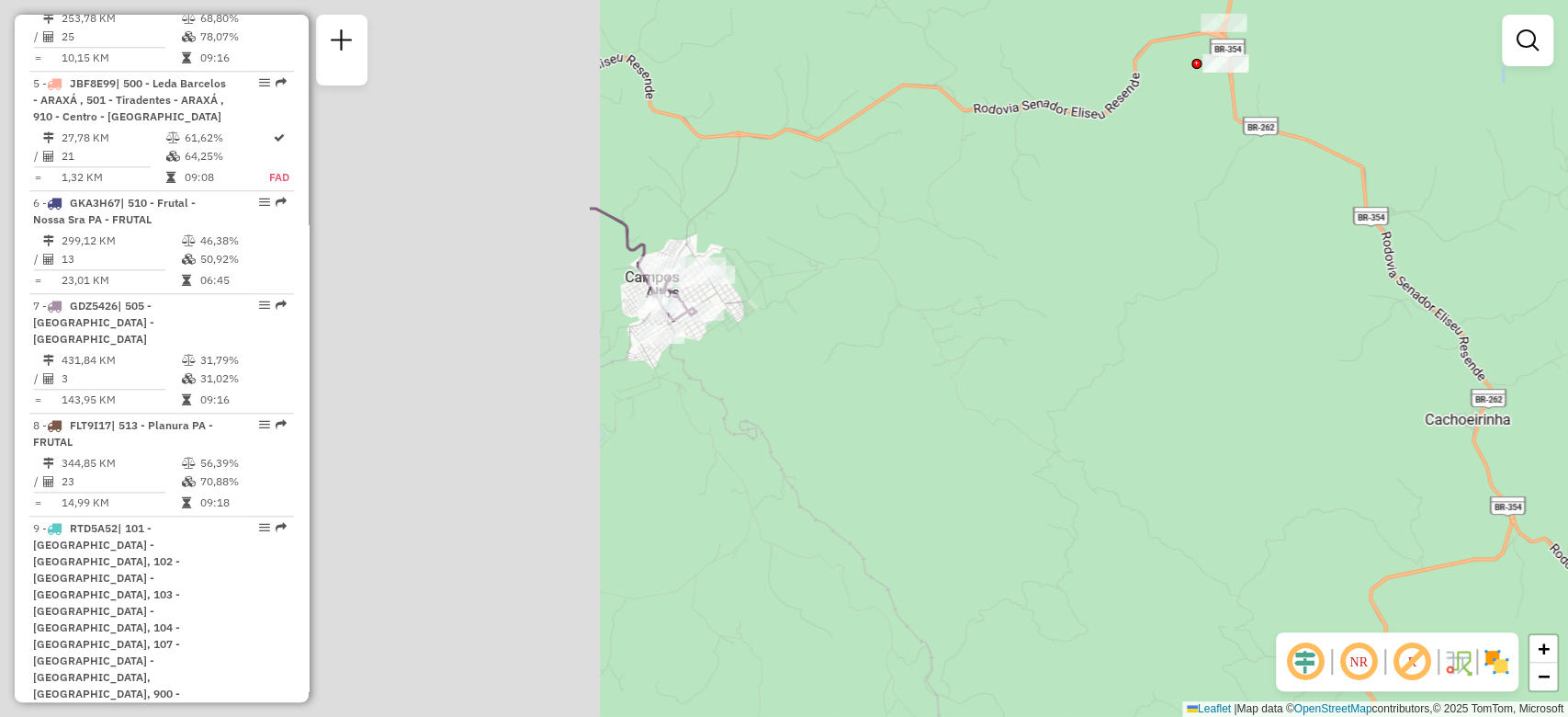
drag, startPoint x: 621, startPoint y: 275, endPoint x: 1369, endPoint y: 468, distance: 772.5
click at [1369, 469] on div "Janela de atendimento Grade de atendimento Capacidade Transportadoras Veículos …" at bounding box center [784, 358] width 1568 height 717
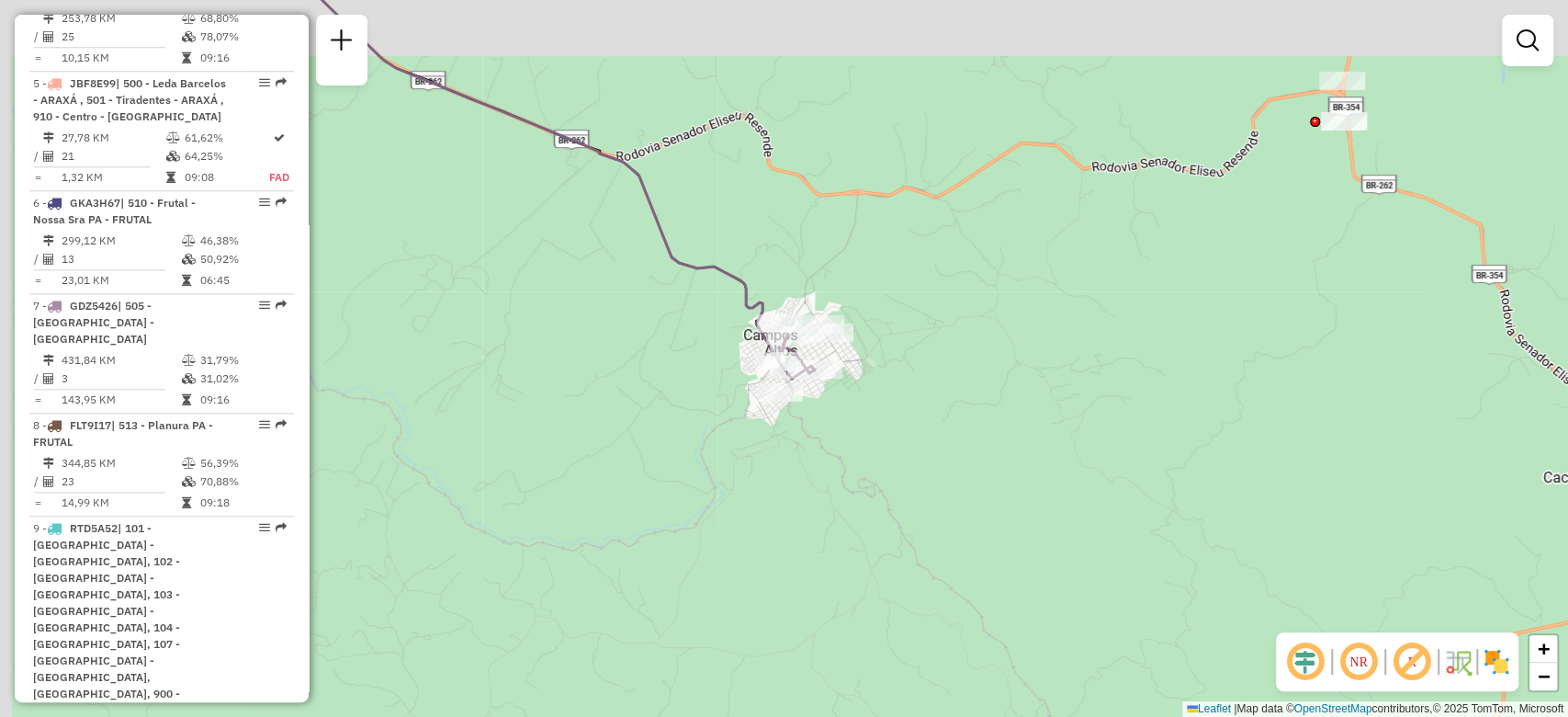
drag, startPoint x: 873, startPoint y: 342, endPoint x: 997, endPoint y: 402, distance: 137.8
click at [997, 402] on div "Janela de atendimento Grade de atendimento Capacidade Transportadoras Veículos …" at bounding box center [784, 358] width 1568 height 717
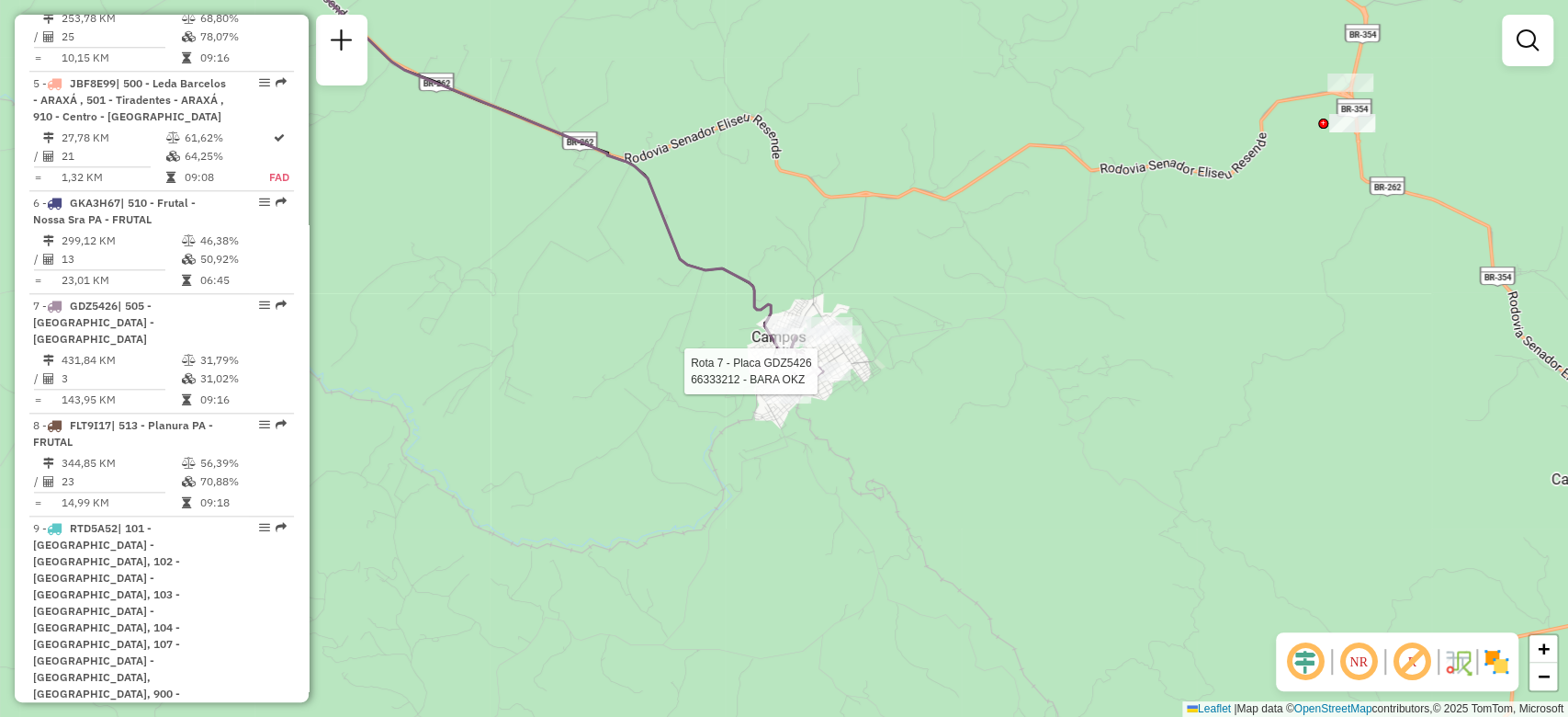
select select "**********"
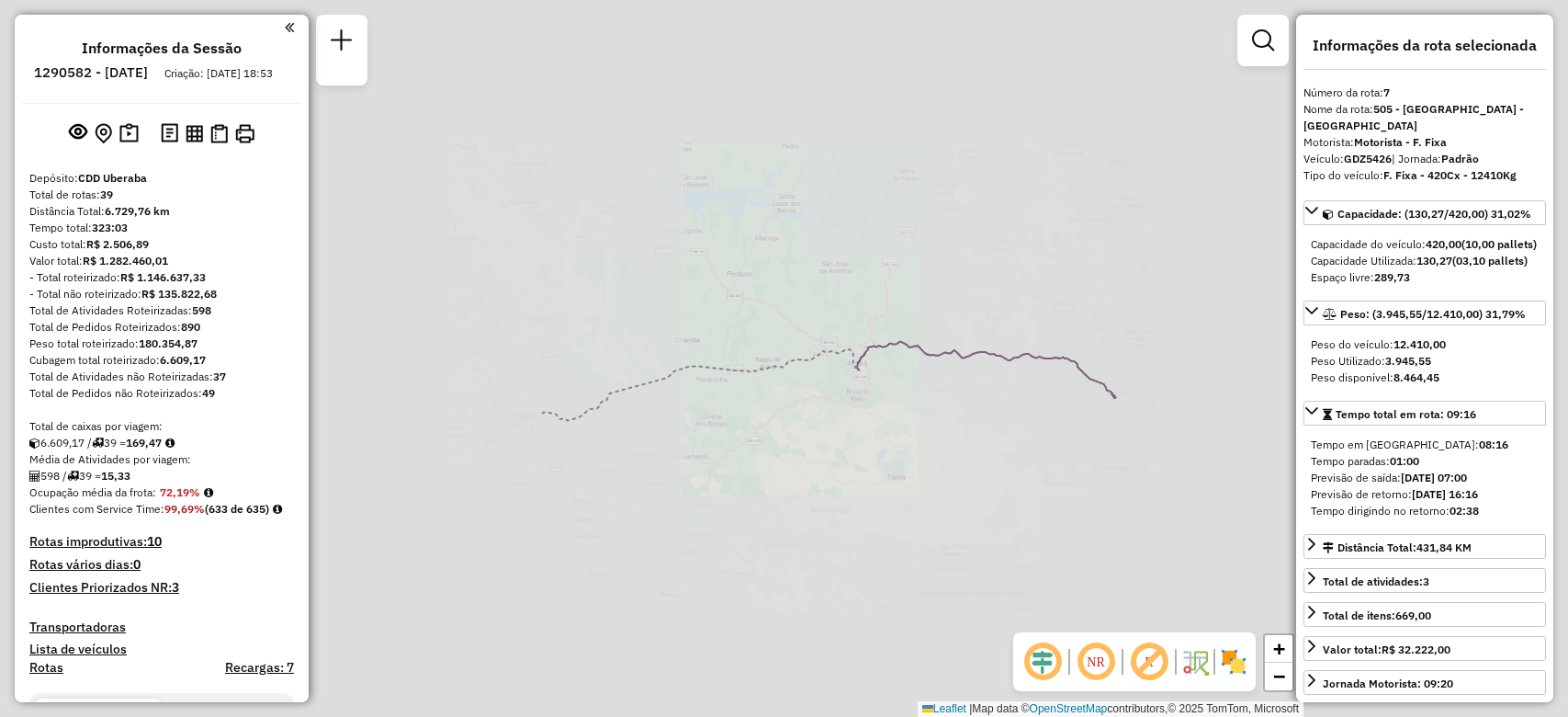
select select "**********"
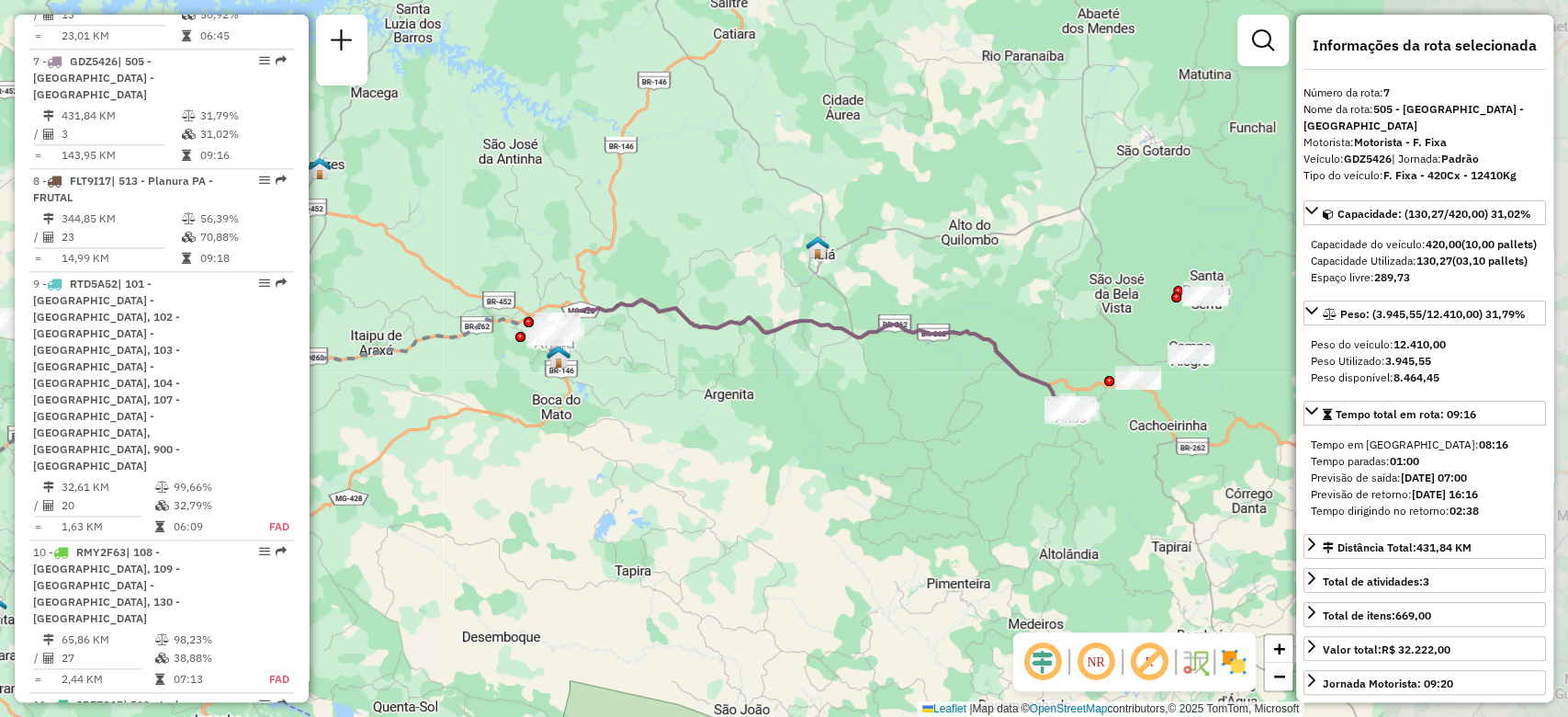
drag, startPoint x: 1048, startPoint y: 441, endPoint x: 823, endPoint y: 438, distance: 225.0
click at [823, 438] on div "Janela de atendimento Grade de atendimento Capacidade Transportadoras Veículos …" at bounding box center [784, 358] width 1568 height 717
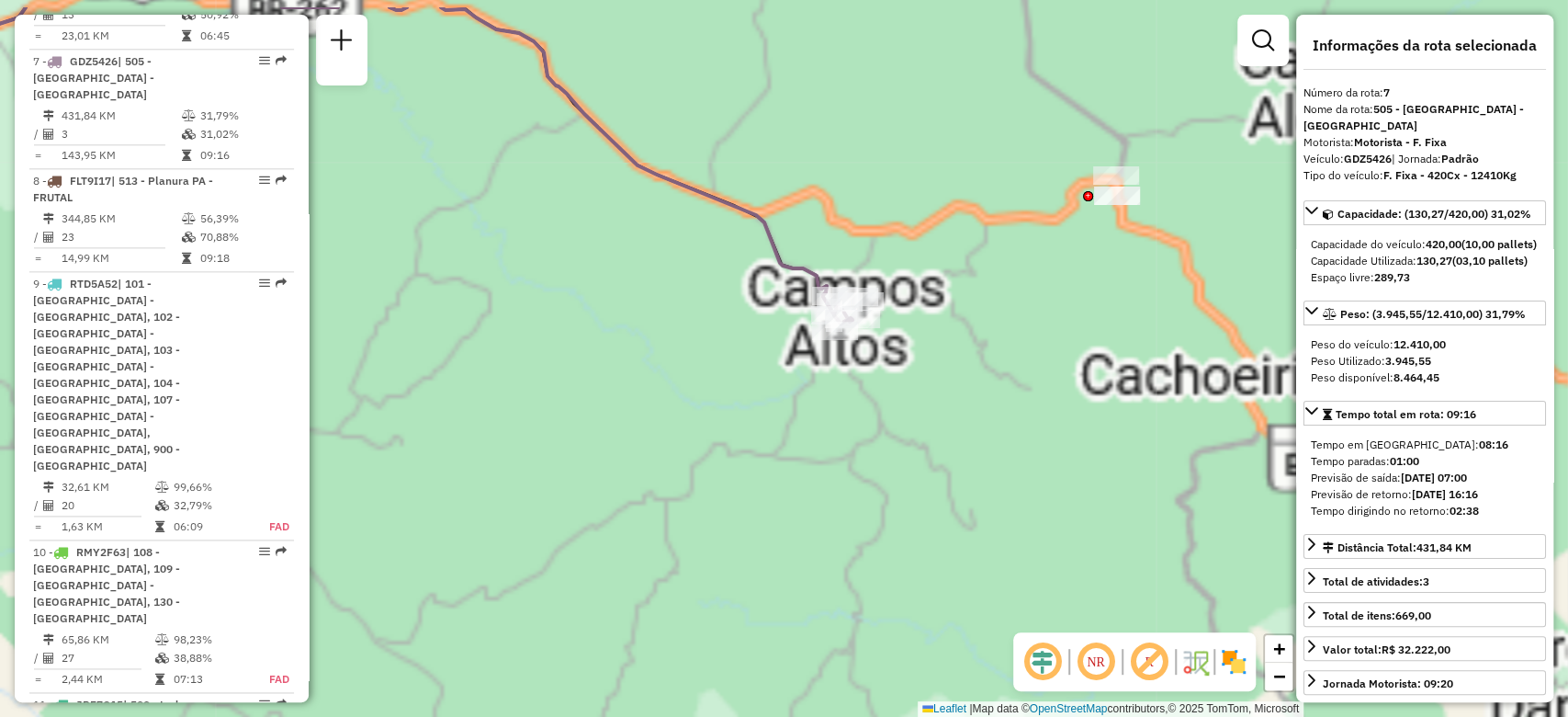
drag, startPoint x: 1081, startPoint y: 467, endPoint x: 922, endPoint y: 430, distance: 163.2
click at [1035, 524] on div "Janela de atendimento Grade de atendimento Capacidade Transportadoras Veículos …" at bounding box center [784, 358] width 1568 height 717
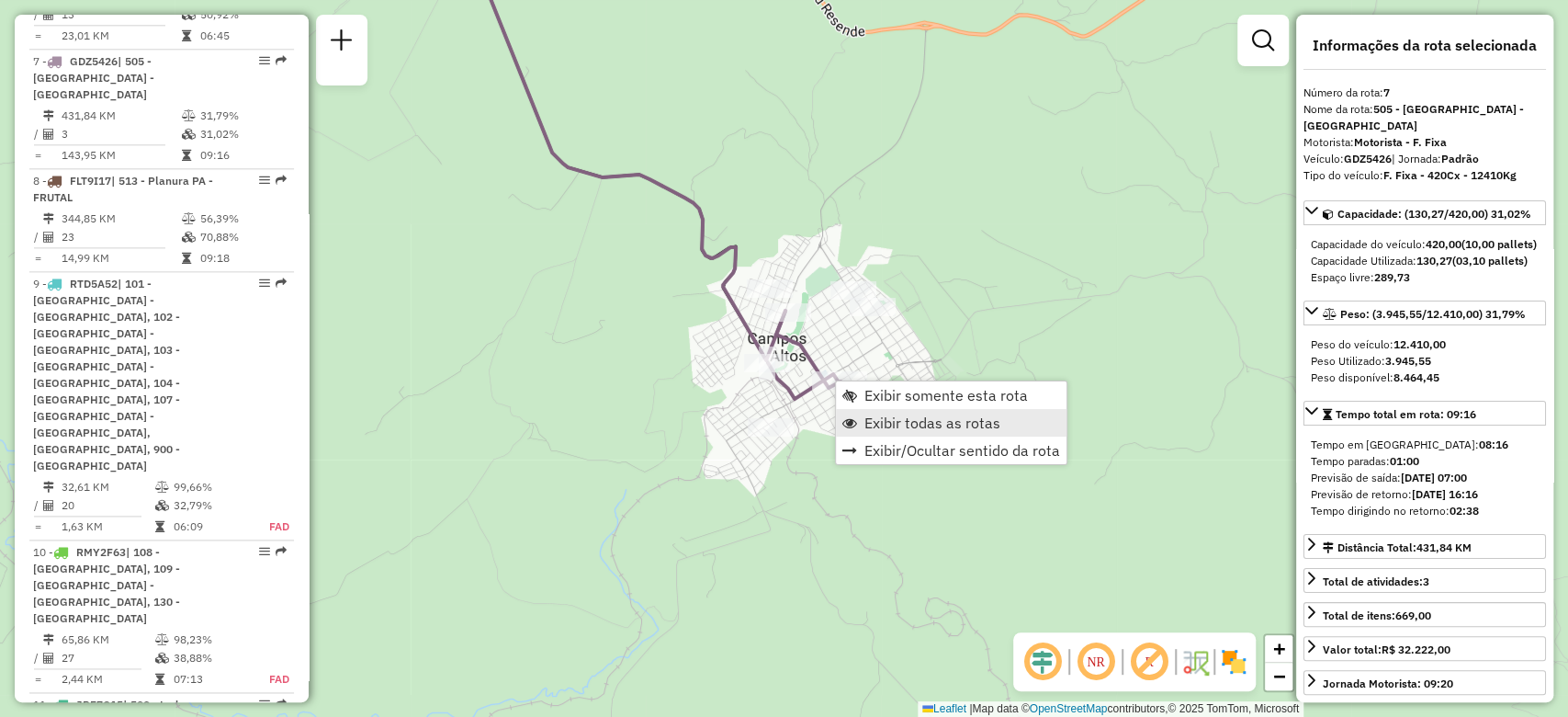
click at [883, 420] on span "Exibir todas as rotas" at bounding box center [932, 422] width 136 height 14
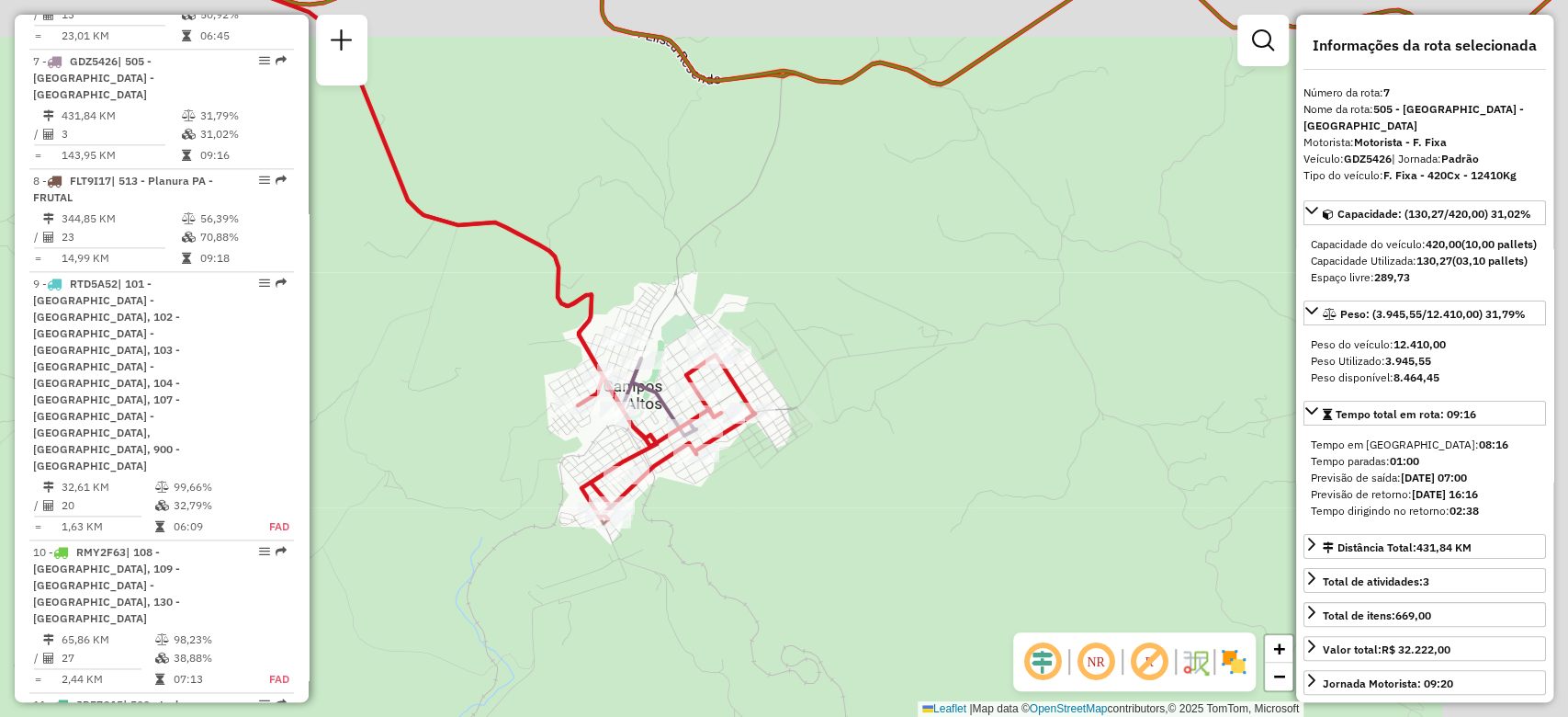
drag, startPoint x: 1041, startPoint y: 446, endPoint x: 887, endPoint y: 496, distance: 161.9
click at [891, 494] on div "Janela de atendimento Grade de atendimento Capacidade Transportadoras Veículos …" at bounding box center [784, 358] width 1568 height 717
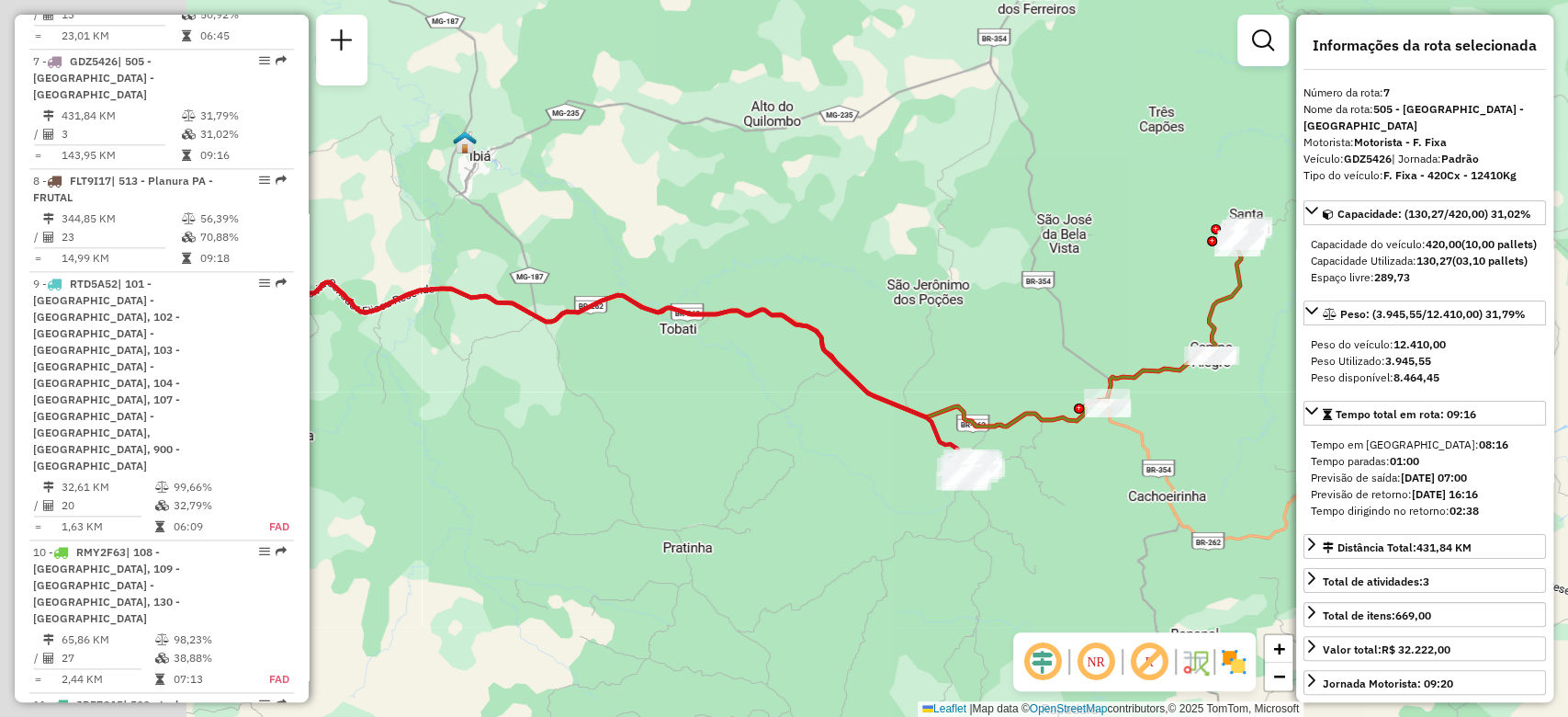
drag, startPoint x: 852, startPoint y: 343, endPoint x: 977, endPoint y: 342, distance: 125.0
click at [1014, 332] on div "Janela de atendimento Grade de atendimento Capacidade Transportadoras Veículos …" at bounding box center [784, 358] width 1568 height 717
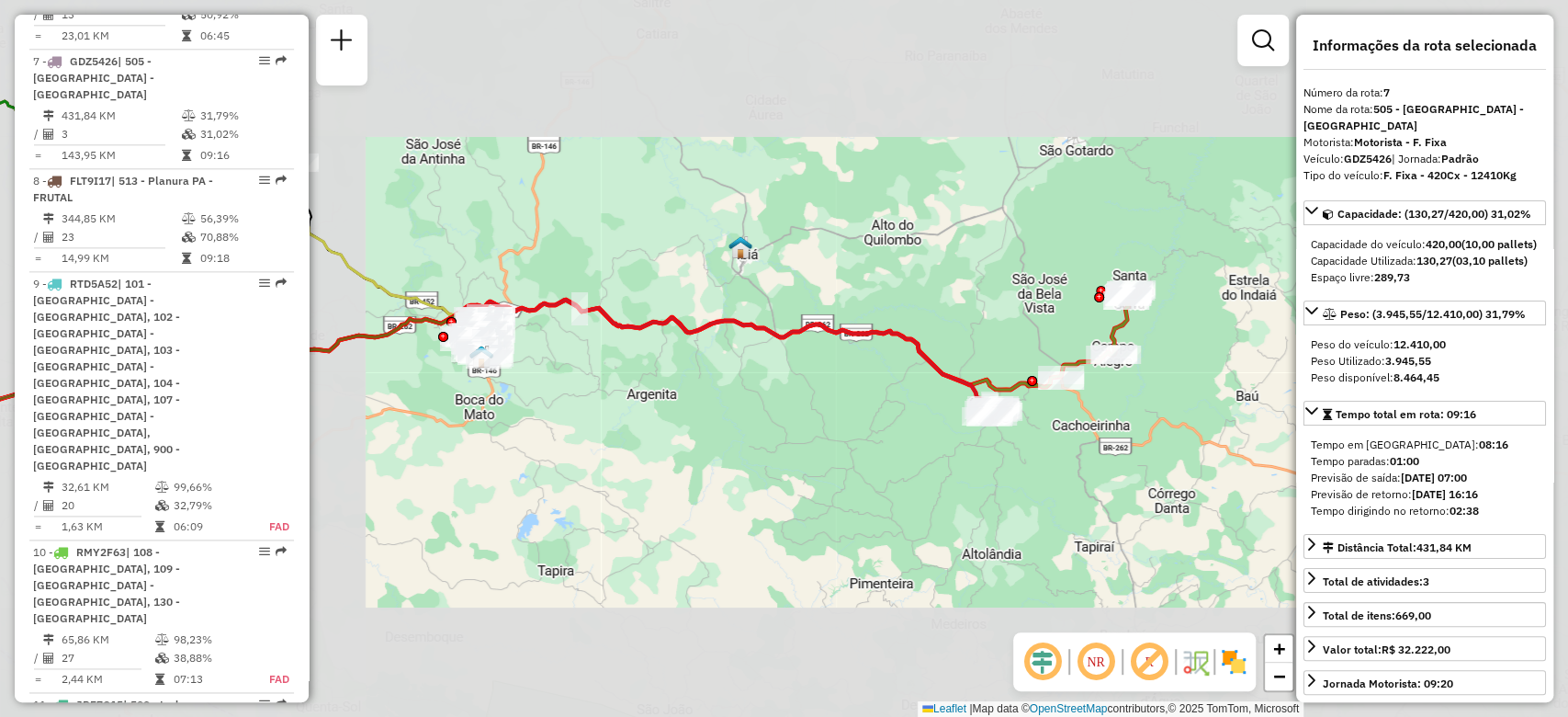
drag, startPoint x: 591, startPoint y: 390, endPoint x: 667, endPoint y: 390, distance: 76.0
click at [701, 402] on div "Janela de atendimento Grade de atendimento Capacidade Transportadoras Veículos …" at bounding box center [784, 358] width 1568 height 717
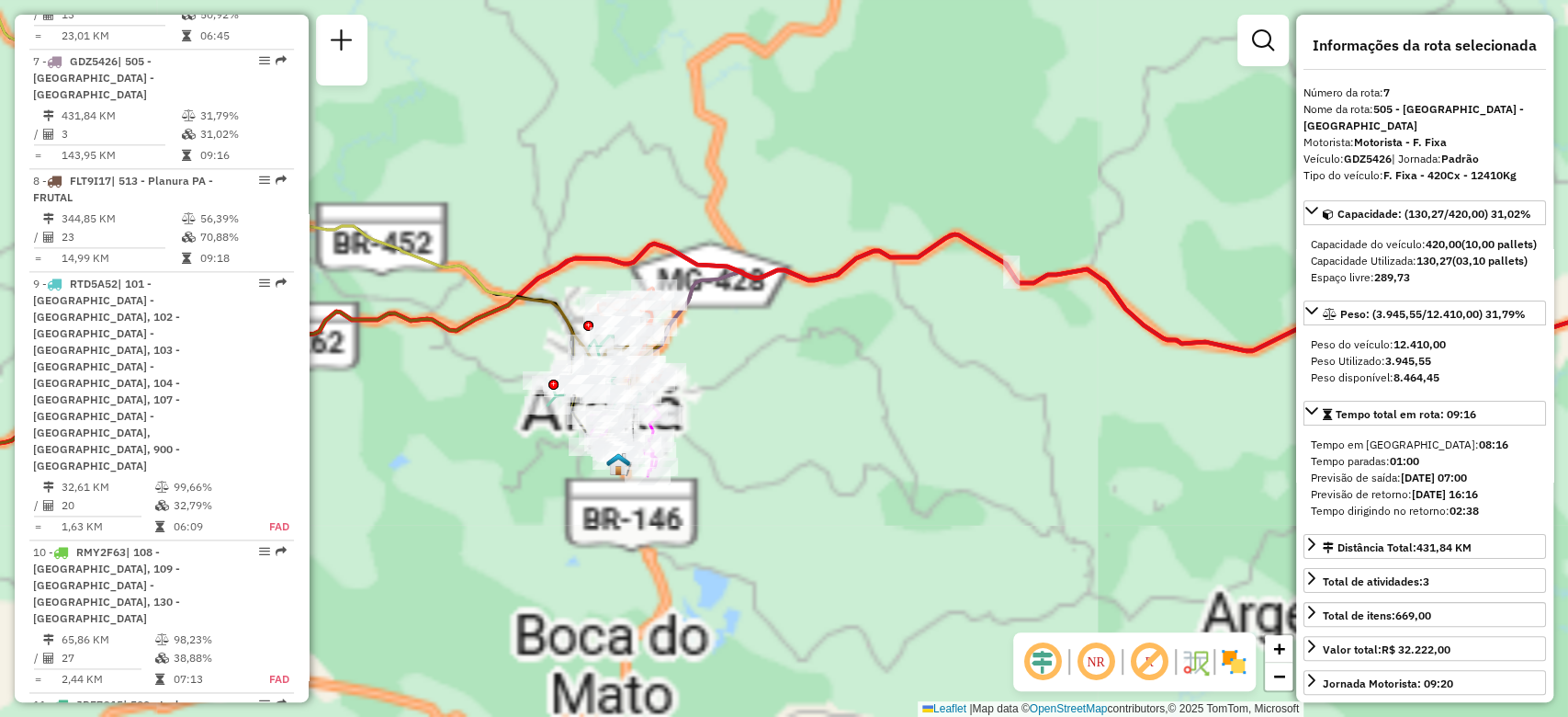
drag, startPoint x: 732, startPoint y: 367, endPoint x: 749, endPoint y: 394, distance: 31.9
click at [758, 399] on div "Rota 5 - Placa JBF8E99 66326768 - NIVIA AMBROSINA COST Janela de atendimento Gr…" at bounding box center [784, 358] width 1568 height 717
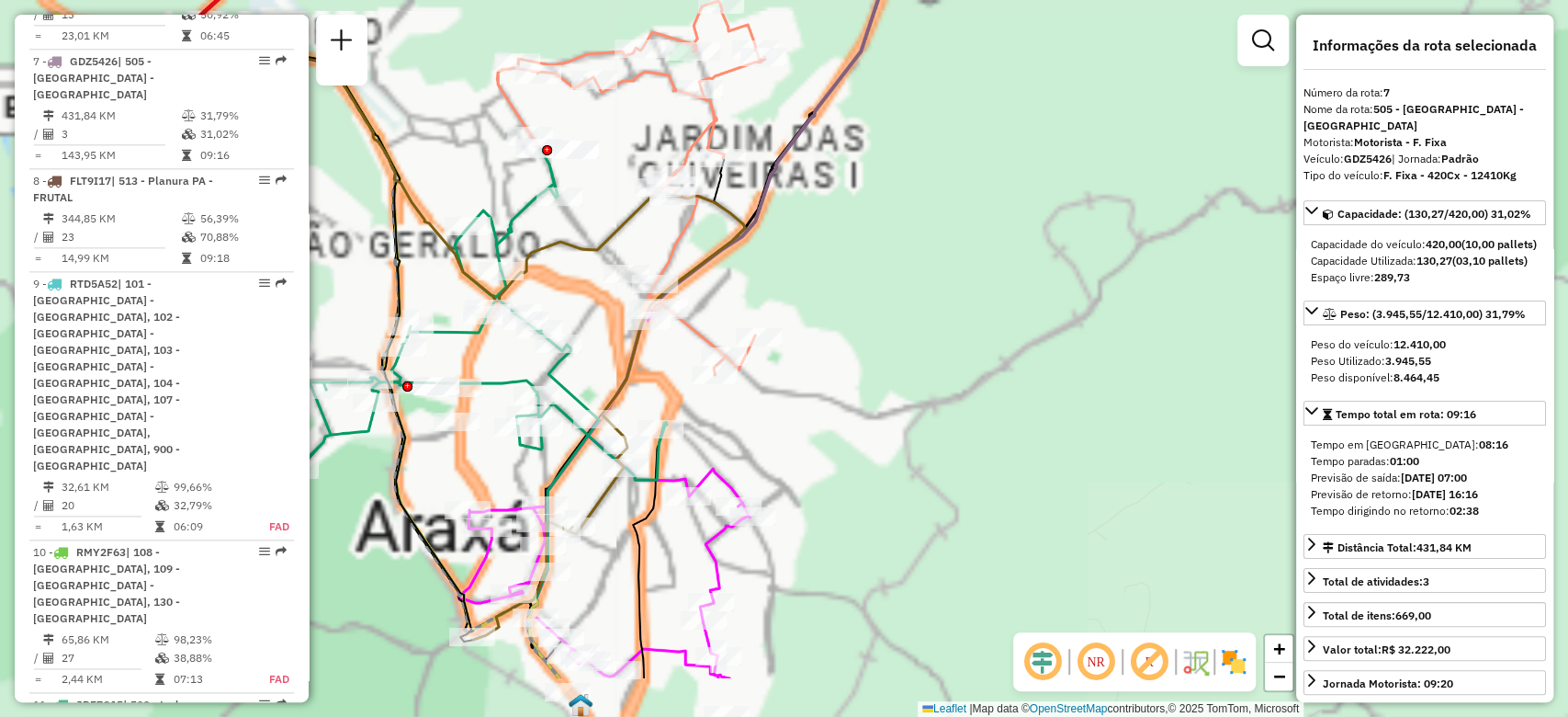
drag, startPoint x: 727, startPoint y: 394, endPoint x: 823, endPoint y: 323, distance: 119.4
click at [962, 281] on div "Janela de atendimento Grade de atendimento Capacidade Transportadoras Veículos …" at bounding box center [784, 358] width 1568 height 717
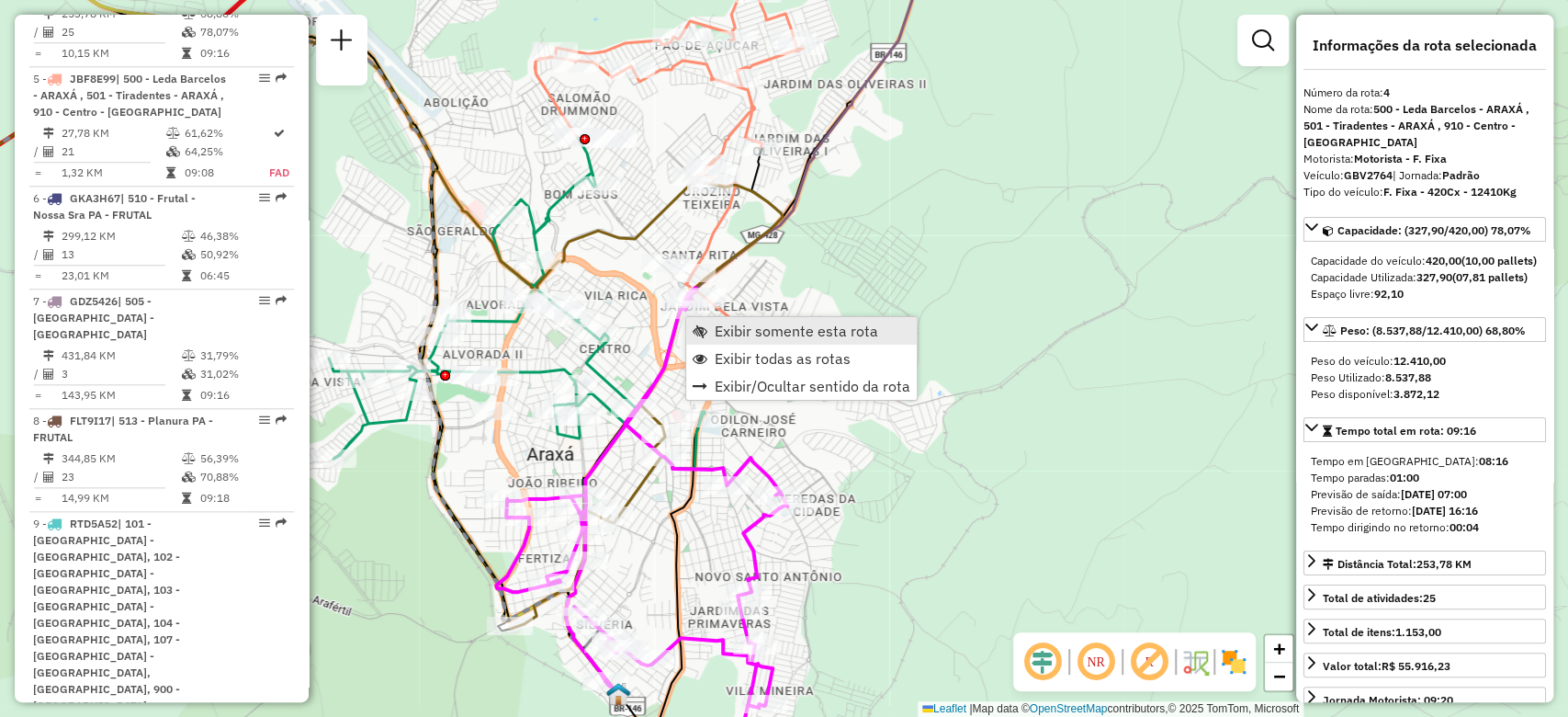
scroll to position [1095, 0]
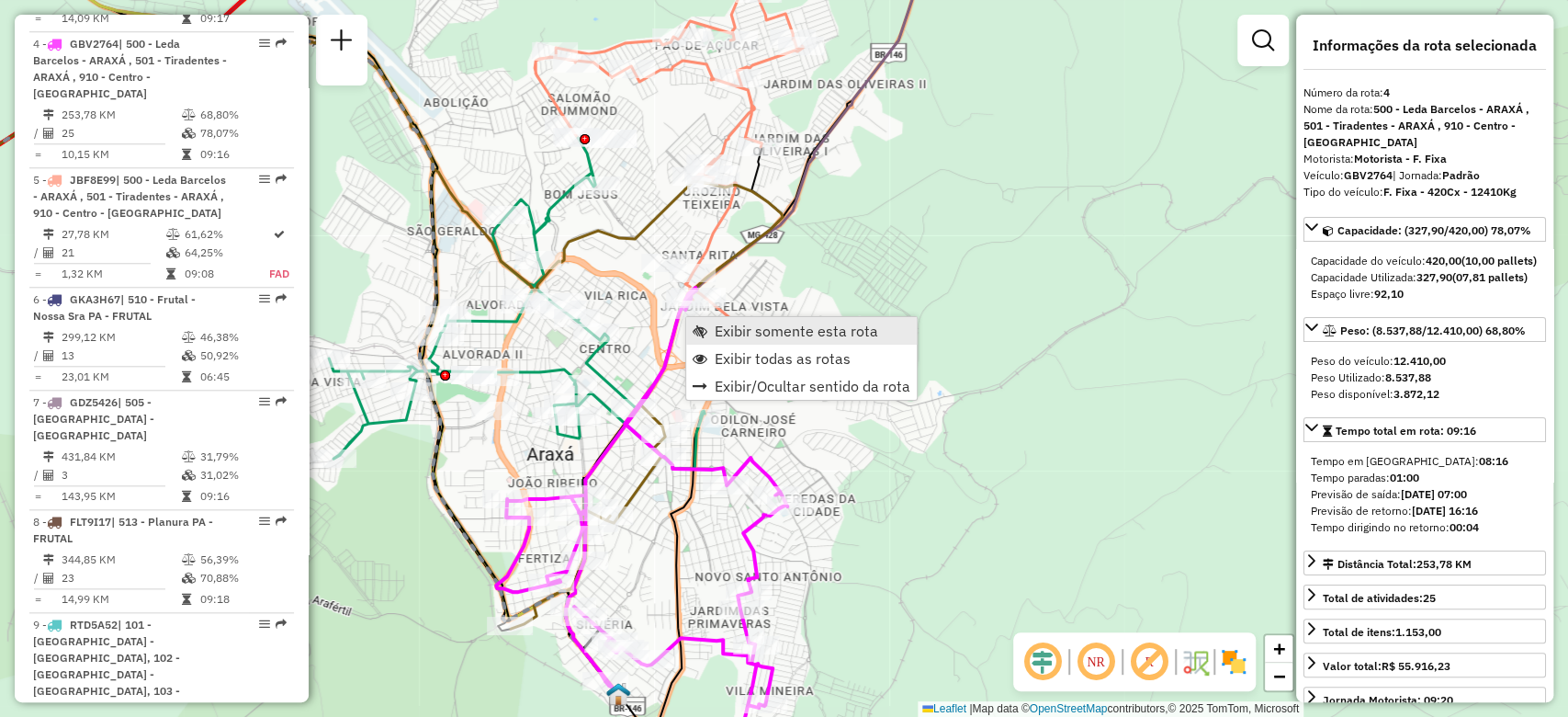
click at [724, 330] on span "Exibir somente esta rota" at bounding box center [796, 330] width 163 height 14
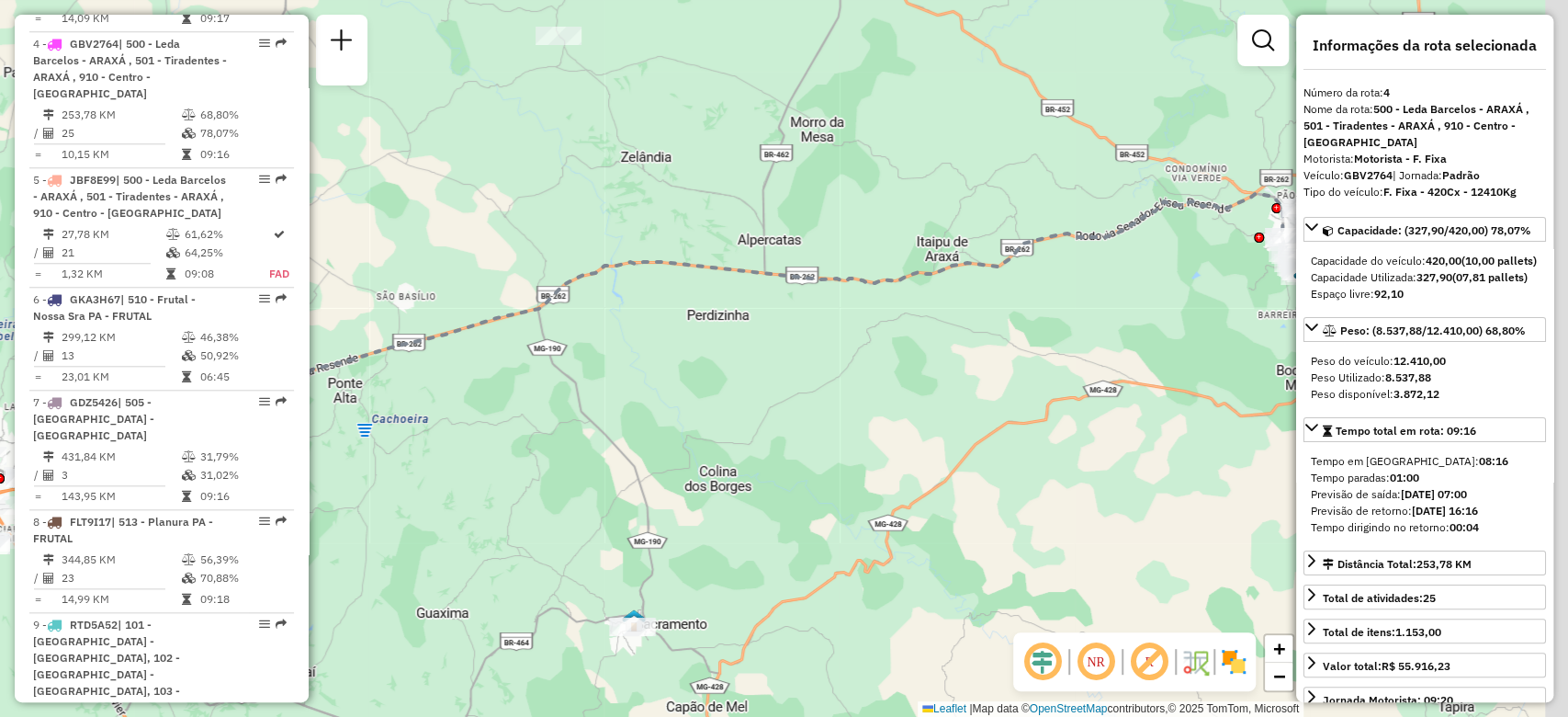
drag, startPoint x: 1052, startPoint y: 414, endPoint x: 603, endPoint y: 371, distance: 451.1
click at [618, 366] on div "Janela de atendimento Grade de atendimento Capacidade Transportadoras Veículos …" at bounding box center [784, 358] width 1568 height 717
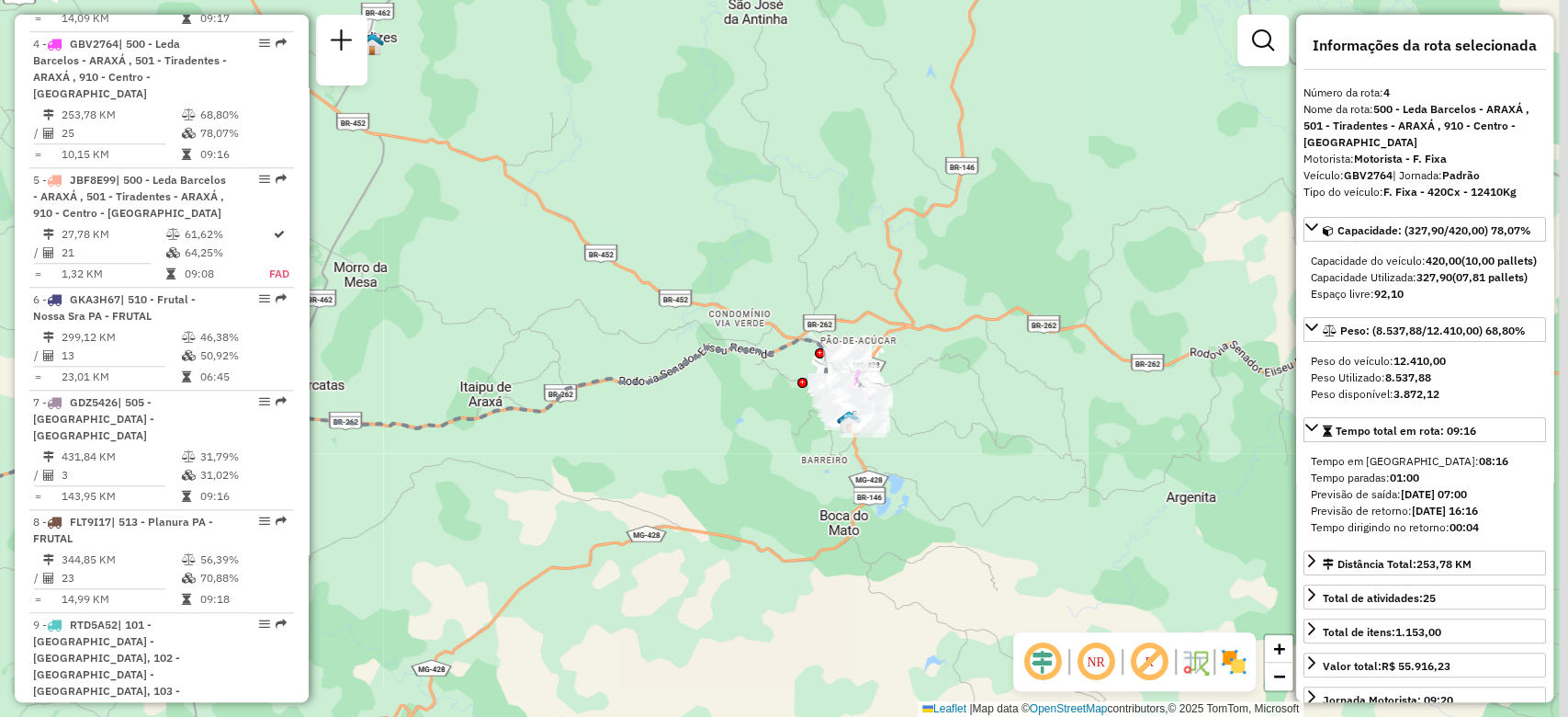
drag, startPoint x: 929, startPoint y: 459, endPoint x: 923, endPoint y: 467, distance: 10.0
click at [928, 495] on div "Janela de atendimento Grade de atendimento Capacidade Transportadoras Veículos …" at bounding box center [784, 358] width 1568 height 717
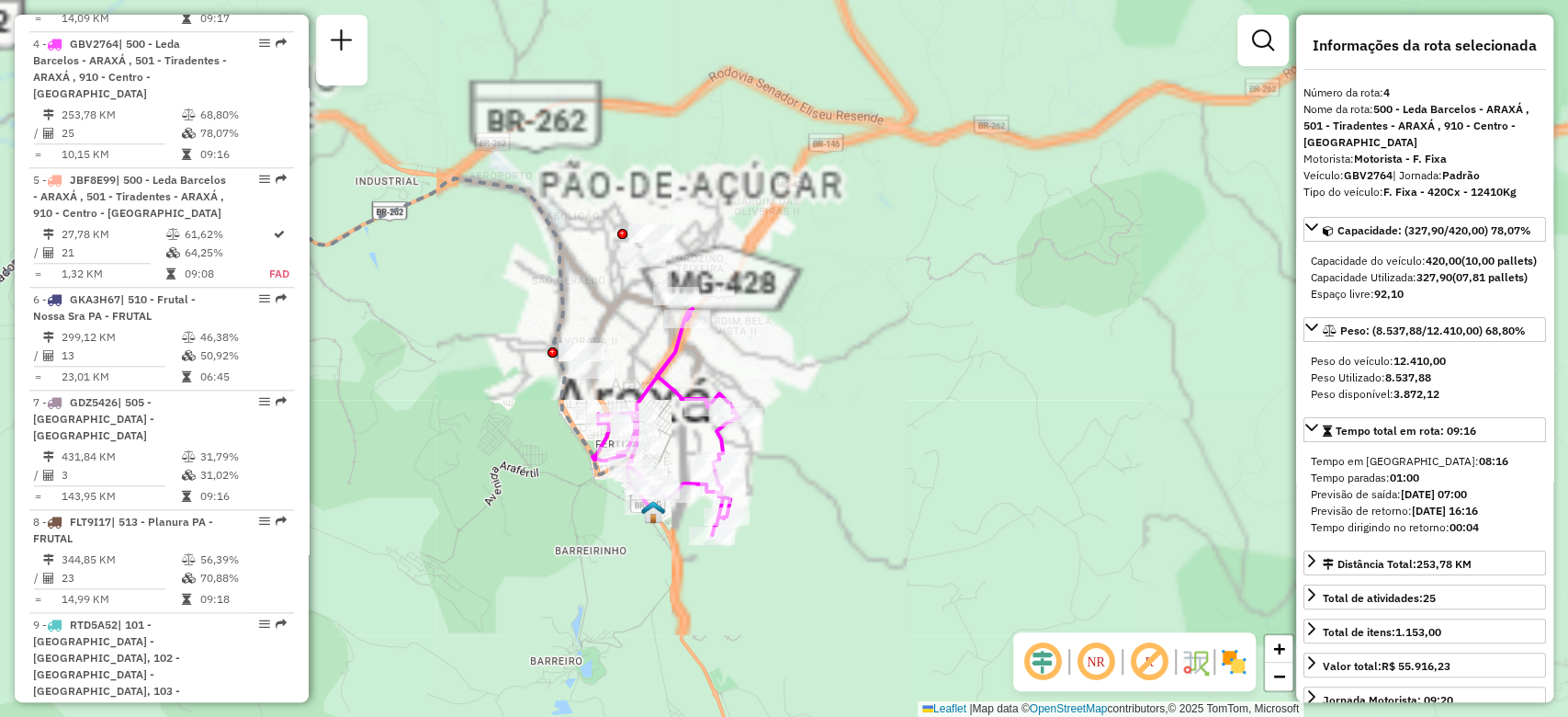
drag, startPoint x: 981, startPoint y: 462, endPoint x: 896, endPoint y: 455, distance: 85.3
click at [898, 455] on div "Janela de atendimento Grade de atendimento Capacidade Transportadoras Veículos …" at bounding box center [784, 358] width 1568 height 717
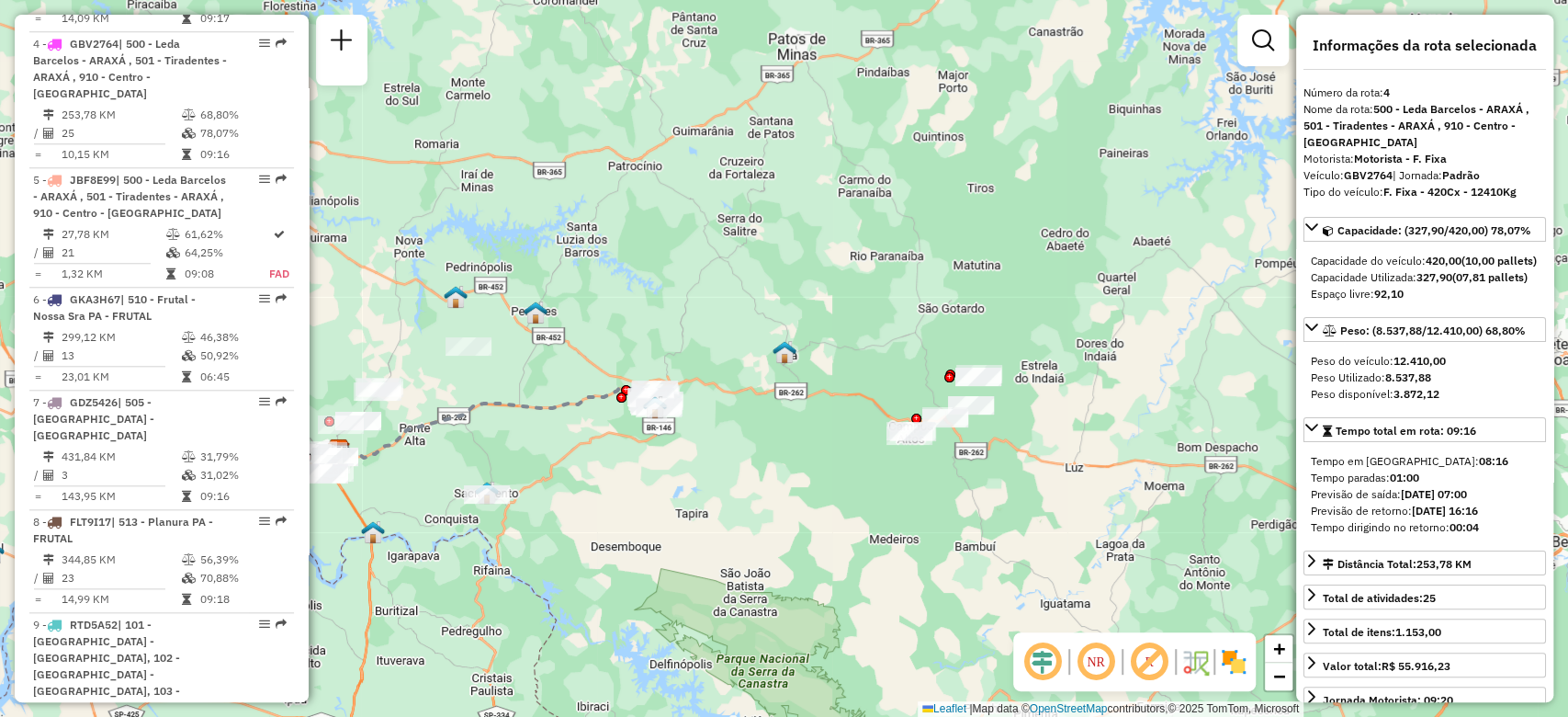
drag, startPoint x: 660, startPoint y: 462, endPoint x: 744, endPoint y: 432, distance: 89.2
click at [744, 432] on div "Janela de atendimento Grade de atendimento Capacidade Transportadoras Veículos …" at bounding box center [784, 358] width 1568 height 717
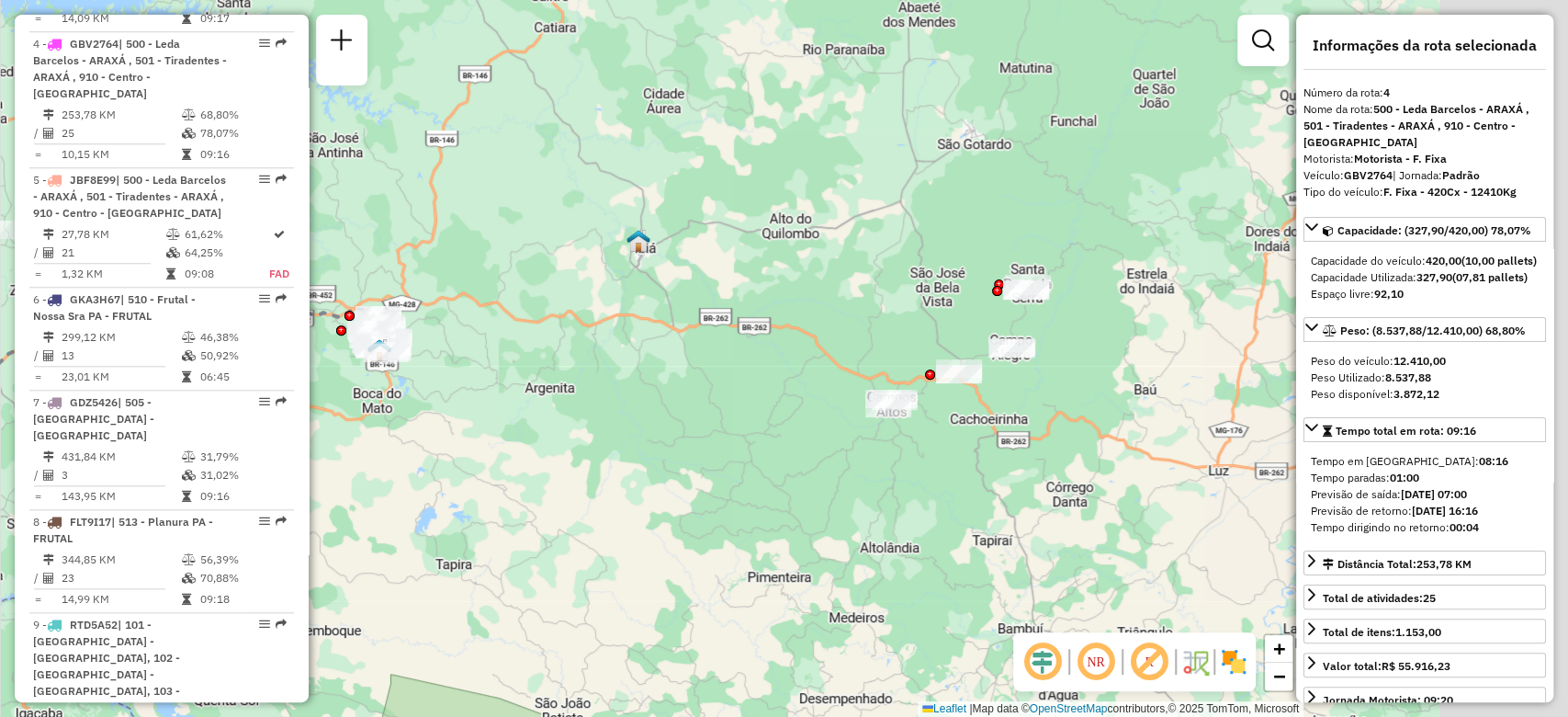
drag, startPoint x: 946, startPoint y: 463, endPoint x: 603, endPoint y: 416, distance: 346.2
click at [604, 416] on div "Janela de atendimento Grade de atendimento Capacidade Transportadoras Veículos …" at bounding box center [784, 358] width 1568 height 717
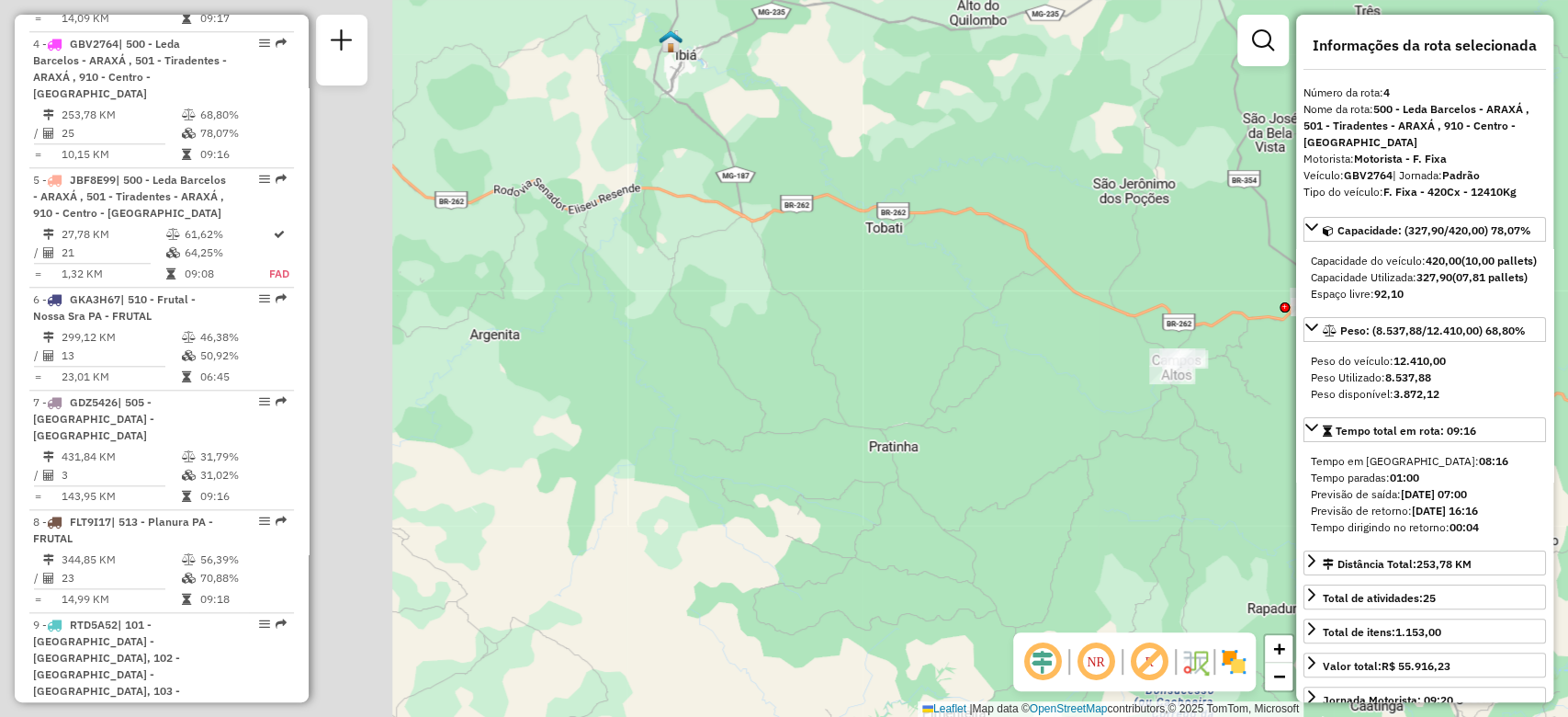
drag, startPoint x: 992, startPoint y: 361, endPoint x: 809, endPoint y: 338, distance: 184.4
click at [1086, 353] on div "Janela de atendimento Grade de atendimento Capacidade Transportadoras Veículos …" at bounding box center [784, 358] width 1568 height 717
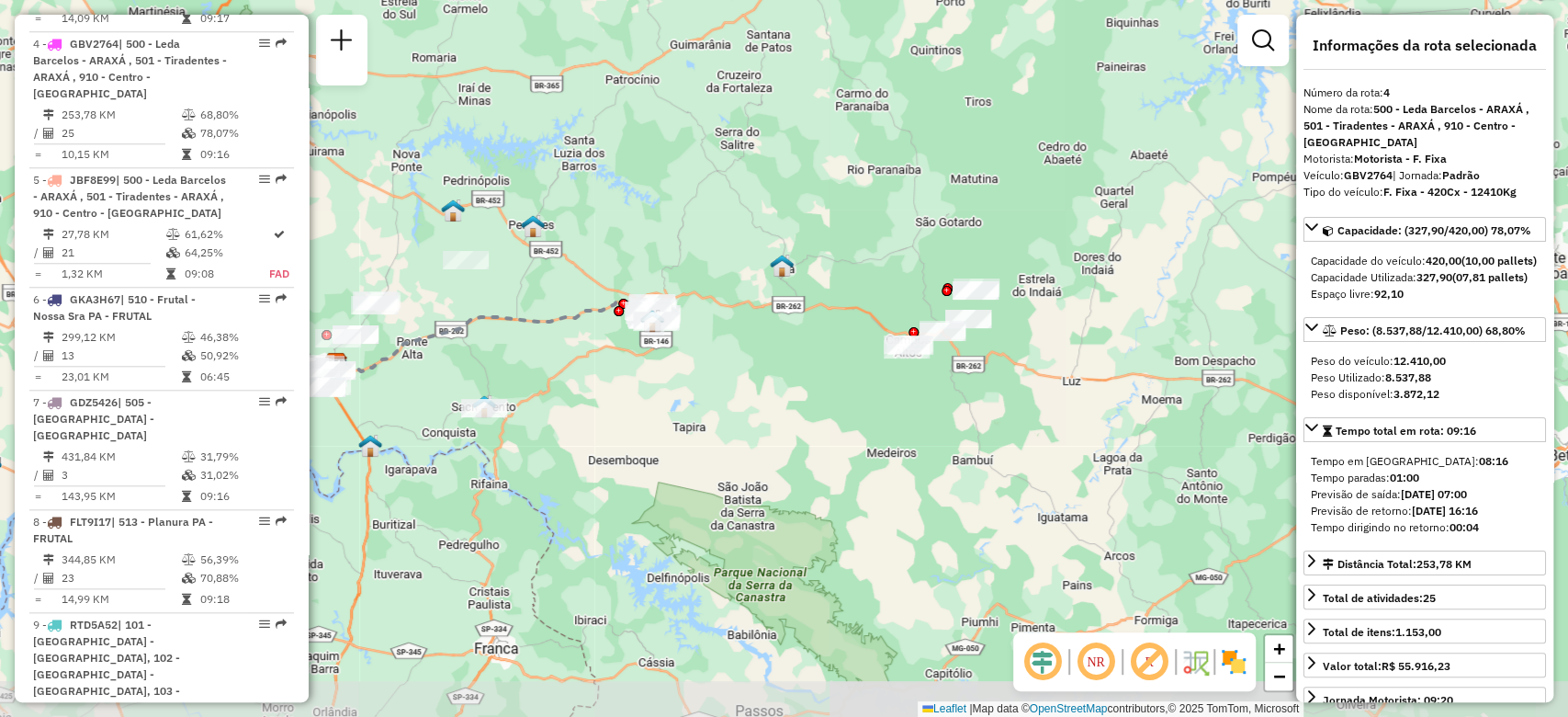
drag, startPoint x: 797, startPoint y: 330, endPoint x: 972, endPoint y: 319, distance: 175.3
click at [975, 319] on div "Janela de atendimento Grade de atendimento Capacidade Transportadoras Veículos …" at bounding box center [784, 358] width 1568 height 717
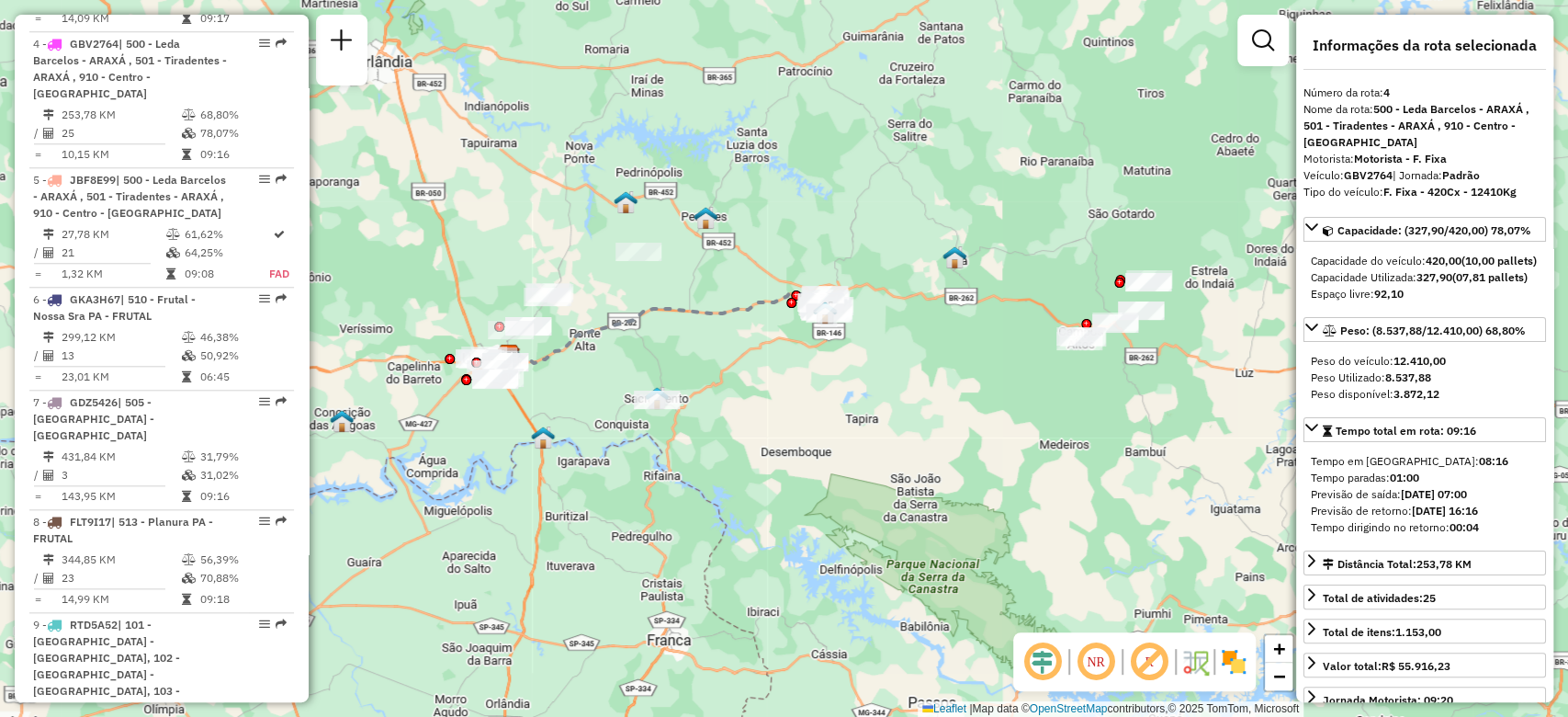
drag, startPoint x: 1018, startPoint y: 410, endPoint x: 918, endPoint y: 429, distance: 101.8
click at [934, 438] on div "Janela de atendimento Grade de atendimento Capacidade Transportadoras Veículos …" at bounding box center [784, 358] width 1568 height 717
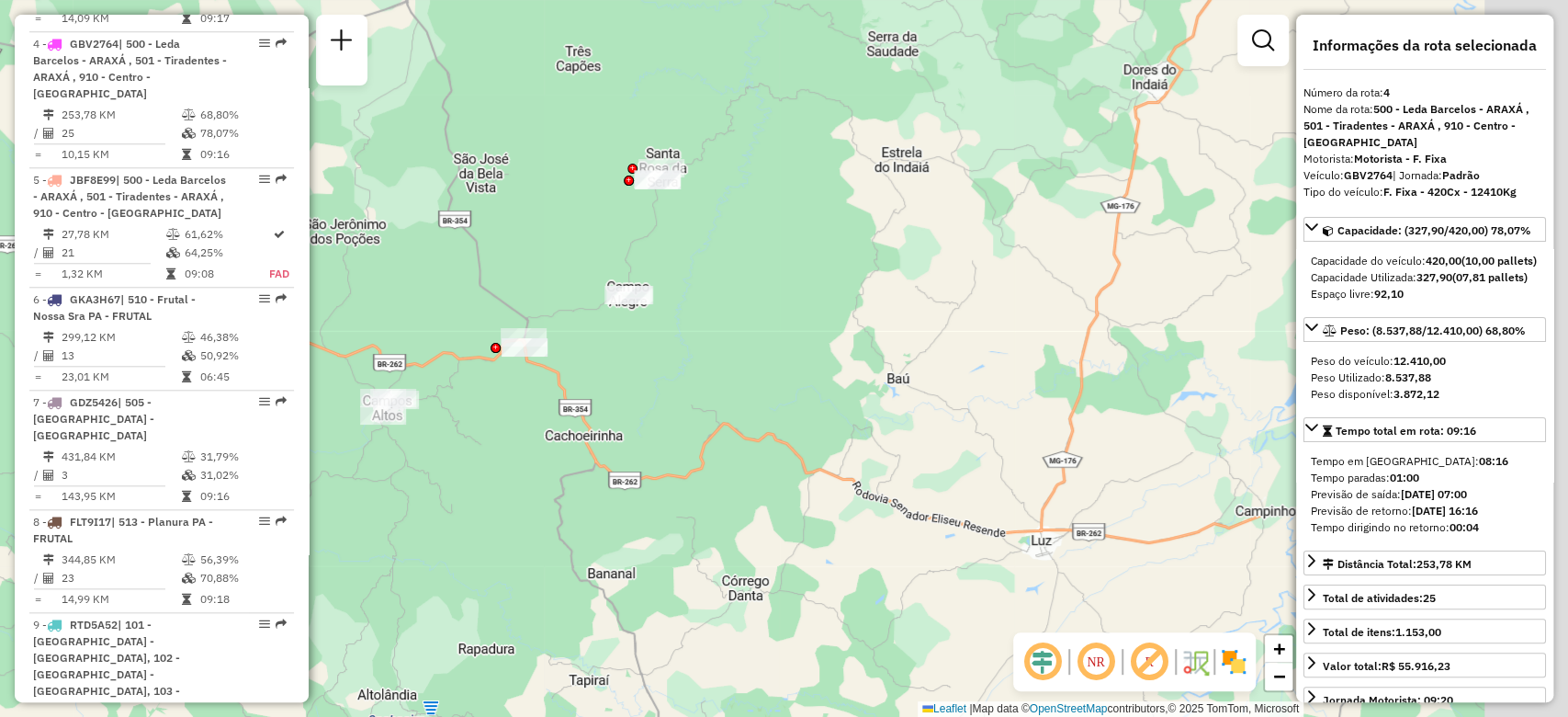
drag, startPoint x: 894, startPoint y: 334, endPoint x: 900, endPoint y: 360, distance: 26.7
click at [892, 334] on div "Janela de atendimento Grade de atendimento Capacidade Transportadoras Veículos …" at bounding box center [784, 358] width 1568 height 717
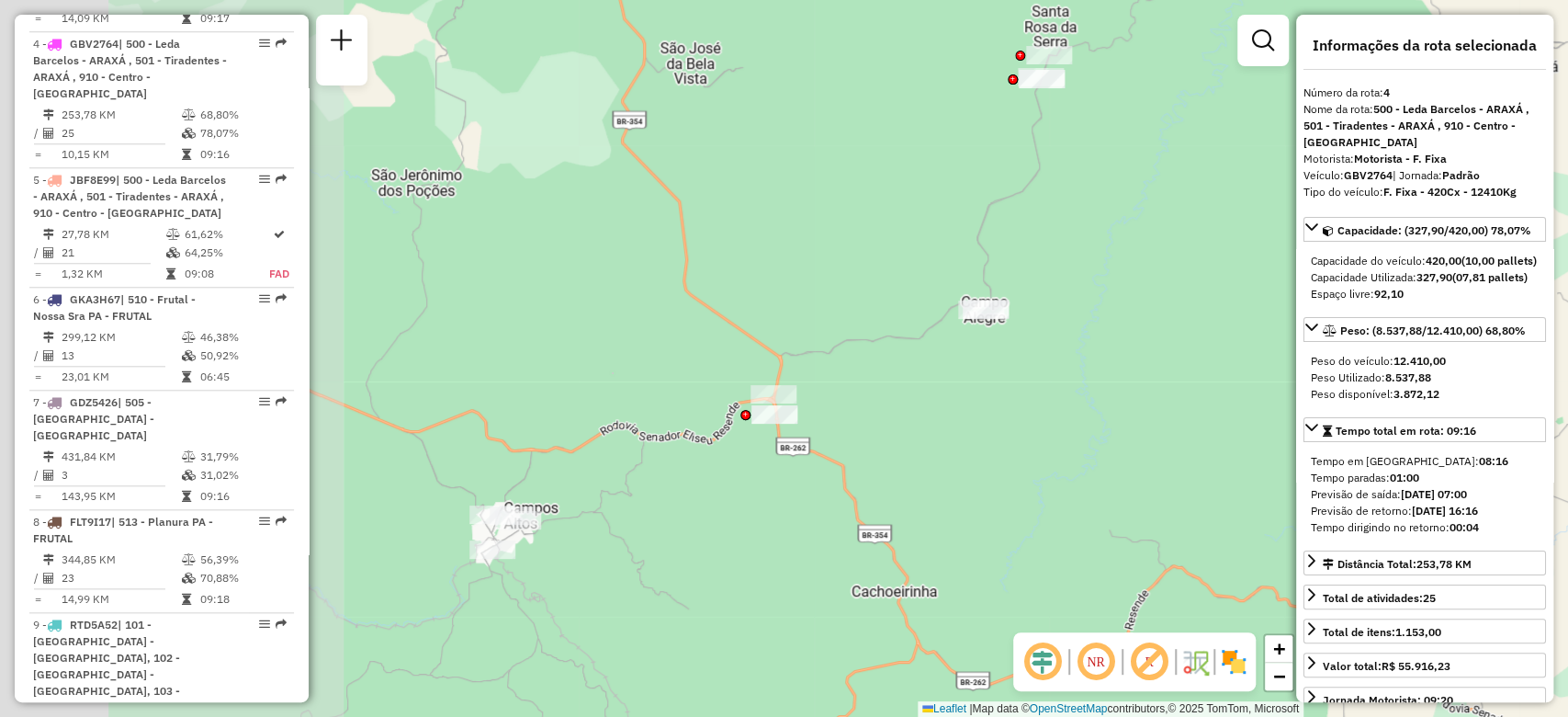
drag, startPoint x: 540, startPoint y: 446, endPoint x: 993, endPoint y: 335, distance: 466.4
click at [1074, 353] on div "Janela de atendimento Grade de atendimento Capacidade Transportadoras Veículos …" at bounding box center [784, 358] width 1568 height 717
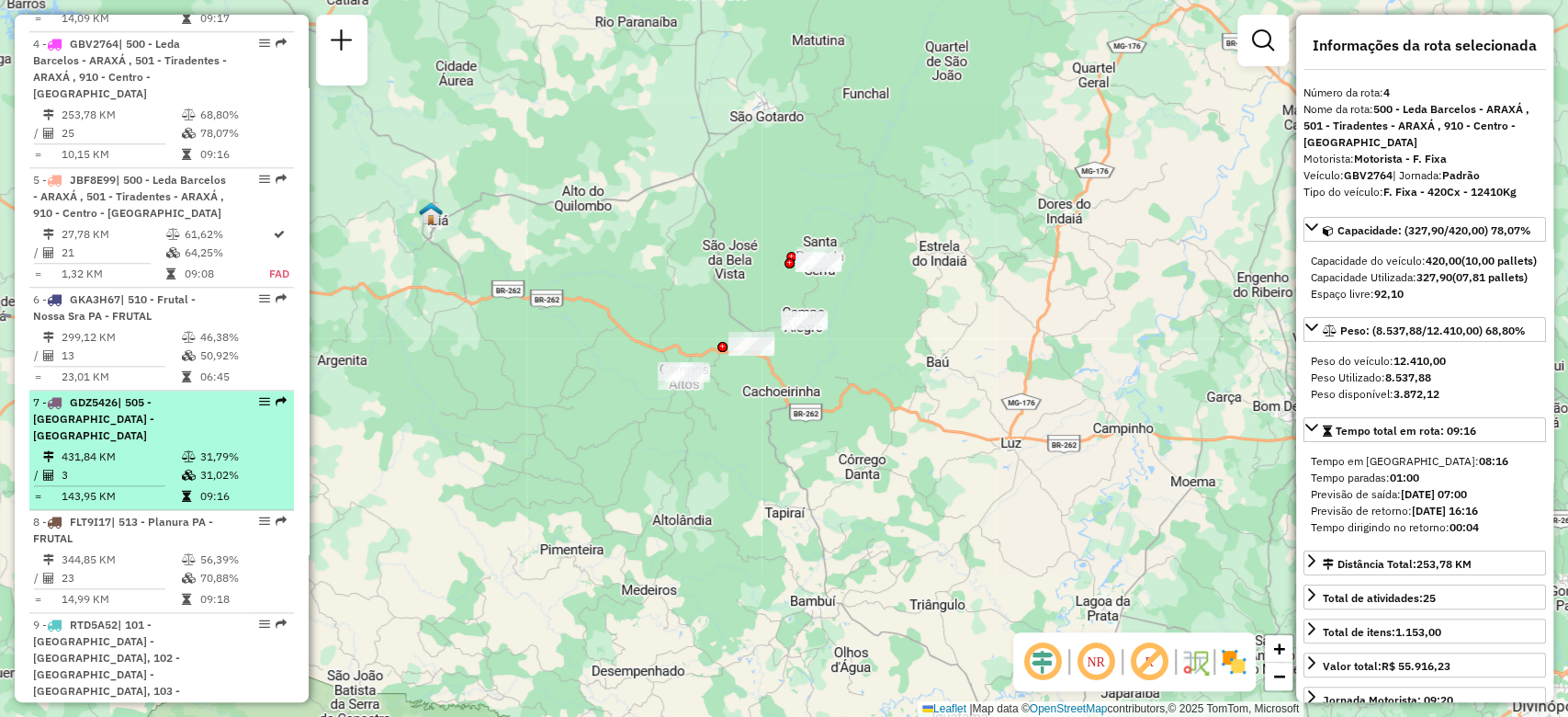
click at [231, 396] on div at bounding box center [259, 402] width 55 height 11
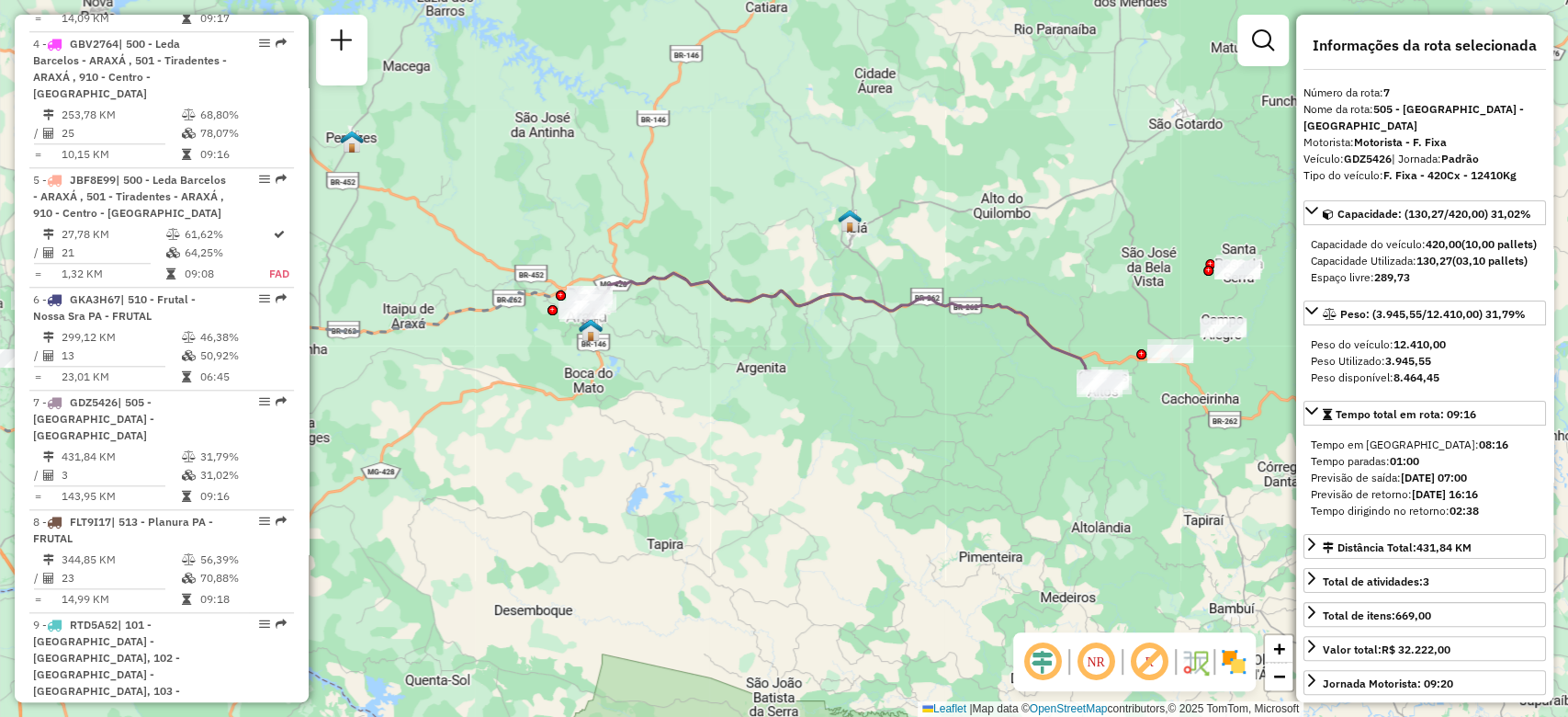
drag, startPoint x: 1048, startPoint y: 363, endPoint x: 774, endPoint y: 349, distance: 274.4
click at [775, 349] on div "Janela de atendimento Grade de atendimento Capacidade Transportadoras Veículos …" at bounding box center [784, 358] width 1568 height 717
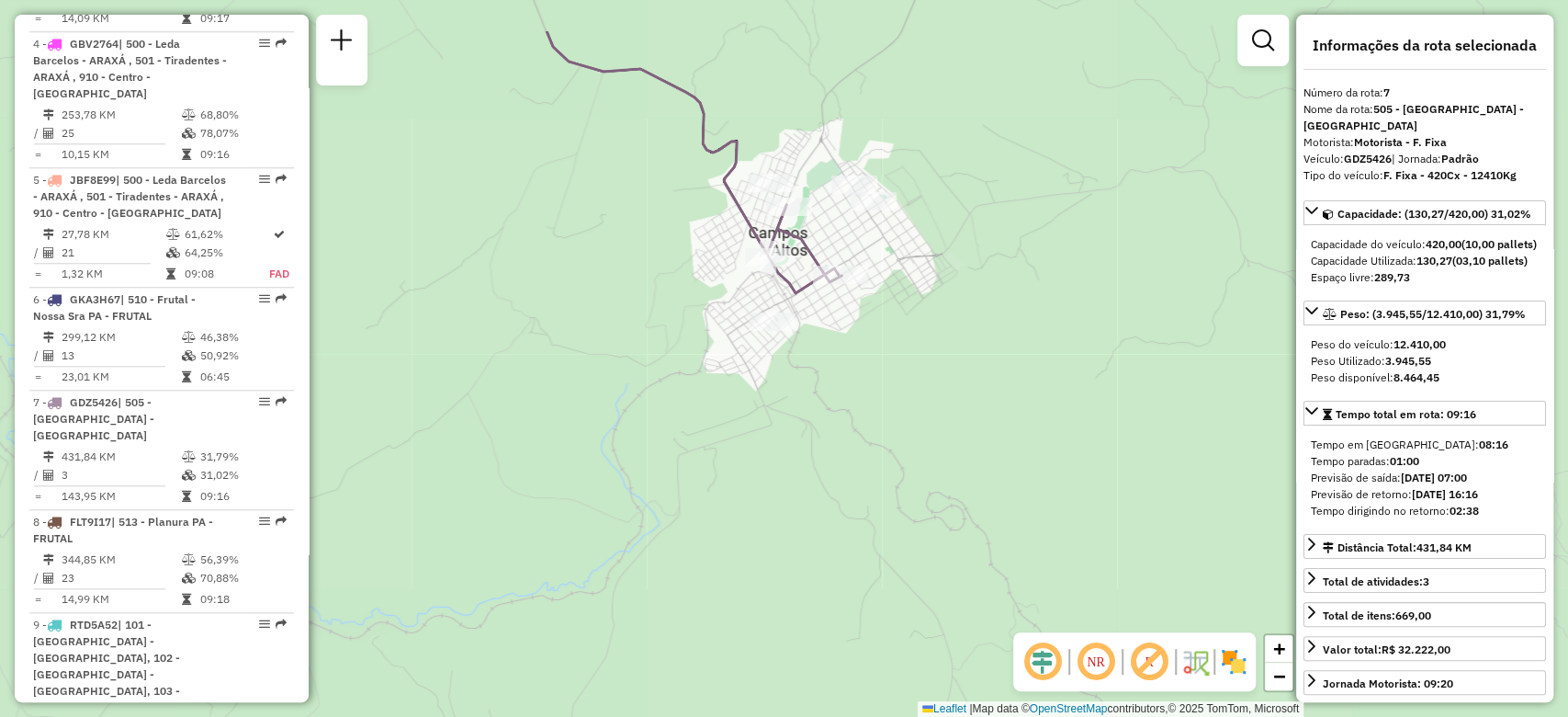
drag, startPoint x: 838, startPoint y: 372, endPoint x: 858, endPoint y: 400, distance: 34.4
click at [858, 400] on div "Janela de atendimento Grade de atendimento Capacidade Transportadoras Veículos …" at bounding box center [784, 358] width 1568 height 717
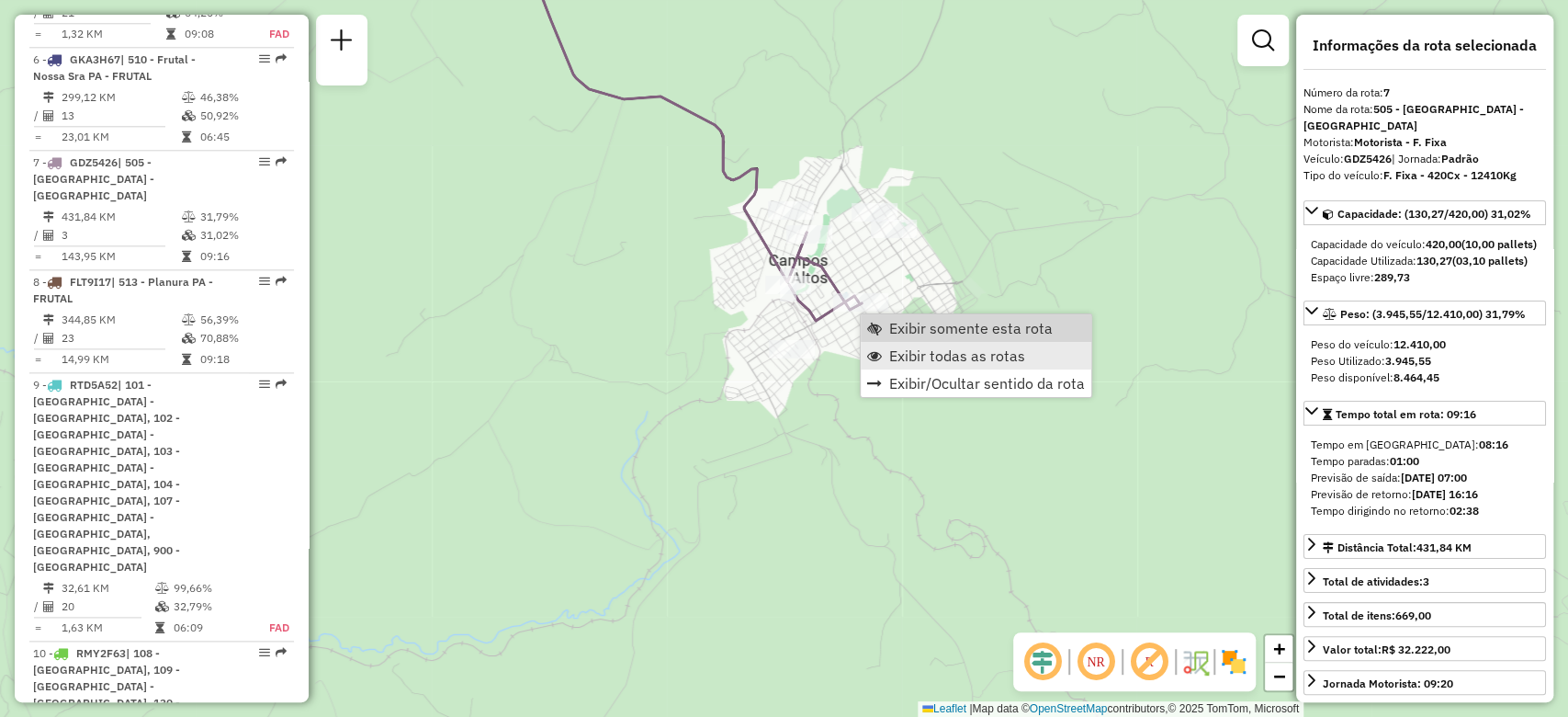
scroll to position [1435, 0]
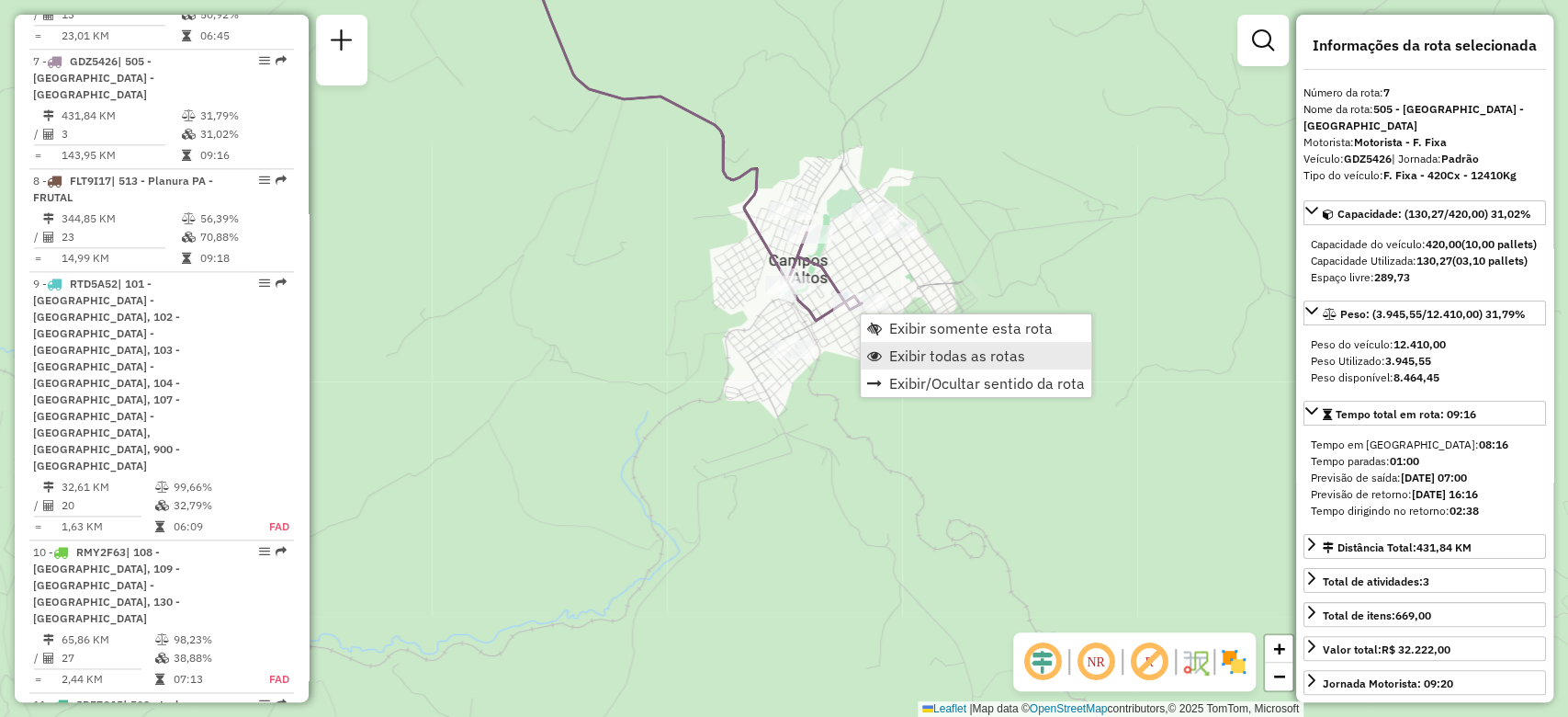
click at [906, 348] on span "Exibir todas as rotas" at bounding box center [956, 355] width 136 height 14
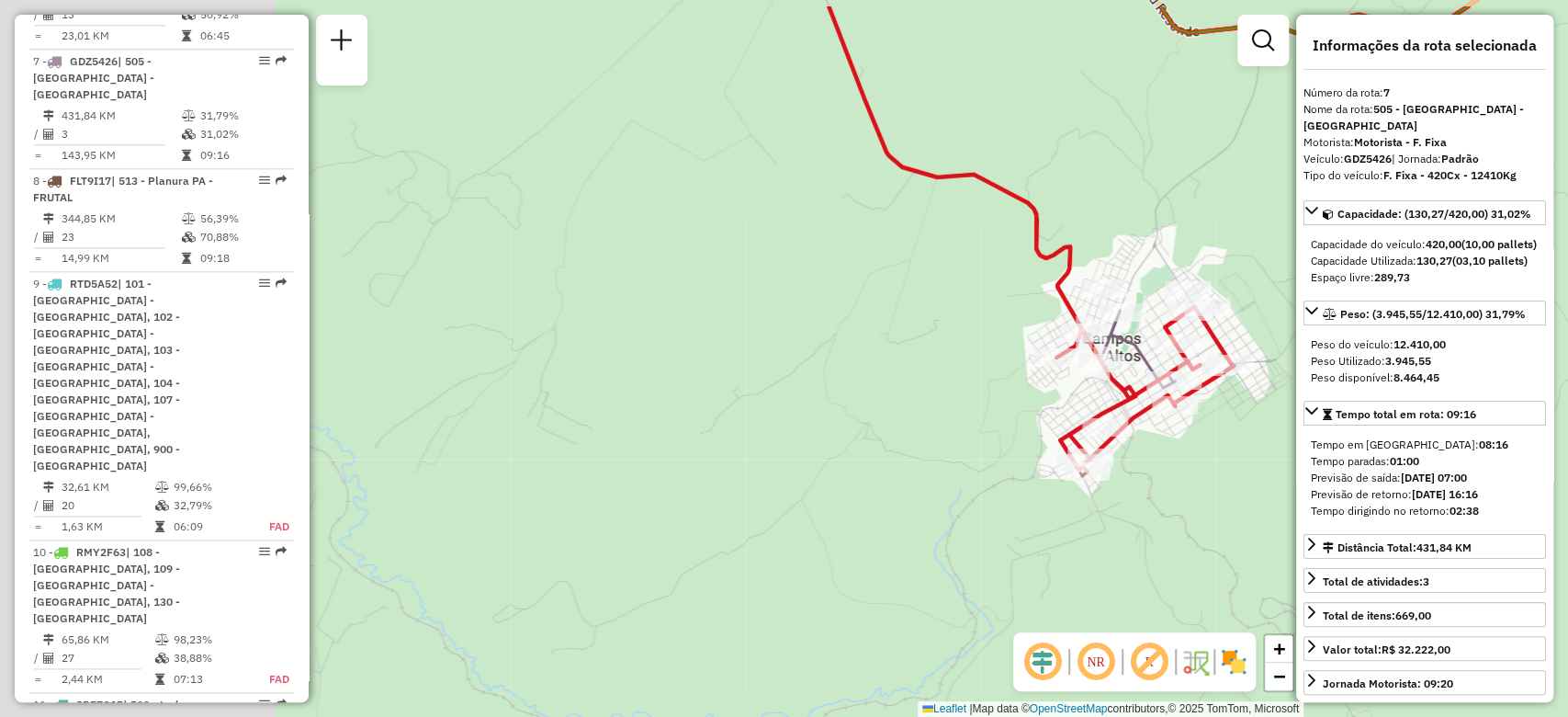
drag, startPoint x: 614, startPoint y: 357, endPoint x: 1050, endPoint y: 491, distance: 456.1
click at [1043, 479] on div "Janela de atendimento Grade de atendimento Capacidade Transportadoras Veículos …" at bounding box center [784, 358] width 1568 height 717
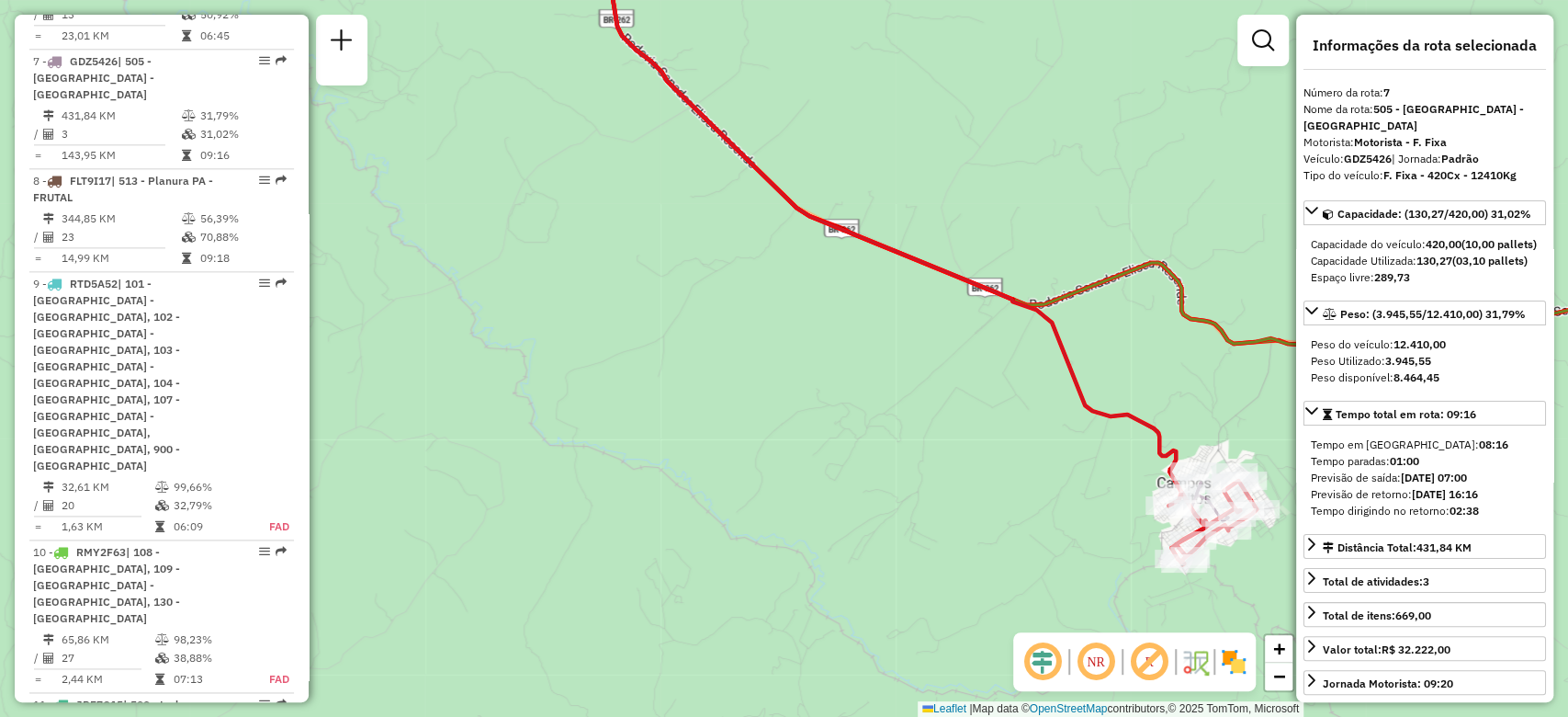
drag, startPoint x: 875, startPoint y: 400, endPoint x: 893, endPoint y: 425, distance: 30.8
click at [893, 425] on div "Janela de atendimento Grade de atendimento Capacidade Transportadoras Veículos …" at bounding box center [784, 358] width 1568 height 717
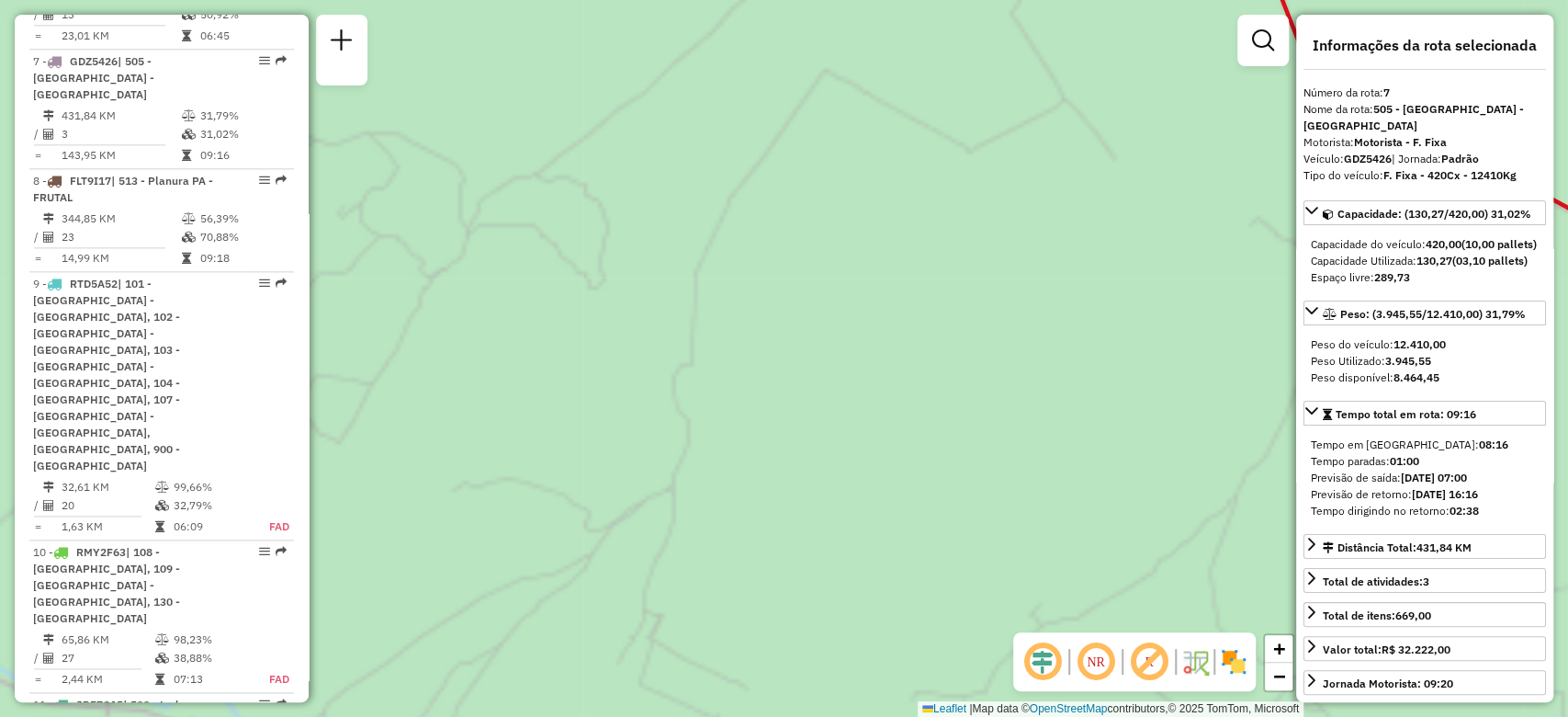
click at [720, 272] on div "Janela de atendimento Grade de atendimento Capacidade Transportadoras Veículos …" at bounding box center [784, 358] width 1568 height 717
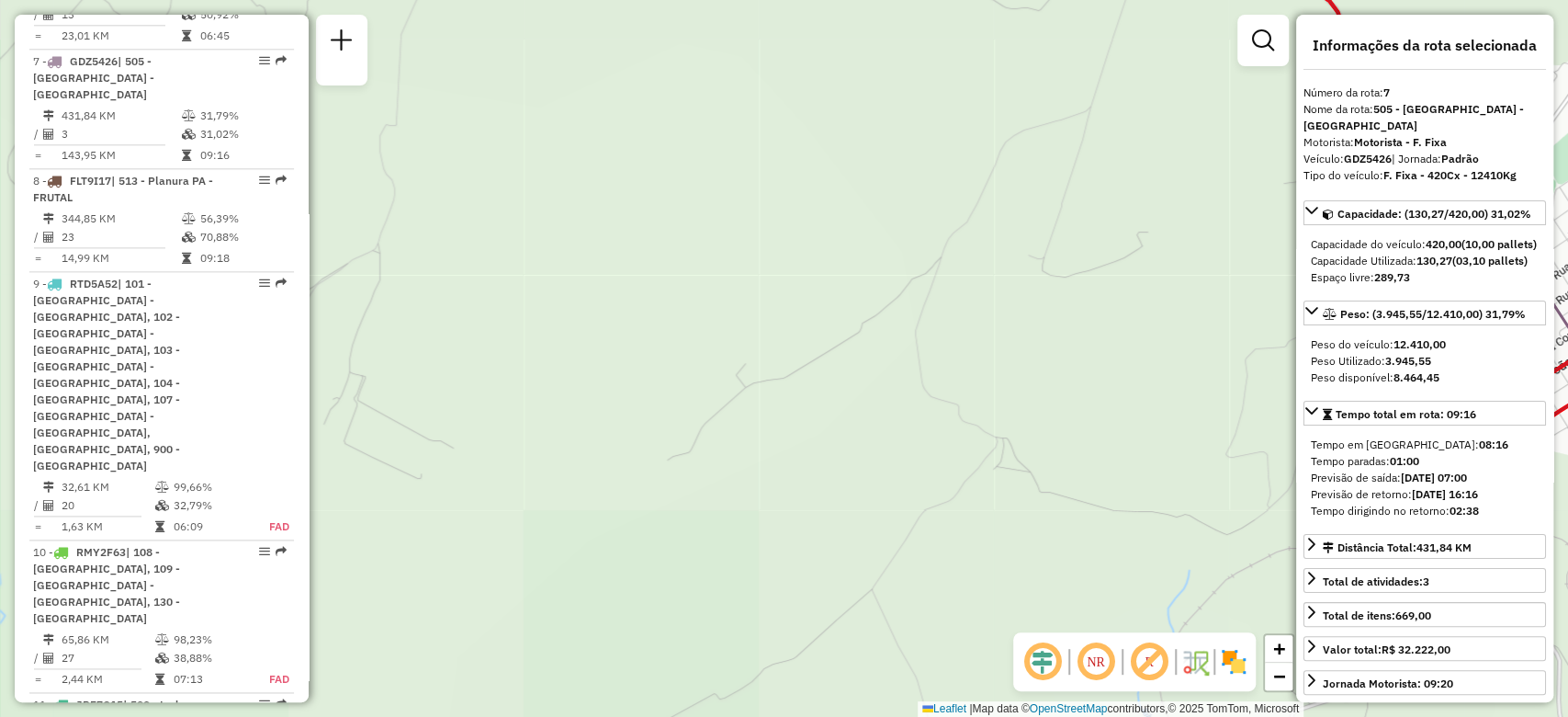
drag, startPoint x: 1105, startPoint y: 486, endPoint x: 642, endPoint y: 305, distance: 497.1
click at [687, 332] on div "Janela de atendimento Grade de atendimento Capacidade Transportadoras Veículos …" at bounding box center [784, 358] width 1568 height 717
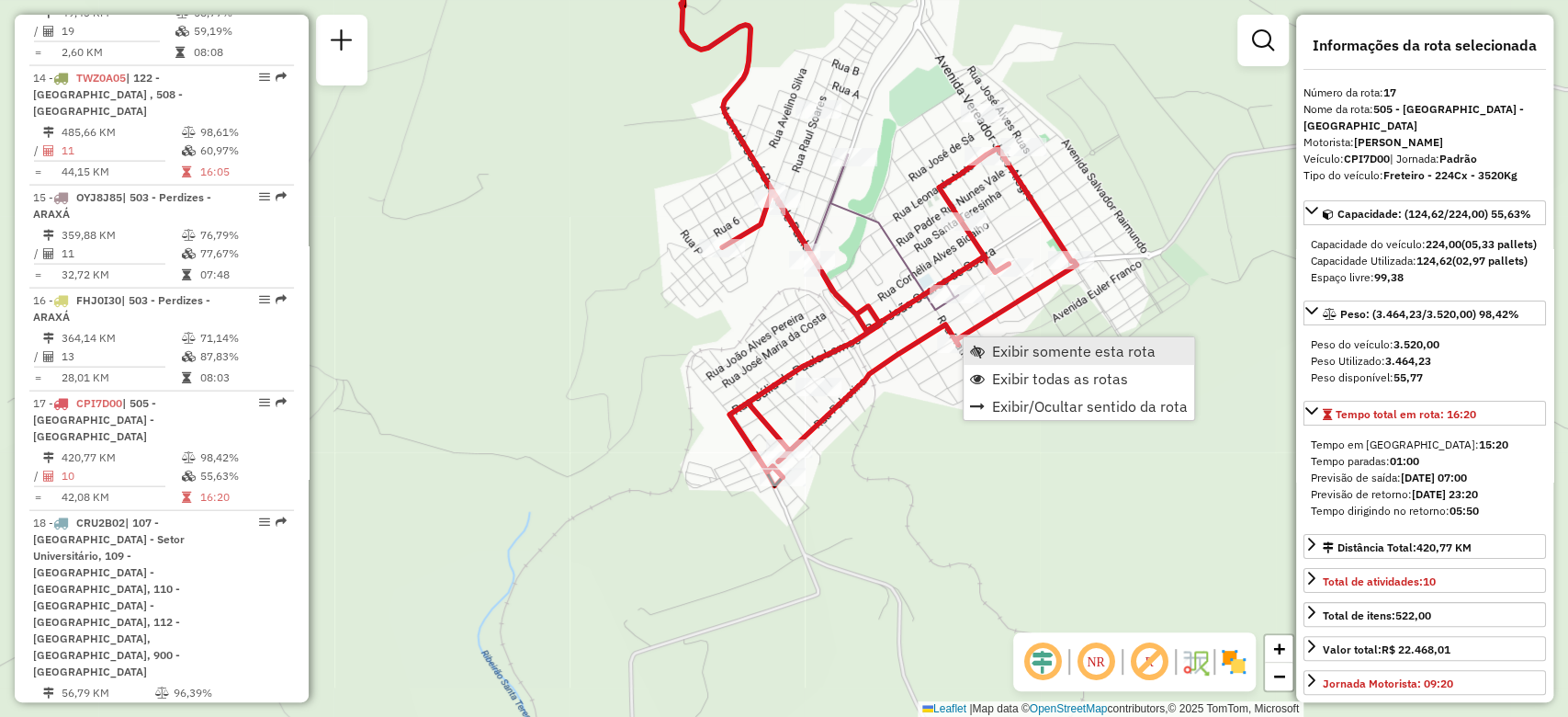
scroll to position [2696, 0]
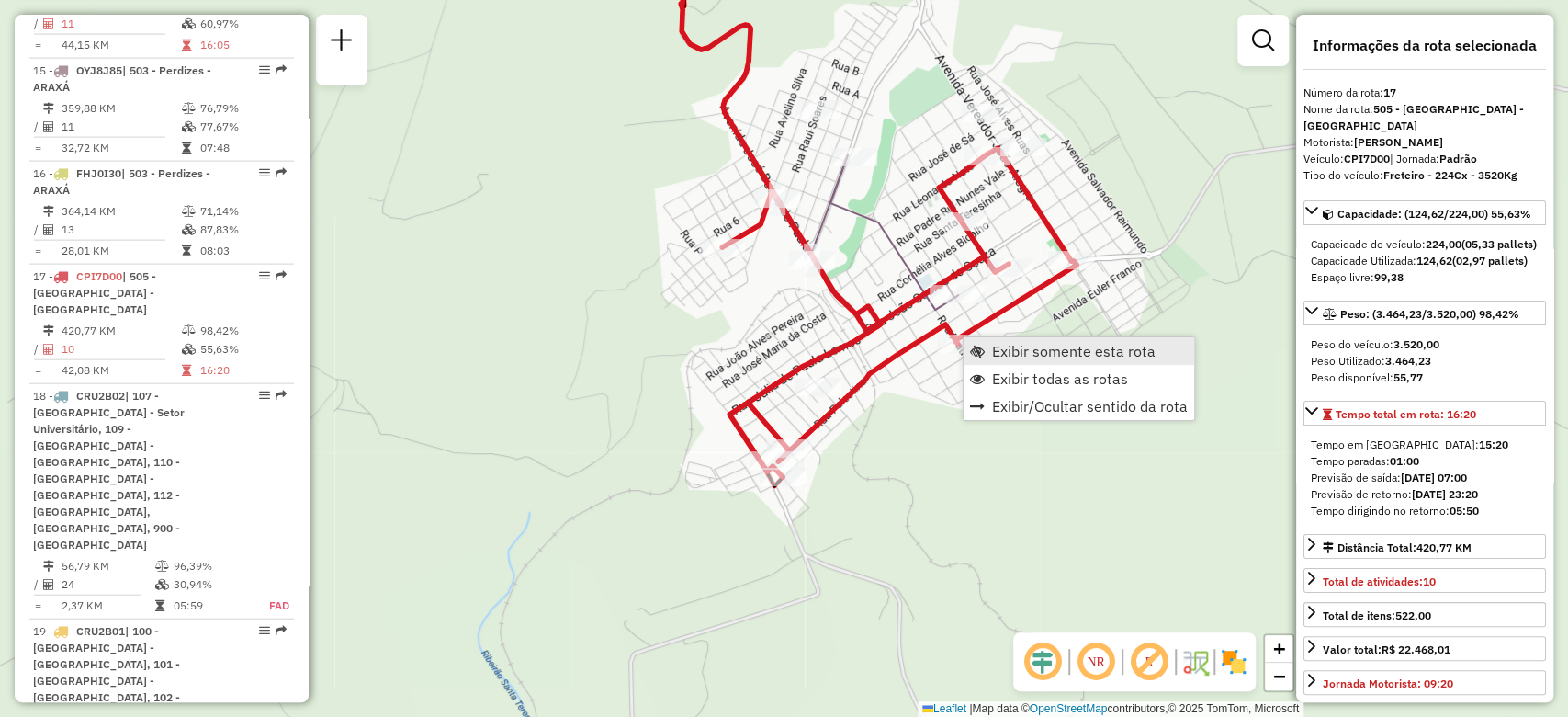
click at [987, 348] on link "Exibir somente esta rota" at bounding box center [1078, 351] width 230 height 28
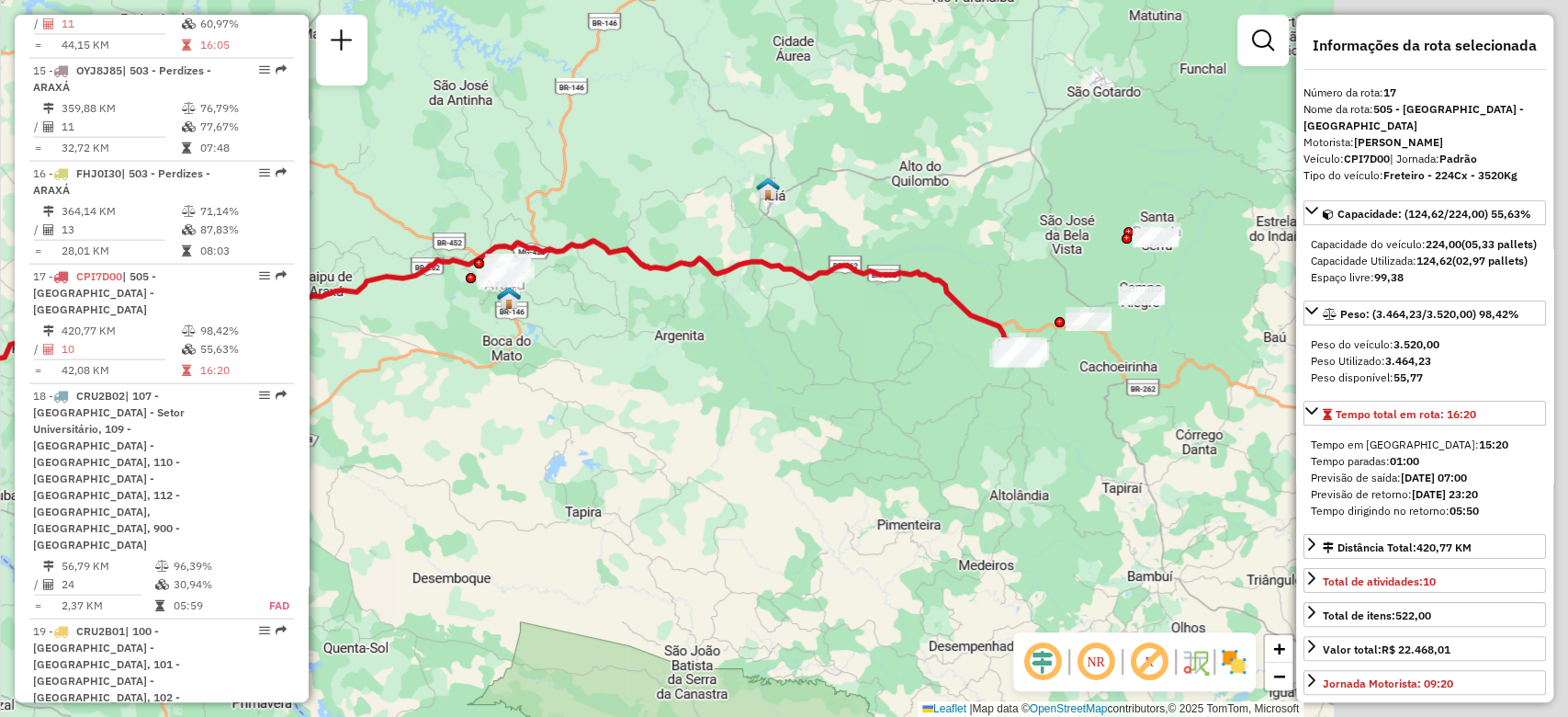
drag, startPoint x: 1106, startPoint y: 415, endPoint x: 580, endPoint y: 347, distance: 530.4
click at [581, 348] on div "Janela de atendimento Grade de atendimento Capacidade Transportadoras Veículos …" at bounding box center [784, 358] width 1568 height 717
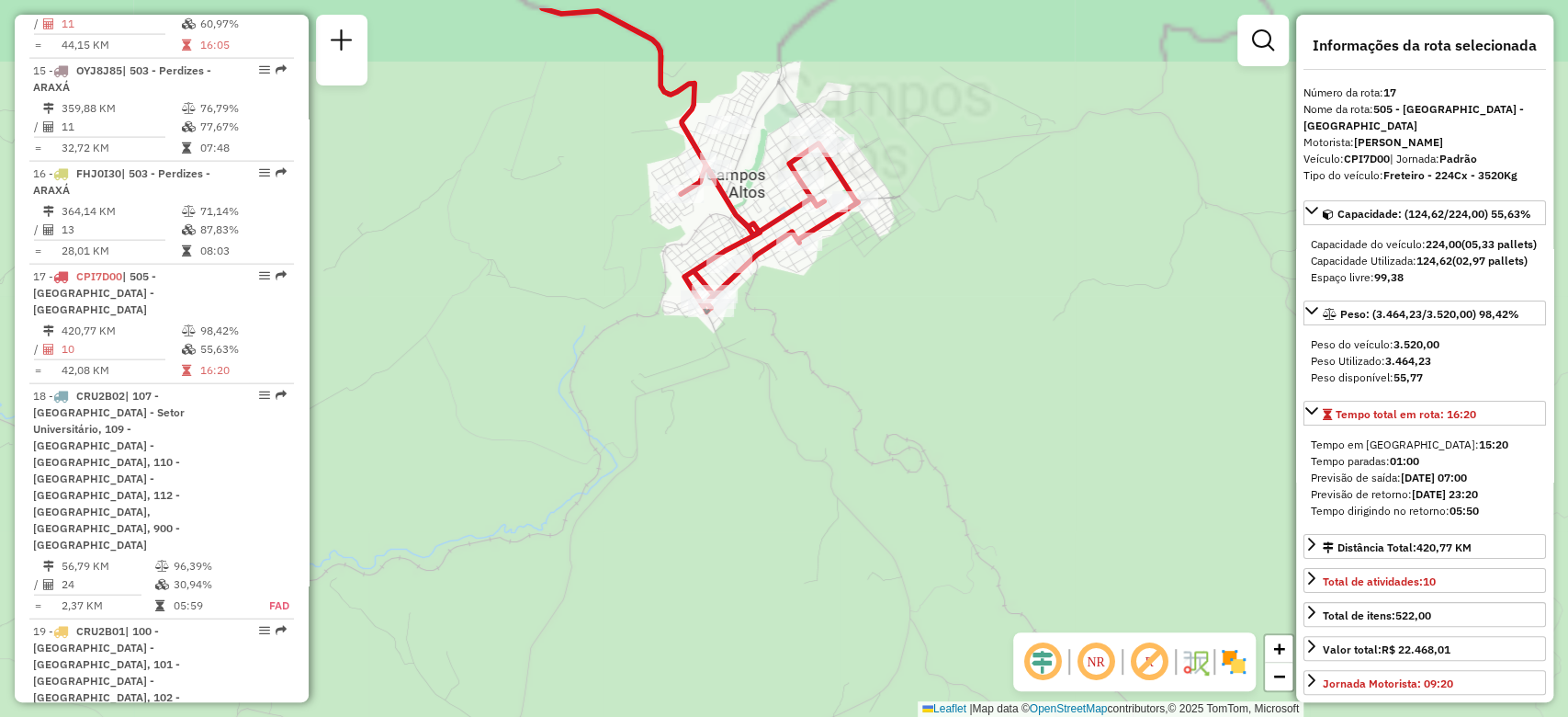
drag, startPoint x: 816, startPoint y: 380, endPoint x: 889, endPoint y: 450, distance: 101.1
click at [889, 450] on div "Janela de atendimento Grade de atendimento Capacidade Transportadoras Veículos …" at bounding box center [784, 358] width 1568 height 717
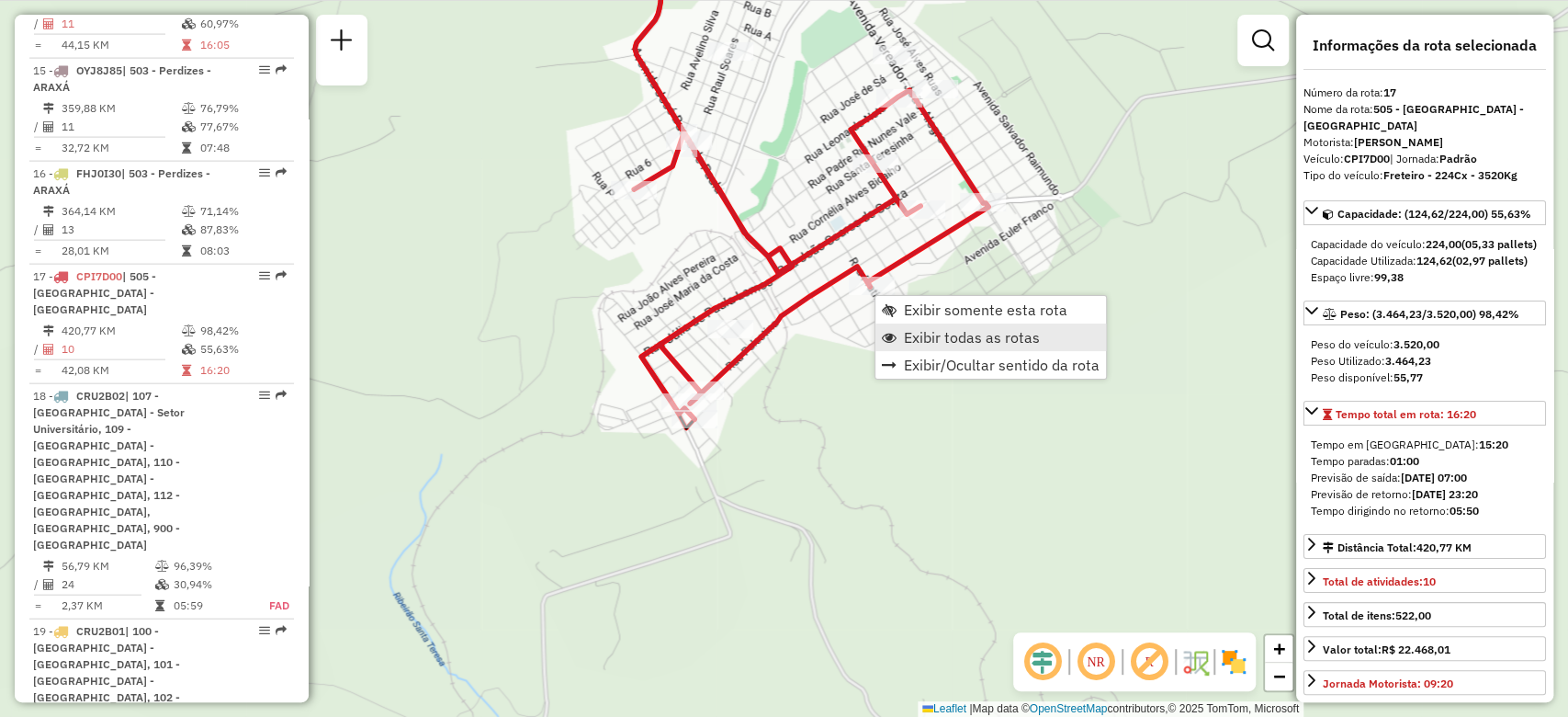
click at [921, 335] on span "Exibir todas as rotas" at bounding box center [972, 337] width 136 height 14
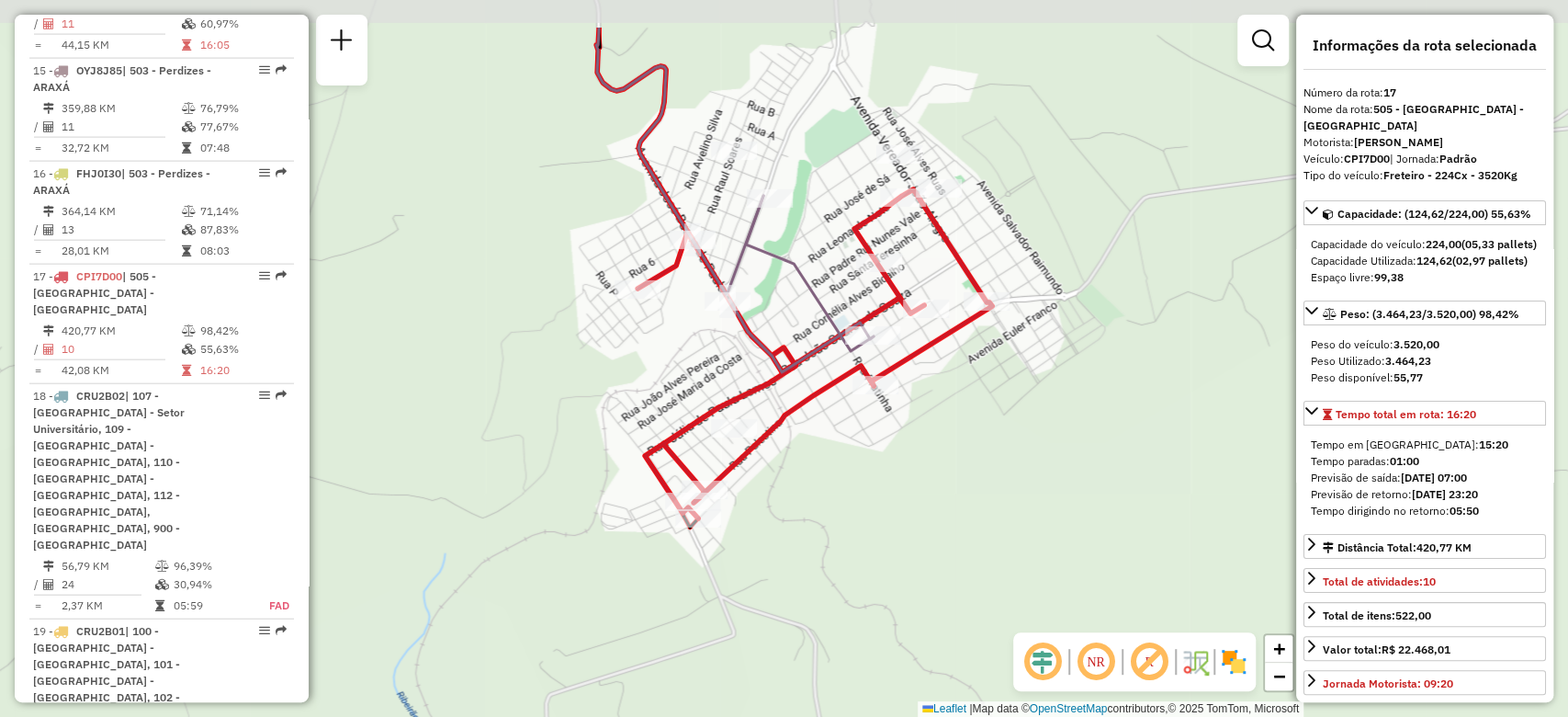
drag, startPoint x: 809, startPoint y: 136, endPoint x: 812, endPoint y: 235, distance: 99.0
click at [812, 235] on div "Janela de atendimento Grade de atendimento Capacidade Transportadoras Veículos …" at bounding box center [784, 358] width 1568 height 717
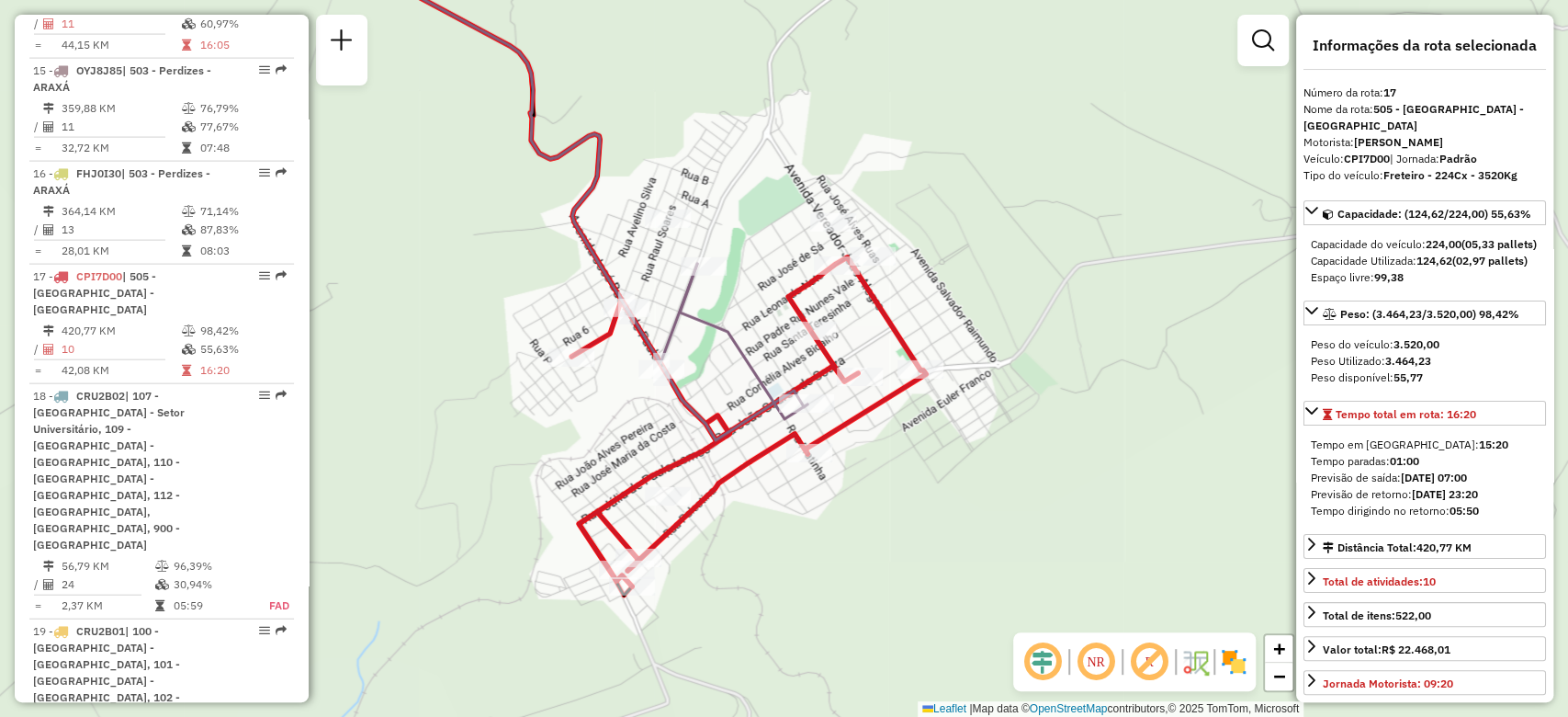
drag, startPoint x: 1247, startPoint y: 221, endPoint x: 881, endPoint y: 509, distance: 465.7
click at [880, 509] on div "Janela de atendimento Grade de atendimento Capacidade Transportadoras Veículos …" at bounding box center [784, 358] width 1568 height 717
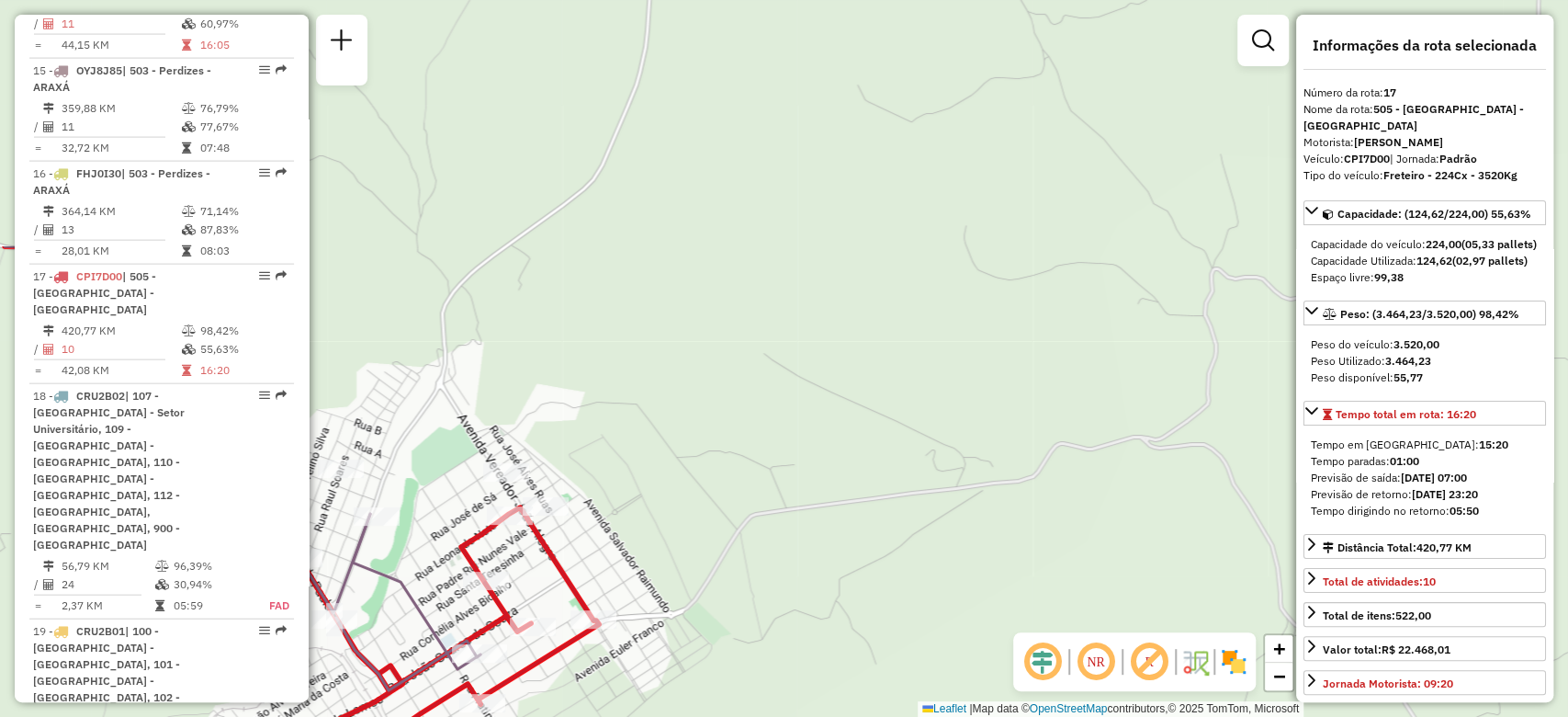
drag, startPoint x: 1139, startPoint y: 260, endPoint x: 835, endPoint y: 613, distance: 465.9
click at [835, 612] on div "Janela de atendimento Grade de atendimento Capacidade Transportadoras Veículos …" at bounding box center [784, 358] width 1568 height 717
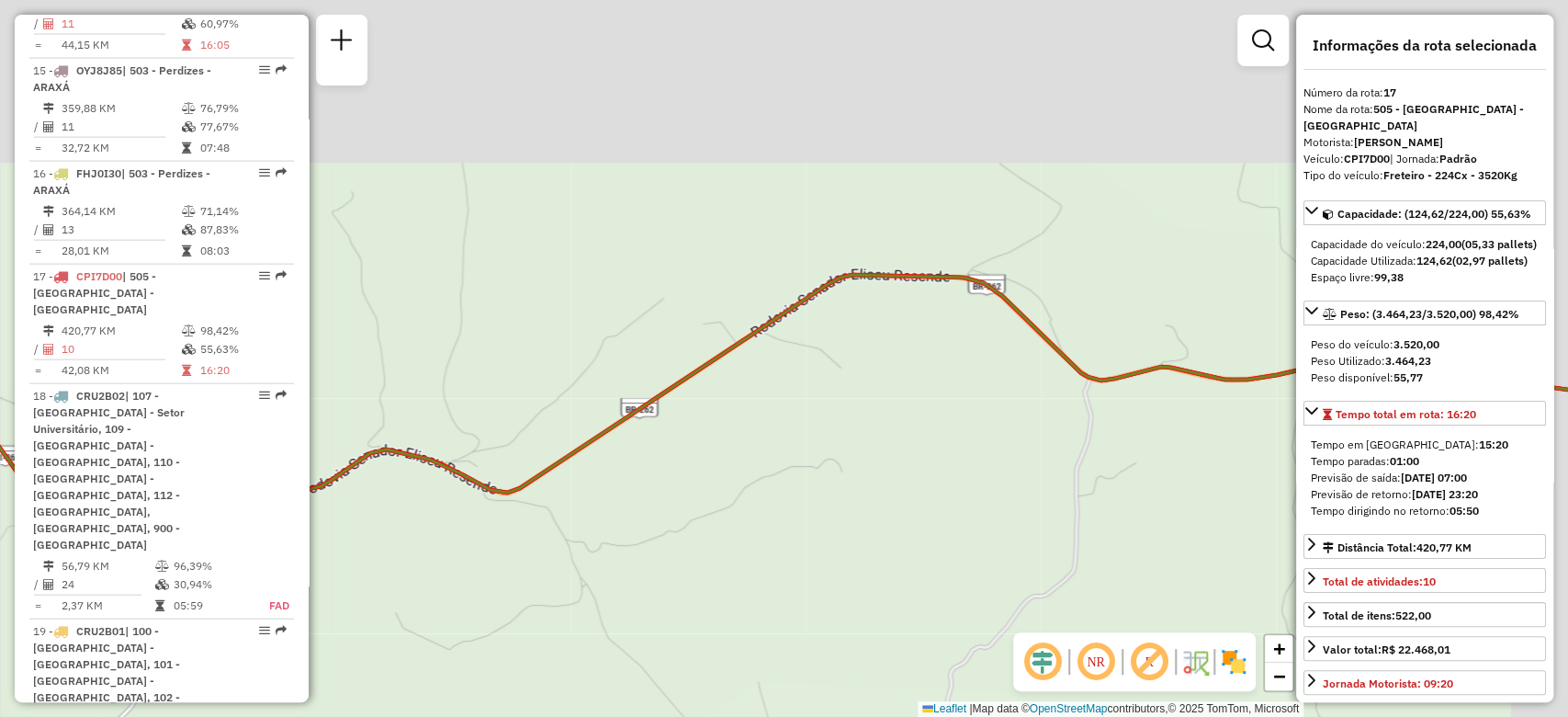
drag, startPoint x: 1051, startPoint y: 305, endPoint x: 901, endPoint y: 482, distance: 232.0
click at [899, 481] on div "Janela de atendimento Grade de atendimento Capacidade Transportadoras Veículos …" at bounding box center [784, 358] width 1568 height 717
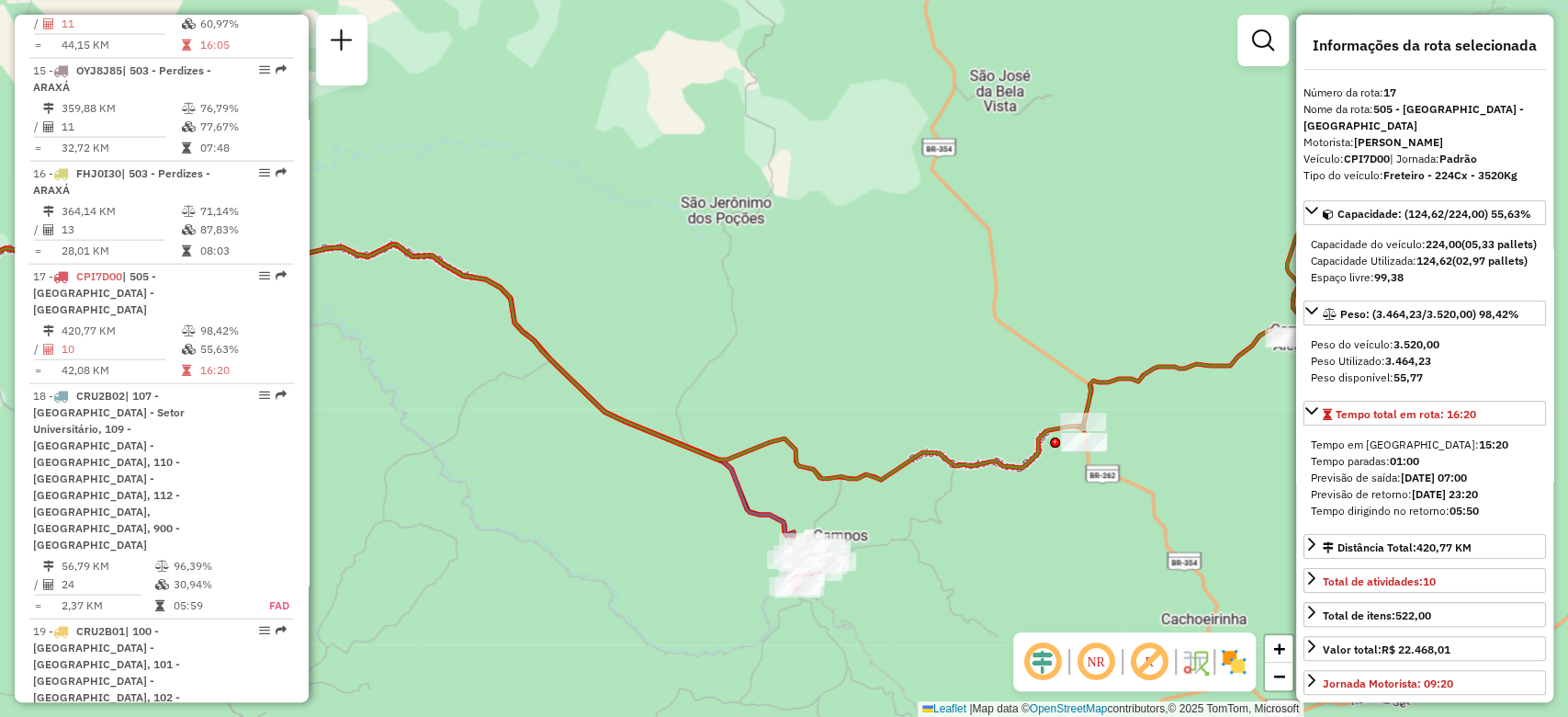
drag, startPoint x: 1123, startPoint y: 435, endPoint x: 999, endPoint y: 495, distance: 137.8
click at [940, 505] on div "Janela de atendimento Grade de atendimento Capacidade Transportadoras Veículos …" at bounding box center [784, 358] width 1568 height 717
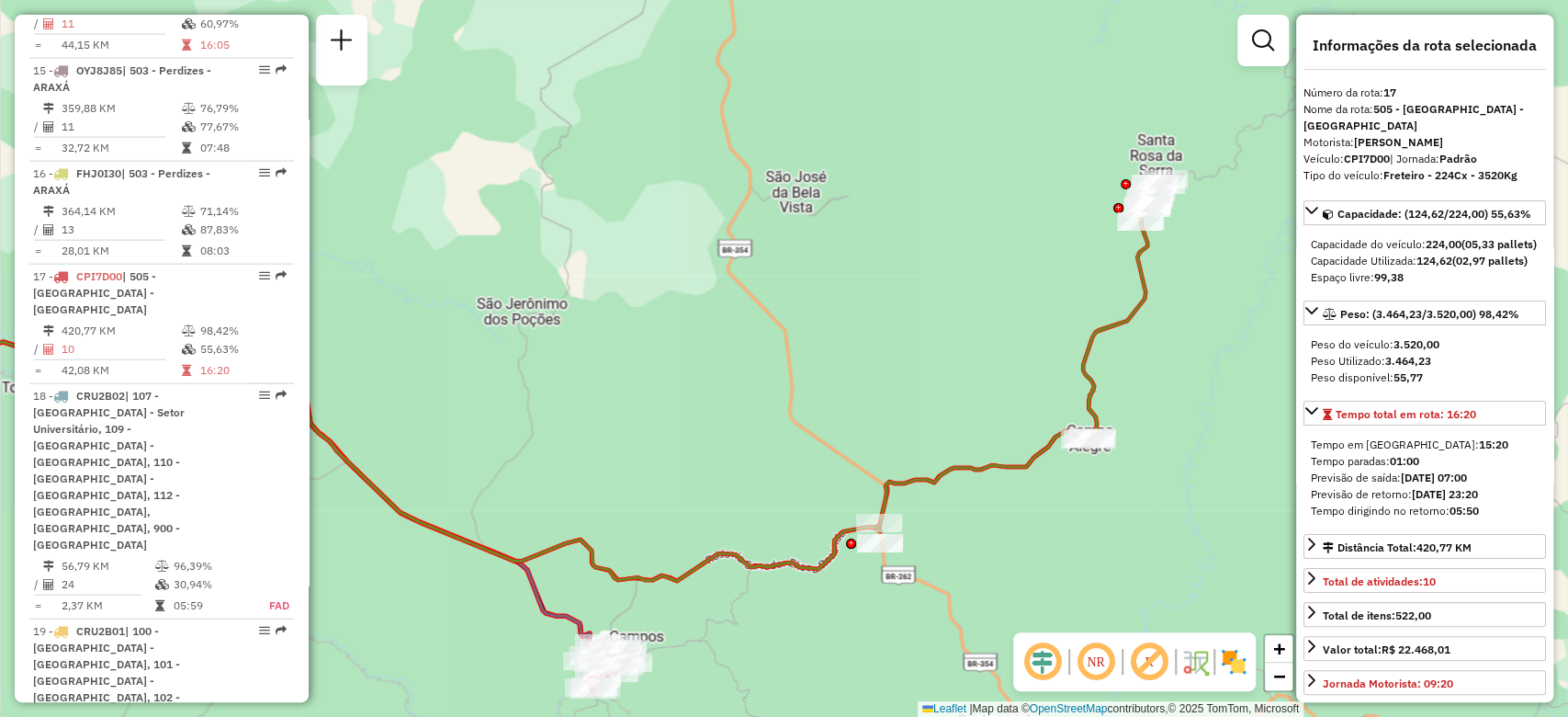
drag, startPoint x: 1201, startPoint y: 389, endPoint x: 1100, endPoint y: 520, distance: 165.4
click at [1100, 520] on div "Janela de atendimento Grade de atendimento Capacidade Transportadoras Veículos …" at bounding box center [784, 358] width 1568 height 717
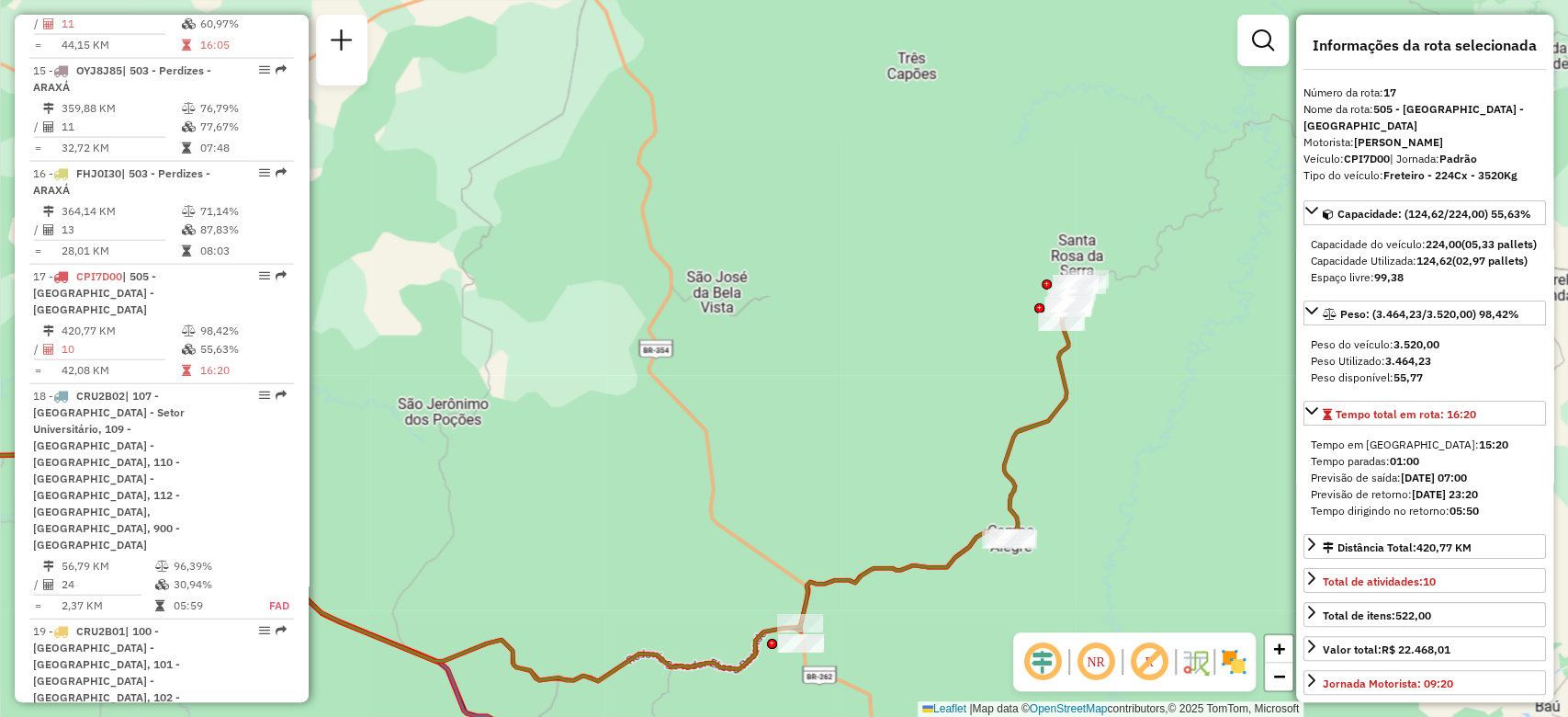
drag, startPoint x: 1124, startPoint y: 403, endPoint x: 1095, endPoint y: 421, distance: 34.1
click at [1097, 421] on div "Janela de atendimento Grade de atendimento Capacidade Transportadoras Veículos …" at bounding box center [784, 358] width 1568 height 717
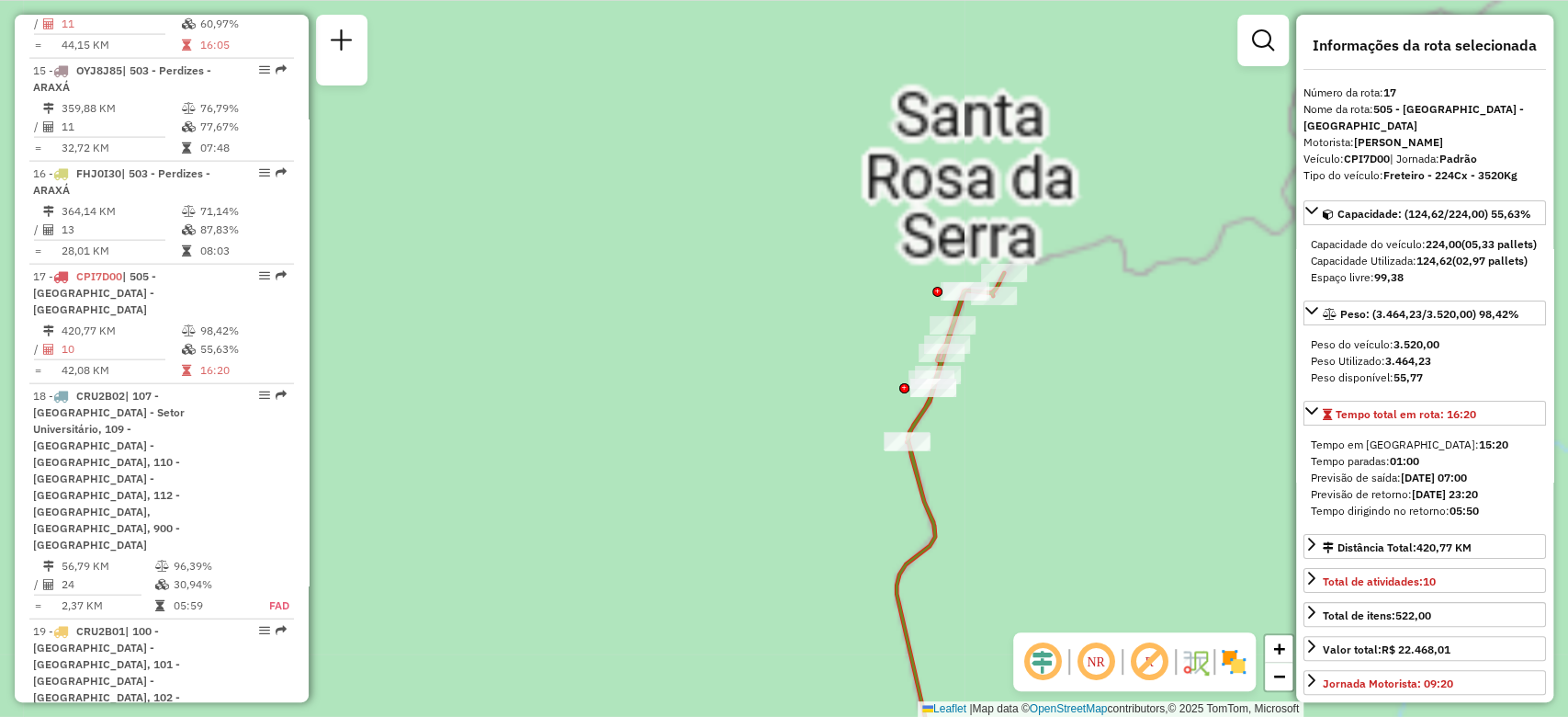
drag, startPoint x: 1056, startPoint y: 316, endPoint x: 1032, endPoint y: 419, distance: 105.8
click at [1032, 419] on div "Janela de atendimento Grade de atendimento Capacidade Transportadoras Veículos …" at bounding box center [784, 358] width 1568 height 717
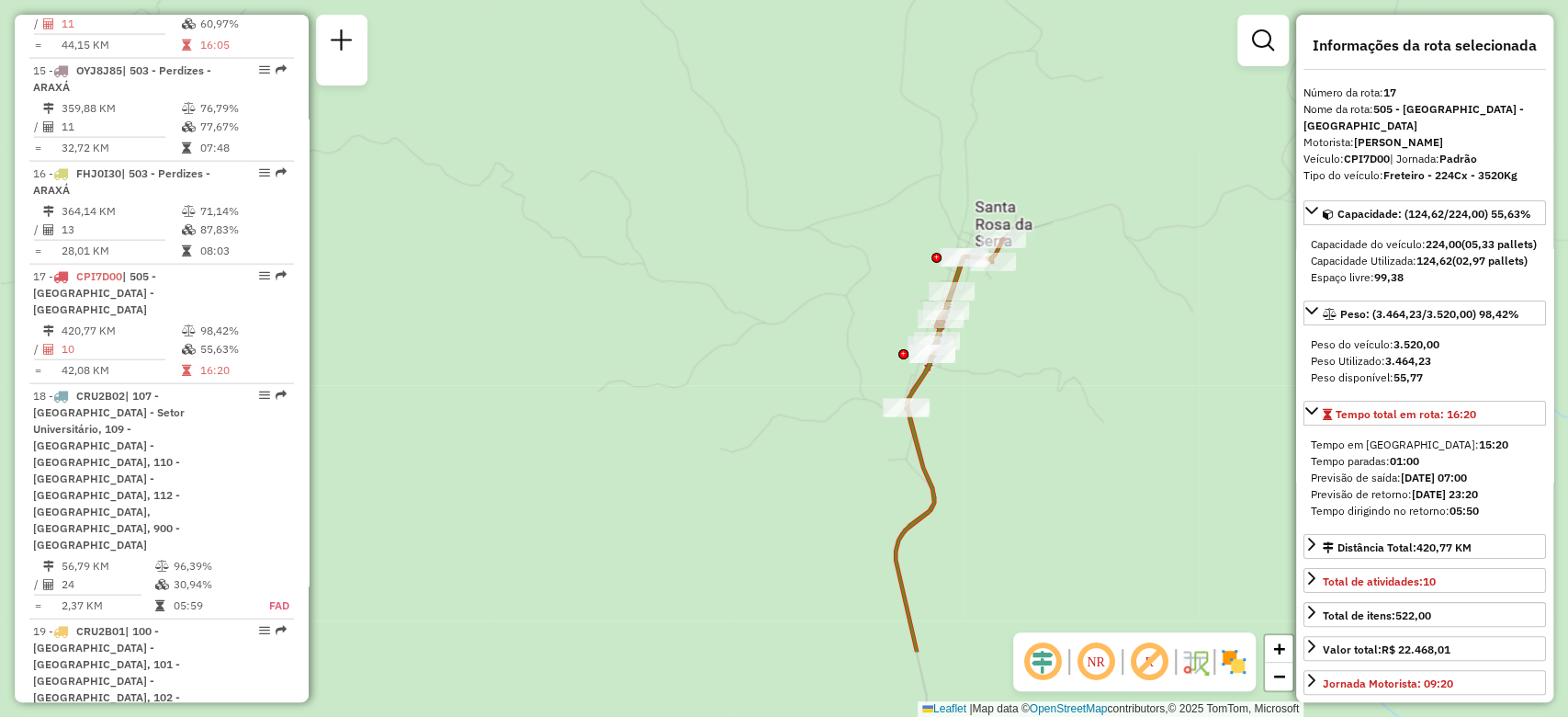
drag, startPoint x: 940, startPoint y: 532, endPoint x: 962, endPoint y: 396, distance: 137.8
click at [962, 396] on div "Janela de atendimento Grade de atendimento Capacidade Transportadoras Veículos …" at bounding box center [784, 358] width 1568 height 717
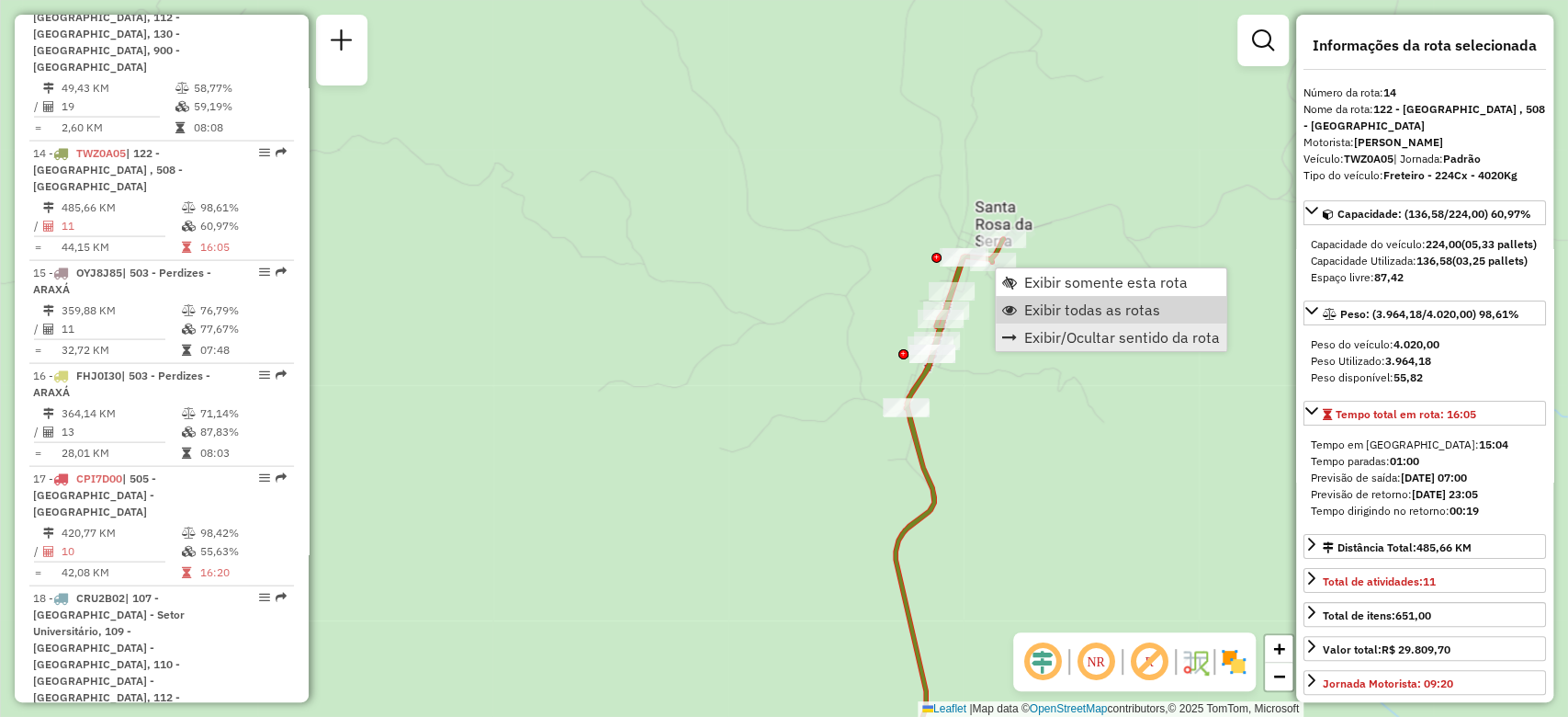
scroll to position [2387, 0]
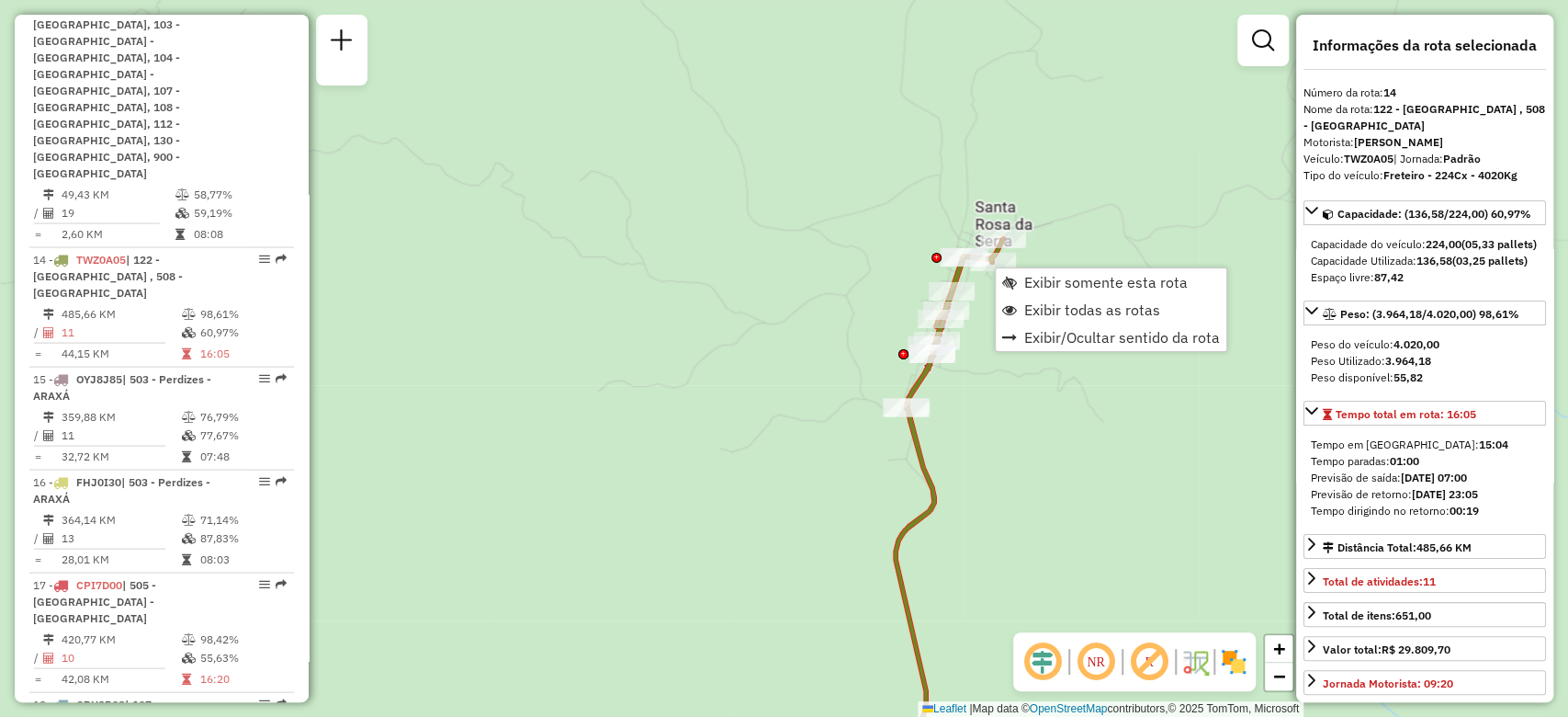
click at [1002, 412] on div "Janela de atendimento Grade de atendimento Capacidade Transportadoras Veículos …" at bounding box center [784, 358] width 1568 height 717
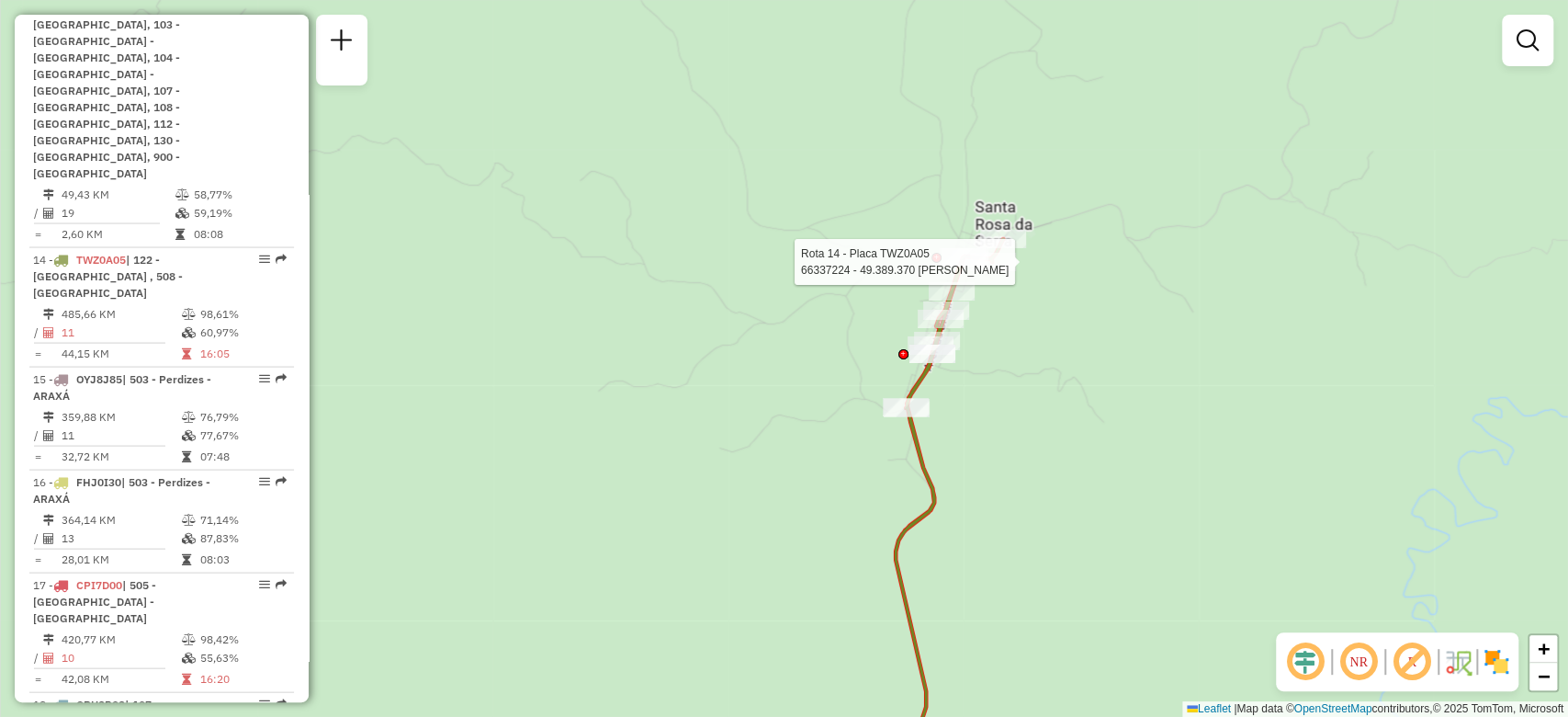
select select "**********"
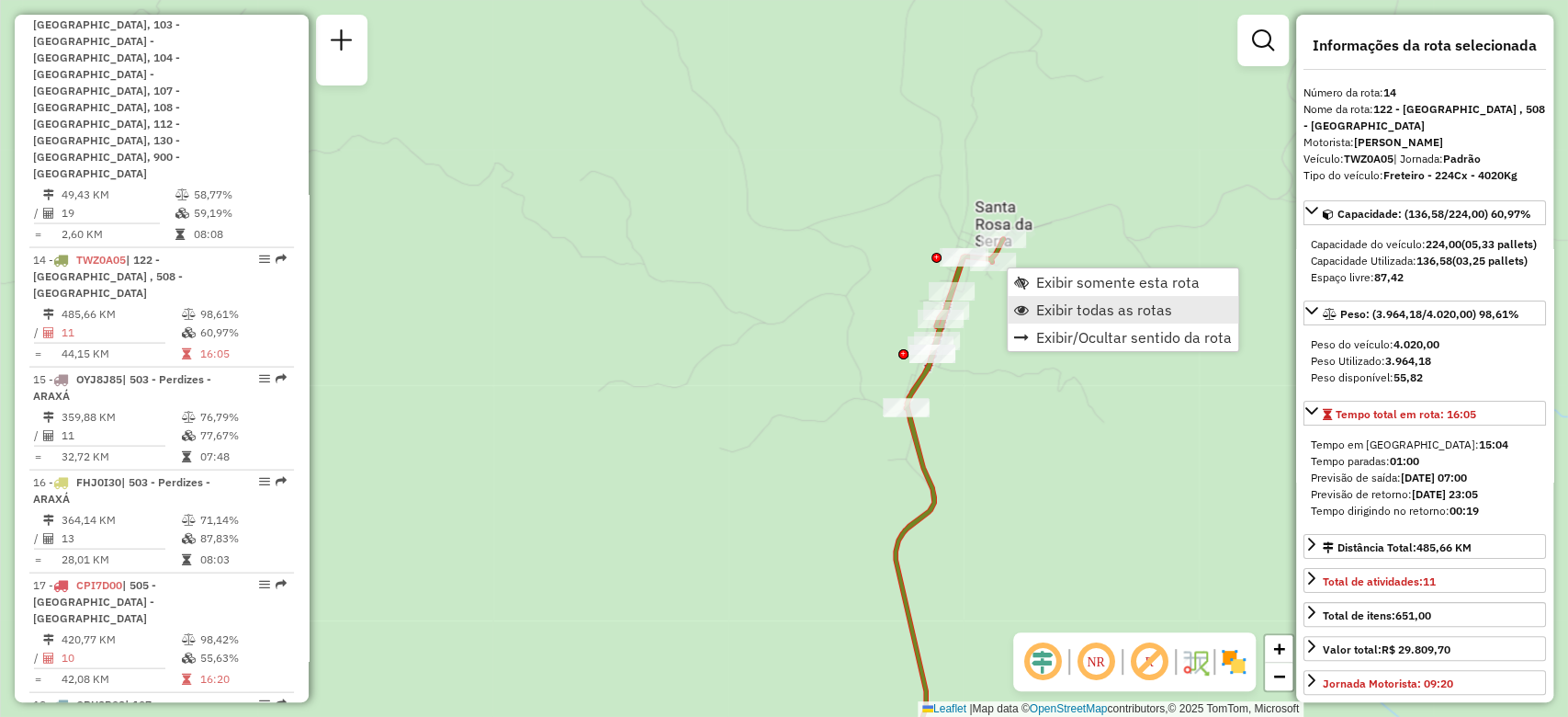
click at [1047, 317] on span "Exibir todas as rotas" at bounding box center [1104, 309] width 136 height 14
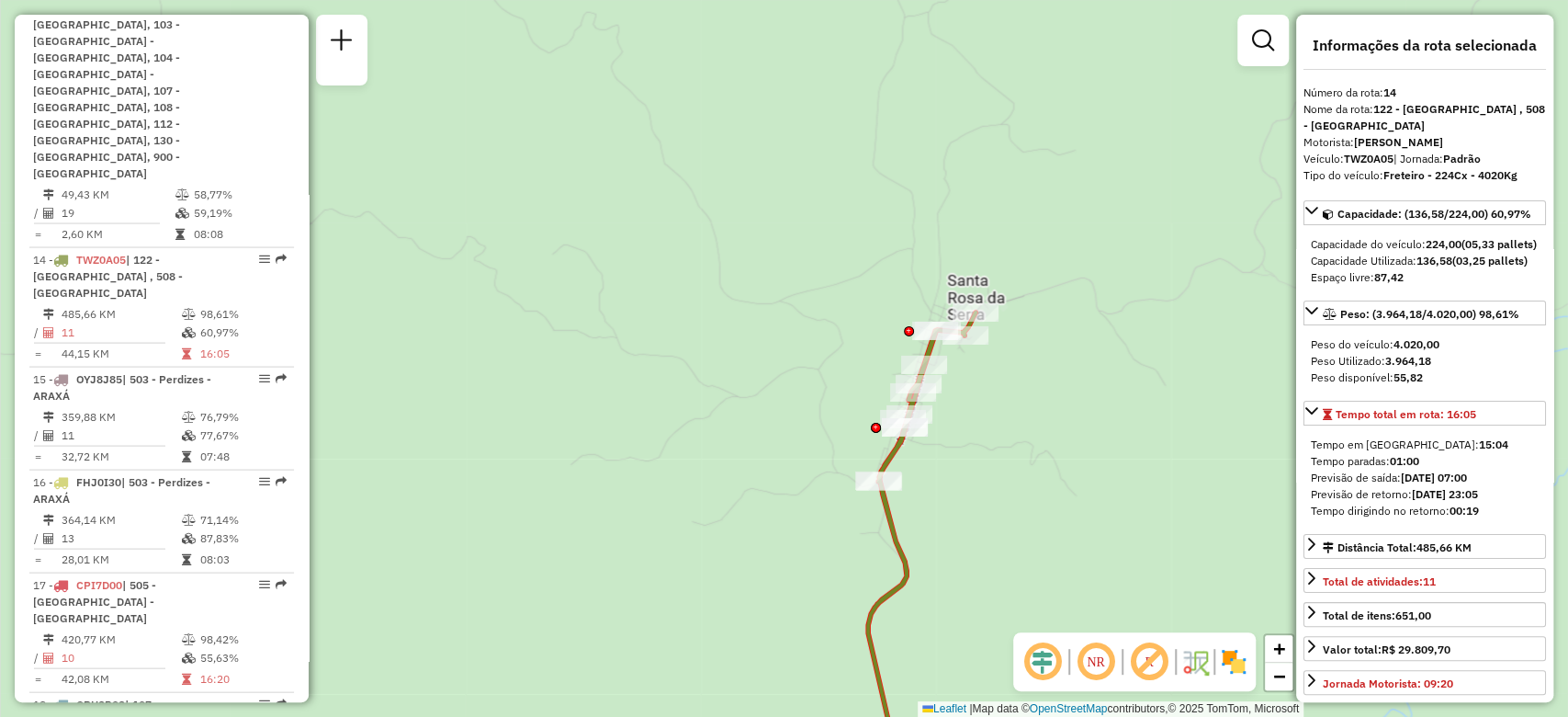
click at [1049, 390] on div "Janela de atendimento Grade de atendimento Capacidade Transportadoras Veículos …" at bounding box center [784, 358] width 1568 height 717
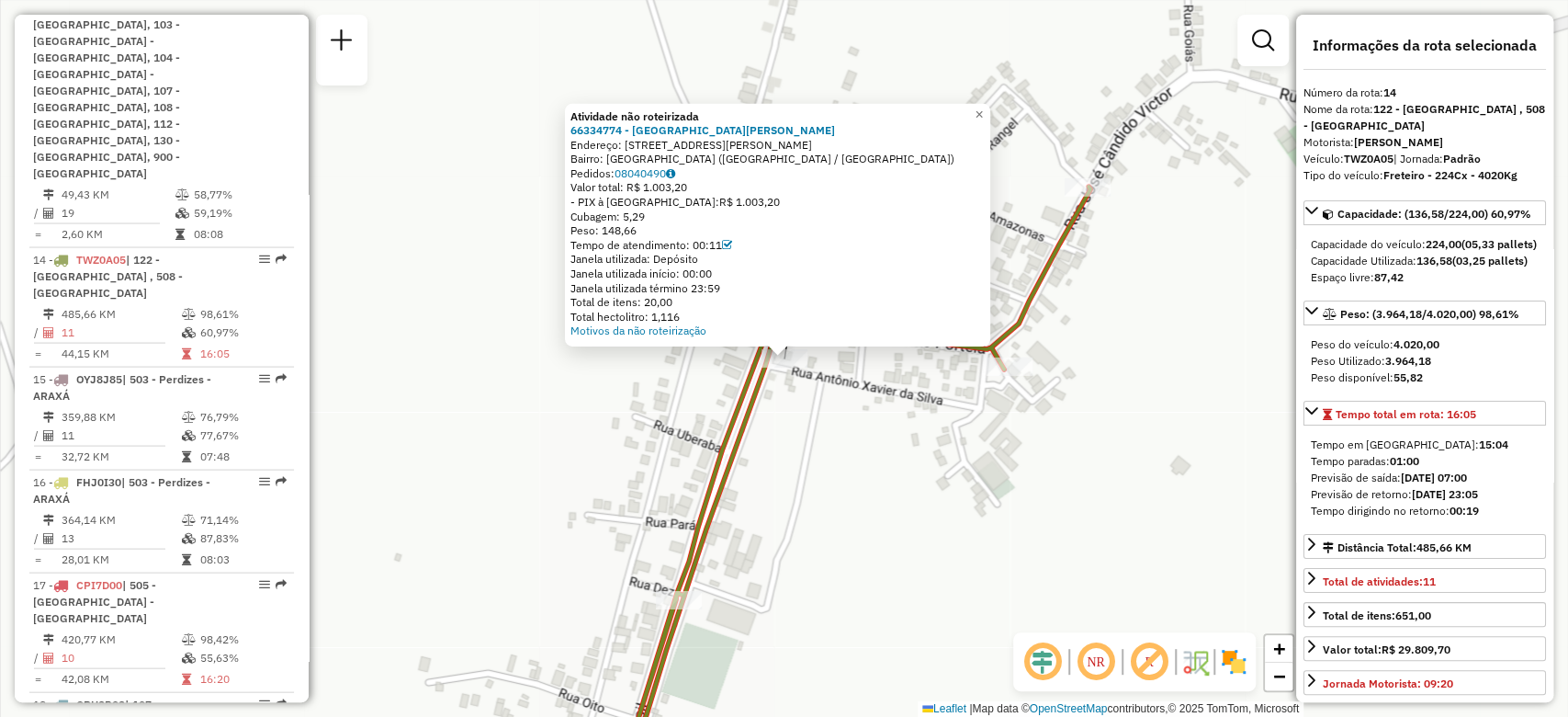
drag, startPoint x: 795, startPoint y: 594, endPoint x: 936, endPoint y: 277, distance: 346.9
click at [936, 277] on div "Atividade não roteirizada 66334774 - IRANI DA SILVA SOUSA Endereço: RUA ADOLFO …" at bounding box center [784, 358] width 1568 height 717
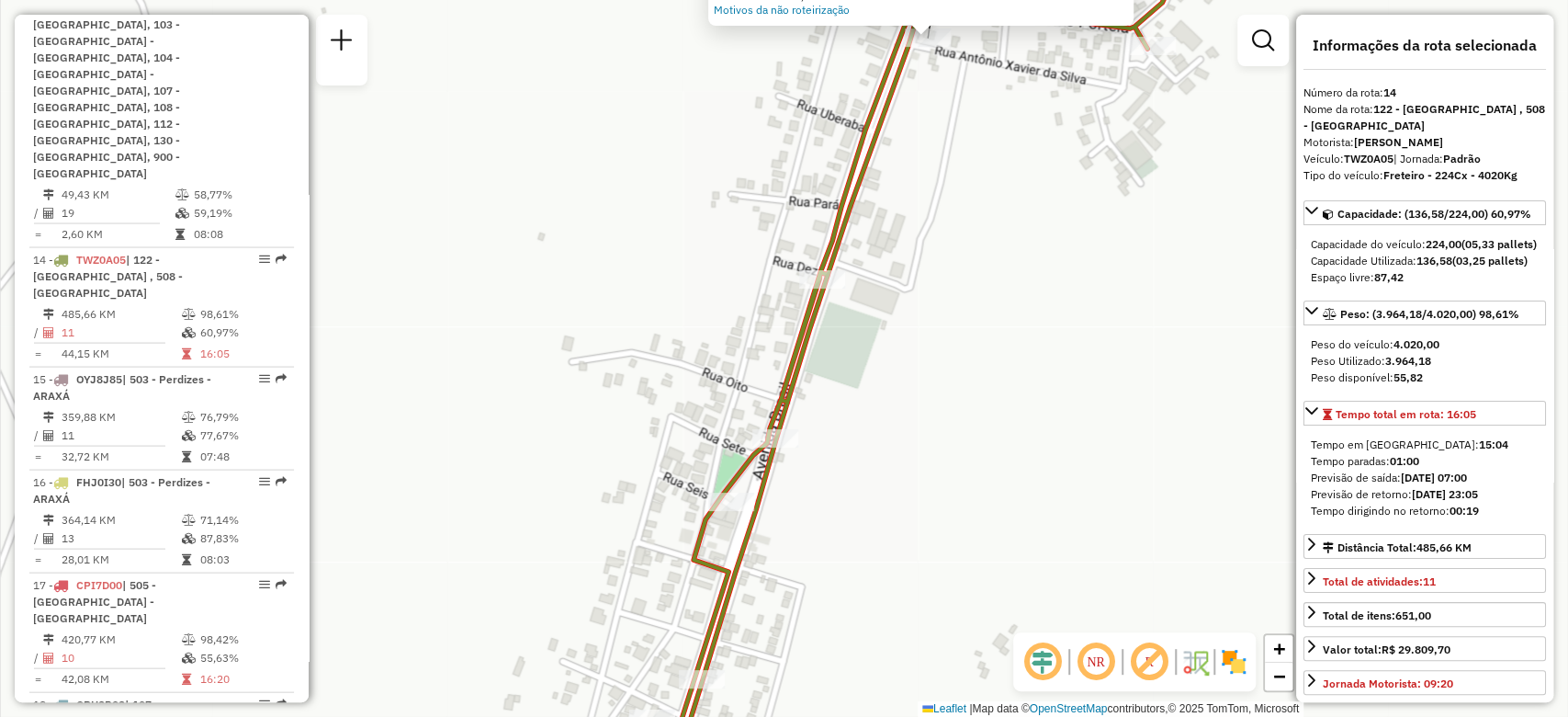
drag, startPoint x: 868, startPoint y: 486, endPoint x: 958, endPoint y: 255, distance: 247.9
click at [956, 267] on div "Atividade não roteirizada 66334774 - IRANI DA SILVA SOUSA Endereço: RUA ADOLFO …" at bounding box center [784, 358] width 1568 height 717
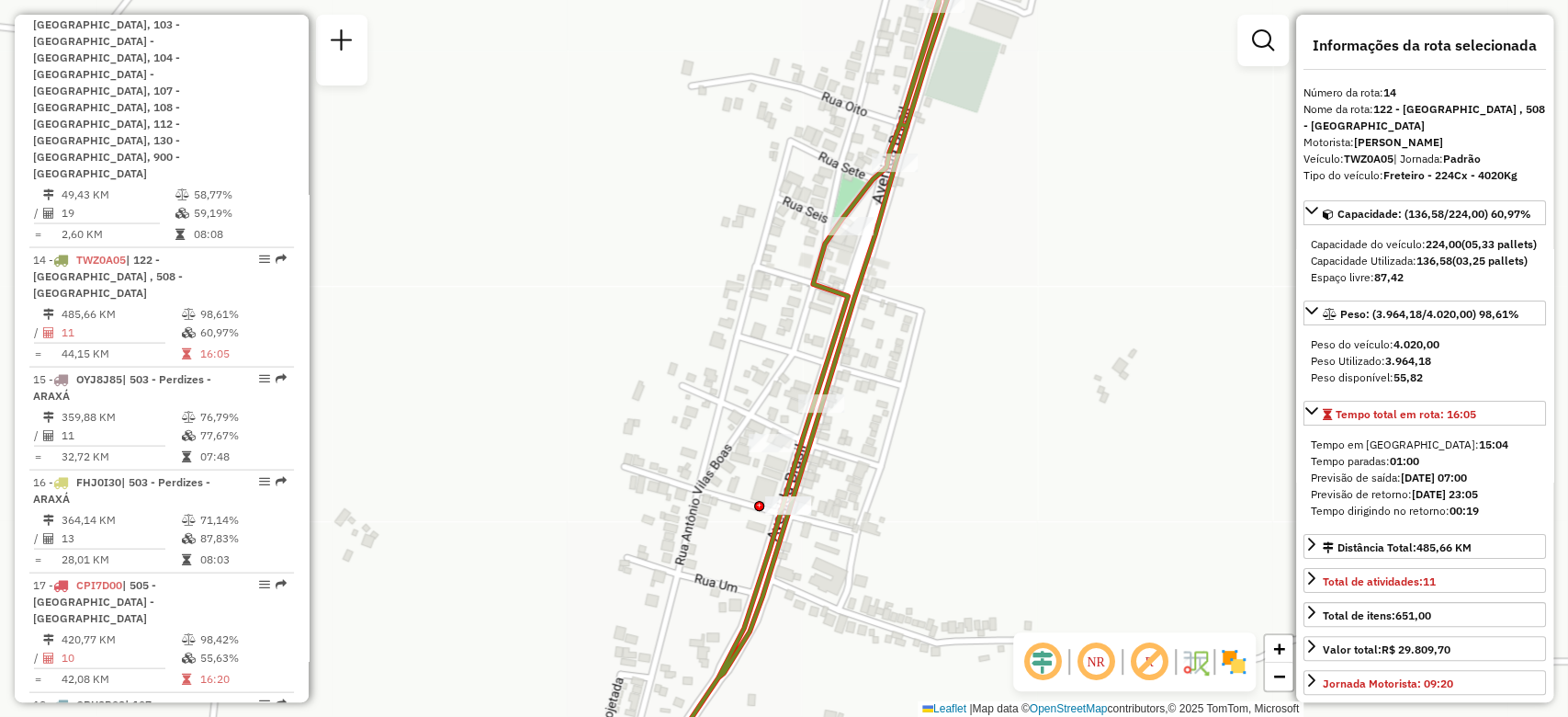
drag, startPoint x: 878, startPoint y: 489, endPoint x: 911, endPoint y: 418, distance: 78.3
click at [911, 418] on div "Atividade não roteirizada 66334774 - IRANI DA SILVA SOUSA Endereço: RUA ADOLFO …" at bounding box center [784, 358] width 1568 height 717
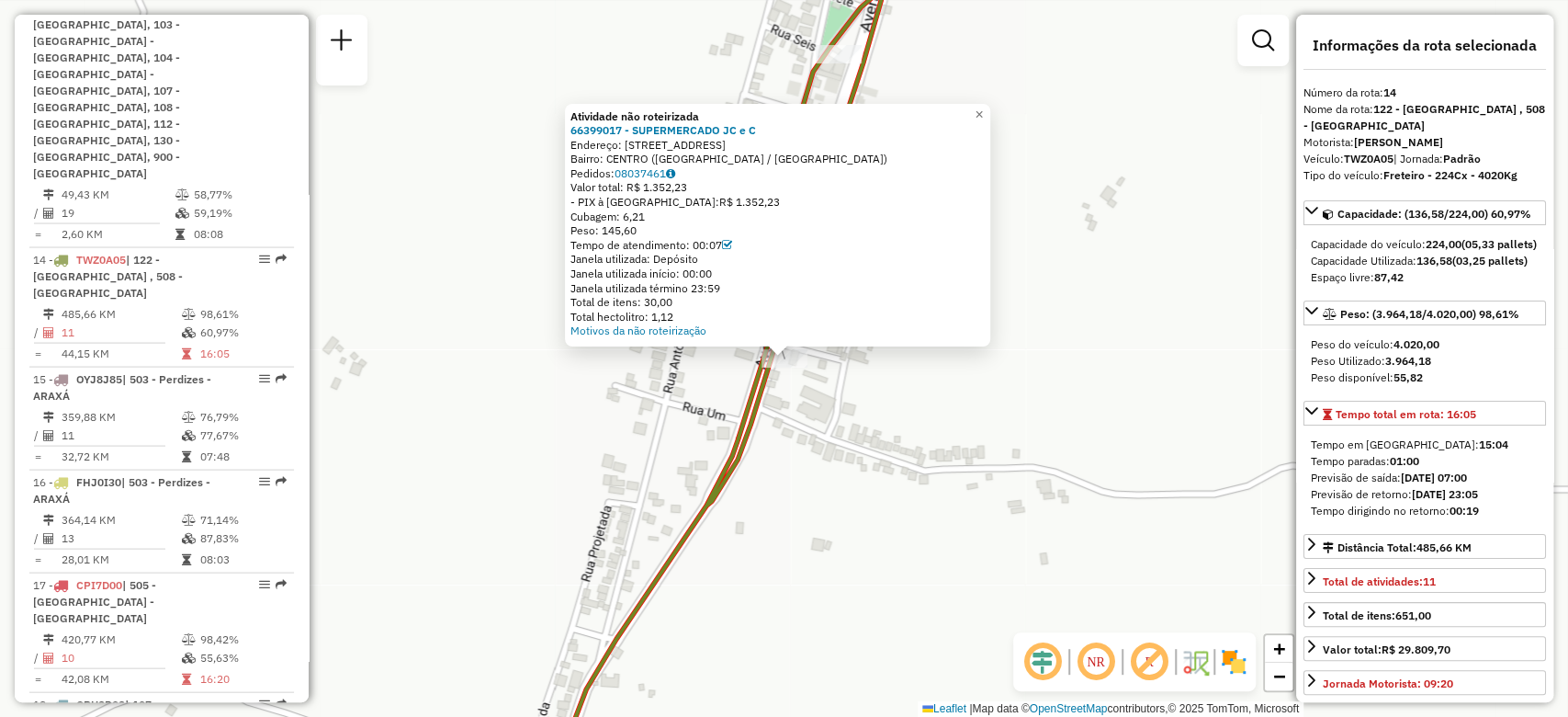
click at [819, 437] on div "Atividade não roteirizada 66399017 - SUPERMERCADO JC e C Endereço: AV BRASIL 87…" at bounding box center [784, 358] width 1568 height 717
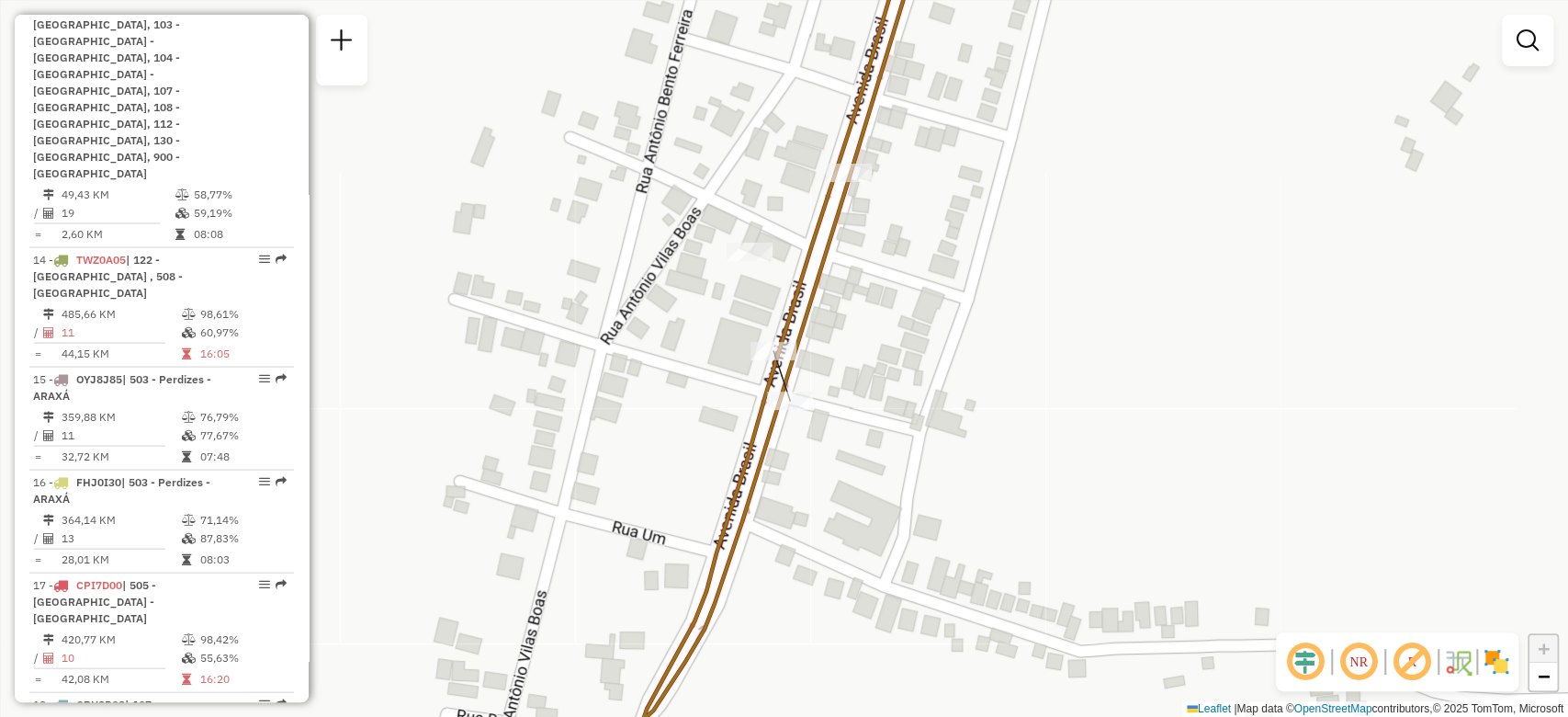
click at [920, 400] on div "Janela de atendimento Grade de atendimento Capacidade Transportadoras Veículos …" at bounding box center [784, 358] width 1568 height 717
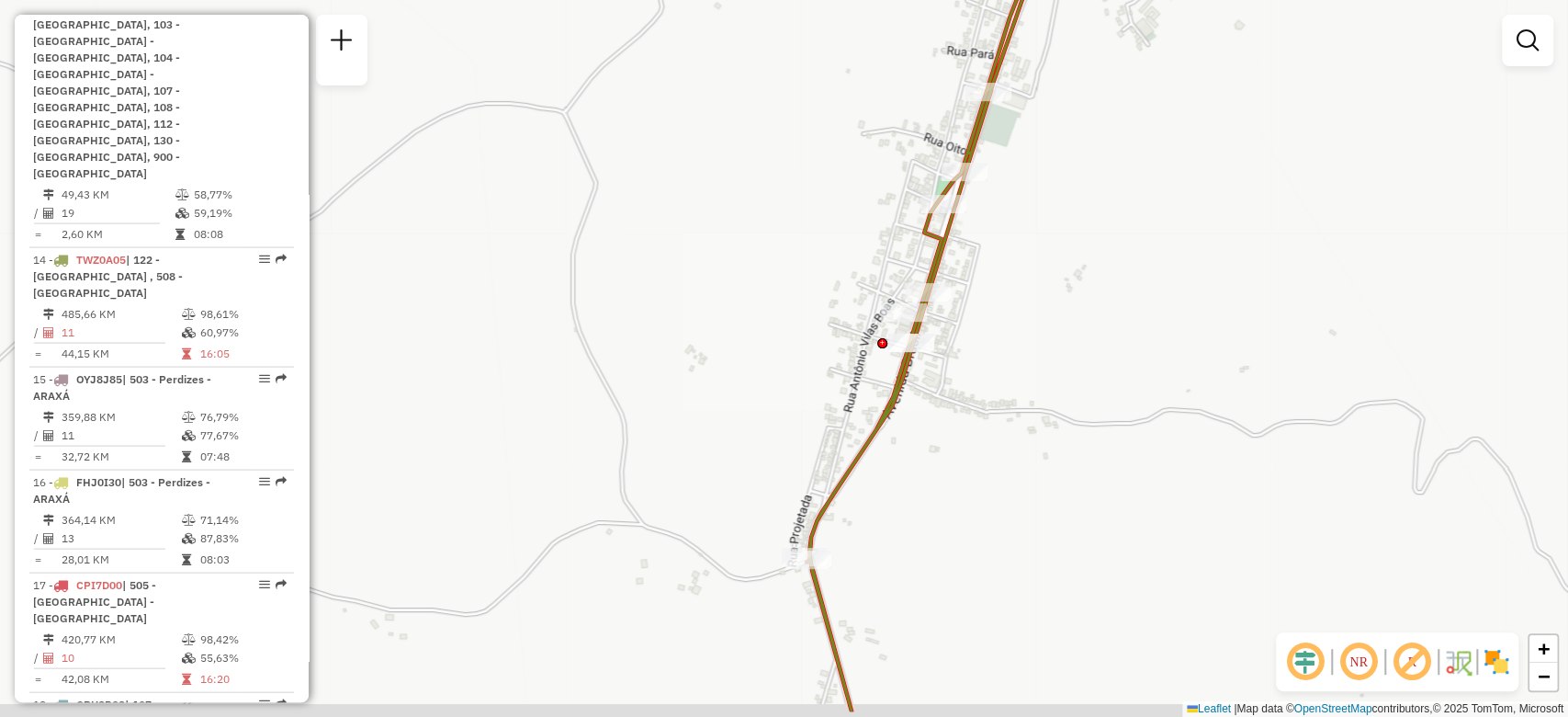
drag, startPoint x: 965, startPoint y: 396, endPoint x: 958, endPoint y: 362, distance: 34.7
click at [958, 362] on div "Janela de atendimento Grade de atendimento Capacidade Transportadoras Veículos …" at bounding box center [784, 358] width 1568 height 717
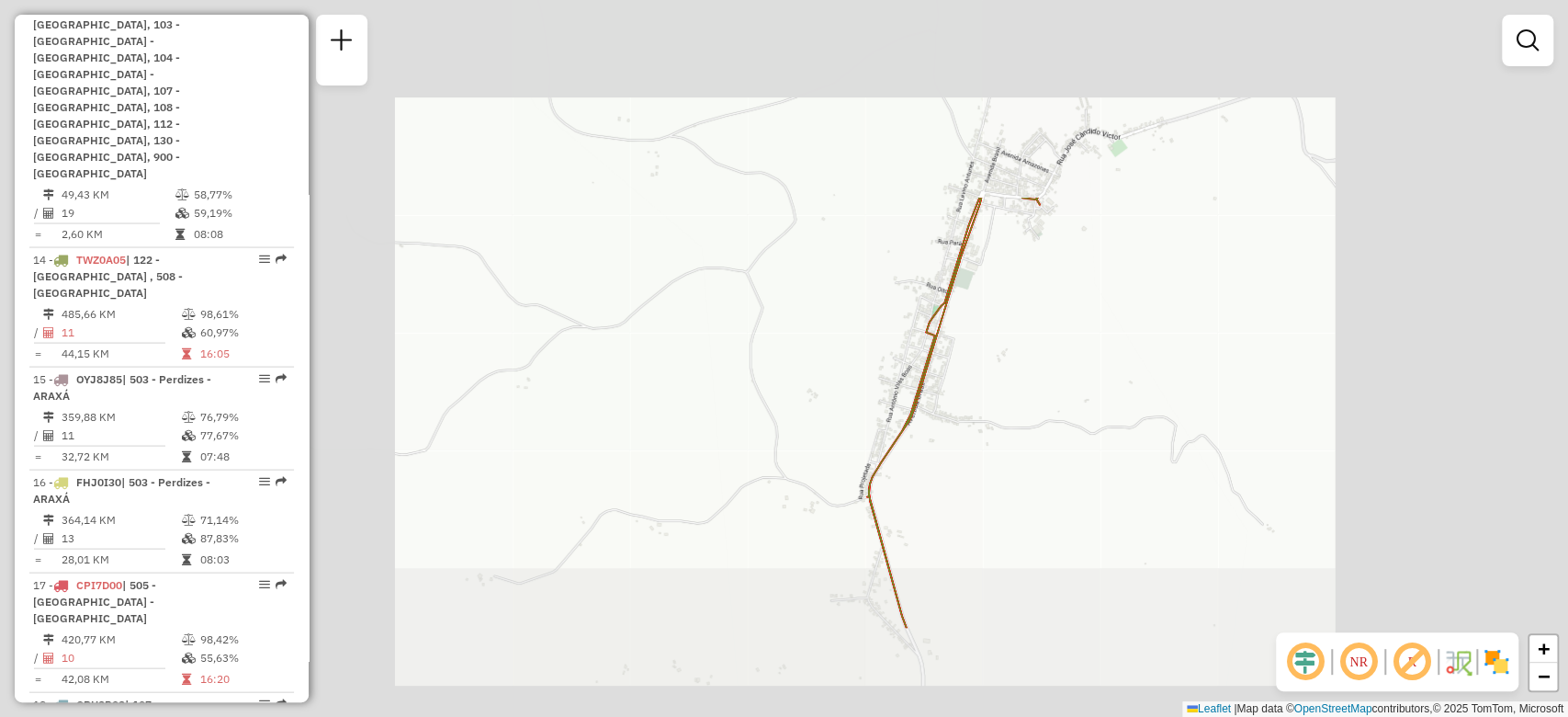
drag, startPoint x: 991, startPoint y: 415, endPoint x: 980, endPoint y: 358, distance: 58.1
click at [981, 360] on div "Janela de atendimento Grade de atendimento Capacidade Transportadoras Veículos …" at bounding box center [784, 358] width 1568 height 717
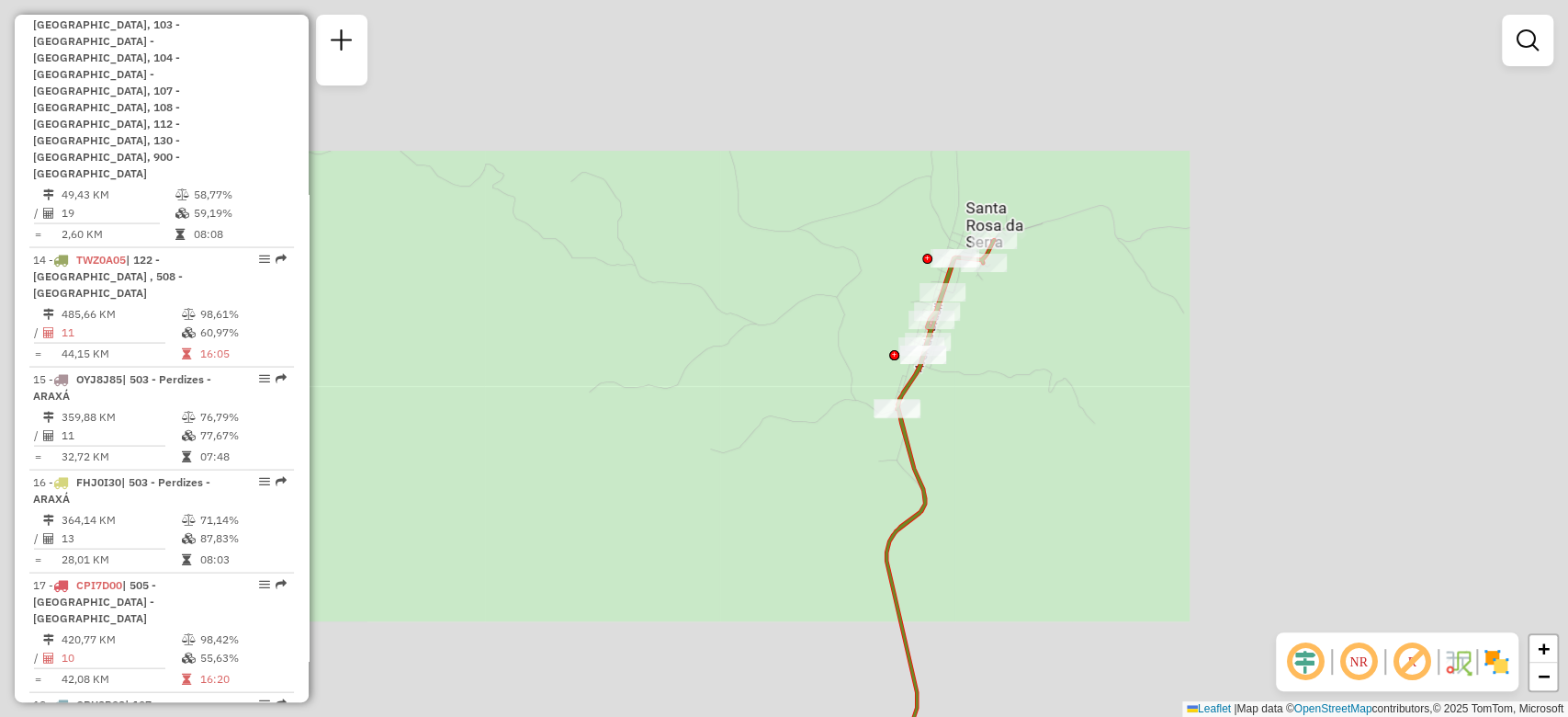
drag, startPoint x: 986, startPoint y: 562, endPoint x: 943, endPoint y: 316, distance: 249.7
click at [948, 338] on div "Janela de atendimento Grade de atendimento Capacidade Transportadoras Veículos …" at bounding box center [784, 358] width 1568 height 717
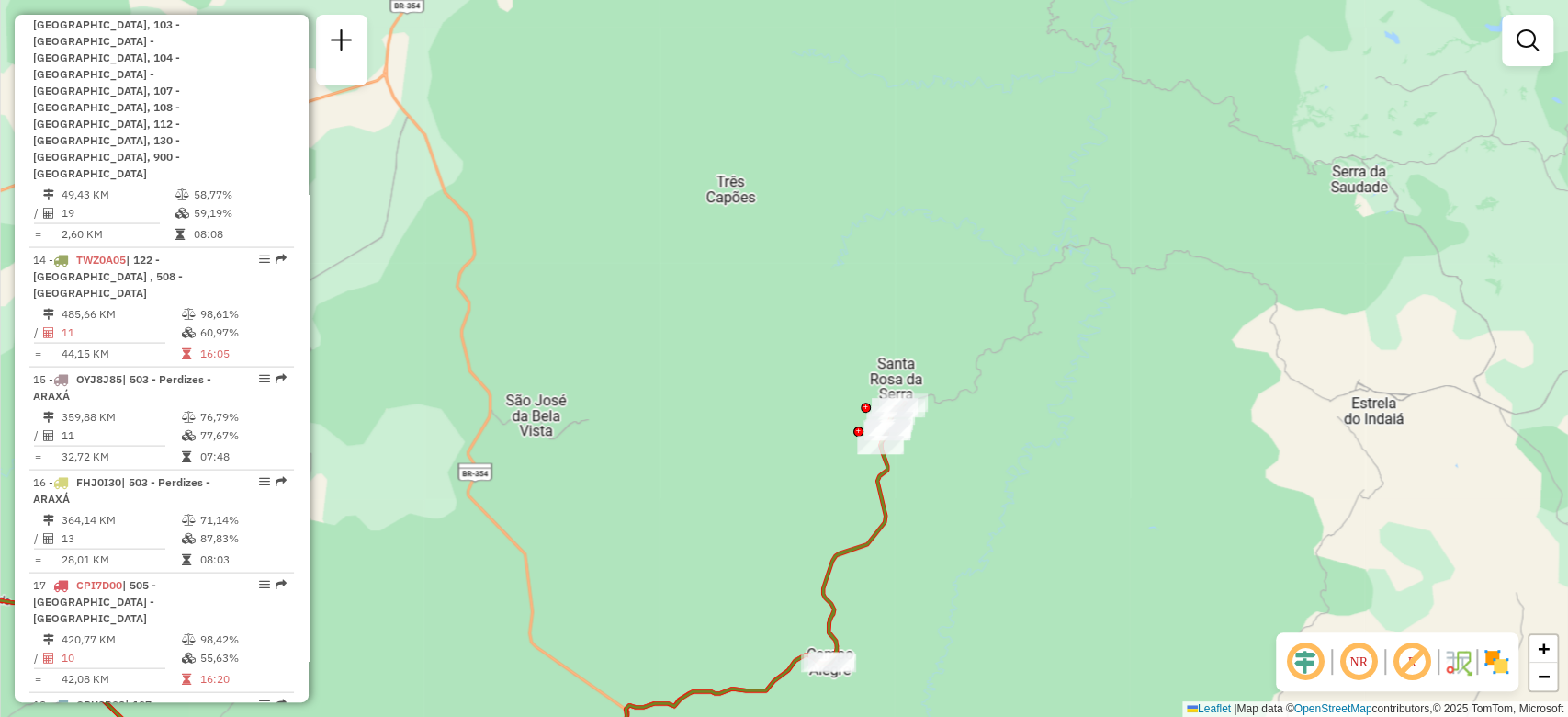
drag, startPoint x: 896, startPoint y: 616, endPoint x: 905, endPoint y: 507, distance: 109.4
click at [905, 509] on div "Janela de atendimento Grade de atendimento Capacidade Transportadoras Veículos …" at bounding box center [784, 358] width 1568 height 717
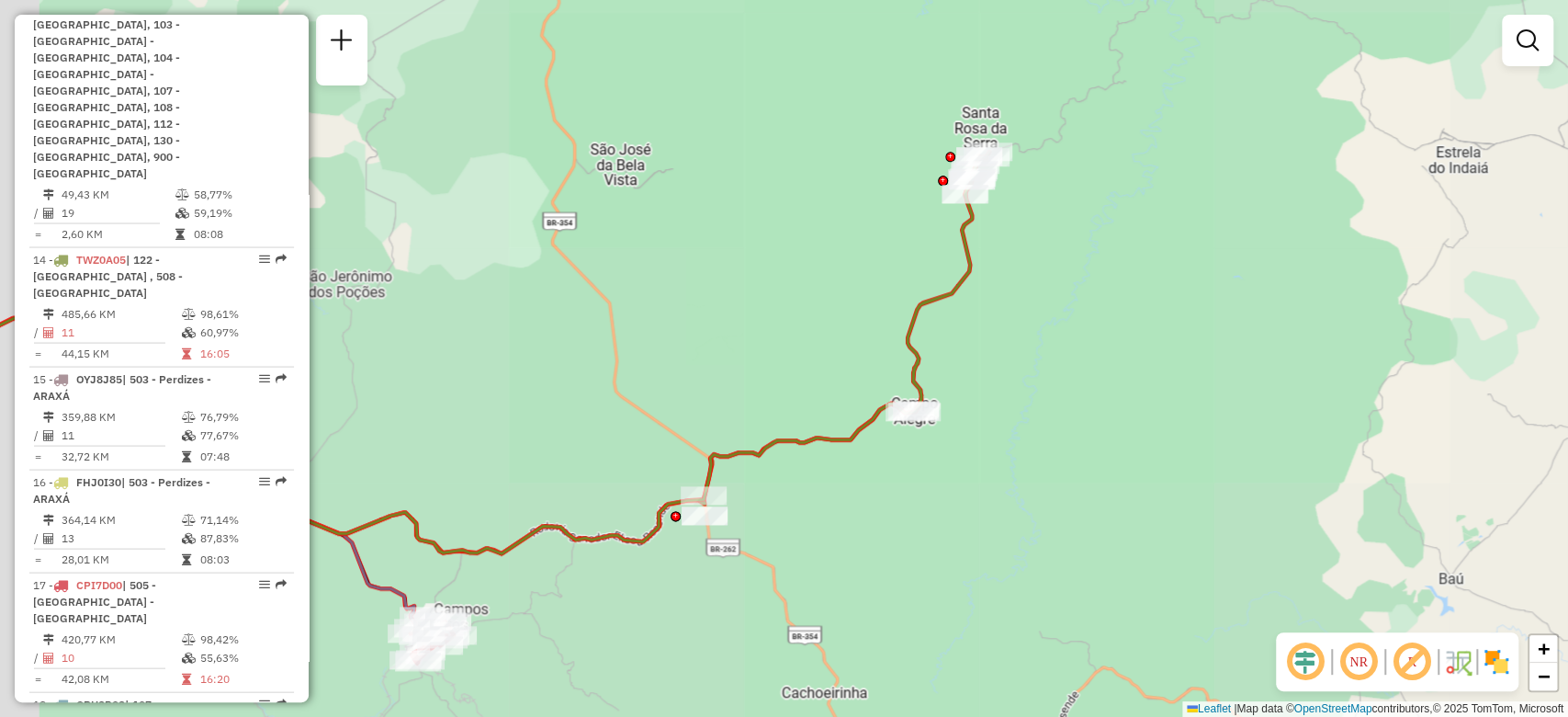
drag, startPoint x: 899, startPoint y: 485, endPoint x: 956, endPoint y: 388, distance: 112.5
click at [956, 396] on div "Janela de atendimento Grade de atendimento Capacidade Transportadoras Veículos …" at bounding box center [784, 358] width 1568 height 717
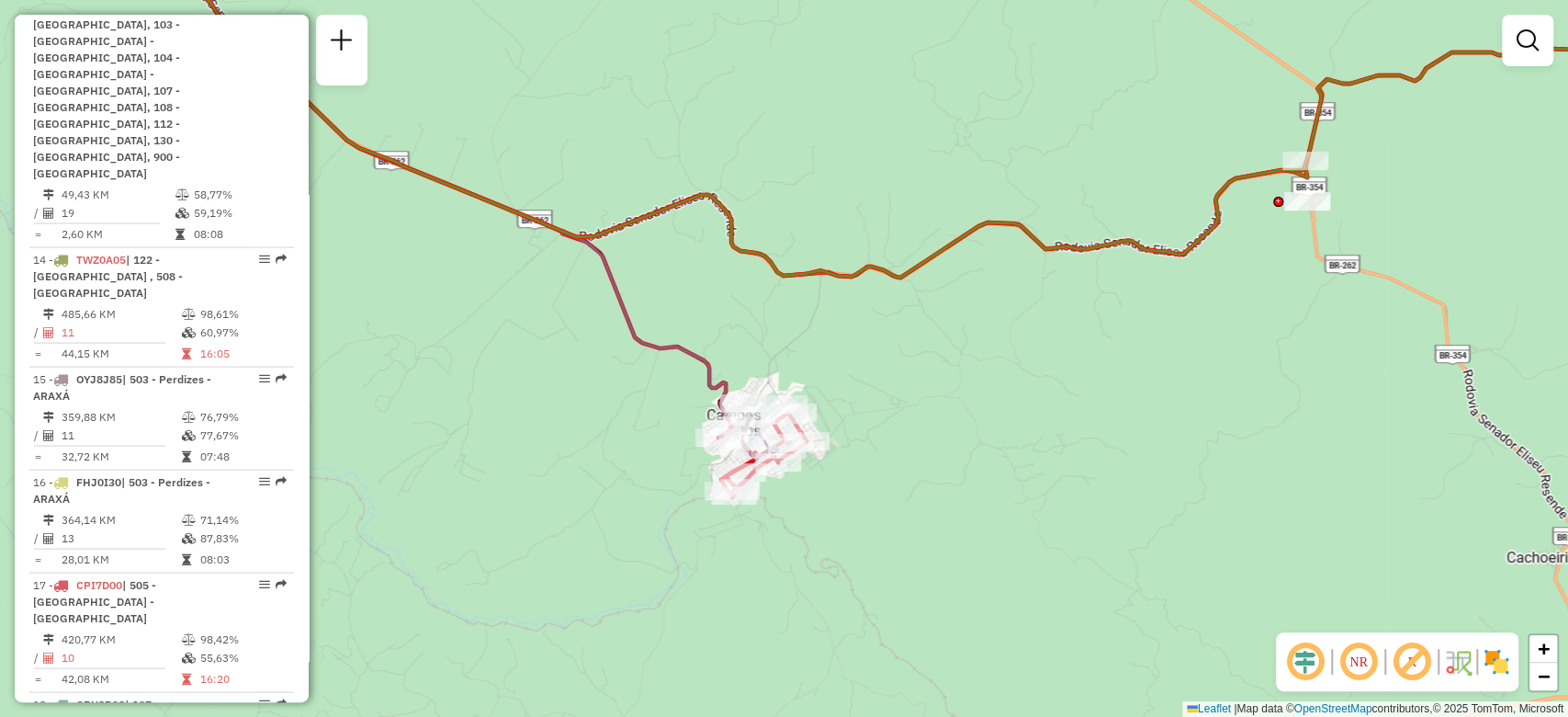
drag, startPoint x: 698, startPoint y: 564, endPoint x: 874, endPoint y: 463, distance: 202.9
click at [875, 462] on div "Janela de atendimento Grade de atendimento Capacidade Transportadoras Veículos …" at bounding box center [784, 358] width 1568 height 717
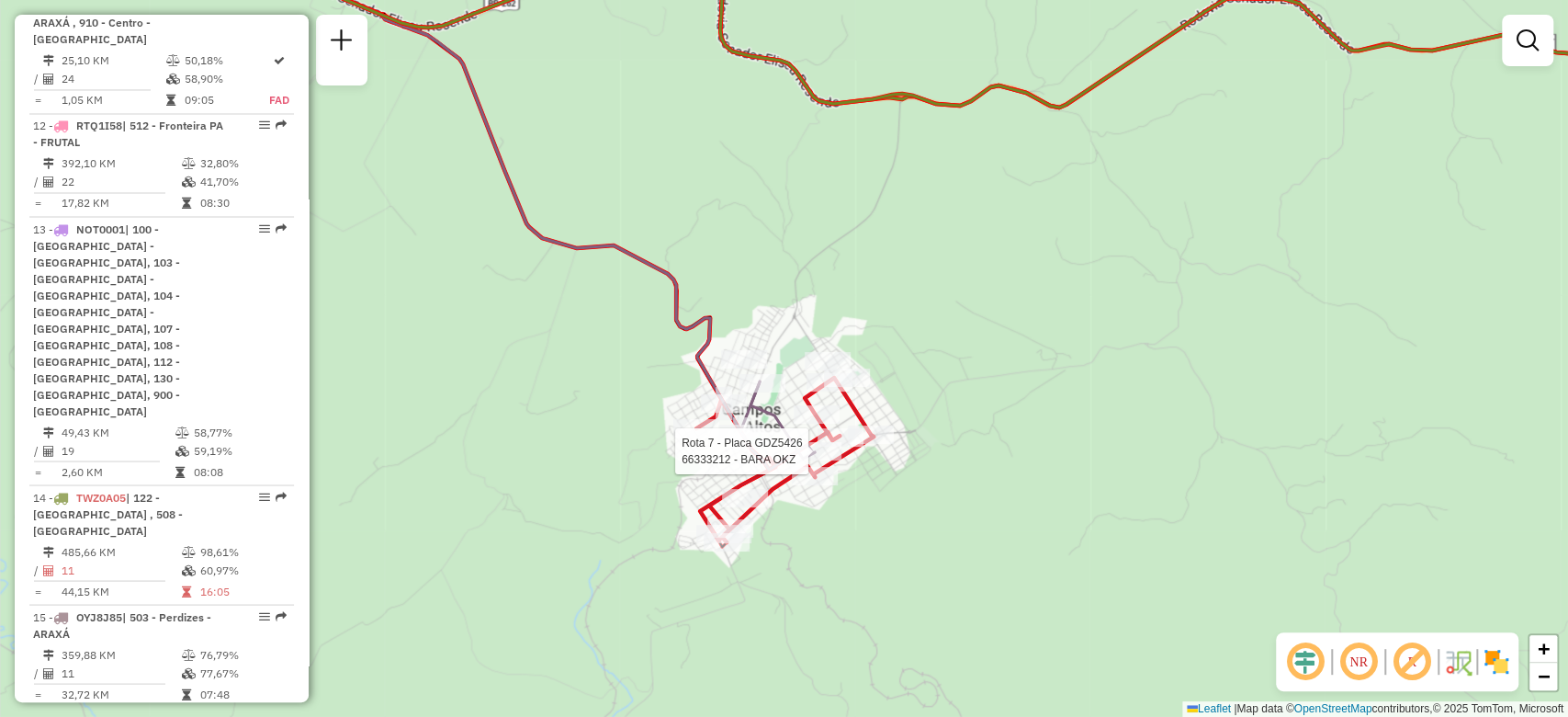
select select "**********"
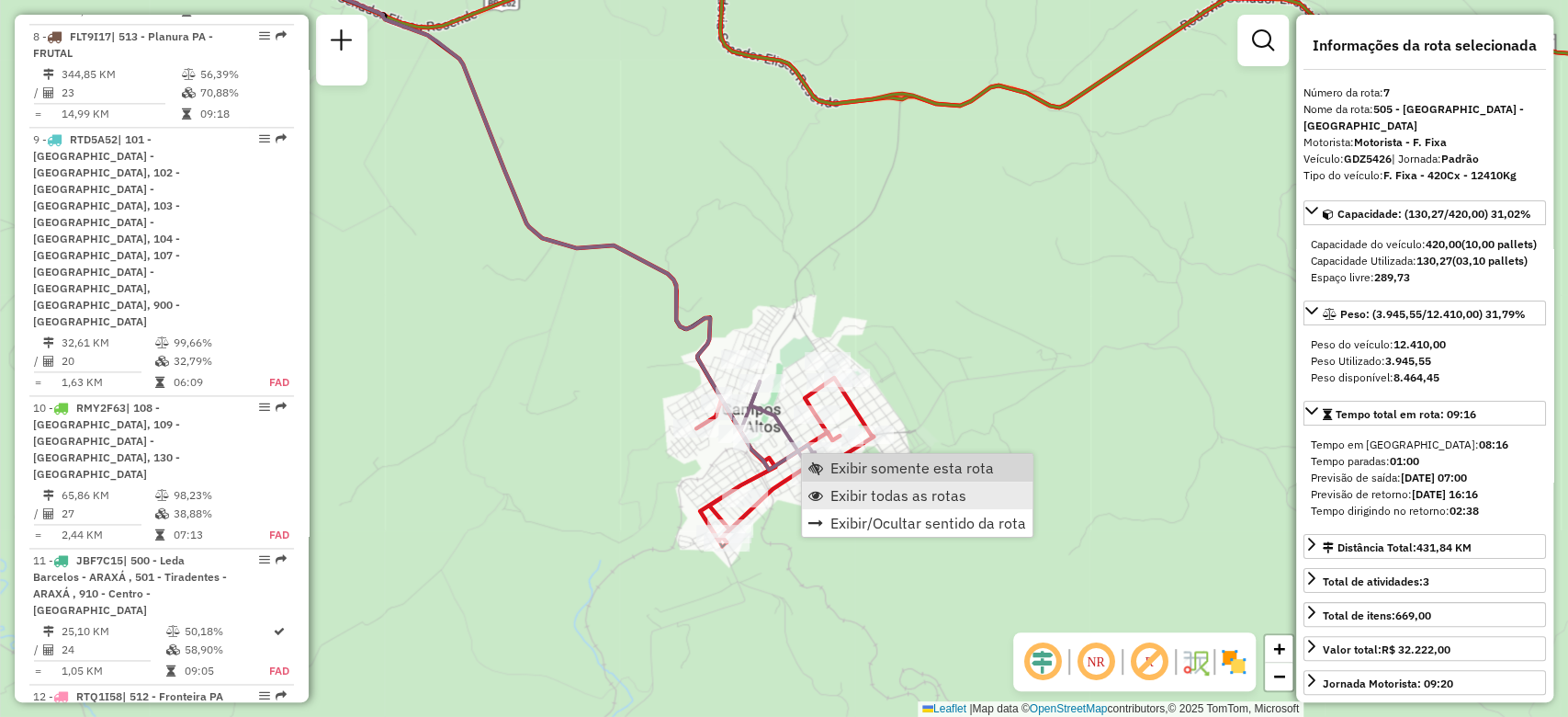
scroll to position [1435, 0]
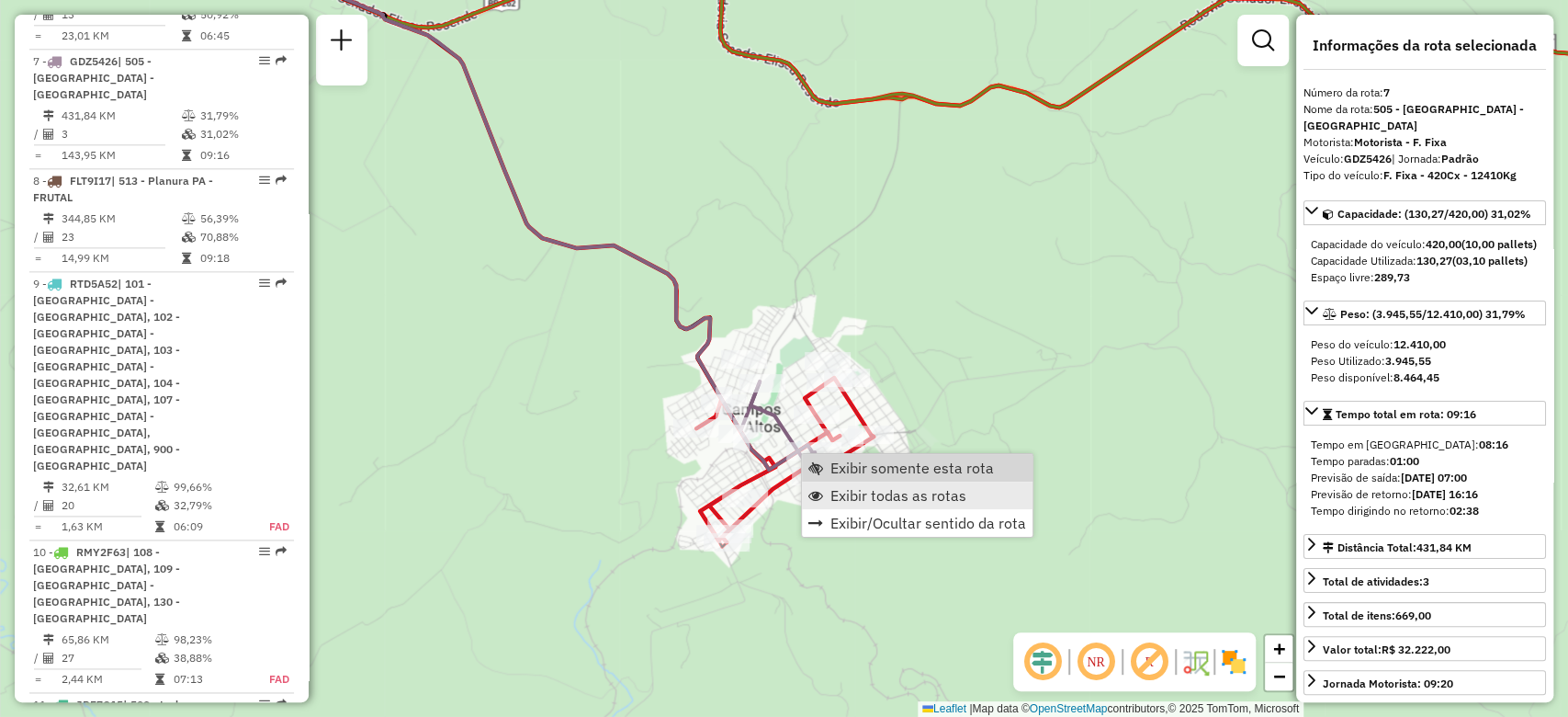
click at [848, 488] on span "Exibir todas as rotas" at bounding box center [898, 494] width 136 height 14
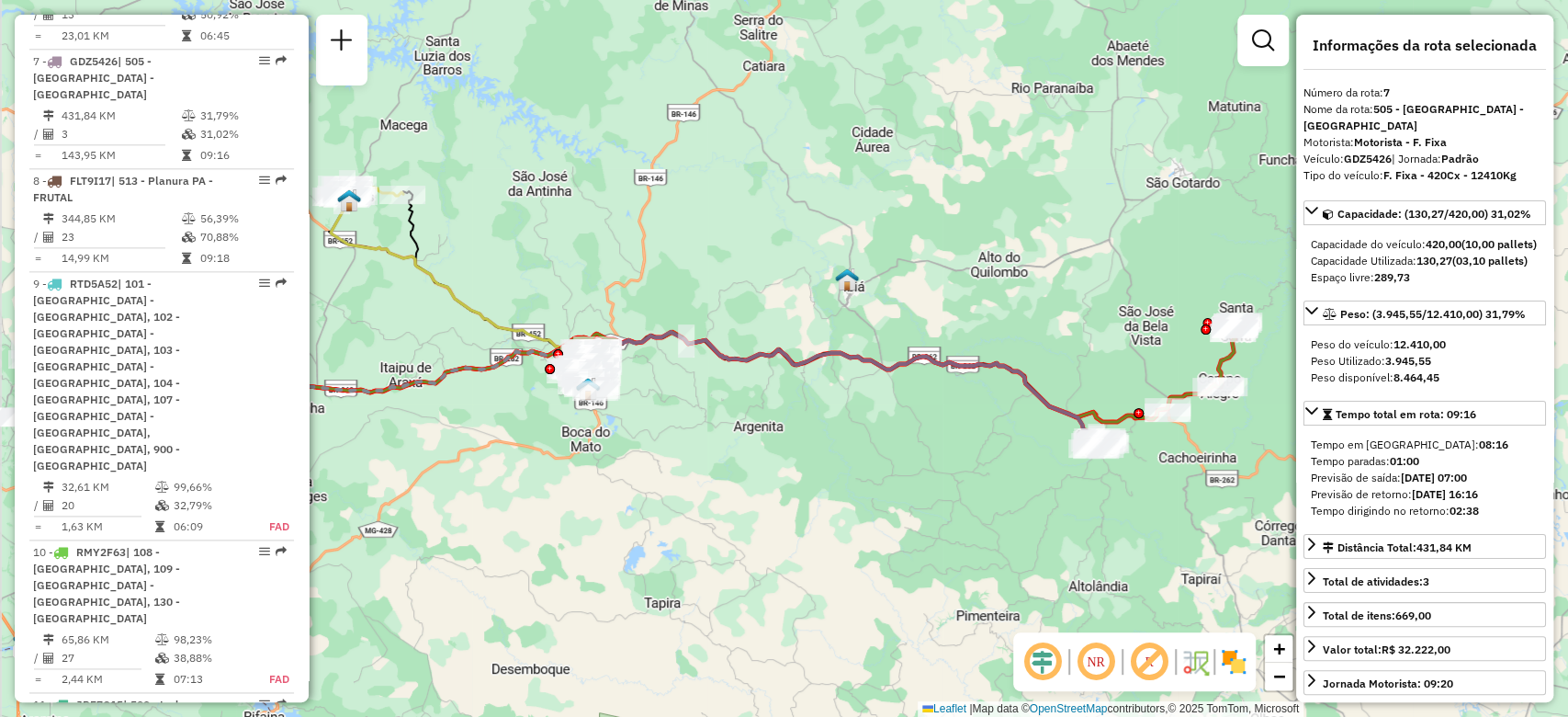
drag, startPoint x: 757, startPoint y: 391, endPoint x: 996, endPoint y: 321, distance: 249.0
click at [996, 321] on div "Janela de atendimento Grade de atendimento Capacidade Transportadoras Veículos …" at bounding box center [784, 358] width 1568 height 717
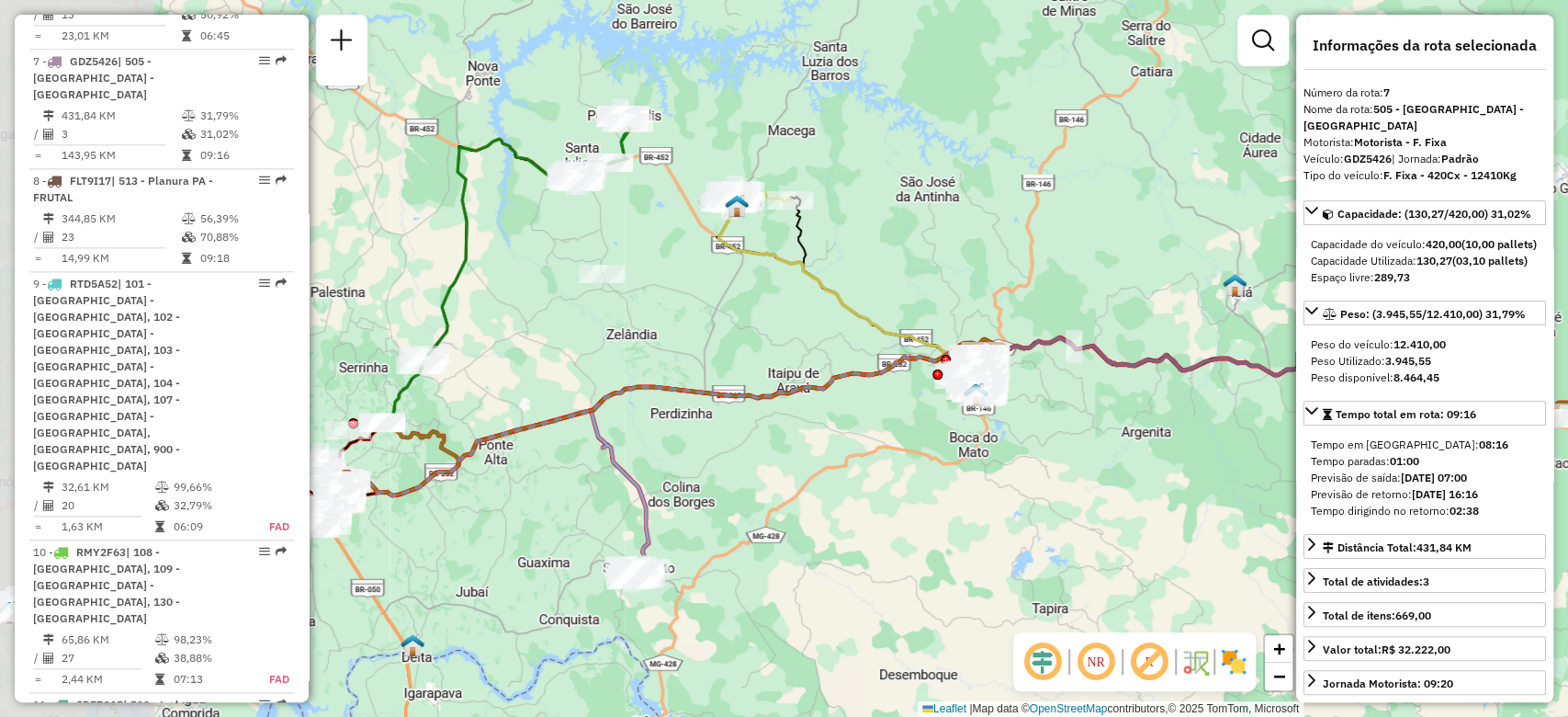
drag, startPoint x: 606, startPoint y: 441, endPoint x: 989, endPoint y: 438, distance: 383.0
click at [989, 438] on div "Janela de atendimento Grade de atendimento Capacidade Transportadoras Veículos …" at bounding box center [784, 358] width 1568 height 717
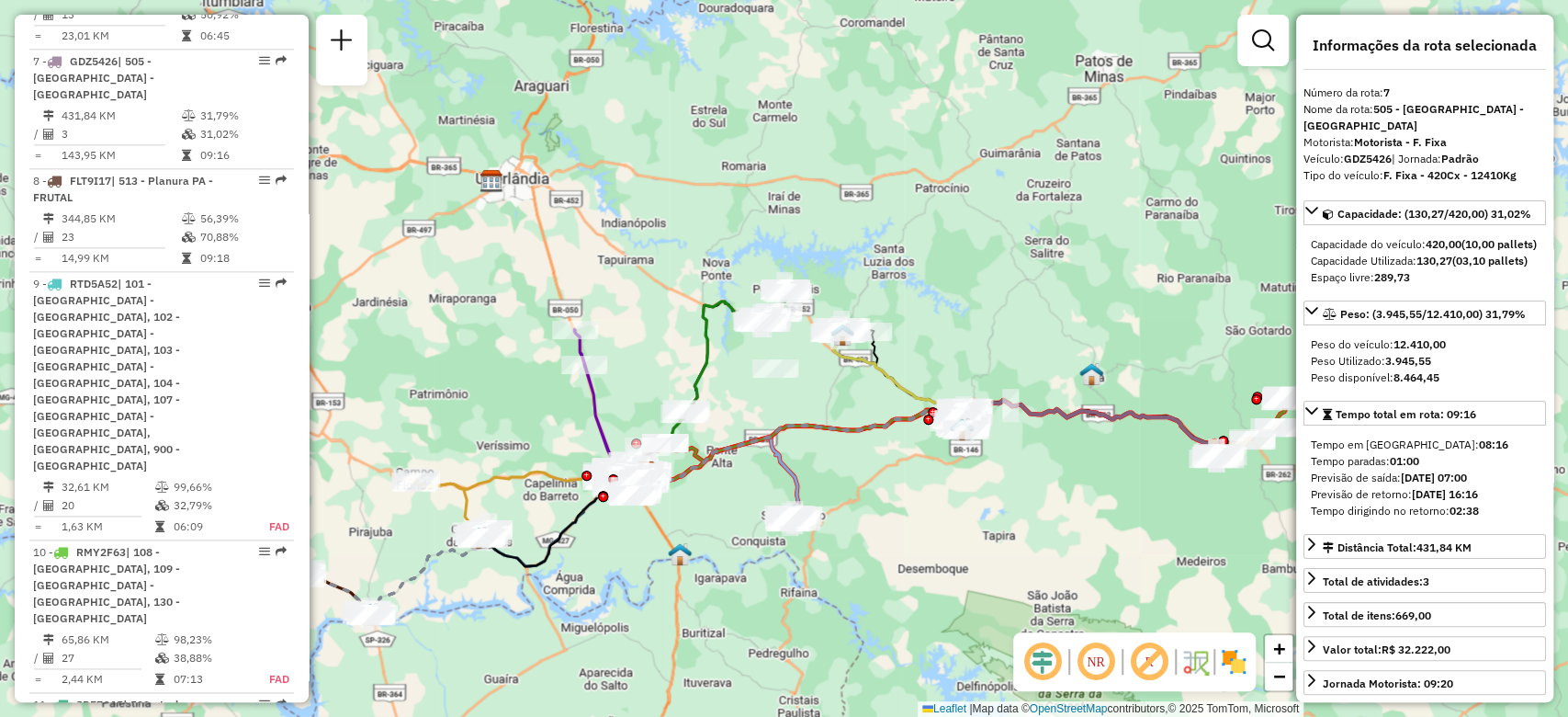
drag, startPoint x: 991, startPoint y: 510, endPoint x: 846, endPoint y: 518, distance: 145.2
click at [742, 515] on div "Janela de atendimento Grade de atendimento Capacidade Transportadoras Veículos …" at bounding box center [784, 358] width 1568 height 717
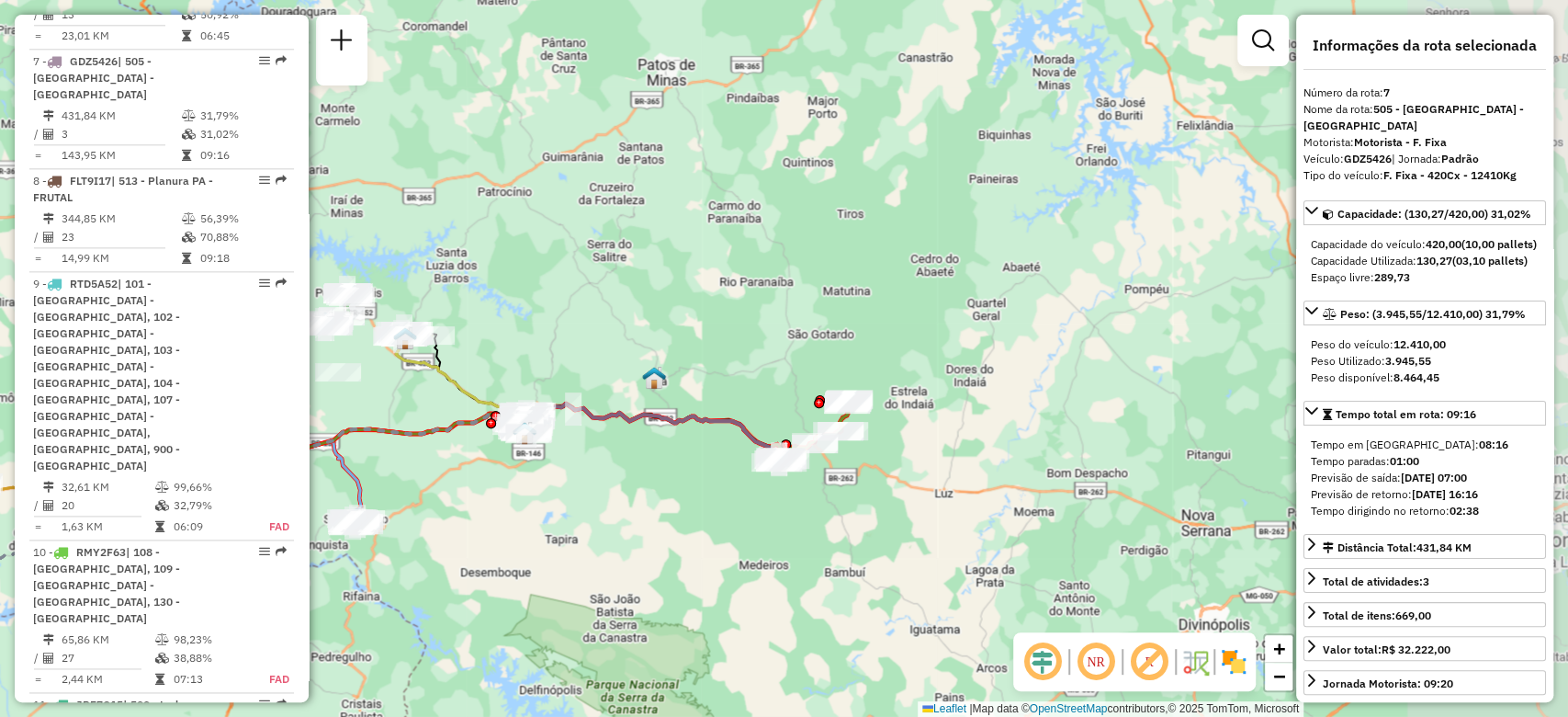
drag, startPoint x: 749, startPoint y: 510, endPoint x: 735, endPoint y: 509, distance: 14.0
click at [735, 509] on div "Janela de atendimento Grade de atendimento Capacidade Transportadoras Veículos …" at bounding box center [784, 358] width 1568 height 717
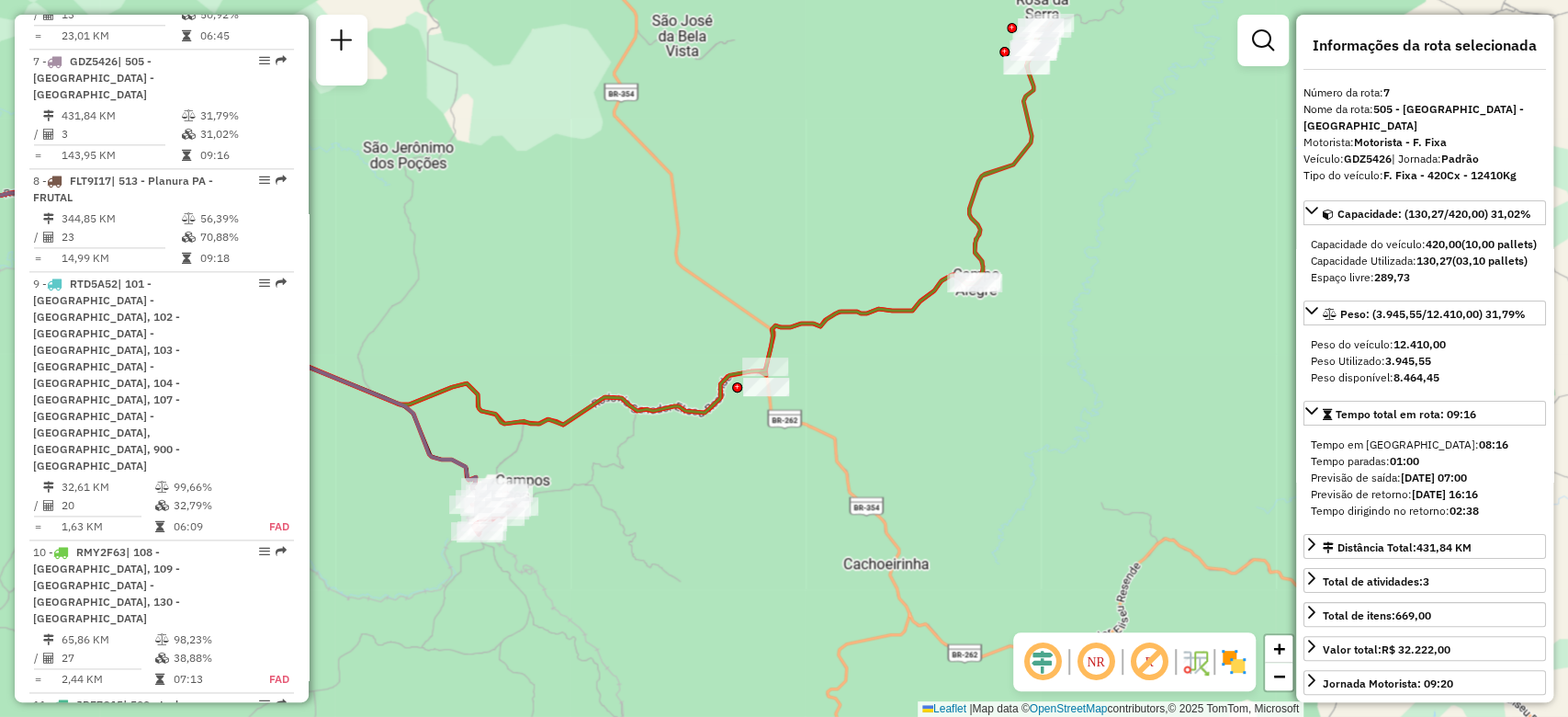
drag, startPoint x: 835, startPoint y: 445, endPoint x: 984, endPoint y: 398, distance: 156.2
click at [984, 398] on div "Janela de atendimento Grade de atendimento Capacidade Transportadoras Veículos …" at bounding box center [784, 358] width 1568 height 717
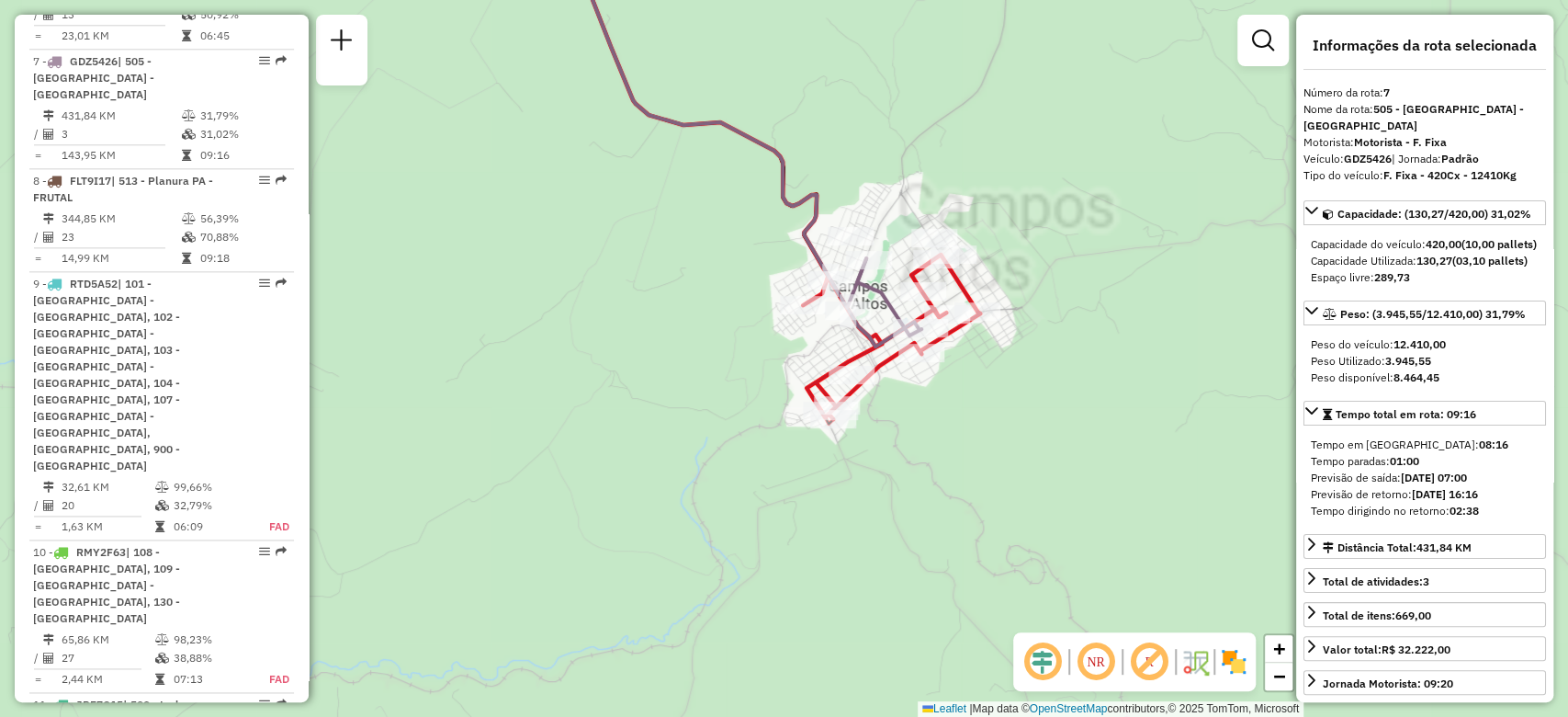
drag, startPoint x: 981, startPoint y: 489, endPoint x: 888, endPoint y: 528, distance: 100.8
click at [888, 528] on div "Janela de atendimento Grade de atendimento Capacidade Transportadoras Veículos …" at bounding box center [784, 358] width 1568 height 717
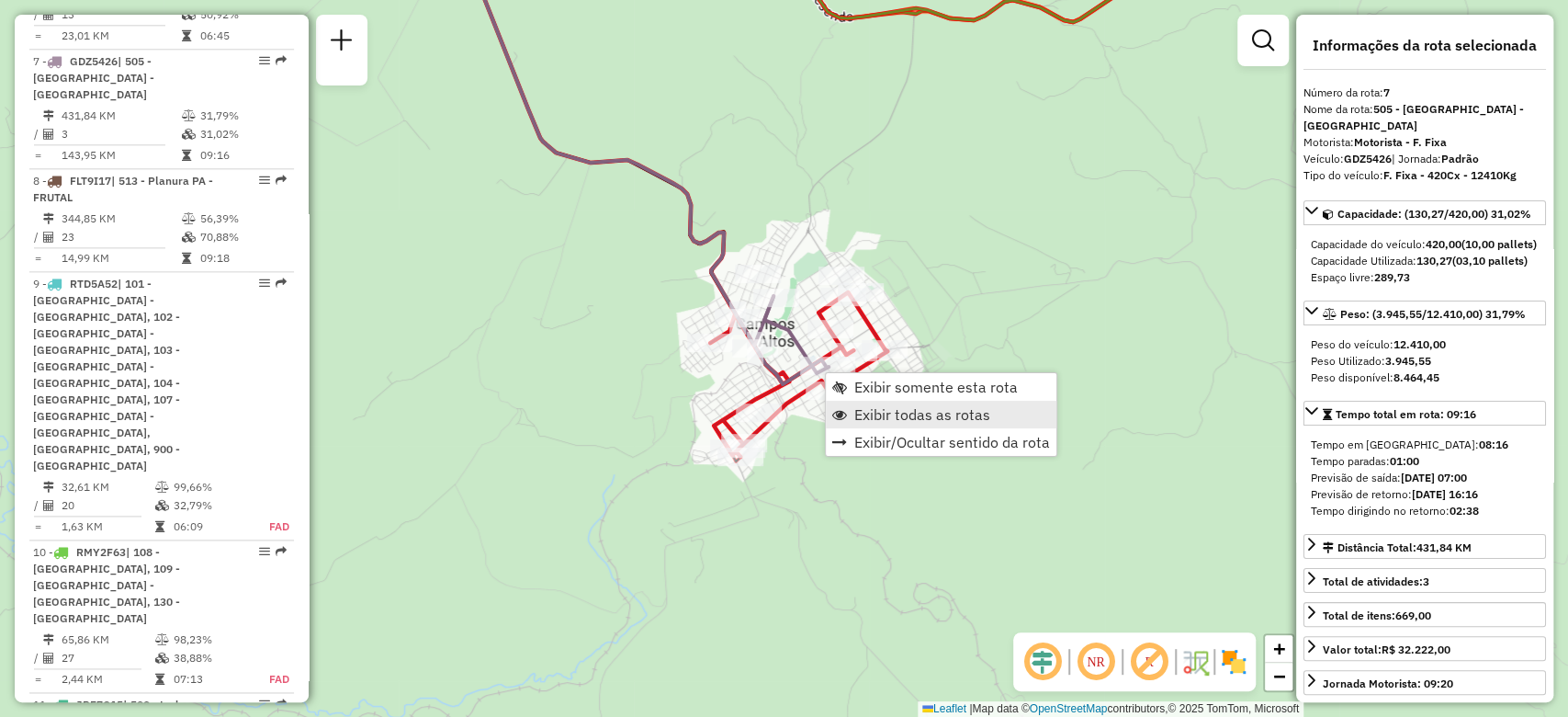
click at [878, 419] on span "Exibir todas as rotas" at bounding box center [922, 414] width 136 height 14
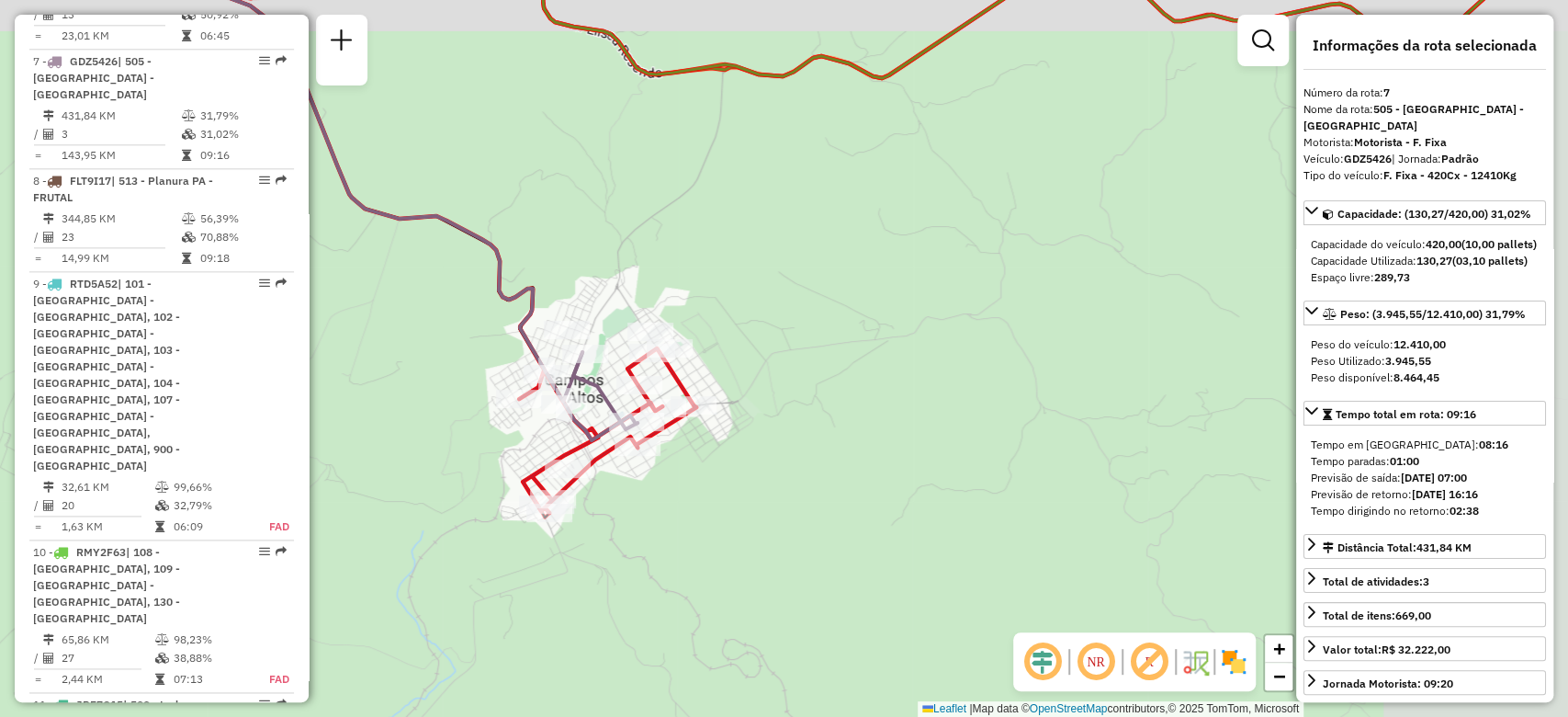
drag, startPoint x: 966, startPoint y: 468, endPoint x: 646, endPoint y: 536, distance: 327.1
click at [655, 532] on div "Janela de atendimento Grade de atendimento Capacidade Transportadoras Veículos …" at bounding box center [784, 358] width 1568 height 717
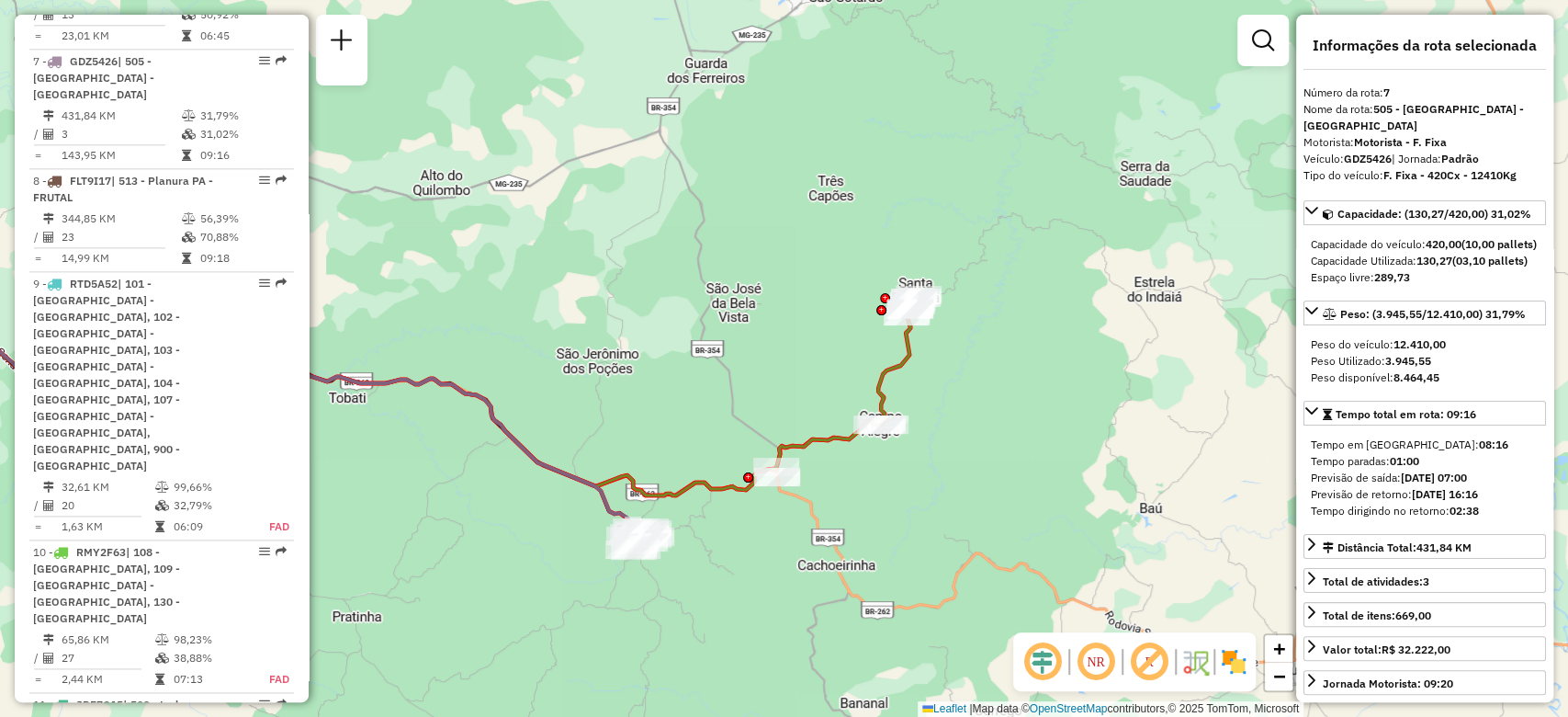
drag, startPoint x: 714, startPoint y: 396, endPoint x: 631, endPoint y: 409, distance: 84.0
click at [631, 409] on div "Janela de atendimento Grade de atendimento Capacidade Transportadoras Veículos …" at bounding box center [784, 358] width 1568 height 717
